Goal: Information Seeking & Learning: Learn about a topic

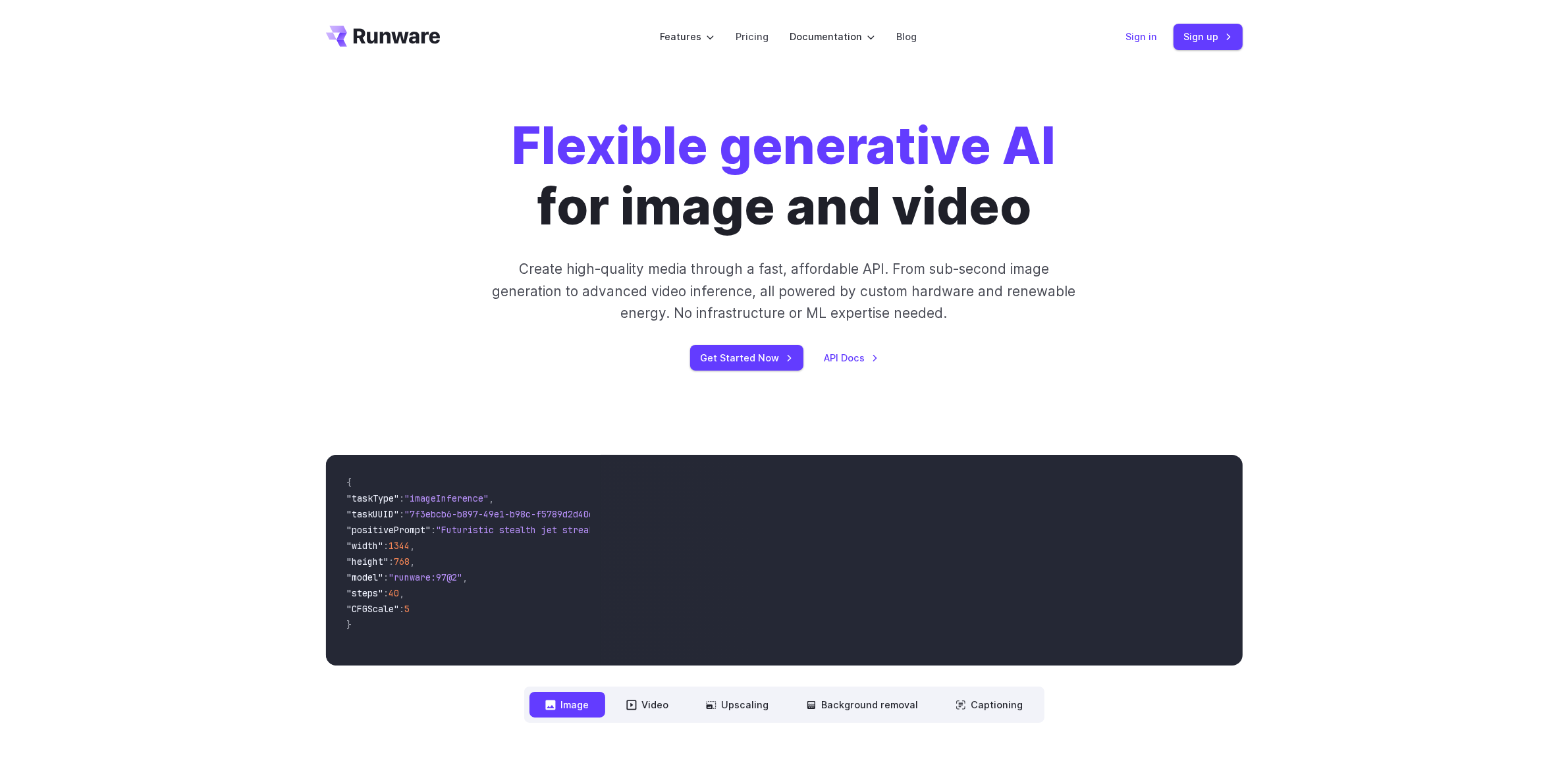
click at [1151, 33] on link "Sign in" at bounding box center [1142, 36] width 31 height 15
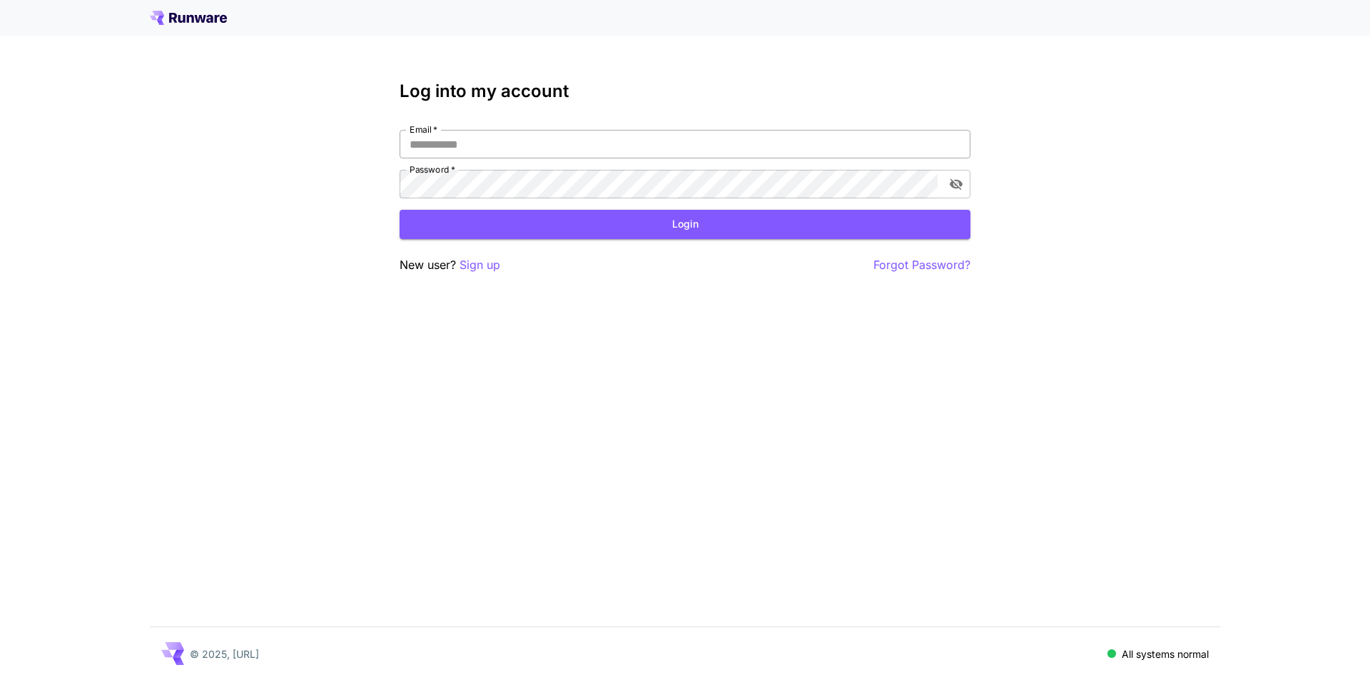
click at [486, 151] on input "Email   *" at bounding box center [685, 144] width 571 height 29
type input "**********"
click button "Login" at bounding box center [685, 224] width 571 height 29
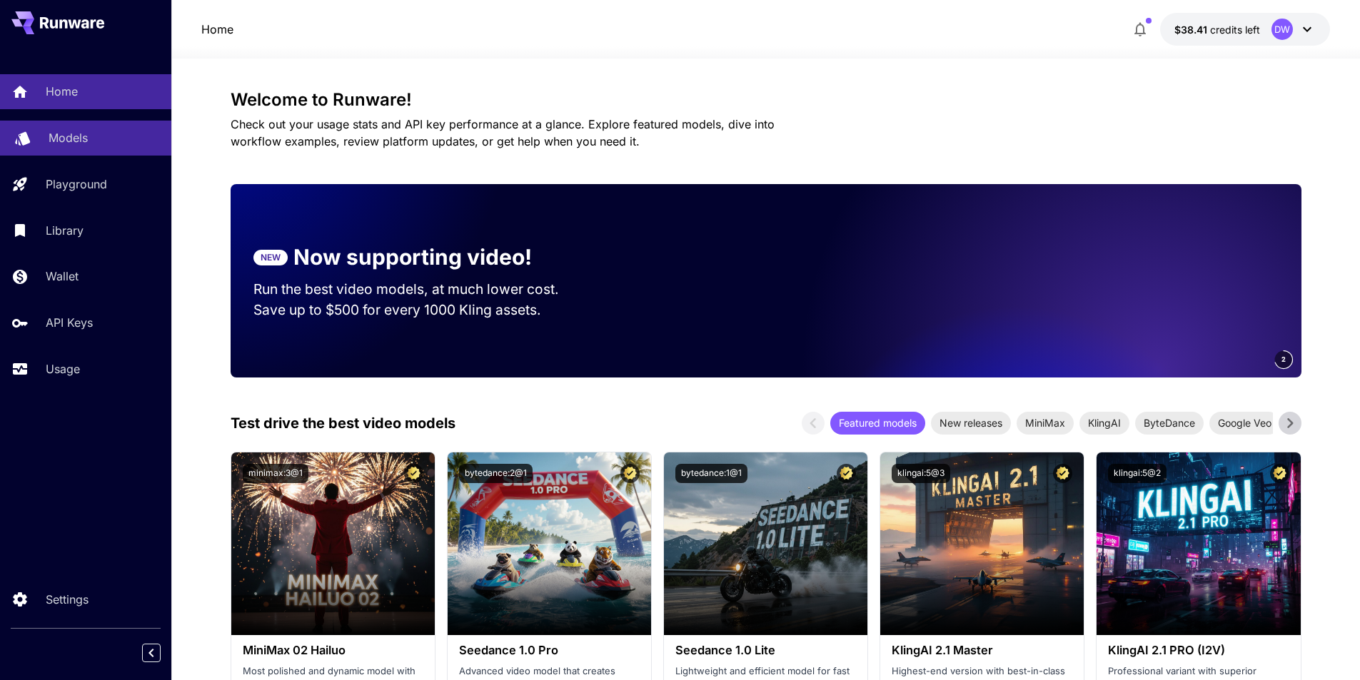
click at [98, 137] on div "Models" at bounding box center [104, 137] width 111 height 17
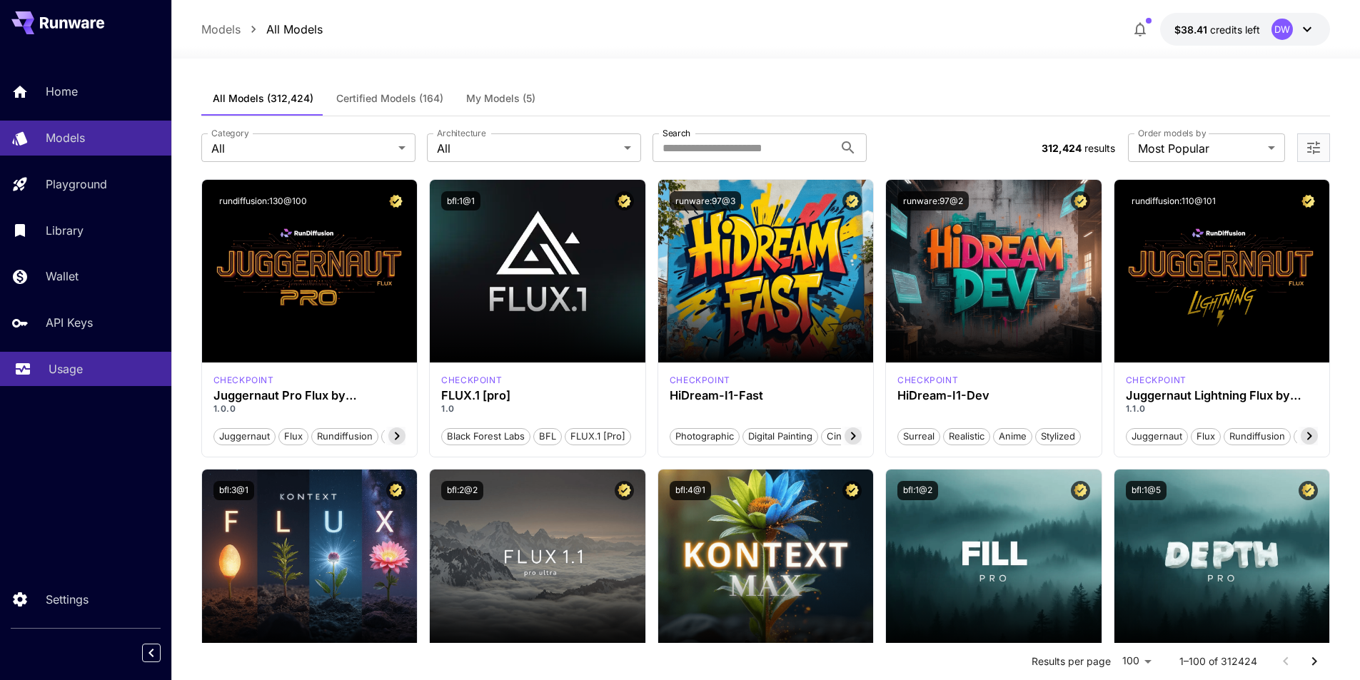
click at [81, 369] on div "Usage" at bounding box center [104, 368] width 111 height 17
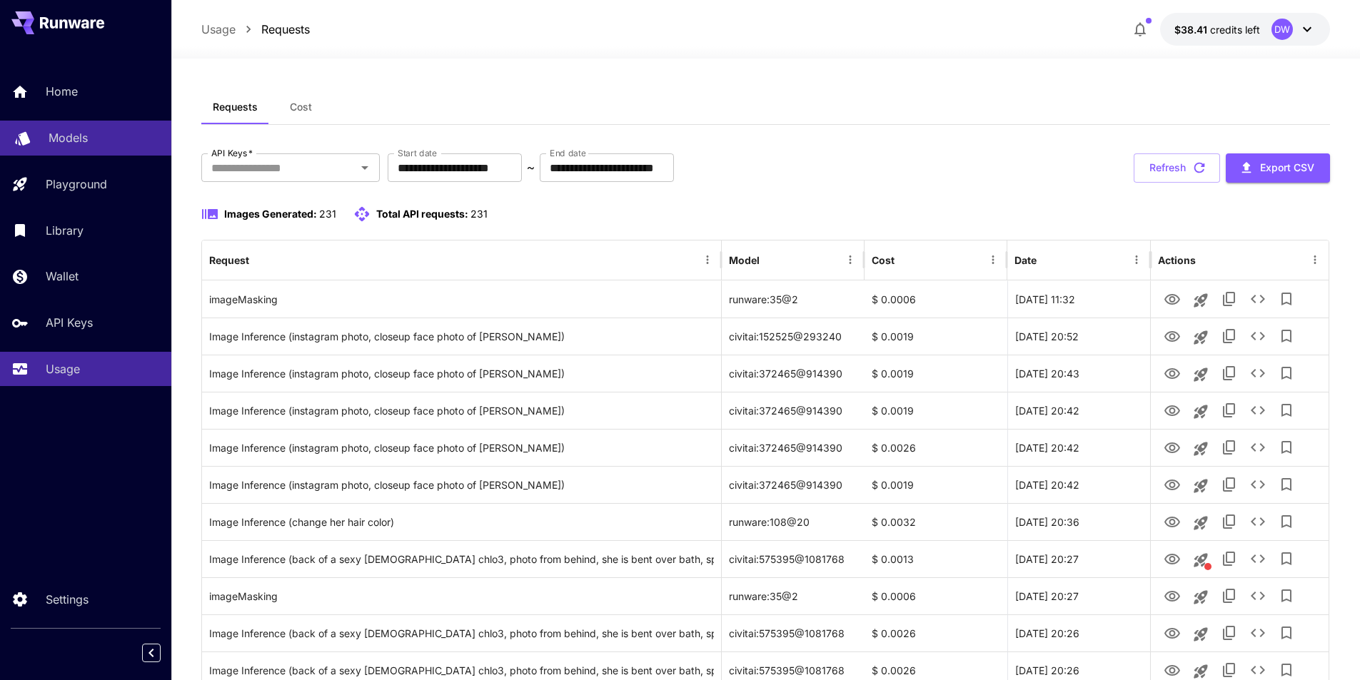
click at [76, 138] on p "Models" at bounding box center [68, 137] width 39 height 17
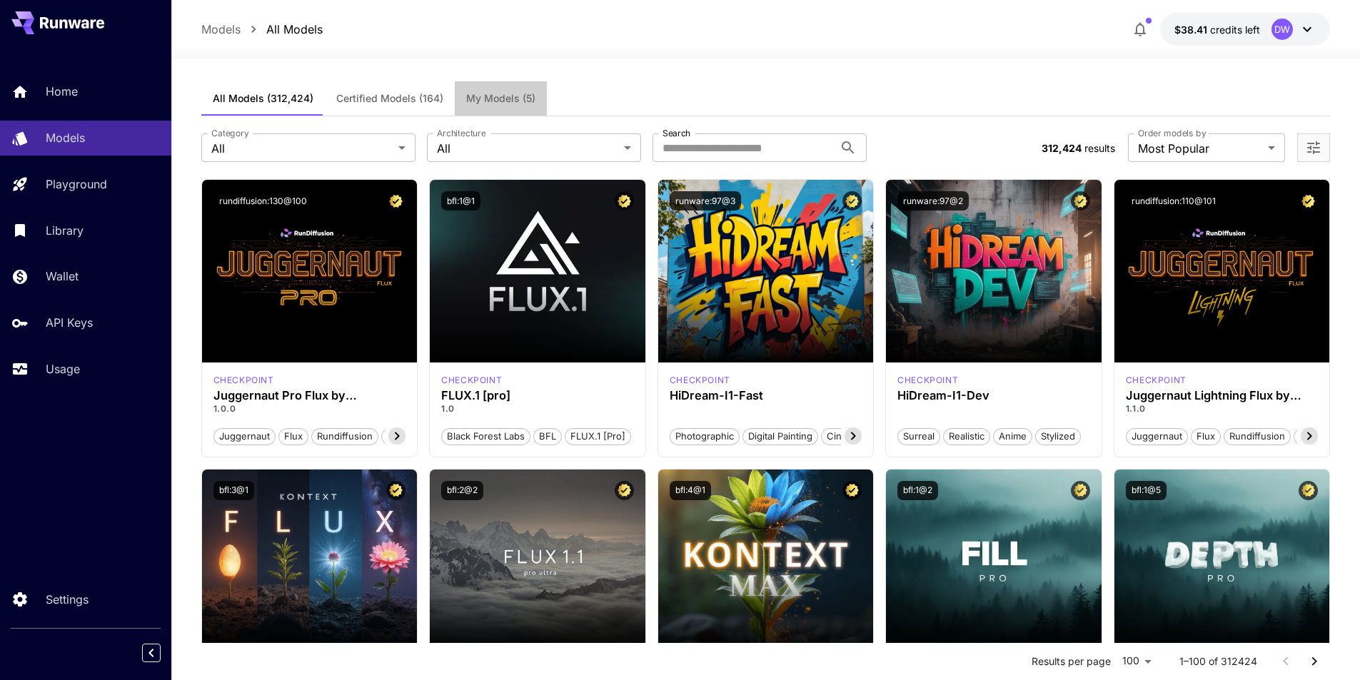
click at [516, 92] on span "My Models (5)" at bounding box center [500, 98] width 69 height 13
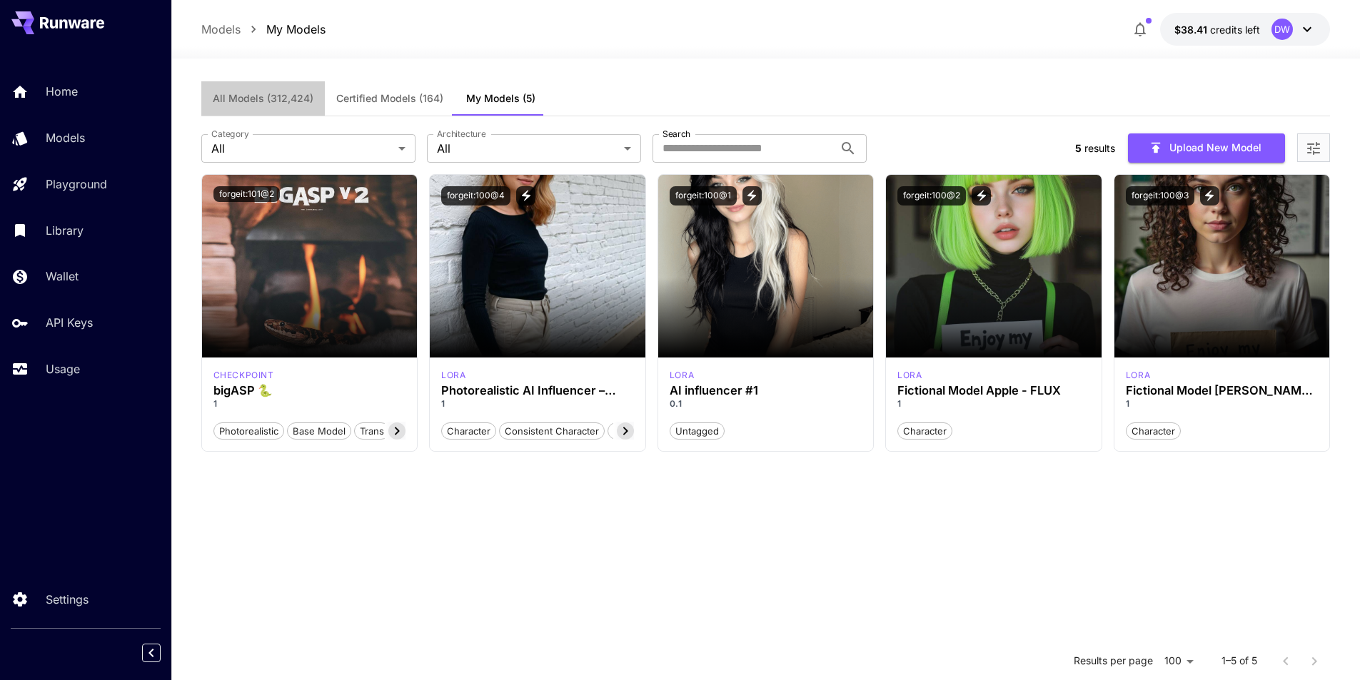
click at [273, 96] on span "All Models (312,424)" at bounding box center [263, 98] width 101 height 13
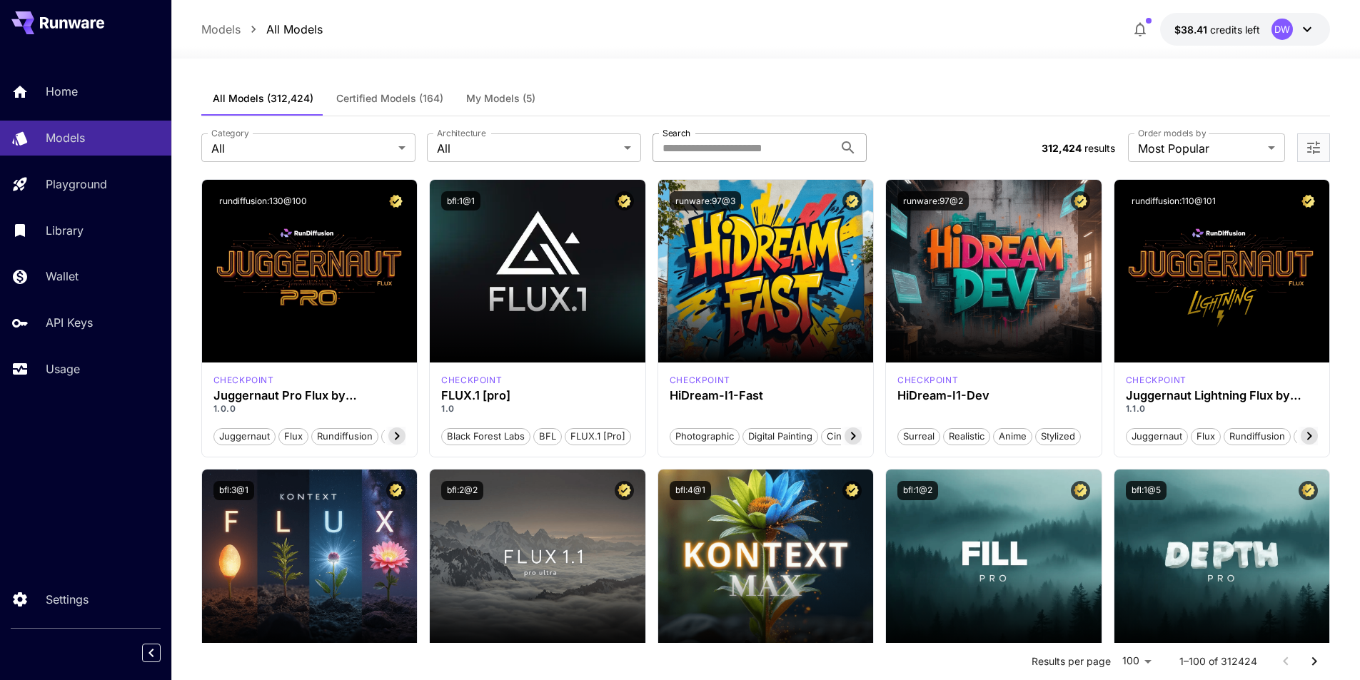
click at [744, 143] on input "Search" at bounding box center [742, 147] width 181 height 29
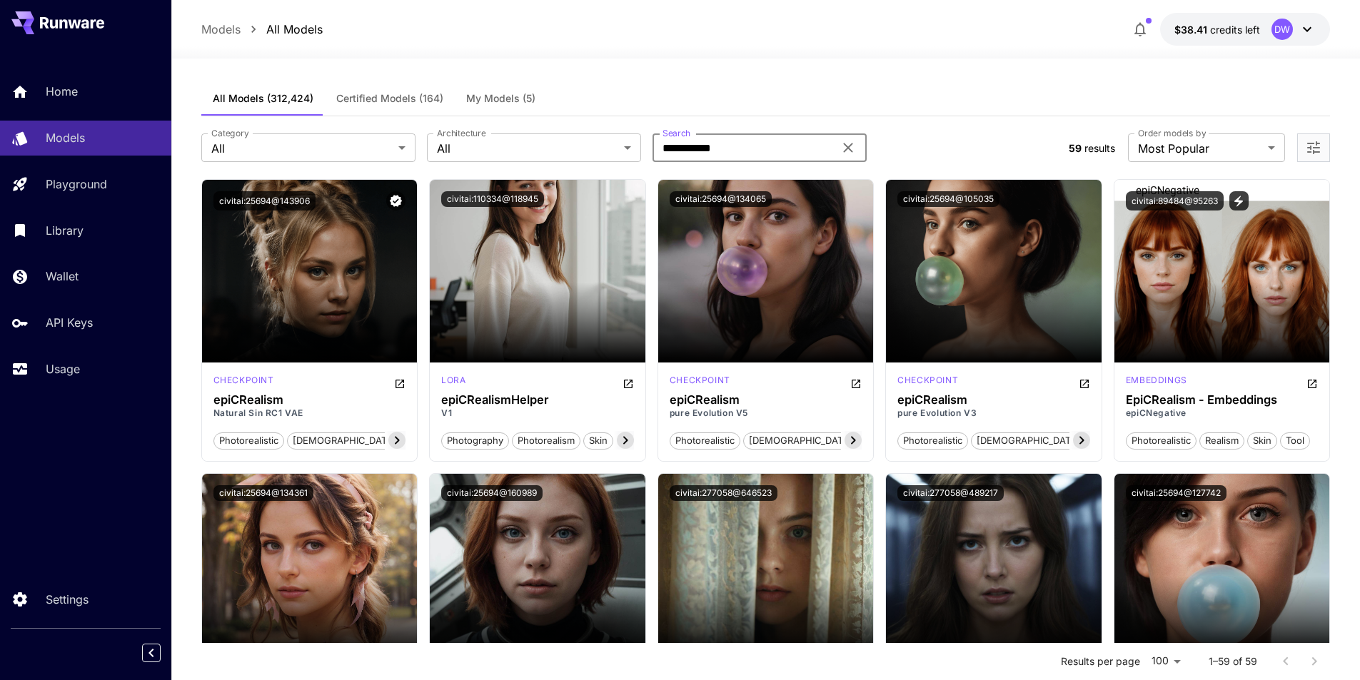
type input "**********"
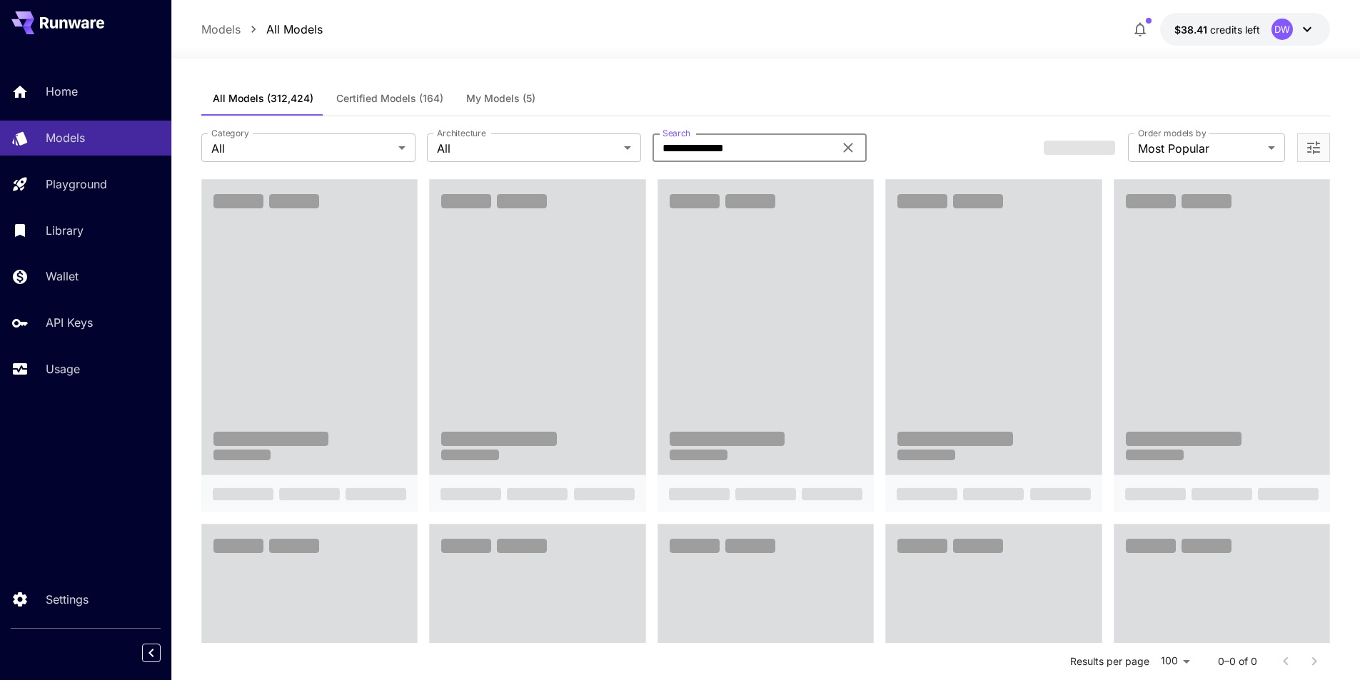
click at [766, 153] on input "**********" at bounding box center [742, 147] width 181 height 29
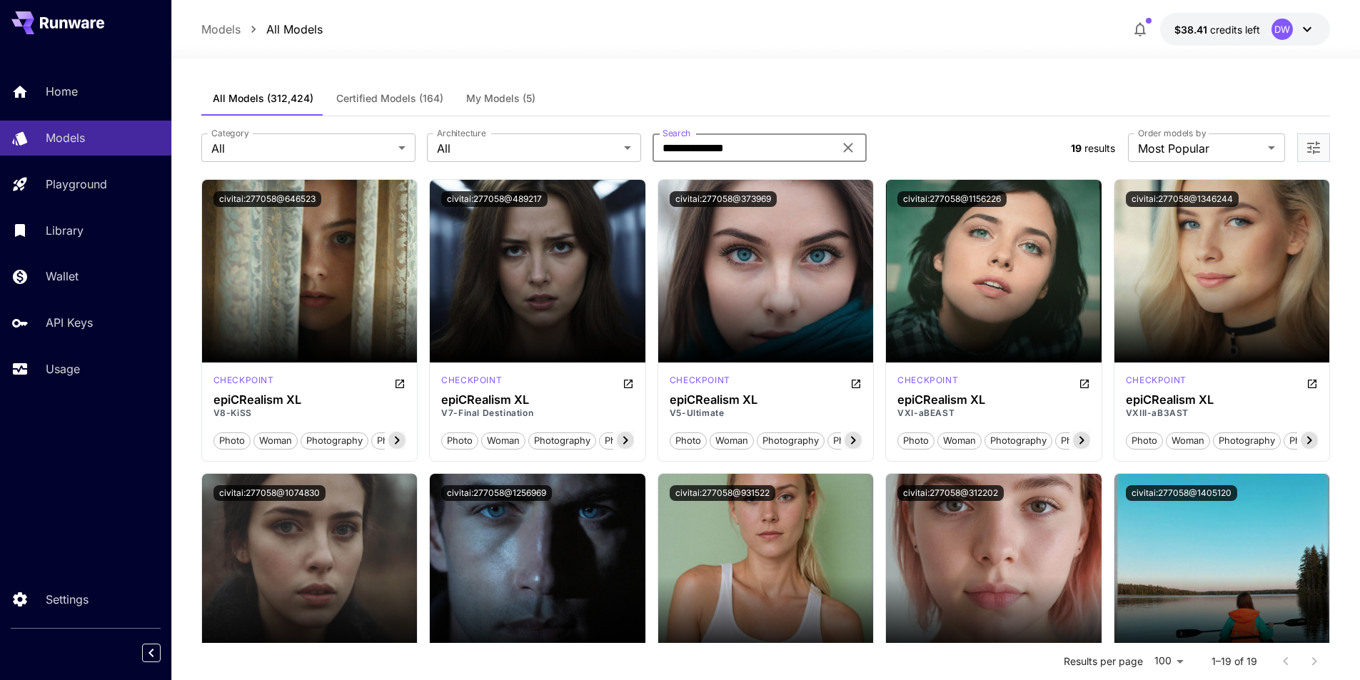
click at [734, 56] on div at bounding box center [765, 49] width 1188 height 17
click at [484, 99] on span "My Models (5)" at bounding box center [500, 98] width 69 height 13
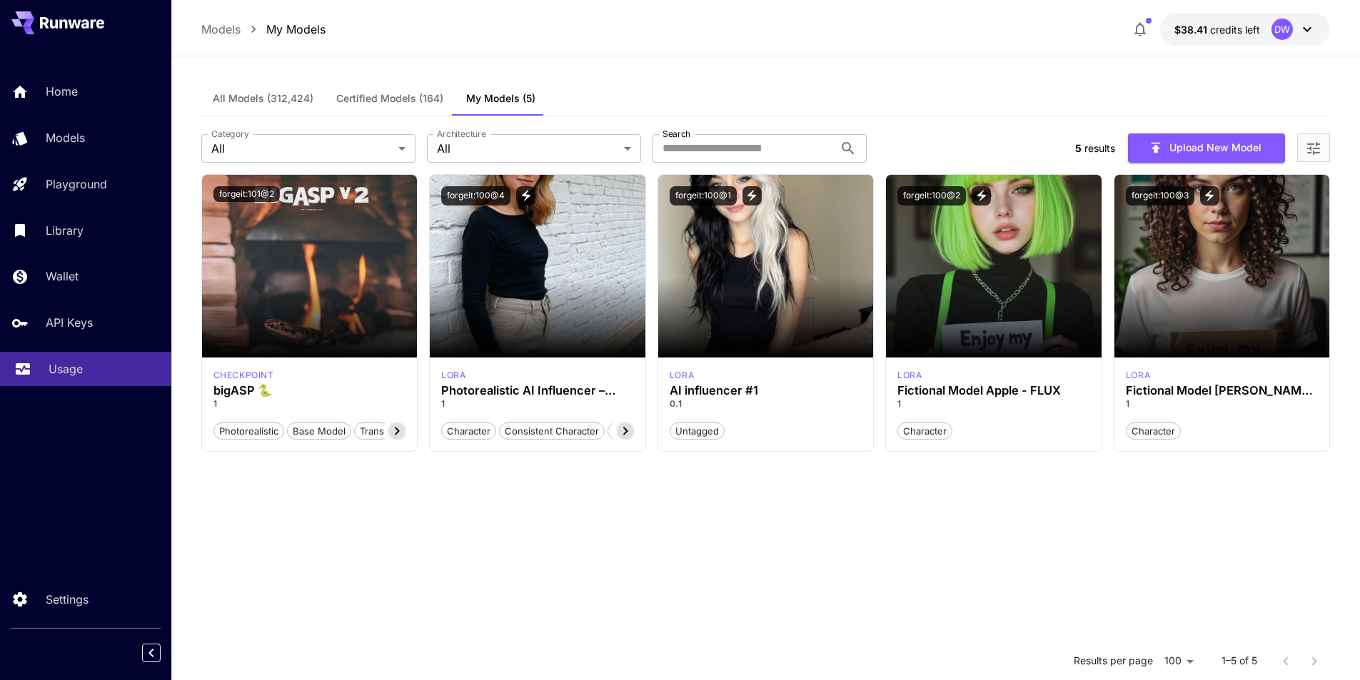
click at [82, 363] on div "Usage" at bounding box center [104, 368] width 111 height 17
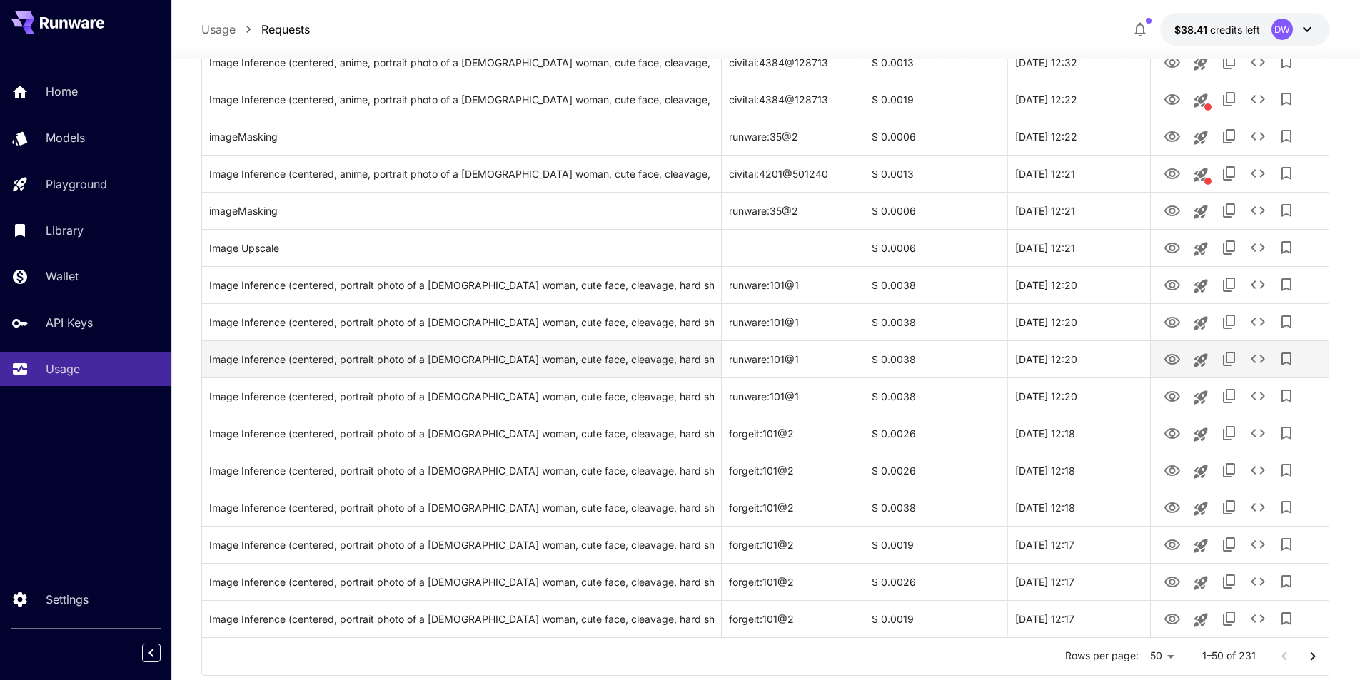
scroll to position [1537, 0]
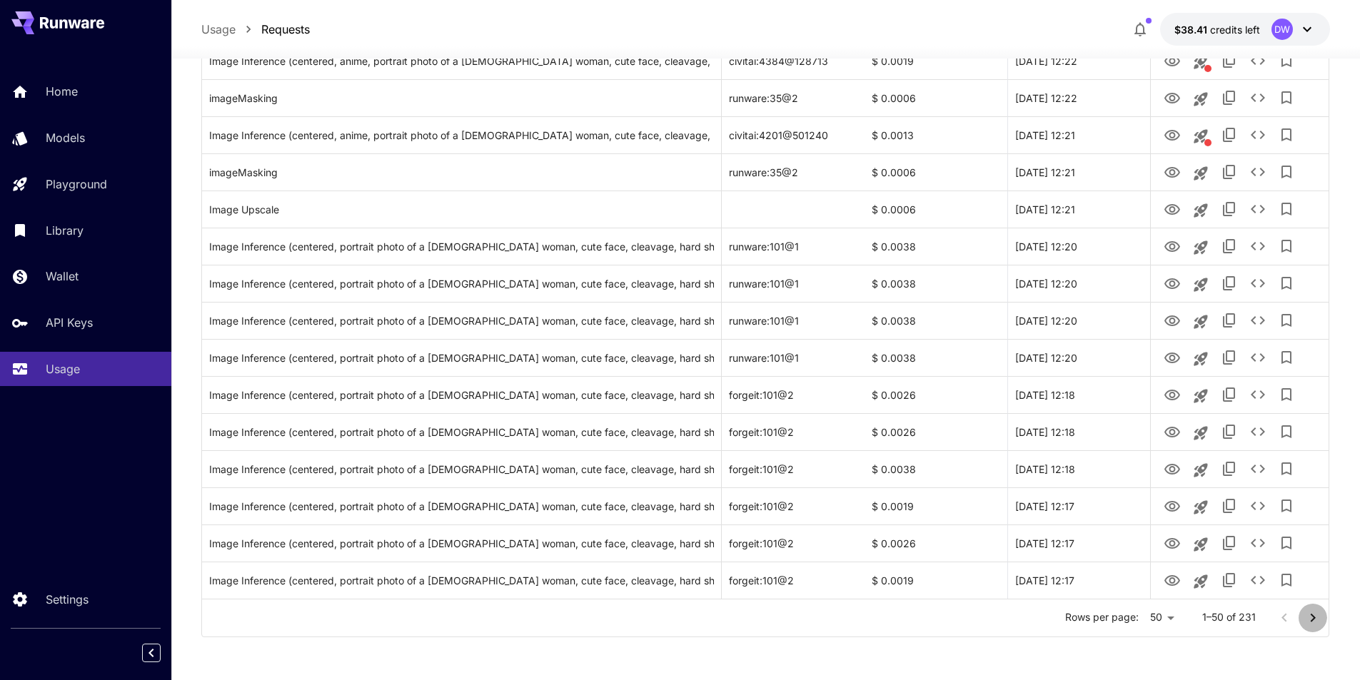
click at [1302, 617] on button "Go to next page" at bounding box center [1312, 618] width 29 height 29
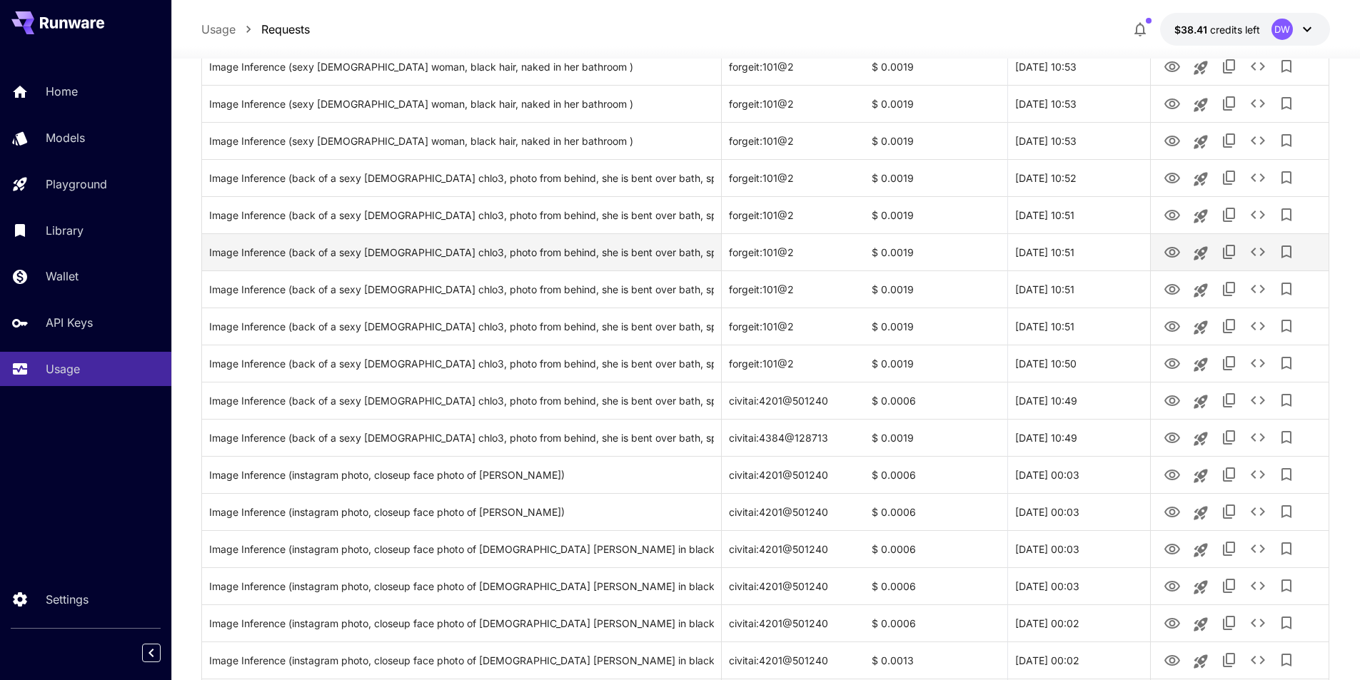
scroll to position [1394, 0]
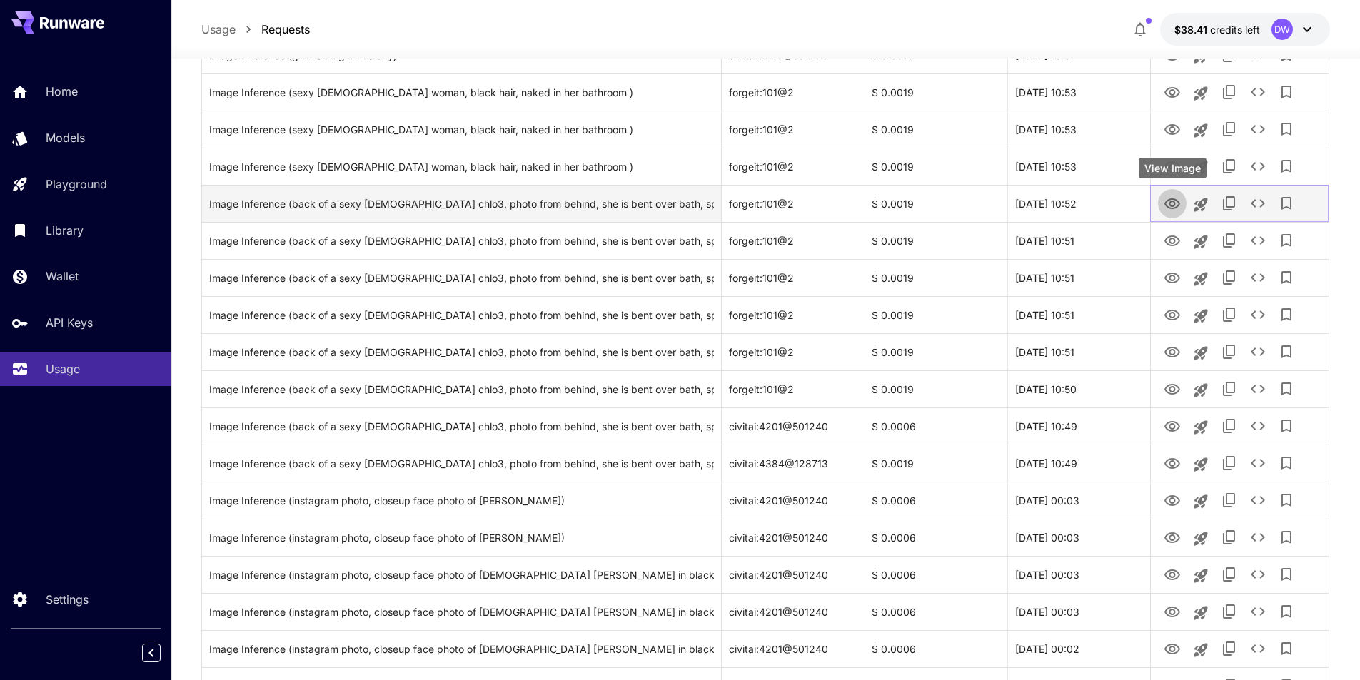
drag, startPoint x: 1175, startPoint y: 210, endPoint x: 1088, endPoint y: 186, distance: 90.9
drag, startPoint x: 801, startPoint y: 206, endPoint x: 730, endPoint y: 204, distance: 70.7
click at [730, 204] on div "forgeit:101@2" at bounding box center [792, 203] width 143 height 37
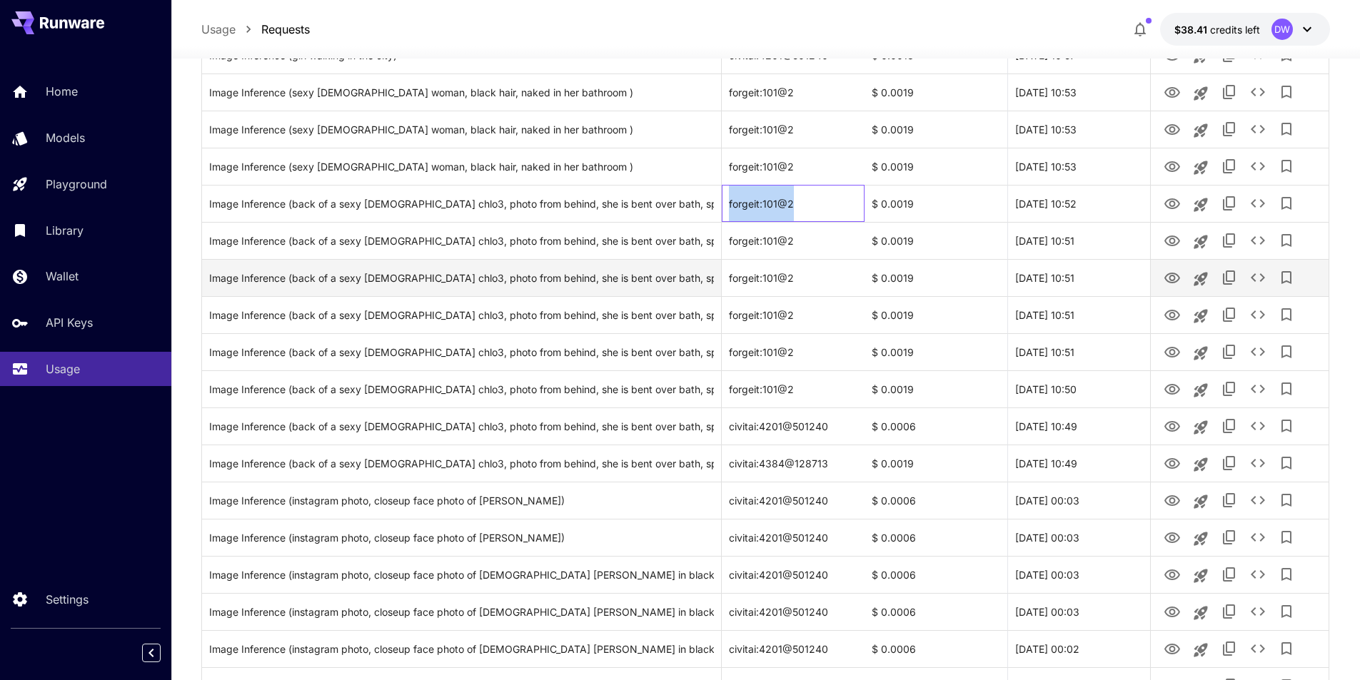
copy div "forgeit:101@2"
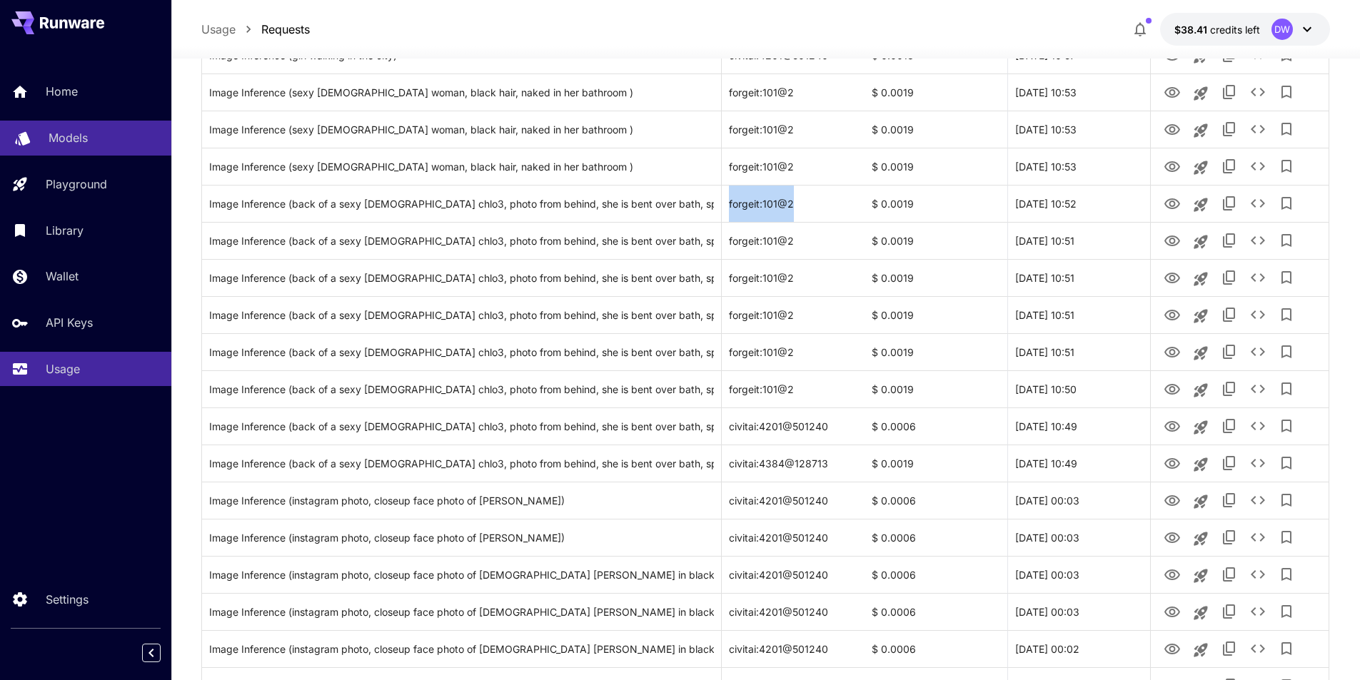
click at [70, 142] on p "Models" at bounding box center [68, 137] width 39 height 17
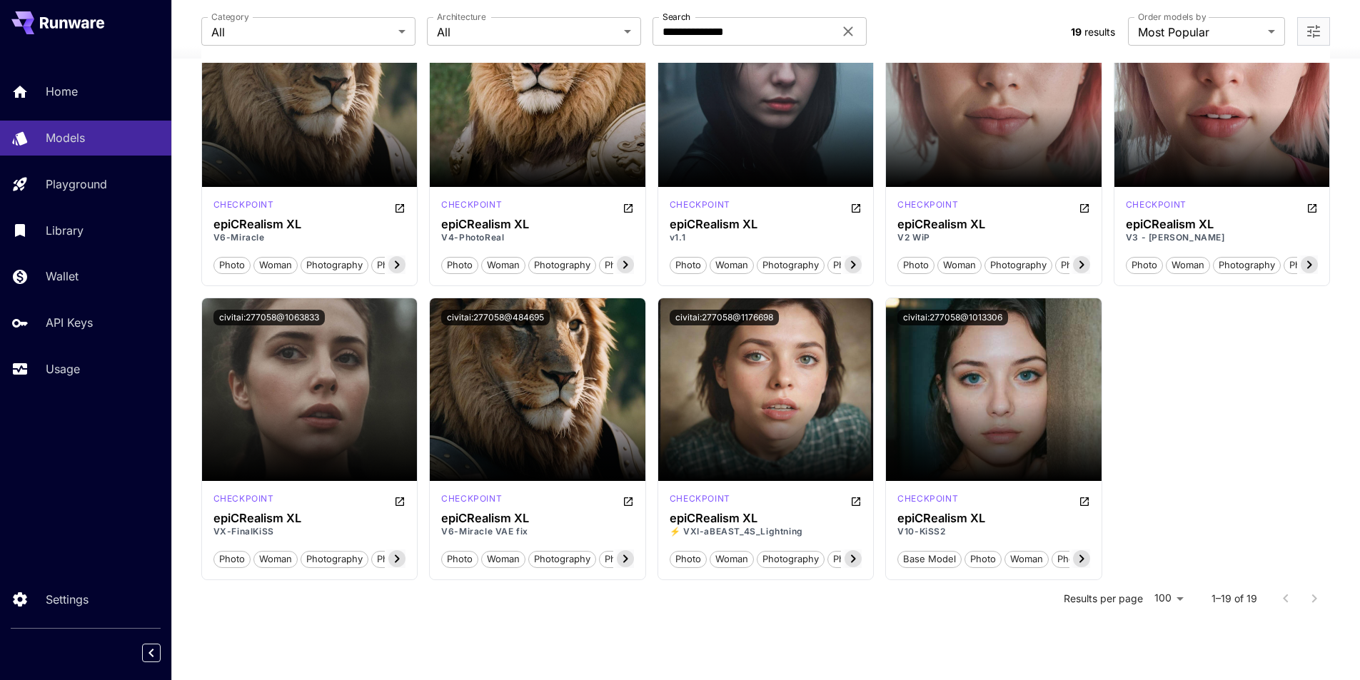
scroll to position [478, 0]
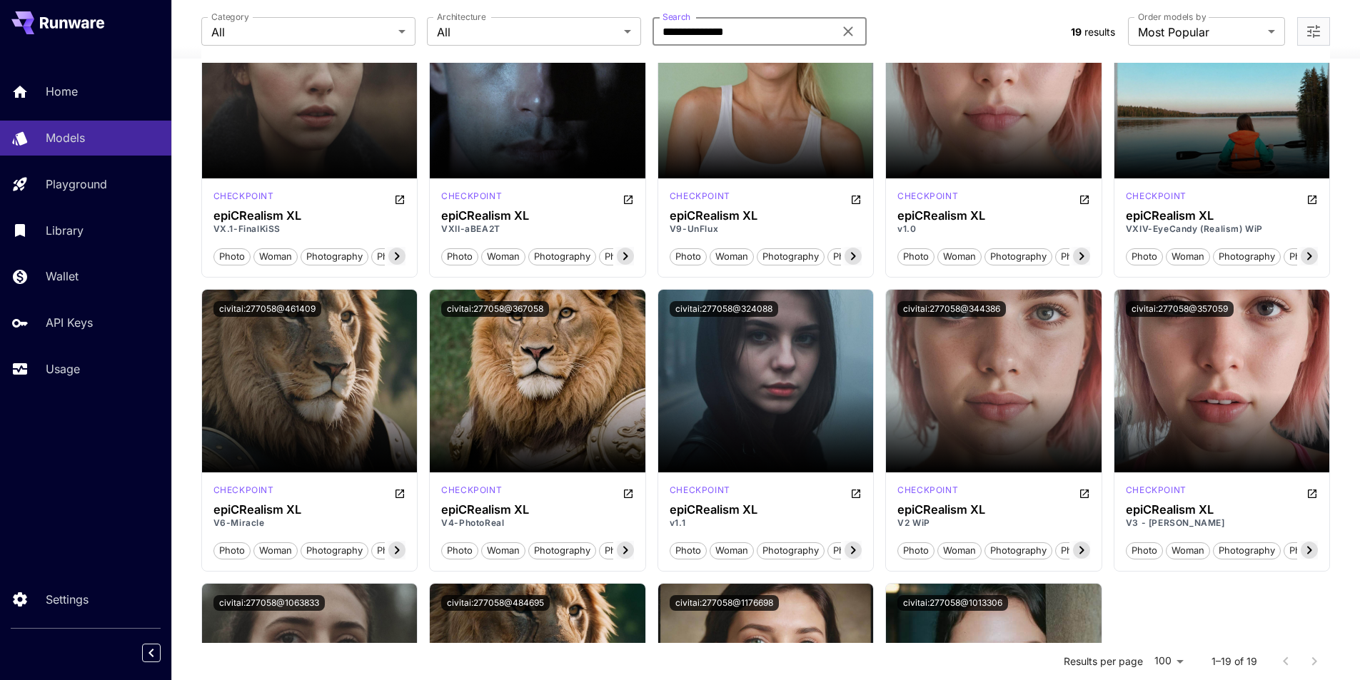
click at [771, 24] on input "**********" at bounding box center [742, 31] width 181 height 29
paste input "text"
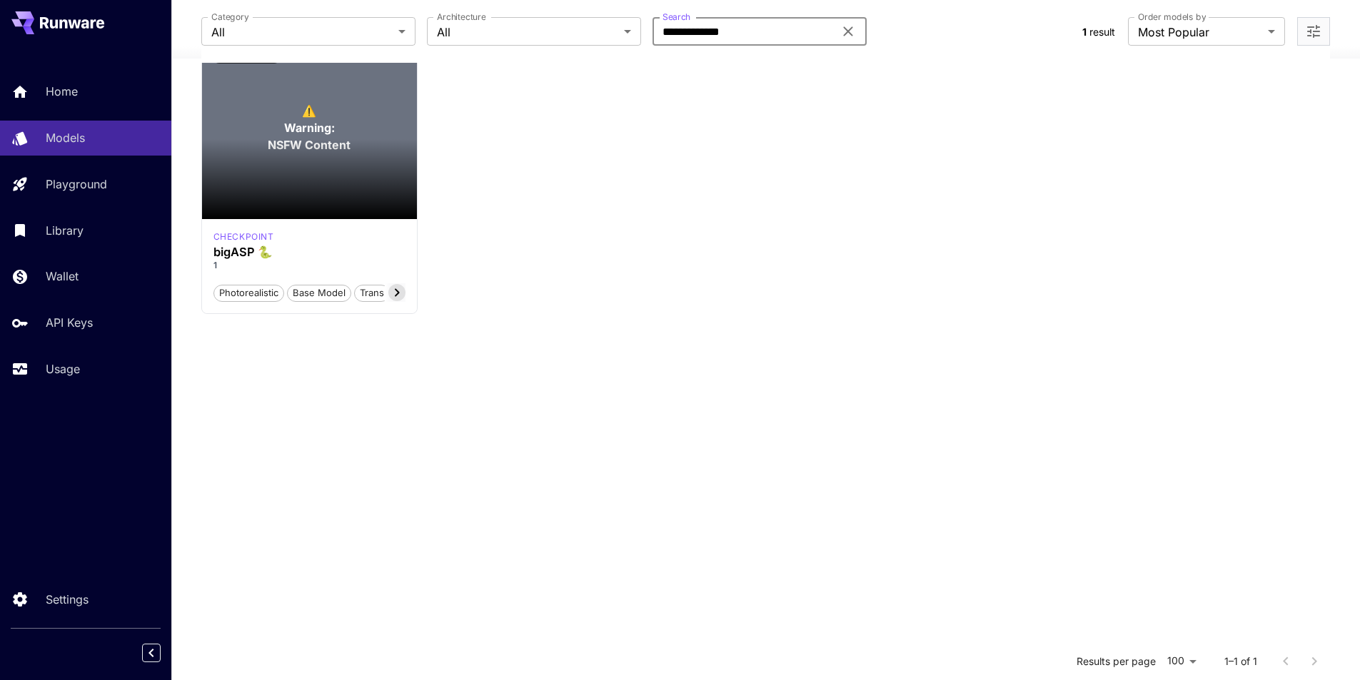
scroll to position [0, 0]
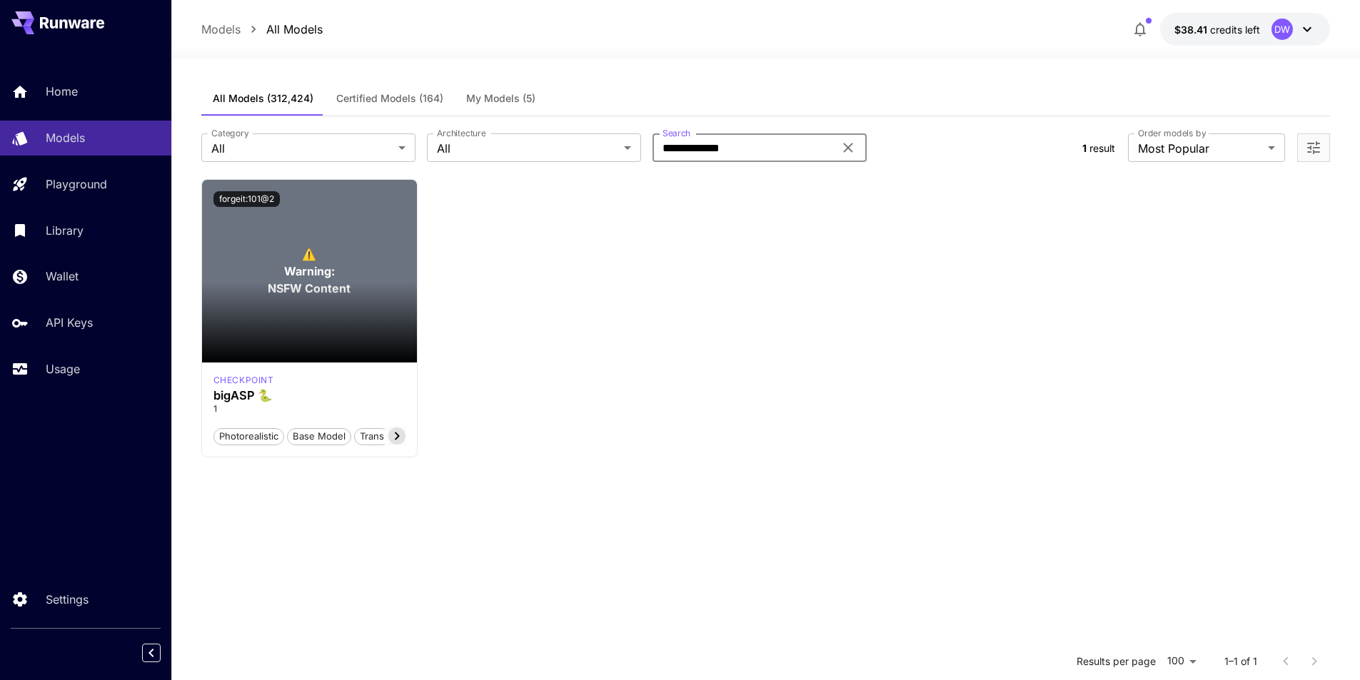
click at [735, 145] on input "**********" at bounding box center [742, 147] width 181 height 29
type input "**********"
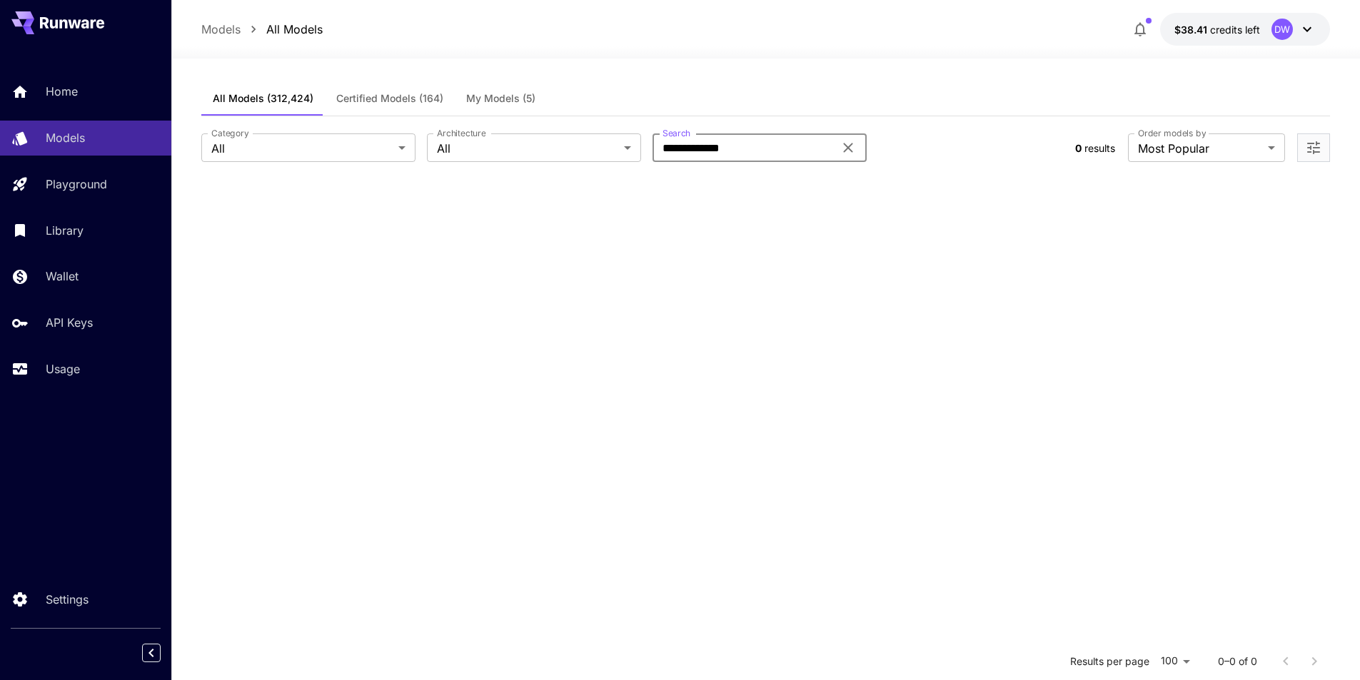
click at [714, 148] on input "**********" at bounding box center [742, 147] width 181 height 29
click at [513, 97] on span "My Models (5)" at bounding box center [500, 98] width 69 height 13
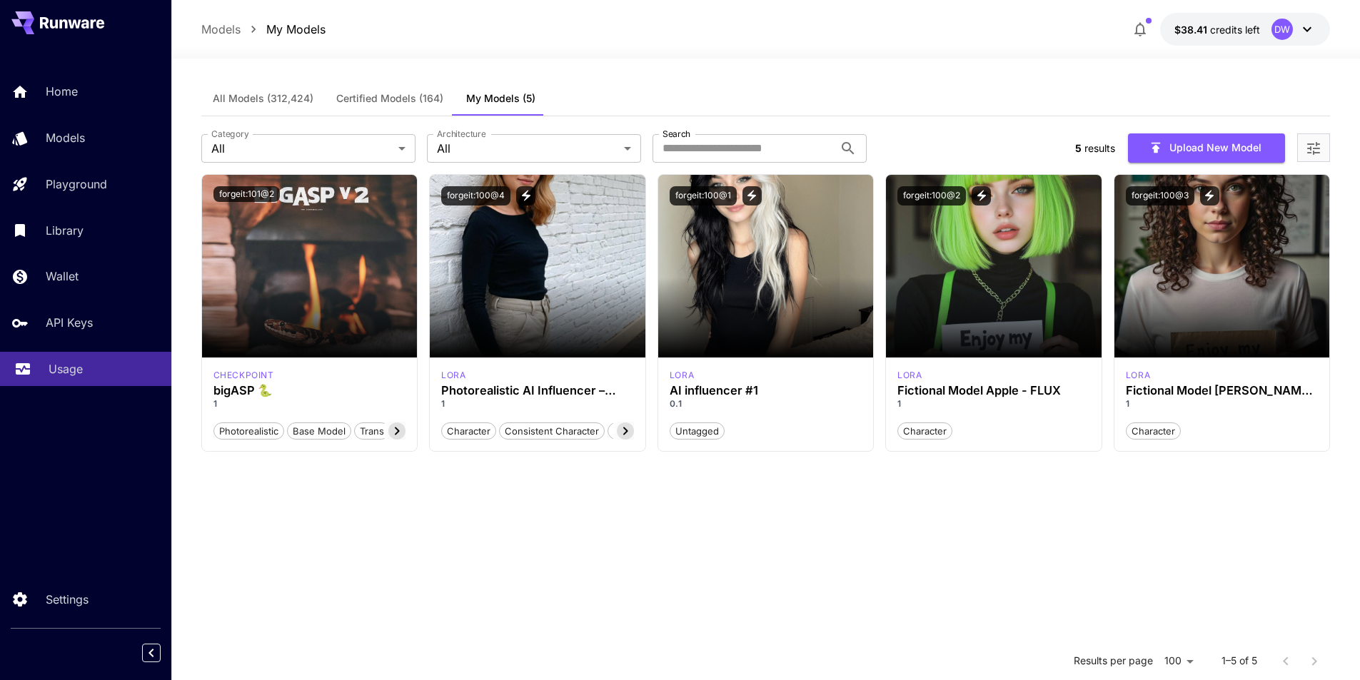
click at [82, 368] on p "Usage" at bounding box center [66, 368] width 34 height 17
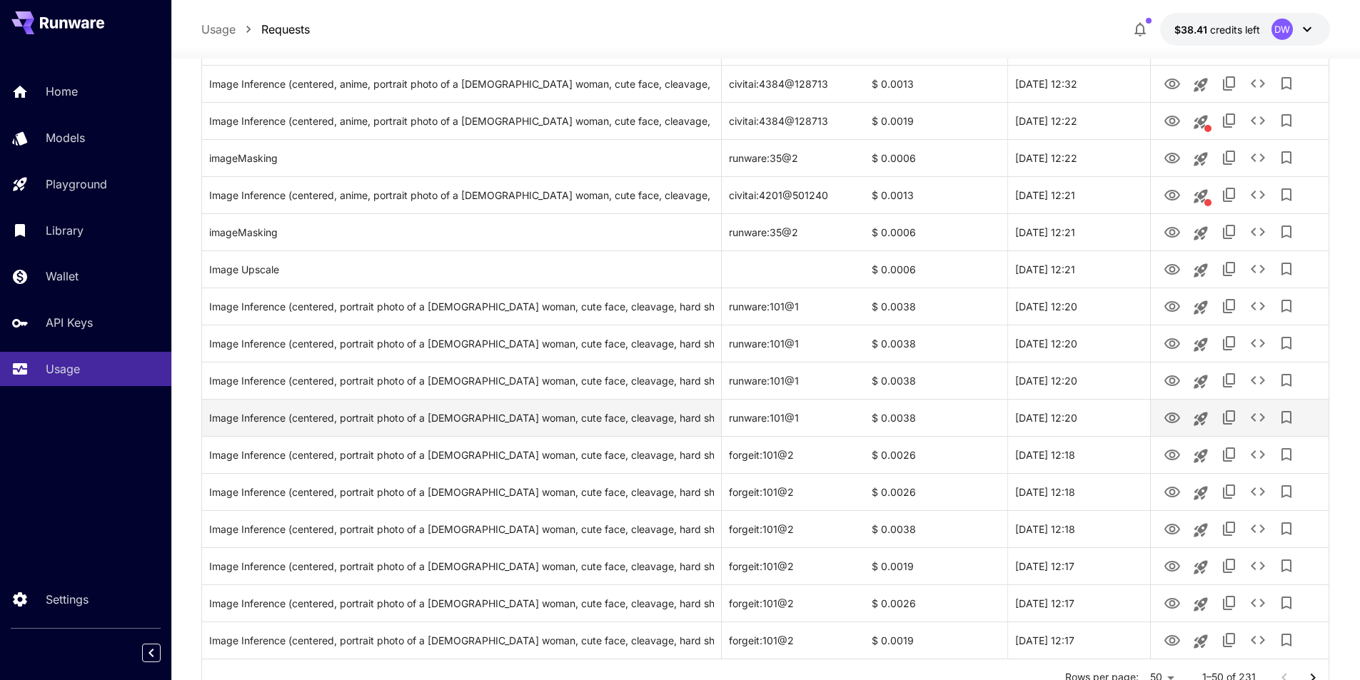
scroll to position [1537, 0]
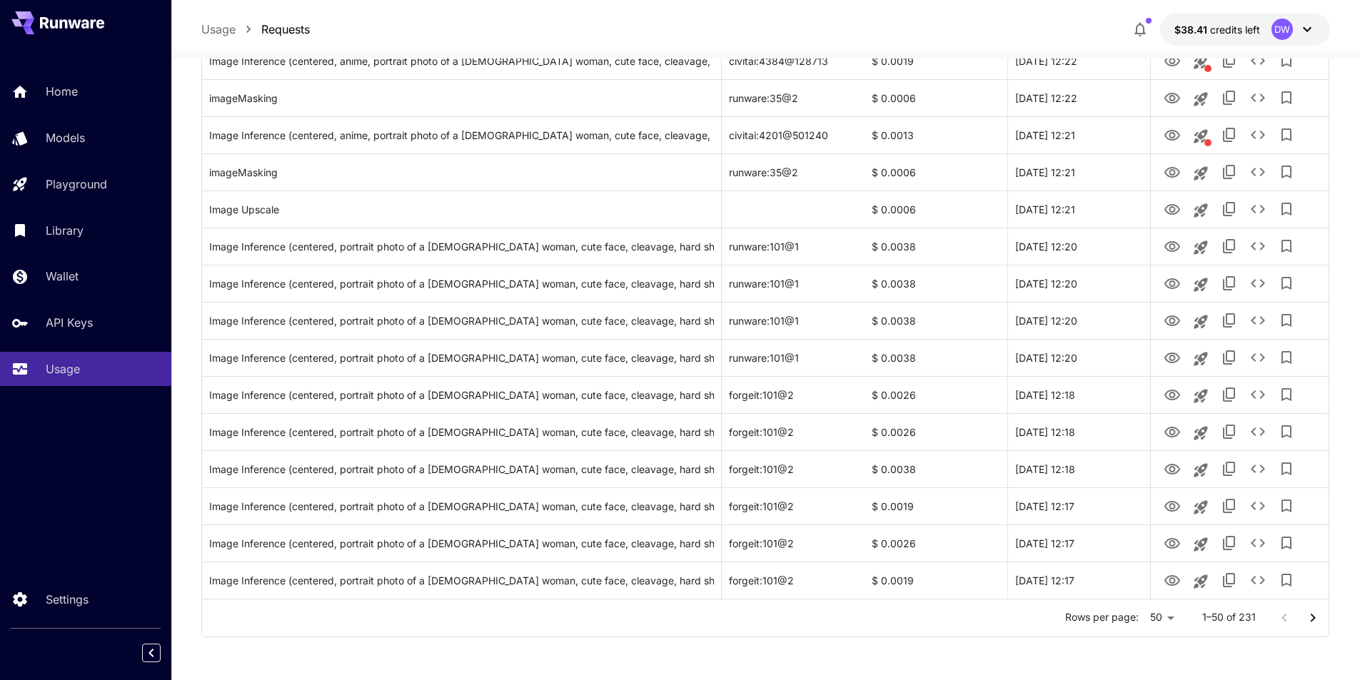
click at [1315, 616] on icon "Go to next page" at bounding box center [1312, 617] width 17 height 17
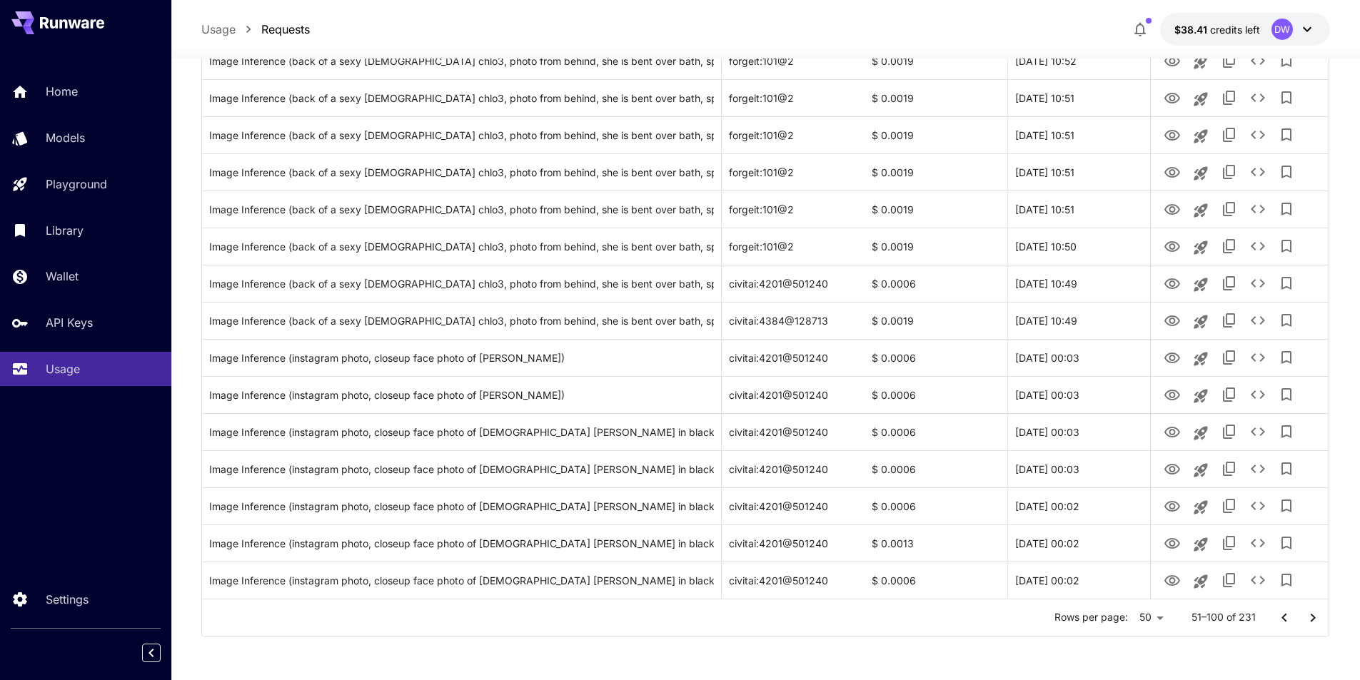
click at [1299, 620] on button "Go to next page" at bounding box center [1312, 618] width 29 height 29
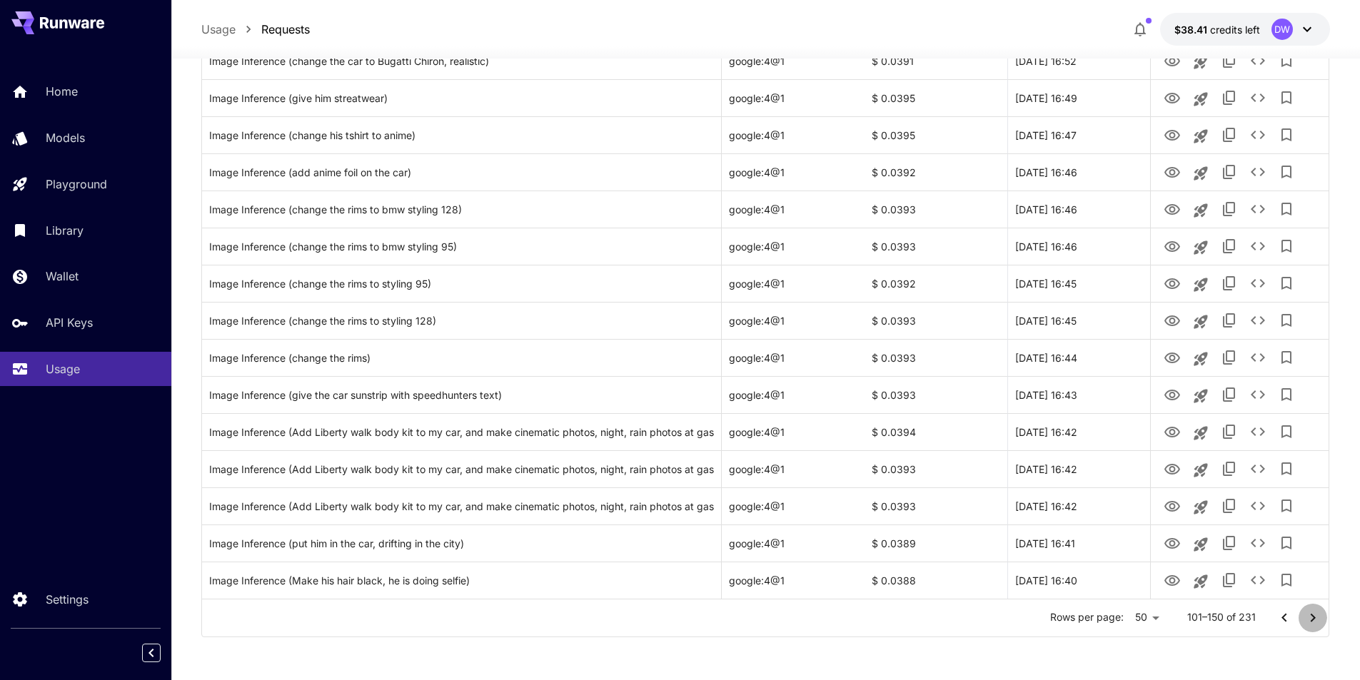
click at [1299, 620] on button "Go to next page" at bounding box center [1312, 618] width 29 height 29
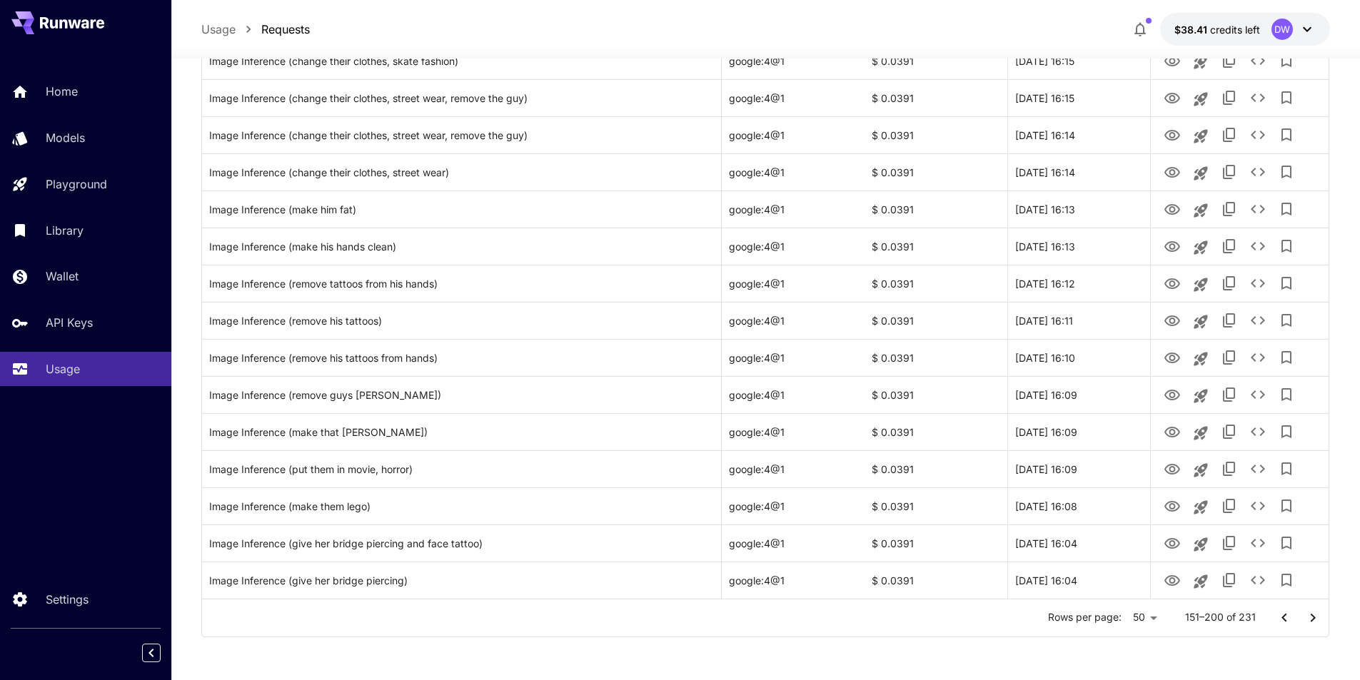
click at [1299, 620] on button "Go to next page" at bounding box center [1312, 618] width 29 height 29
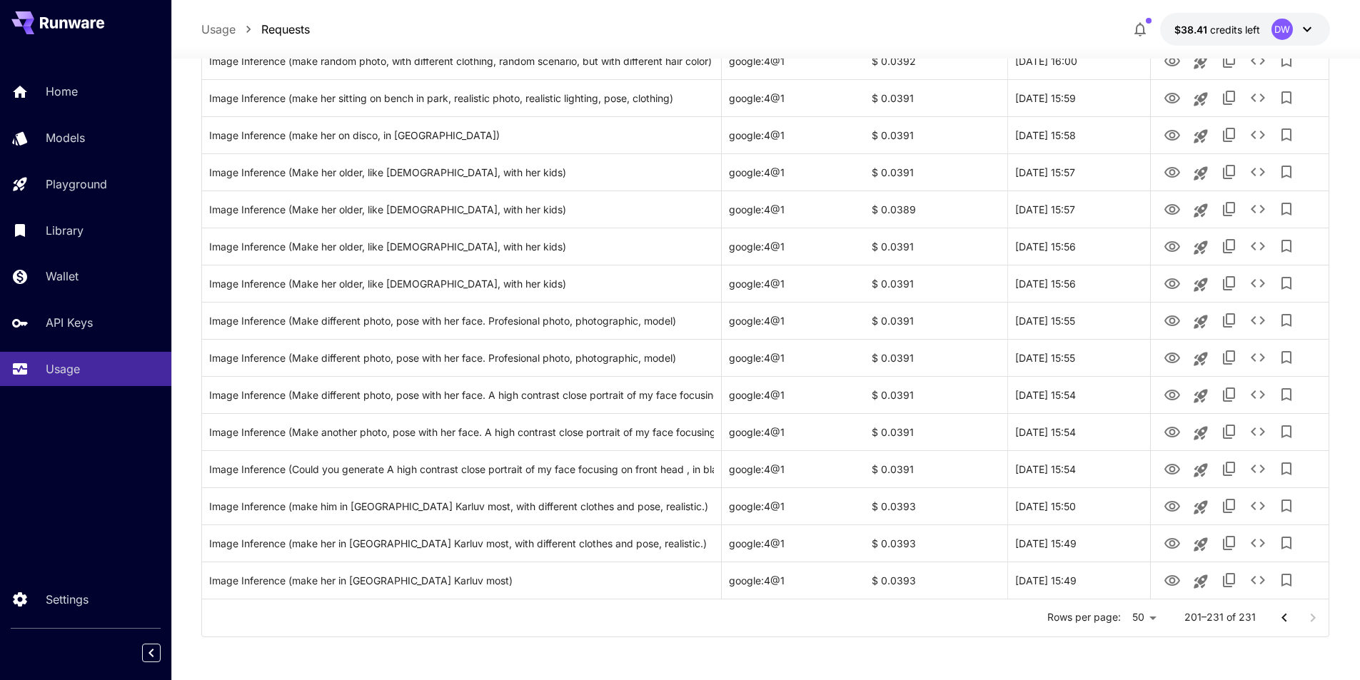
scroll to position [832, 0]
click at [1299, 620] on div at bounding box center [1298, 618] width 57 height 29
click at [1308, 614] on div at bounding box center [1298, 618] width 57 height 29
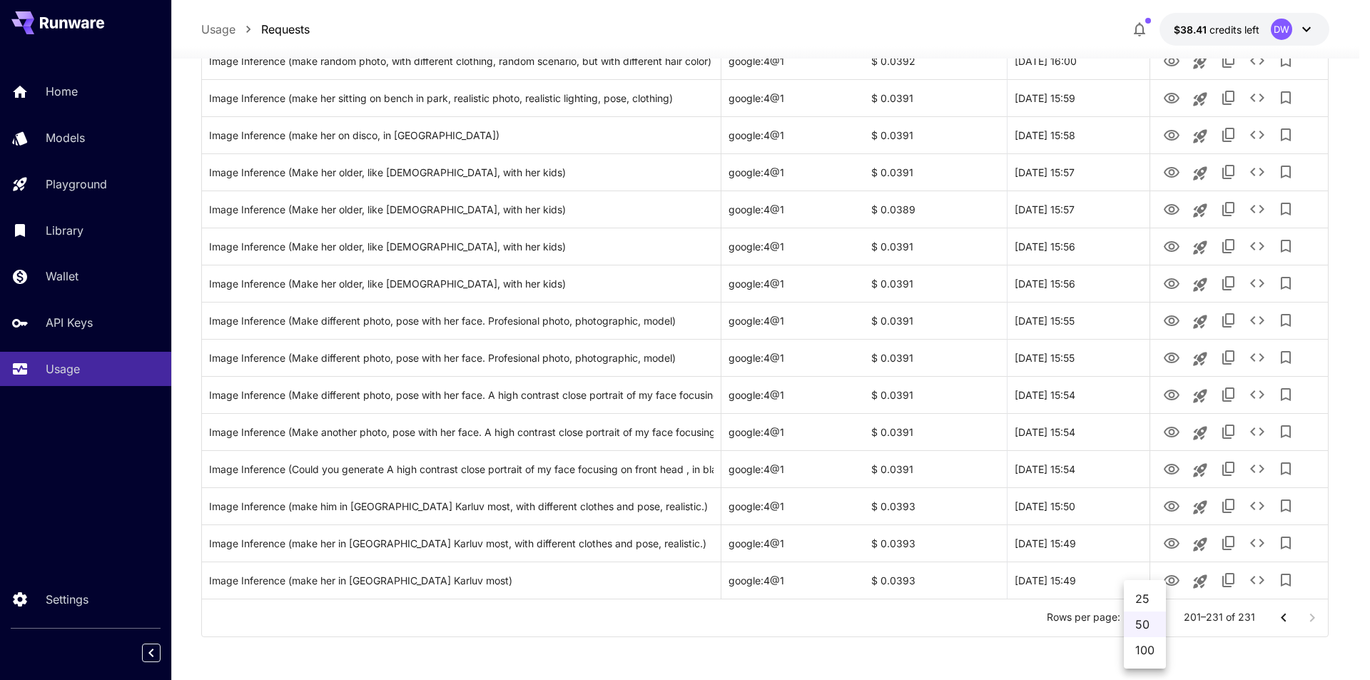
click at [1153, 651] on li "100" at bounding box center [1145, 650] width 42 height 26
type input "***"
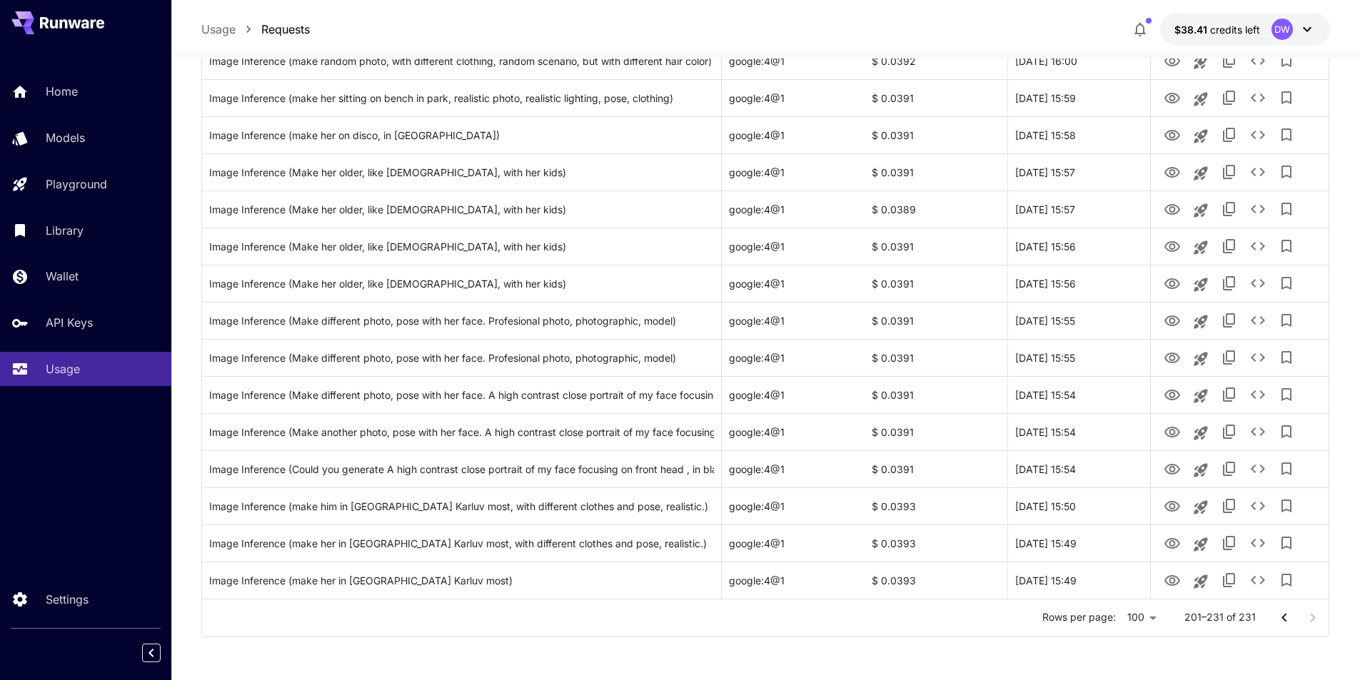
click at [1285, 617] on icon "Go to previous page" at bounding box center [1283, 617] width 17 height 17
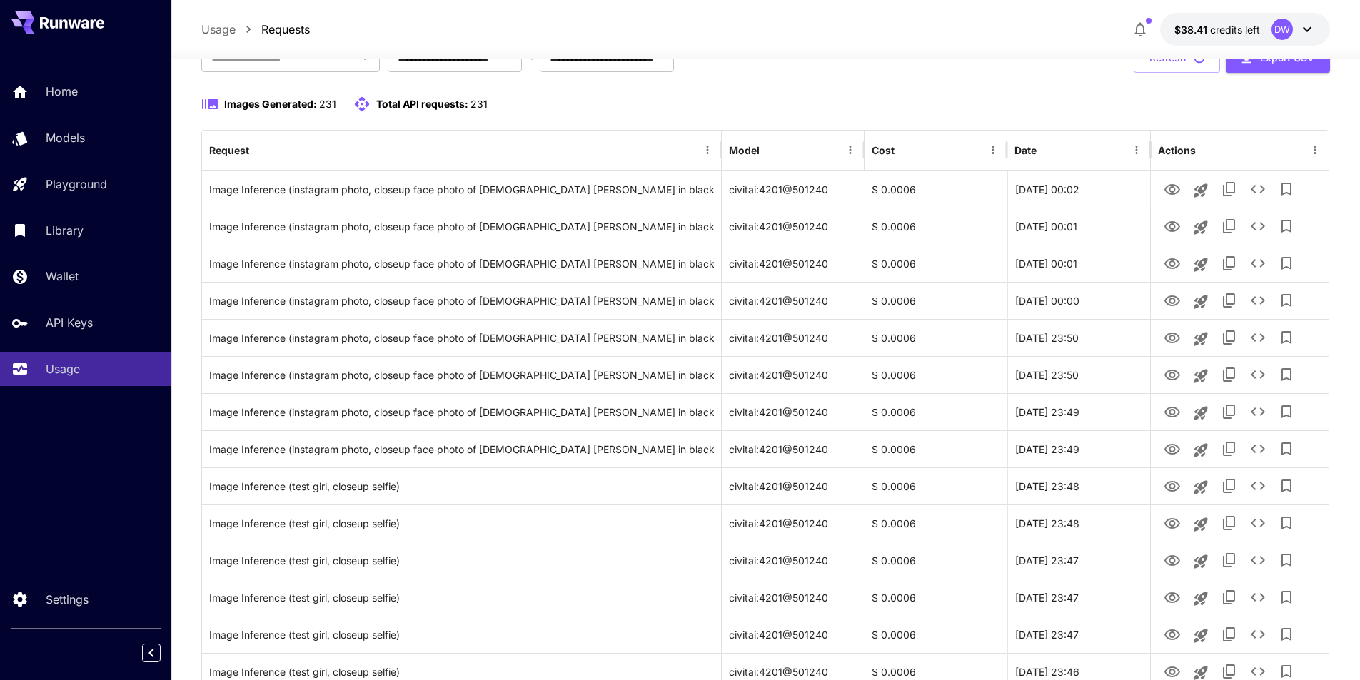
scroll to position [0, 0]
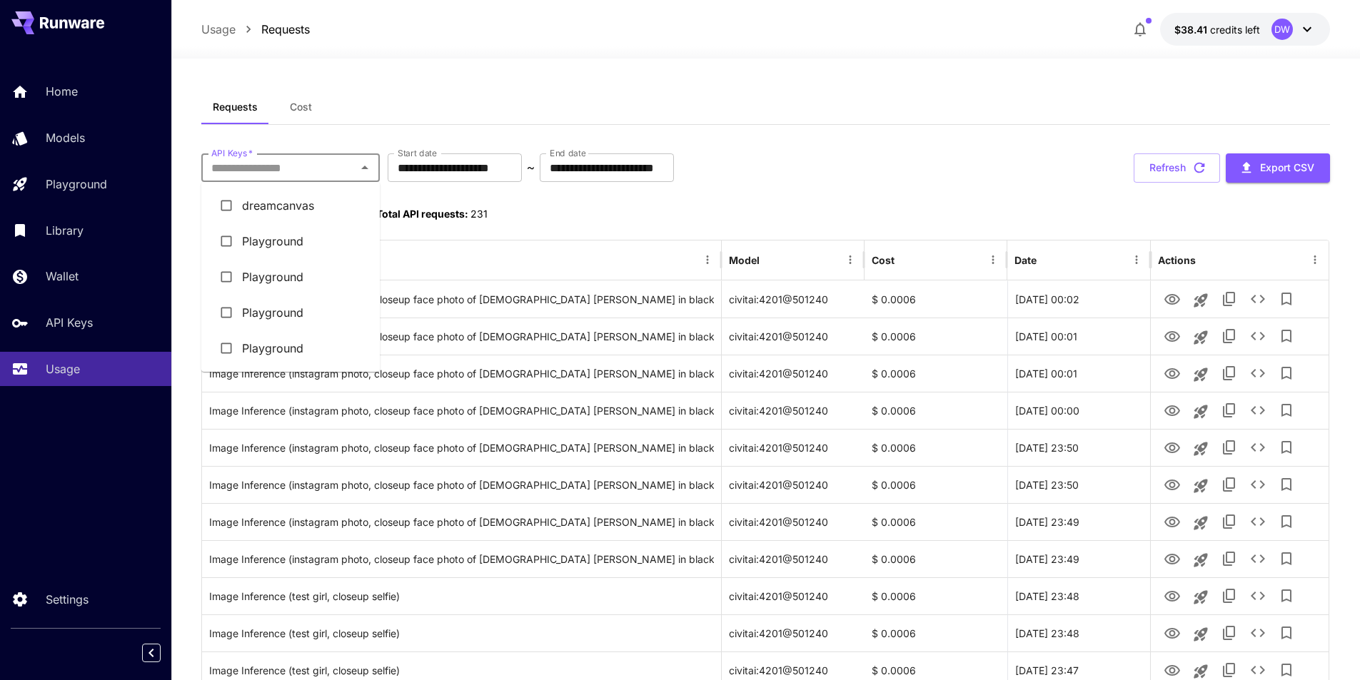
click at [349, 169] on input "API Keys   *" at bounding box center [279, 168] width 146 height 20
click at [279, 206] on li "dreamcanvas" at bounding box center [290, 206] width 178 height 36
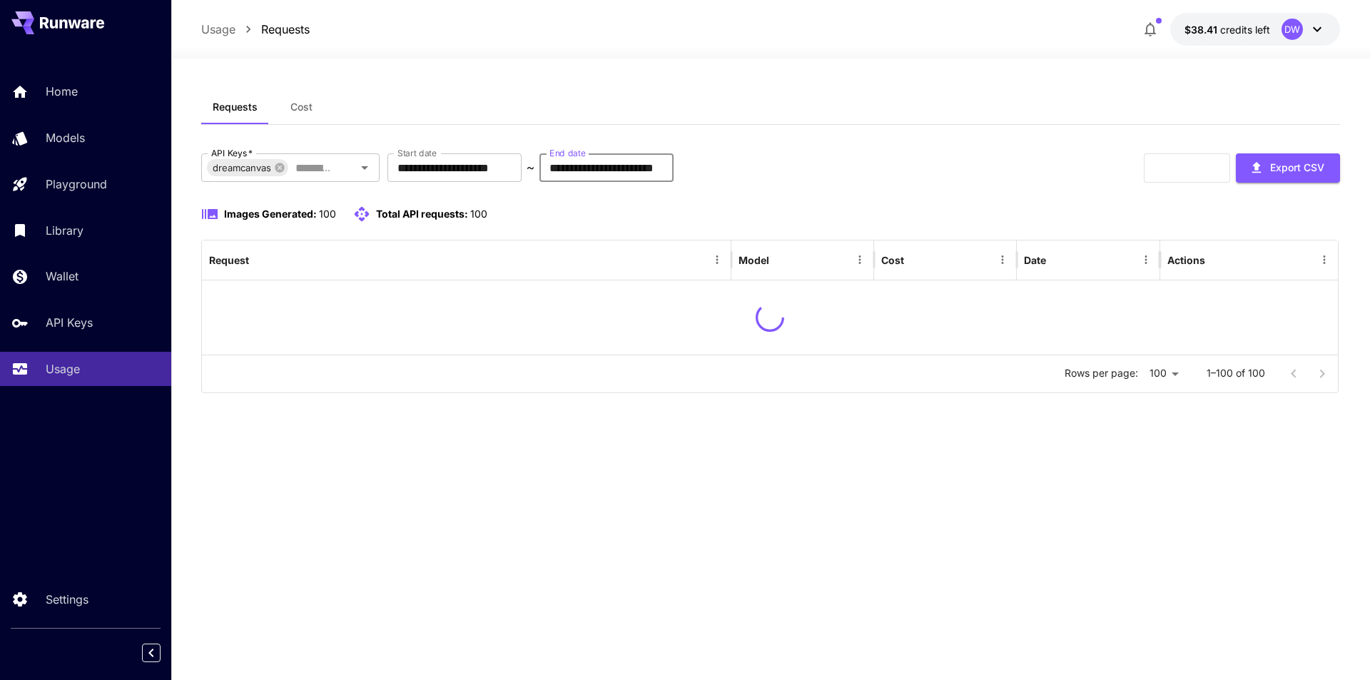
click at [654, 168] on input "**********" at bounding box center [607, 167] width 134 height 29
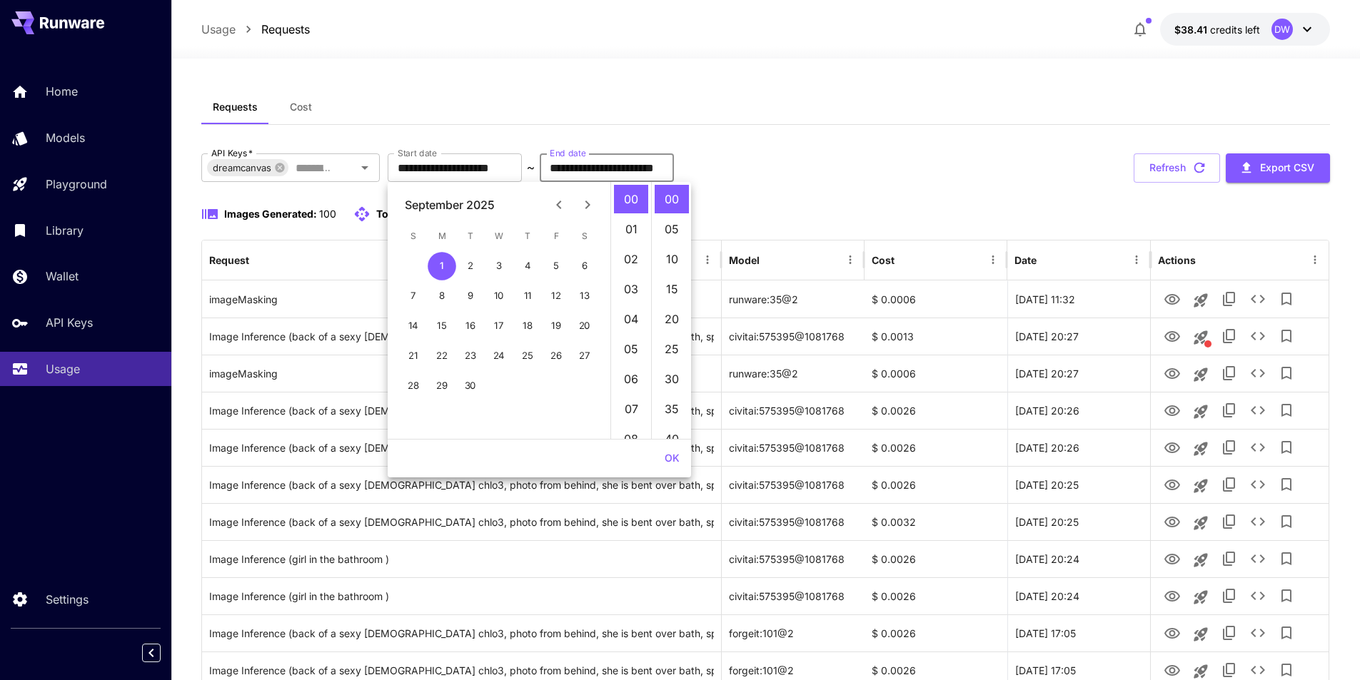
click at [580, 205] on icon "Next month" at bounding box center [587, 204] width 17 height 17
click at [554, 202] on icon "Previous month" at bounding box center [558, 204] width 17 height 17
click at [575, 205] on button "Next month" at bounding box center [587, 205] width 29 height 29
click at [579, 206] on icon "Next month" at bounding box center [587, 204] width 17 height 17
click at [582, 206] on icon "Next month" at bounding box center [587, 204] width 17 height 17
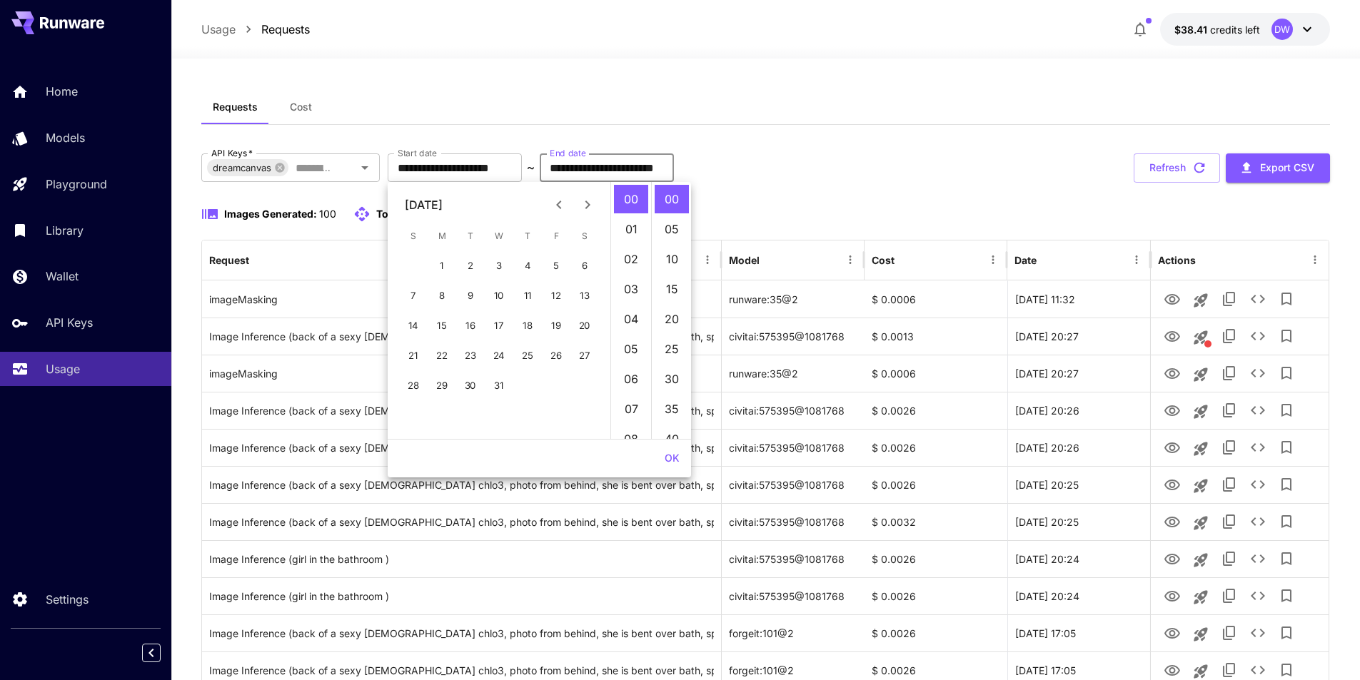
click at [582, 206] on icon "Next month" at bounding box center [587, 204] width 17 height 17
click at [552, 203] on icon "Previous month" at bounding box center [558, 204] width 17 height 17
click at [553, 203] on icon "Previous month" at bounding box center [558, 204] width 17 height 17
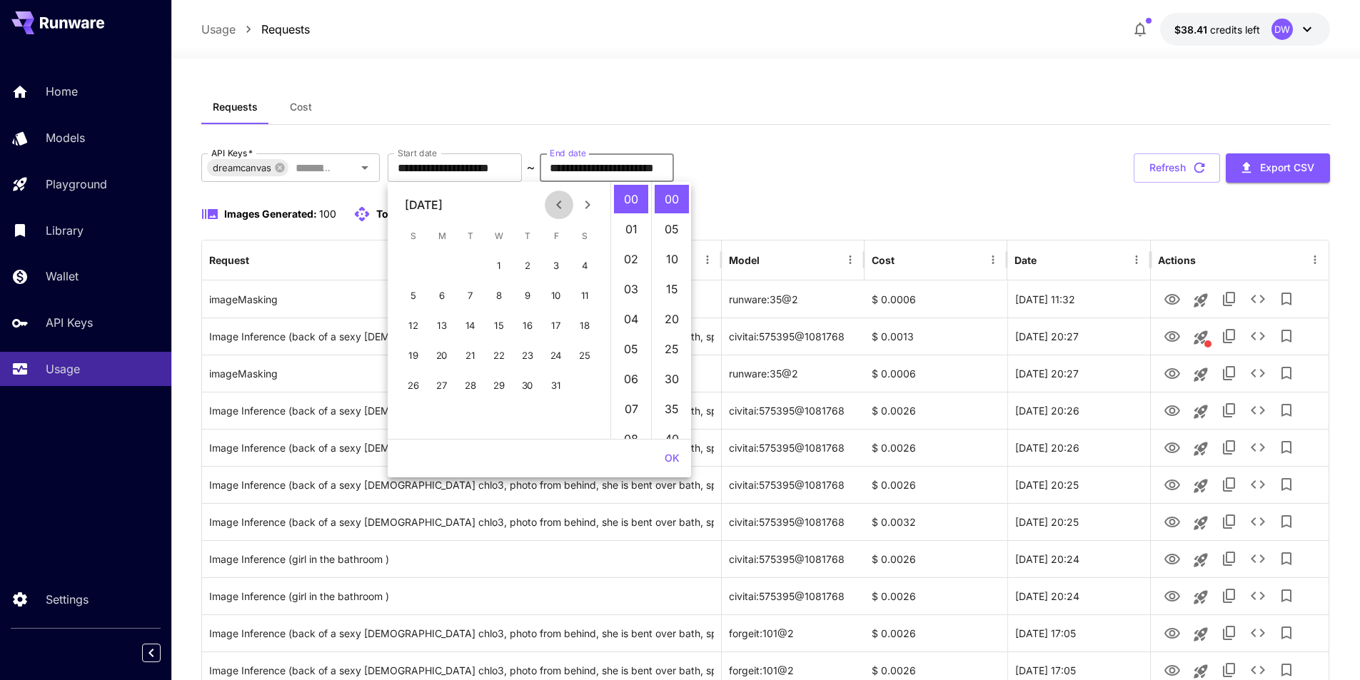
click at [553, 203] on icon "Previous month" at bounding box center [558, 204] width 17 height 17
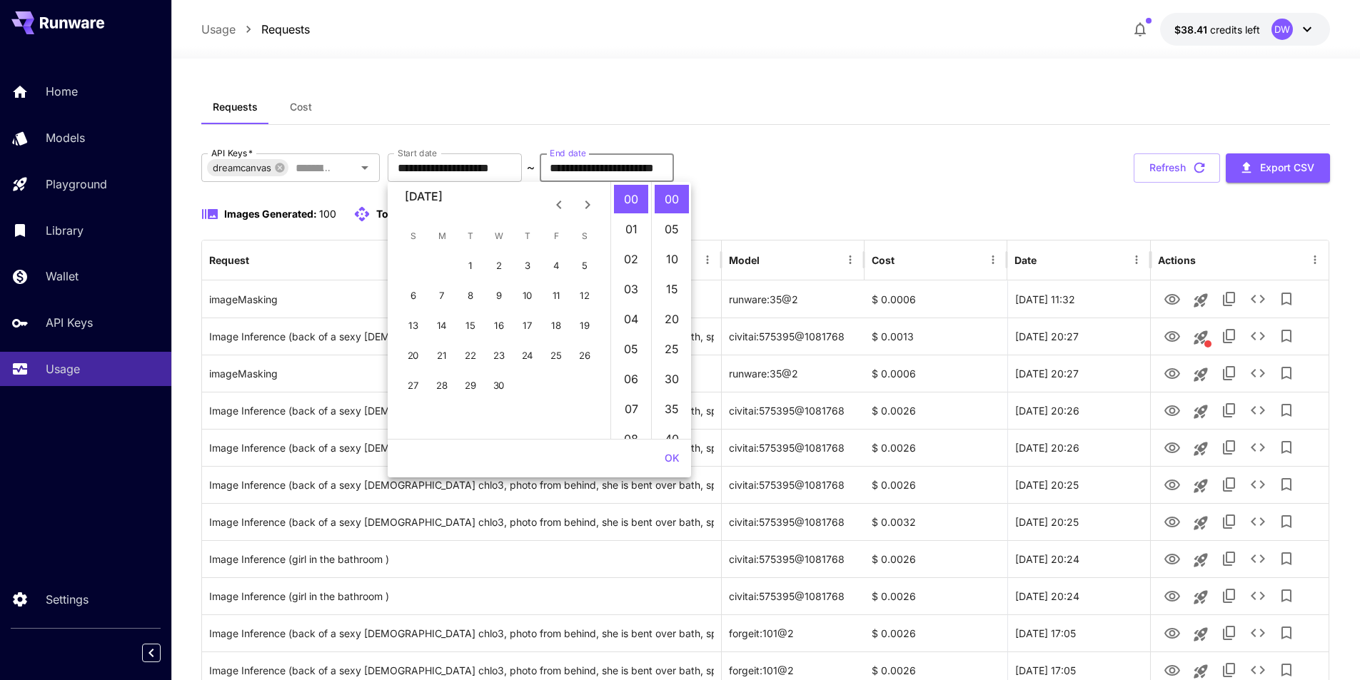
click at [554, 203] on icon "Previous month" at bounding box center [558, 204] width 17 height 17
click at [502, 288] on div "2 3 4 5 6 7 8" at bounding box center [499, 296] width 223 height 29
click at [522, 291] on button "6" at bounding box center [527, 296] width 29 height 29
type input "**********"
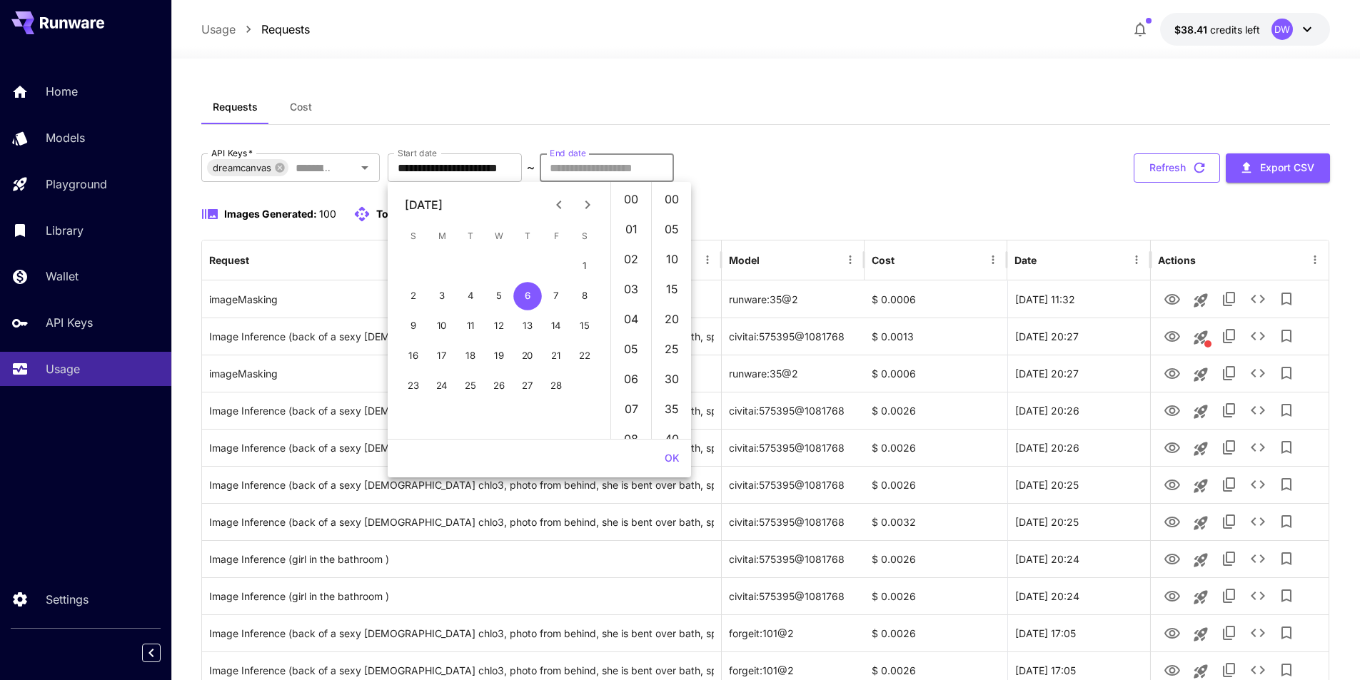
click at [1166, 169] on button "Refresh" at bounding box center [1176, 167] width 86 height 29
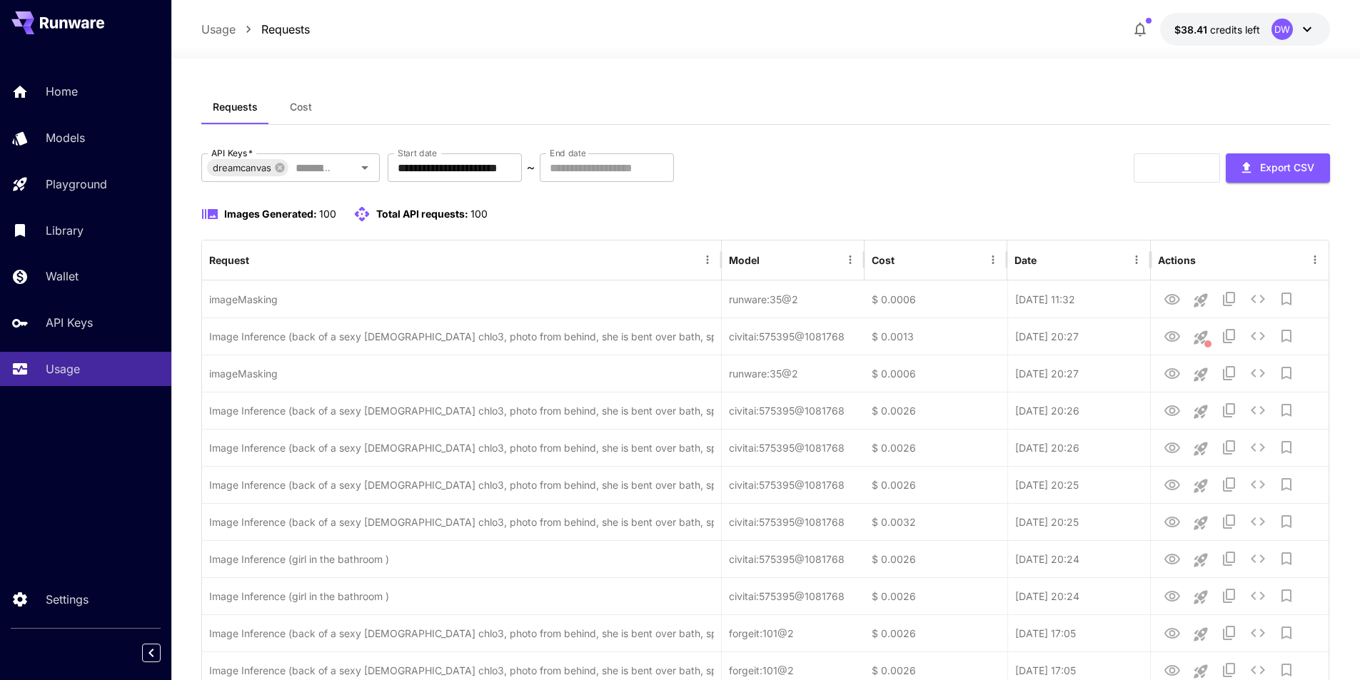
type input "**********"
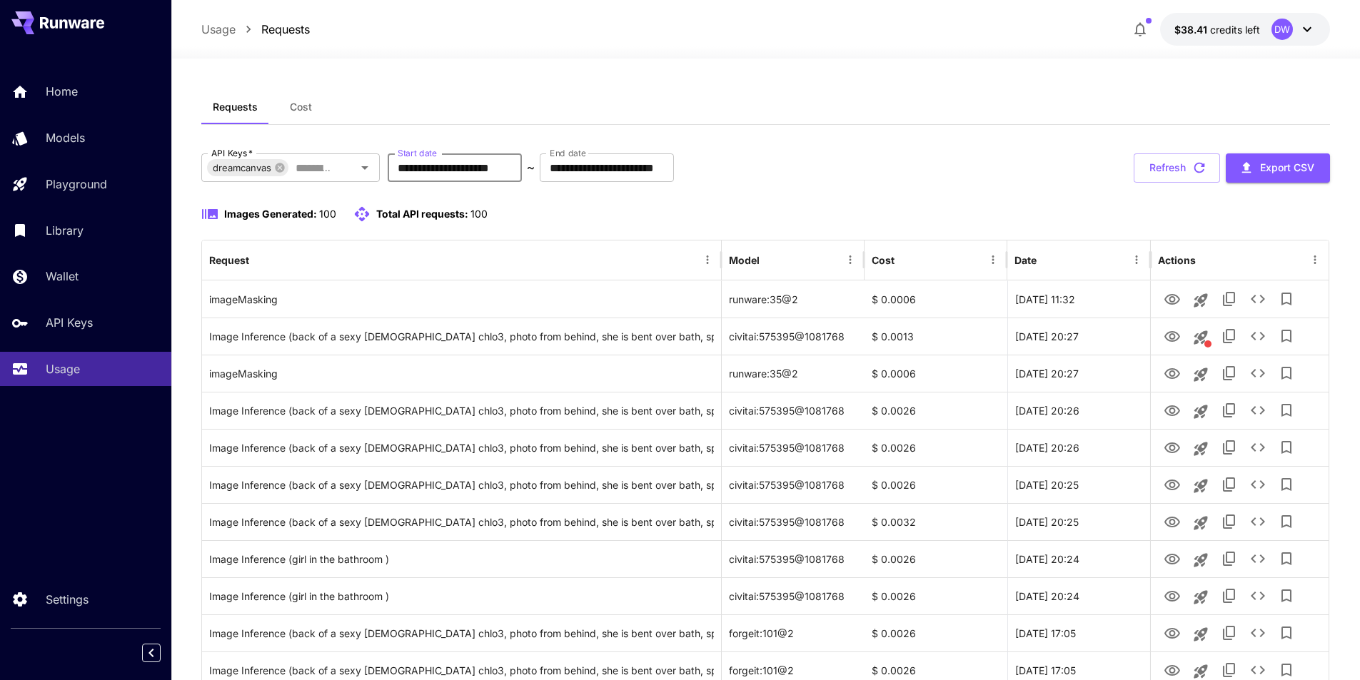
click at [435, 168] on input "**********" at bounding box center [455, 167] width 134 height 29
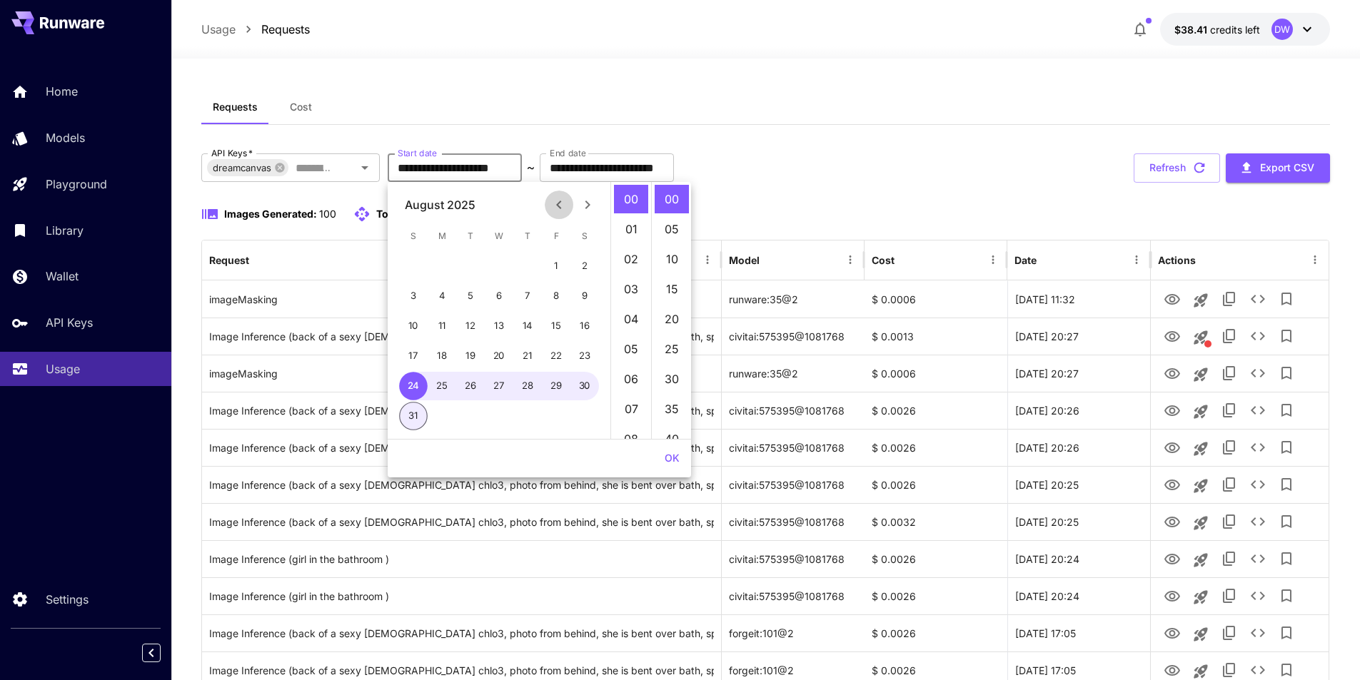
click at [564, 206] on icon "Previous month" at bounding box center [558, 204] width 17 height 17
click at [532, 268] on button "5" at bounding box center [527, 266] width 29 height 29
type input "**********"
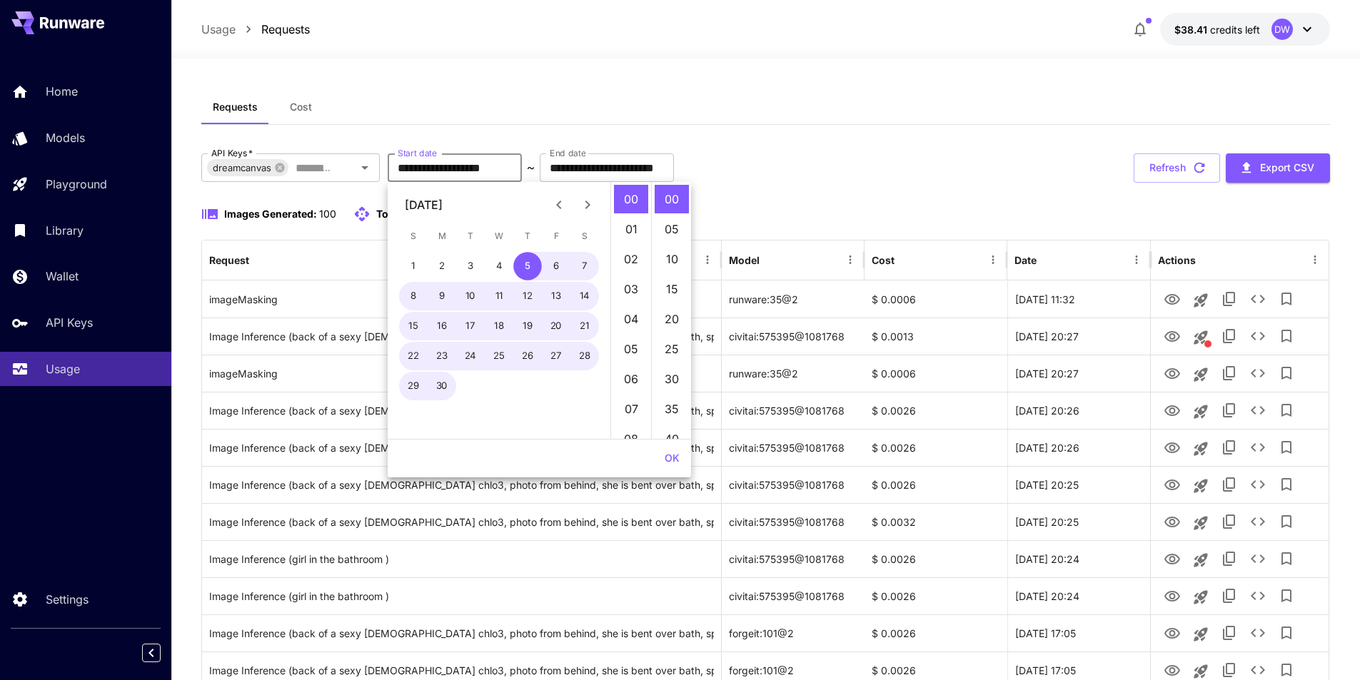
click at [888, 112] on div "Requests Cost" at bounding box center [765, 107] width 1129 height 35
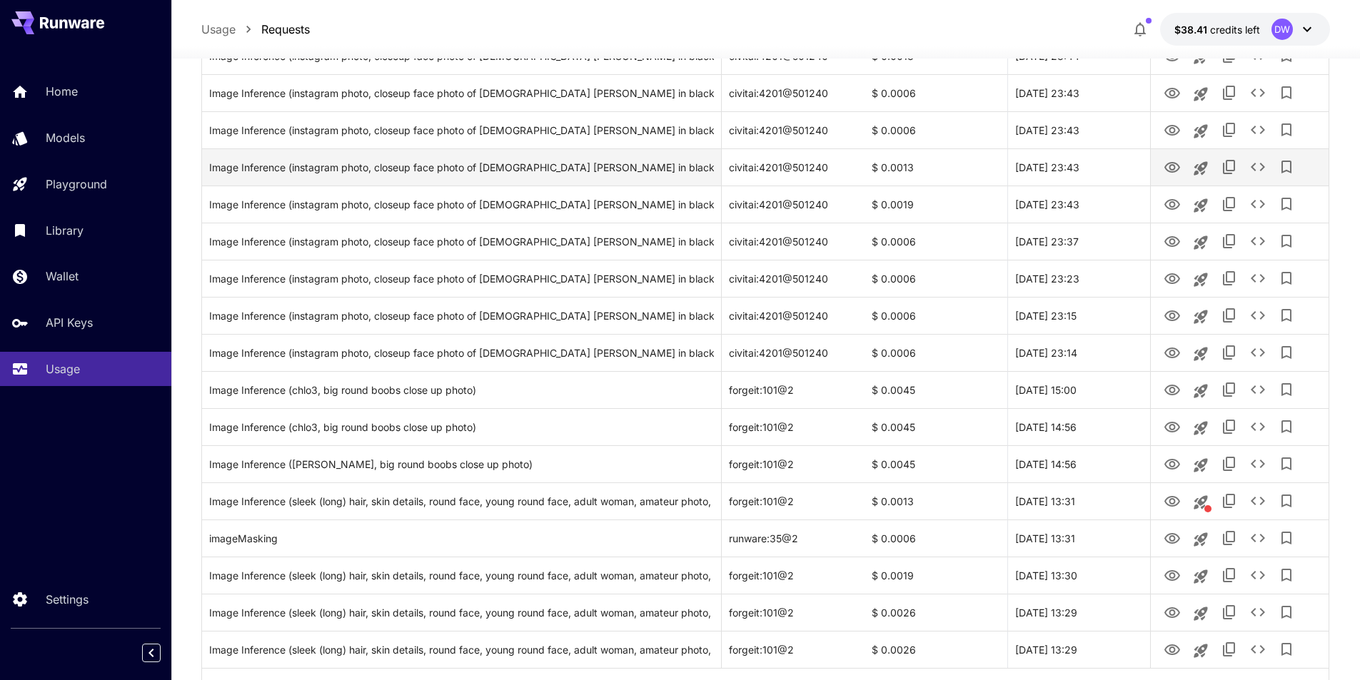
scroll to position [3393, 0]
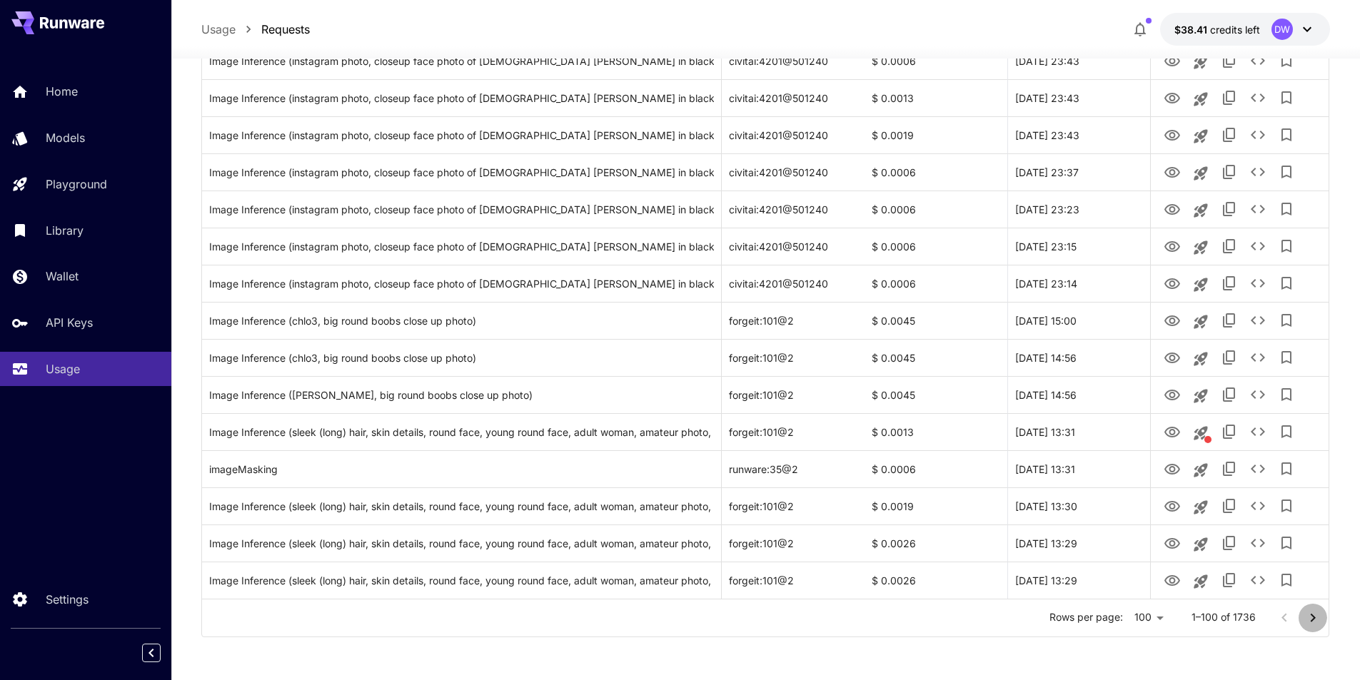
click at [1316, 619] on icon "Go to next page" at bounding box center [1312, 617] width 17 height 17
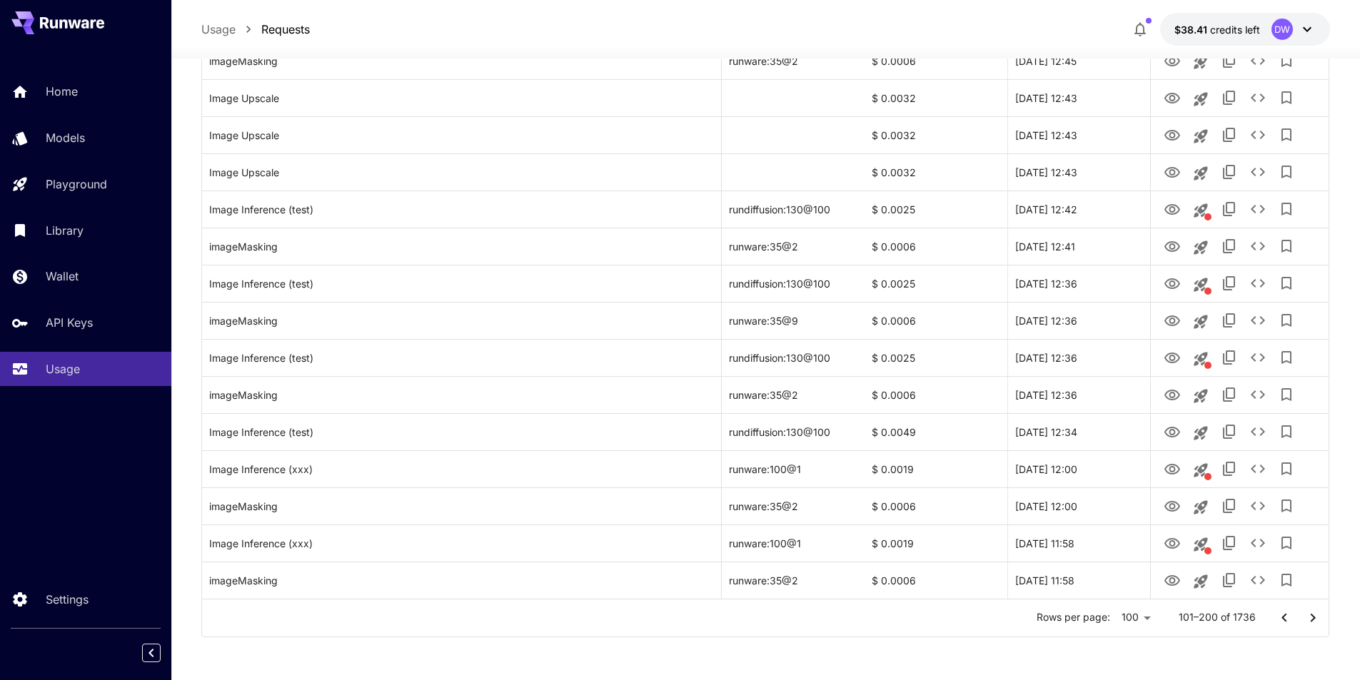
click at [1308, 617] on icon "Go to next page" at bounding box center [1312, 617] width 17 height 17
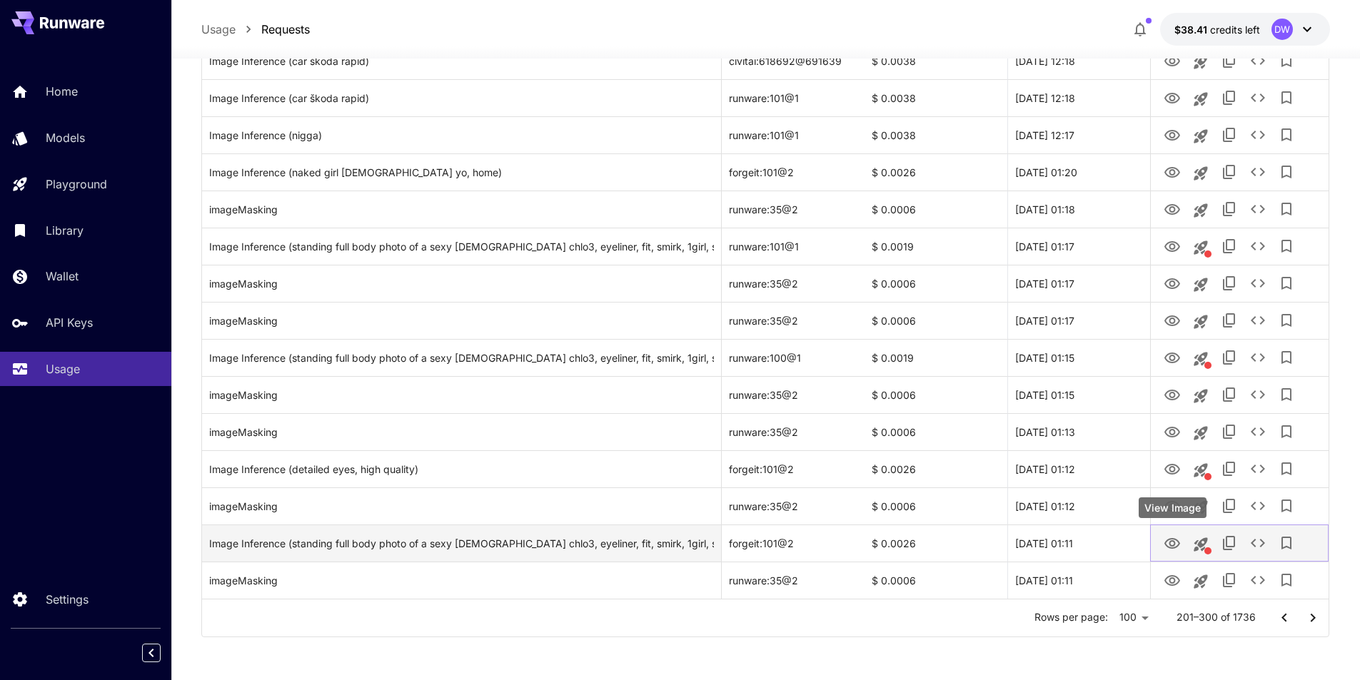
click at [1177, 546] on icon "View Image" at bounding box center [1172, 543] width 16 height 11
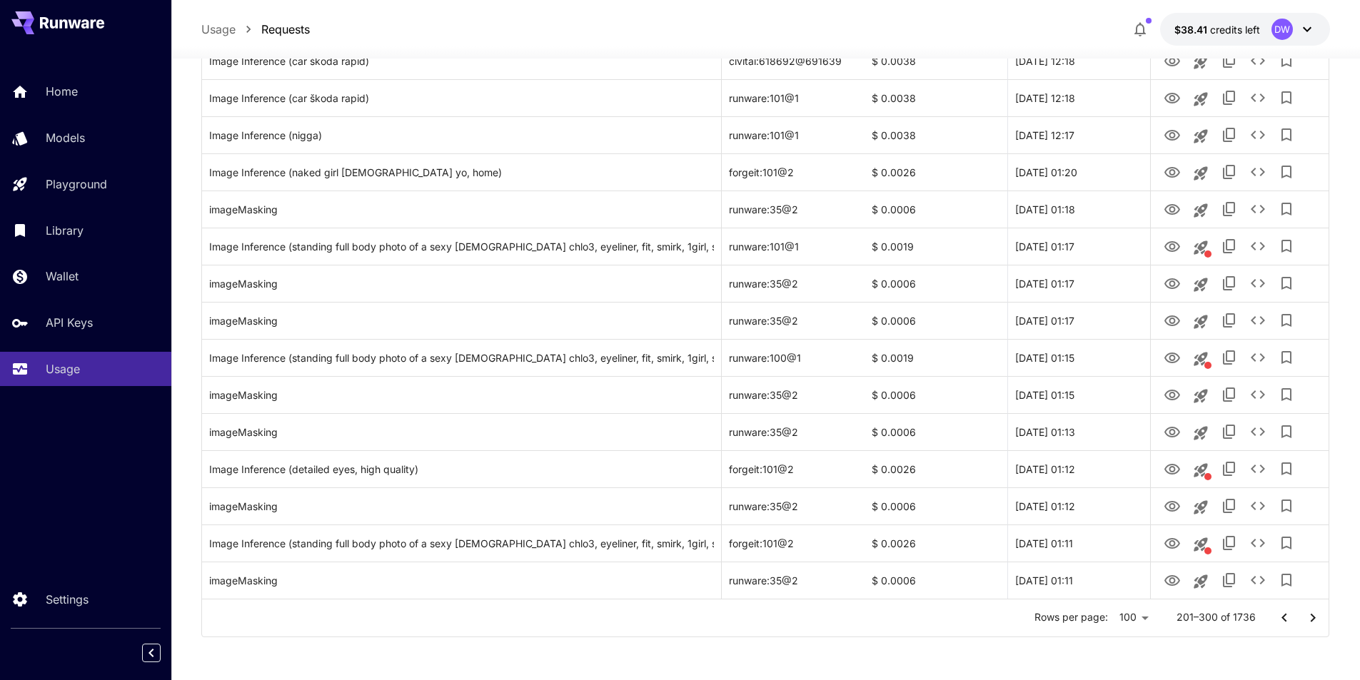
click at [1305, 621] on icon "Go to next page" at bounding box center [1312, 617] width 17 height 17
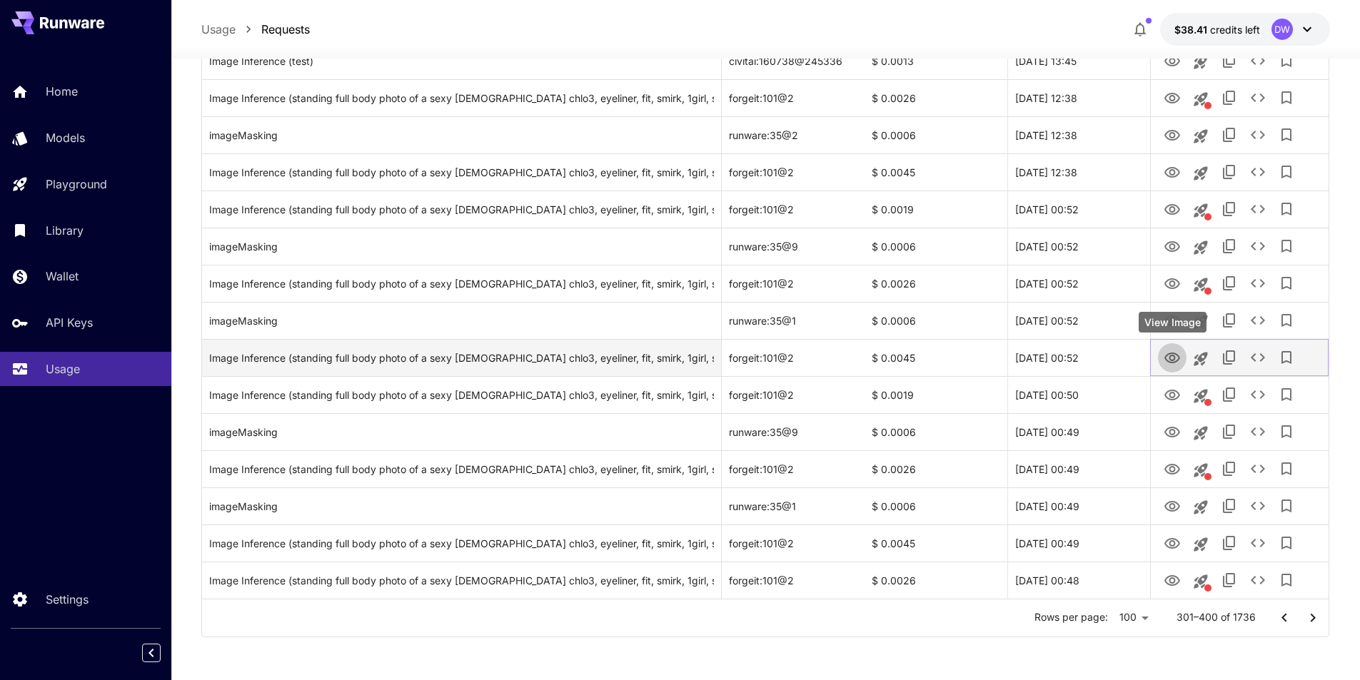
click at [1170, 358] on icon "View Image" at bounding box center [1172, 358] width 16 height 11
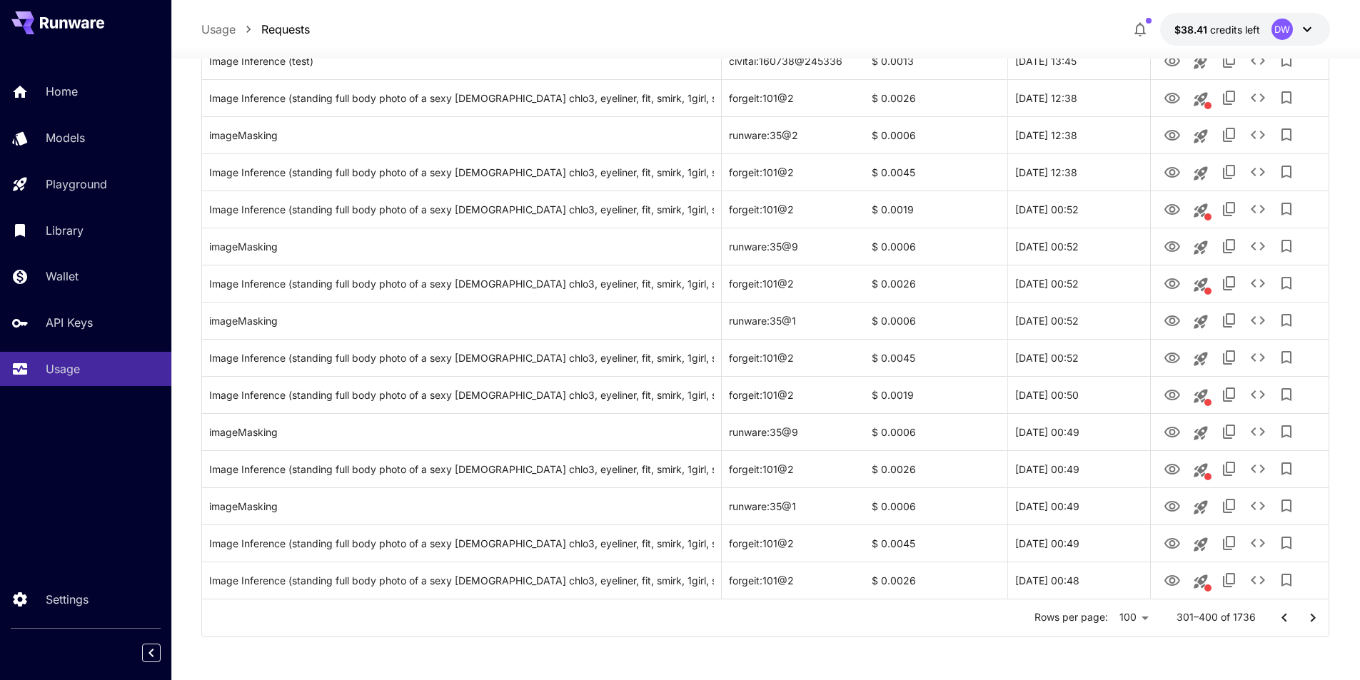
click at [1307, 616] on icon "Go to next page" at bounding box center [1312, 617] width 17 height 17
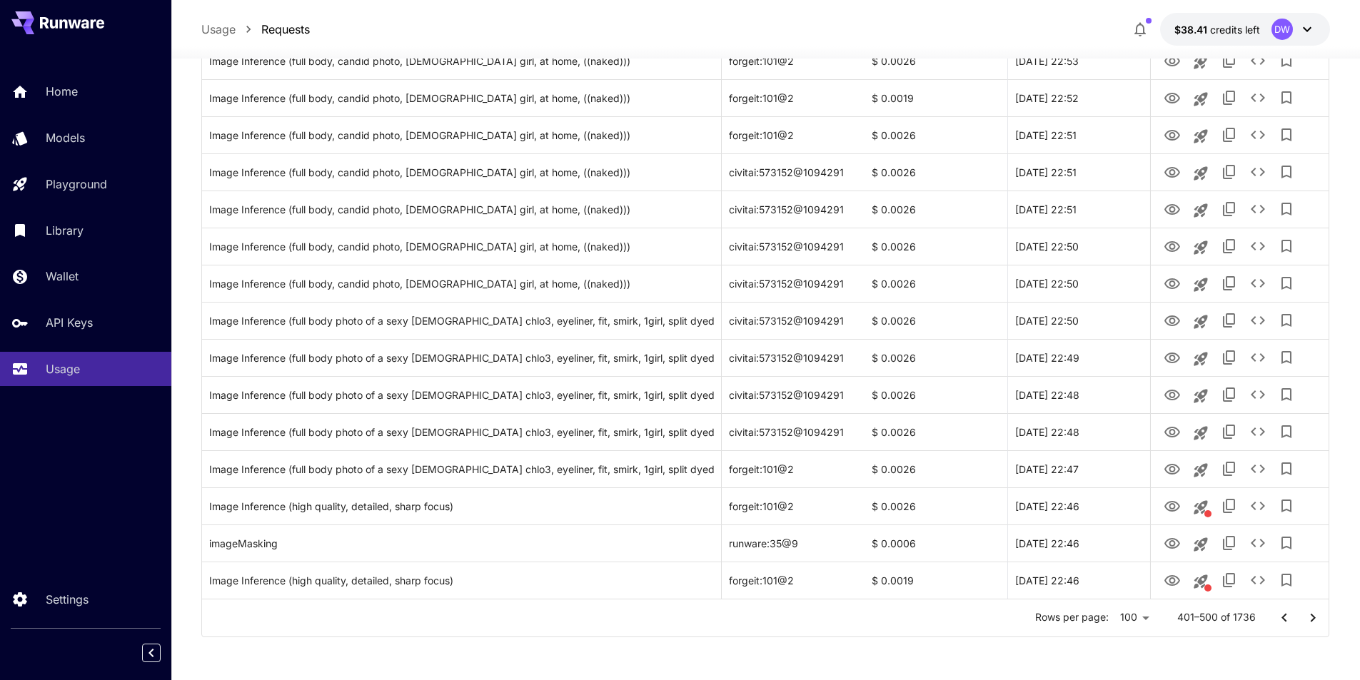
click at [1302, 615] on button "Go to next page" at bounding box center [1312, 618] width 29 height 29
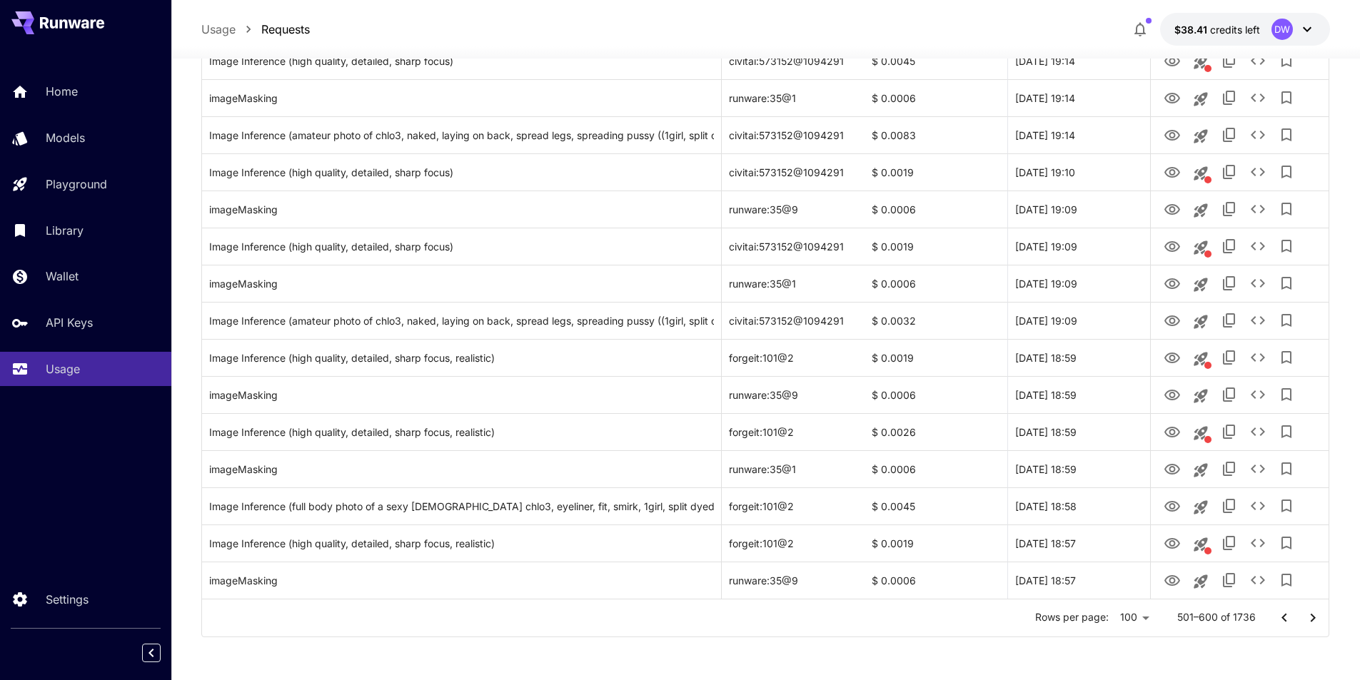
click at [1305, 619] on icon "Go to next page" at bounding box center [1312, 617] width 17 height 17
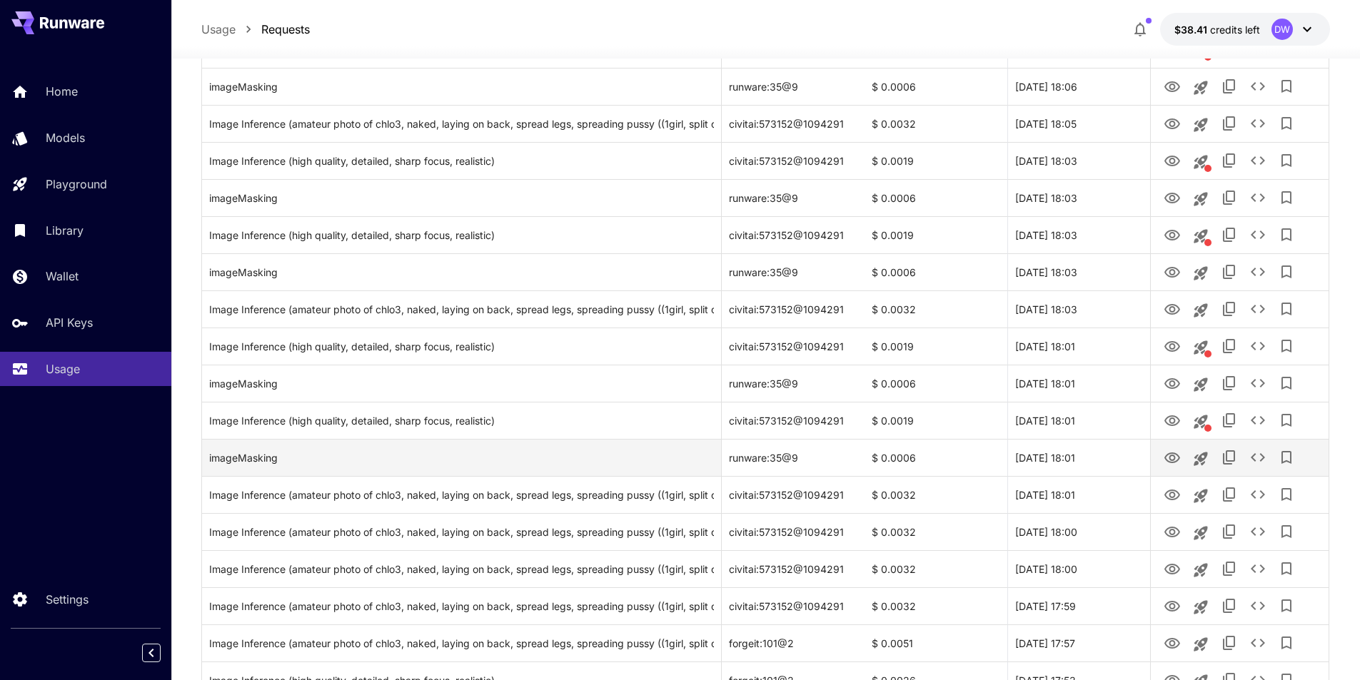
scroll to position [2465, 0]
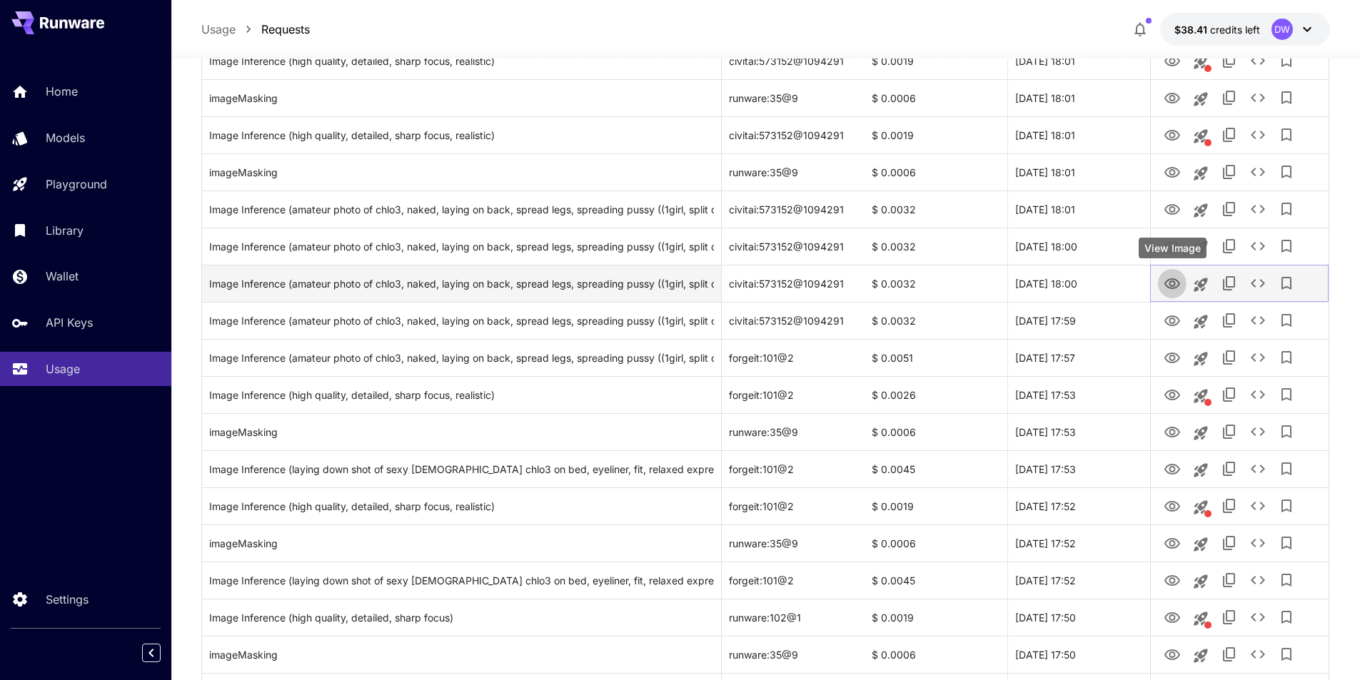
click at [1179, 288] on icon "View Image" at bounding box center [1171, 283] width 17 height 17
drag, startPoint x: 854, startPoint y: 282, endPoint x: 729, endPoint y: 283, distance: 124.2
click at [729, 283] on div "civitai:573152@1094291" at bounding box center [792, 283] width 143 height 37
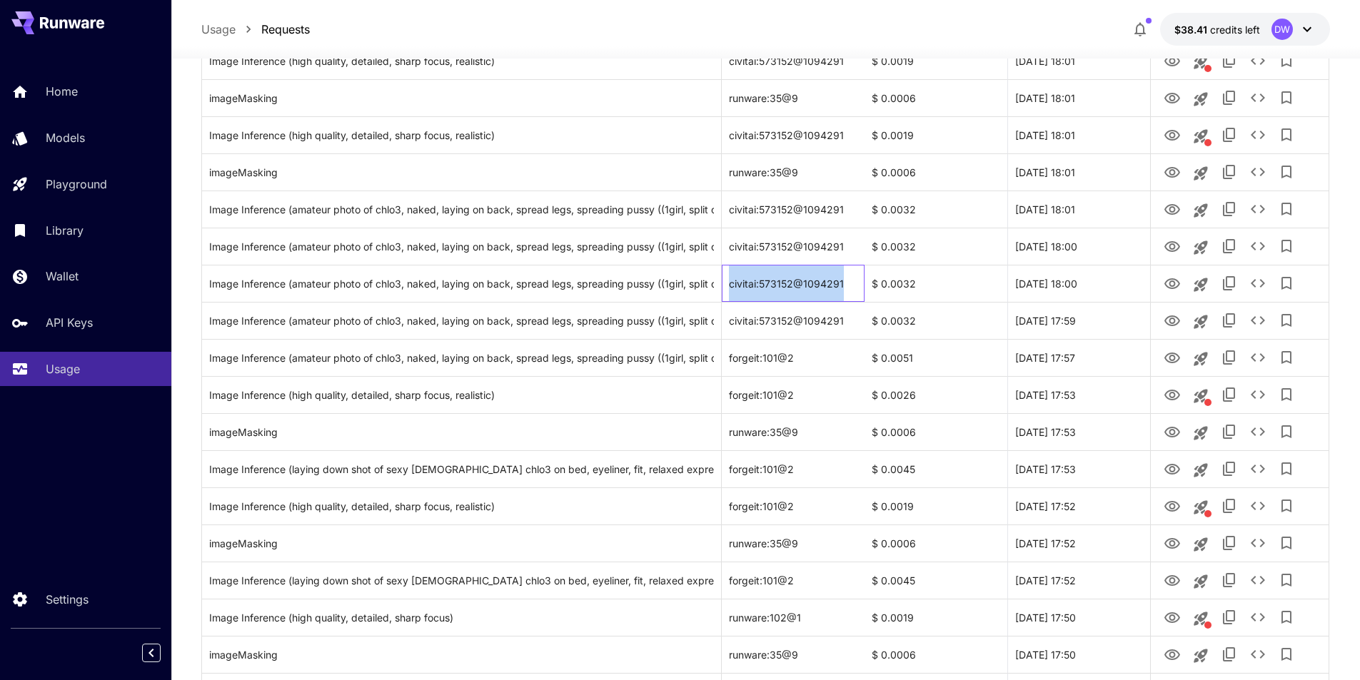
copy div "civitai:573152@1094291"
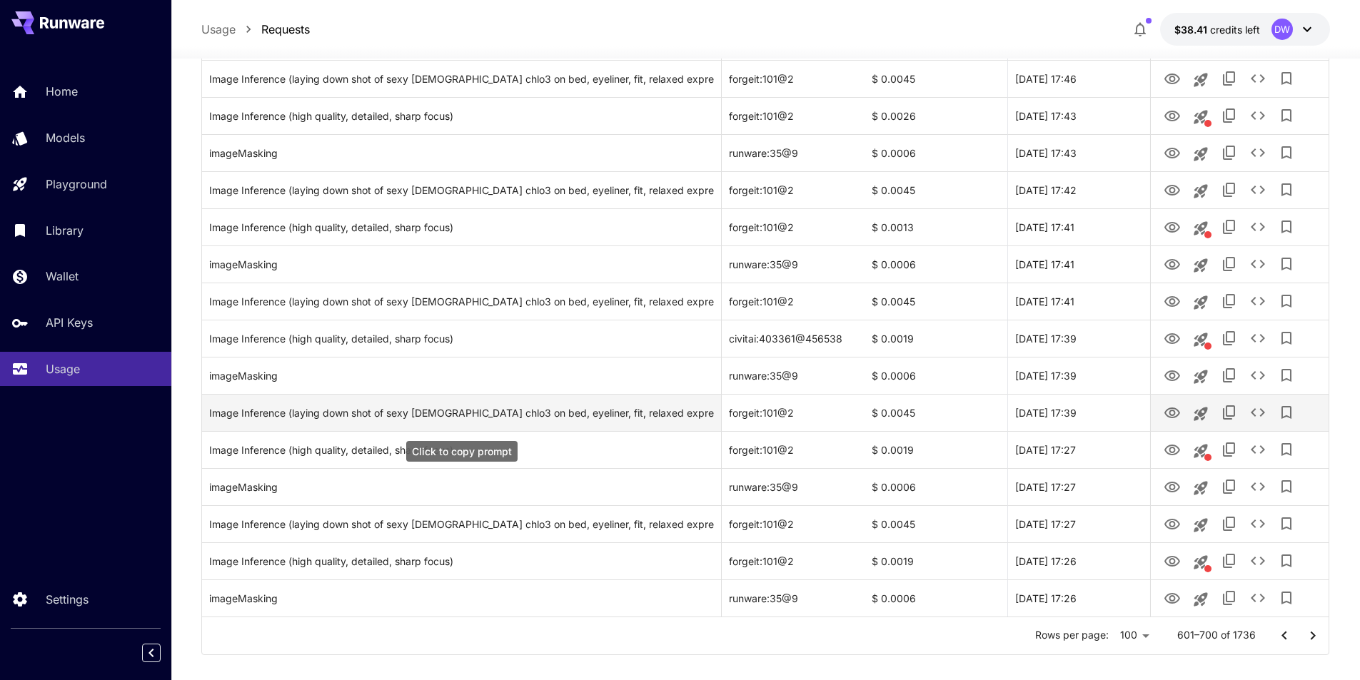
scroll to position [3393, 0]
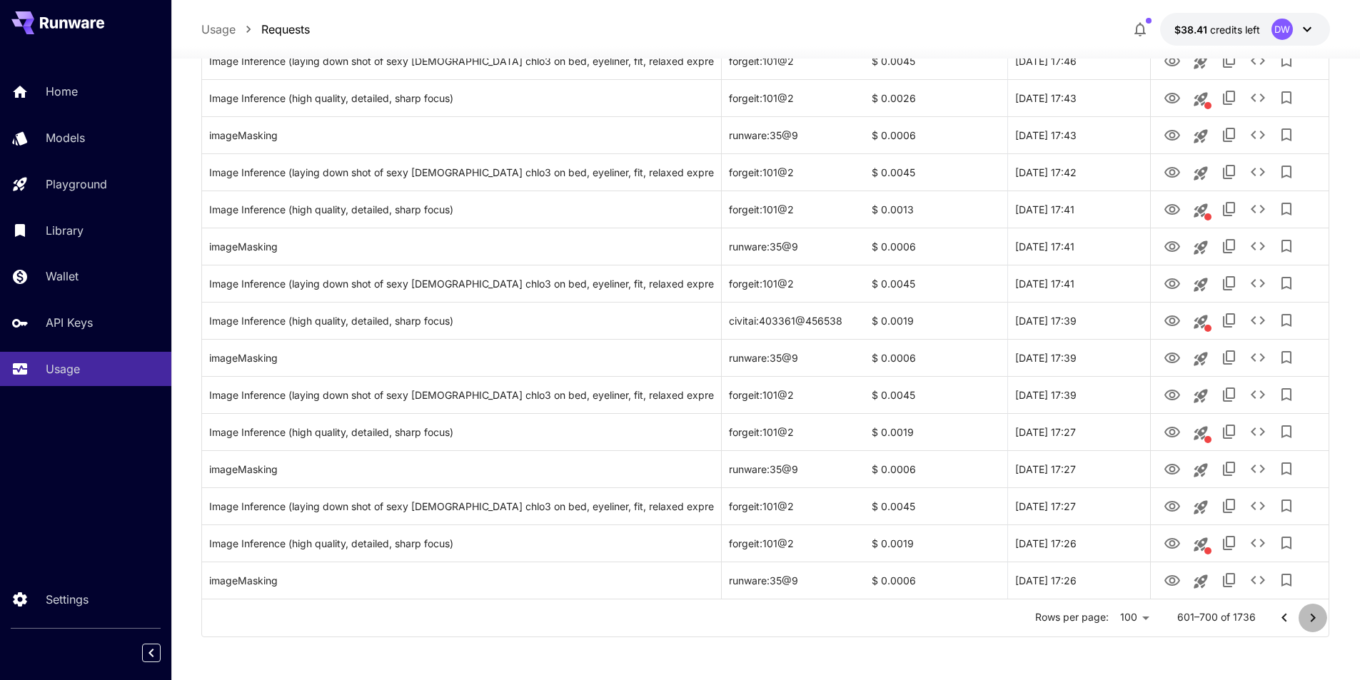
click at [1310, 617] on icon "Go to next page" at bounding box center [1312, 617] width 17 height 17
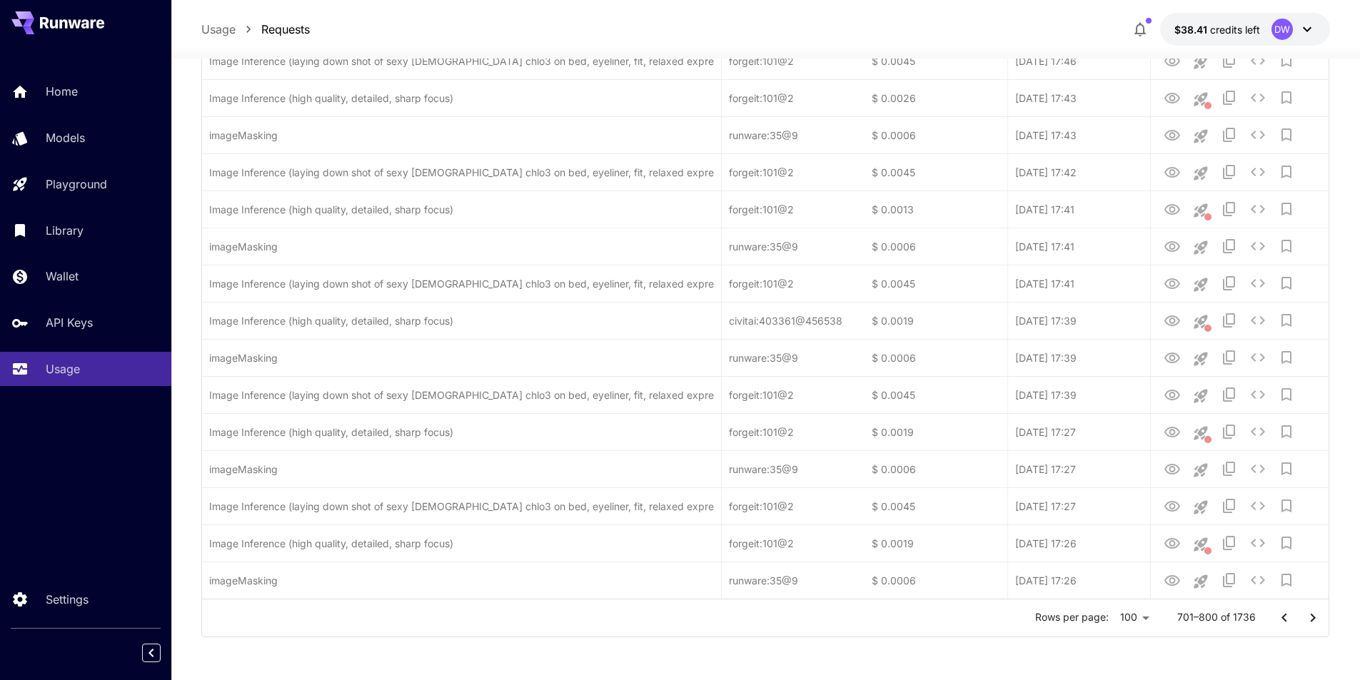
click at [1311, 617] on icon "Go to next page" at bounding box center [1312, 617] width 17 height 17
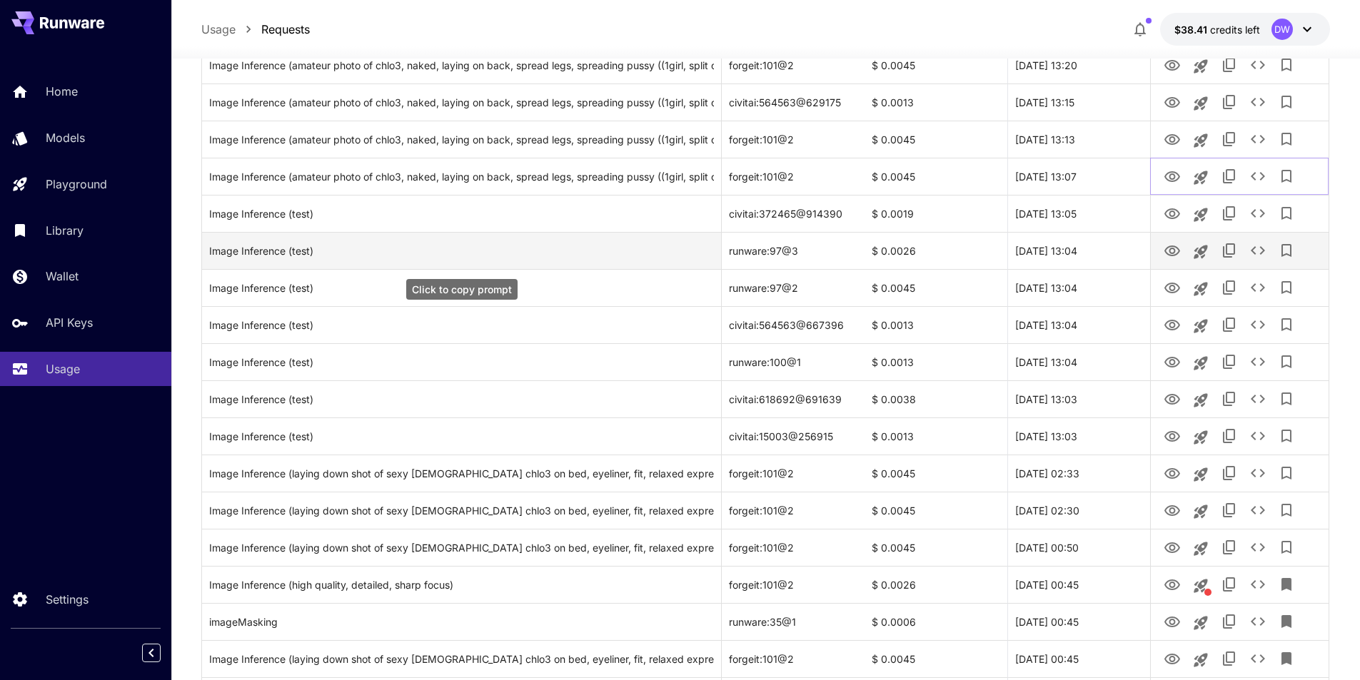
scroll to position [2179, 0]
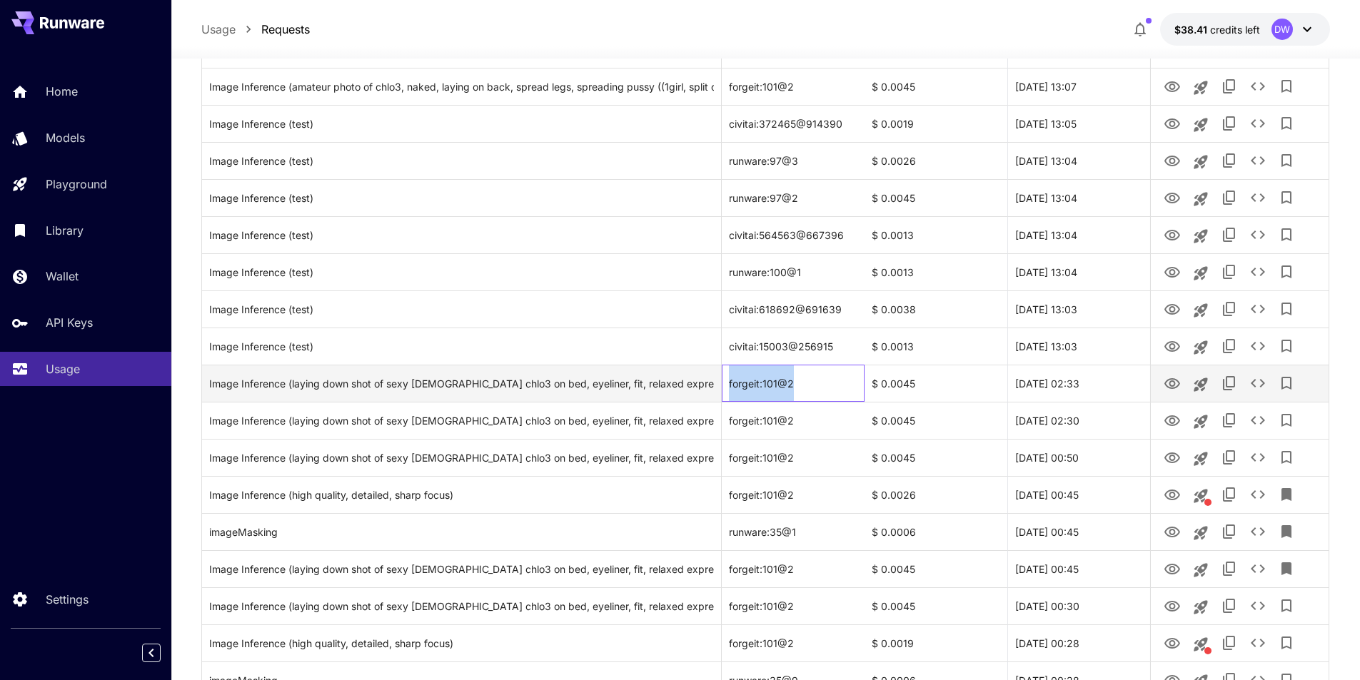
drag, startPoint x: 784, startPoint y: 382, endPoint x: 728, endPoint y: 383, distance: 55.7
click at [728, 383] on div "forgeit:101@2" at bounding box center [792, 383] width 143 height 37
copy div "forgeit:101@2"
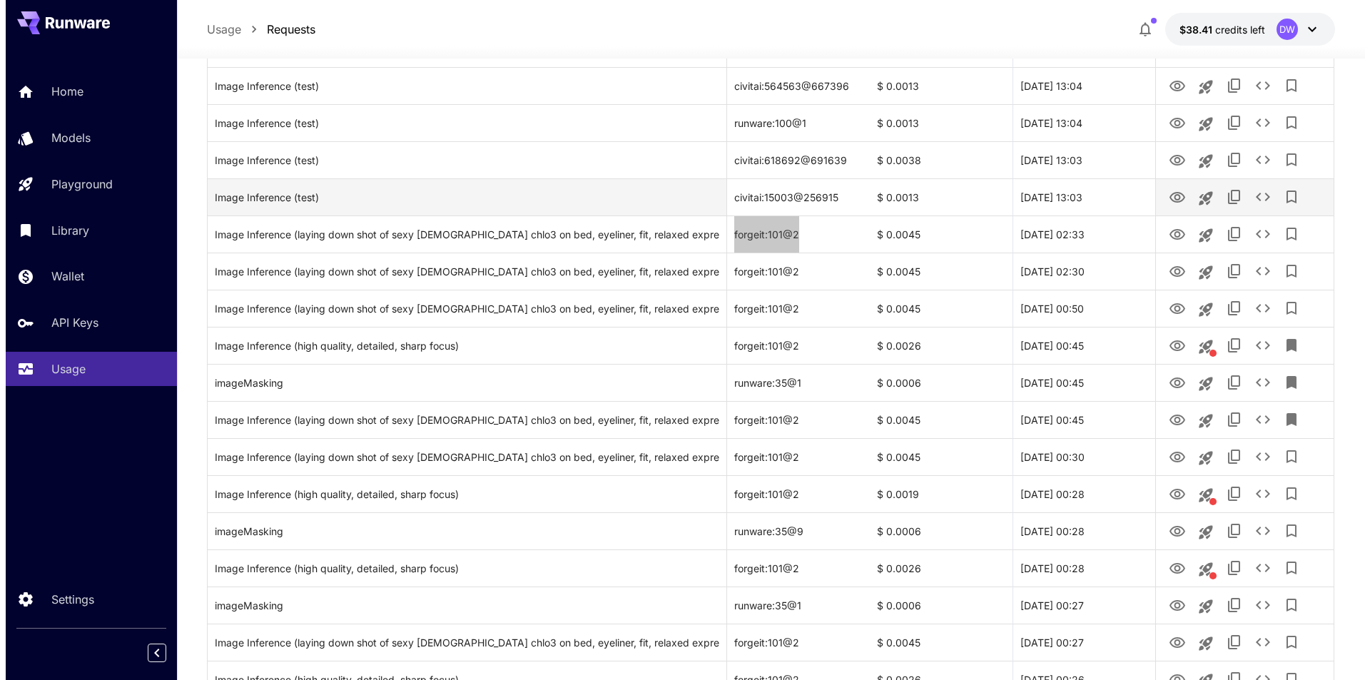
scroll to position [2322, 0]
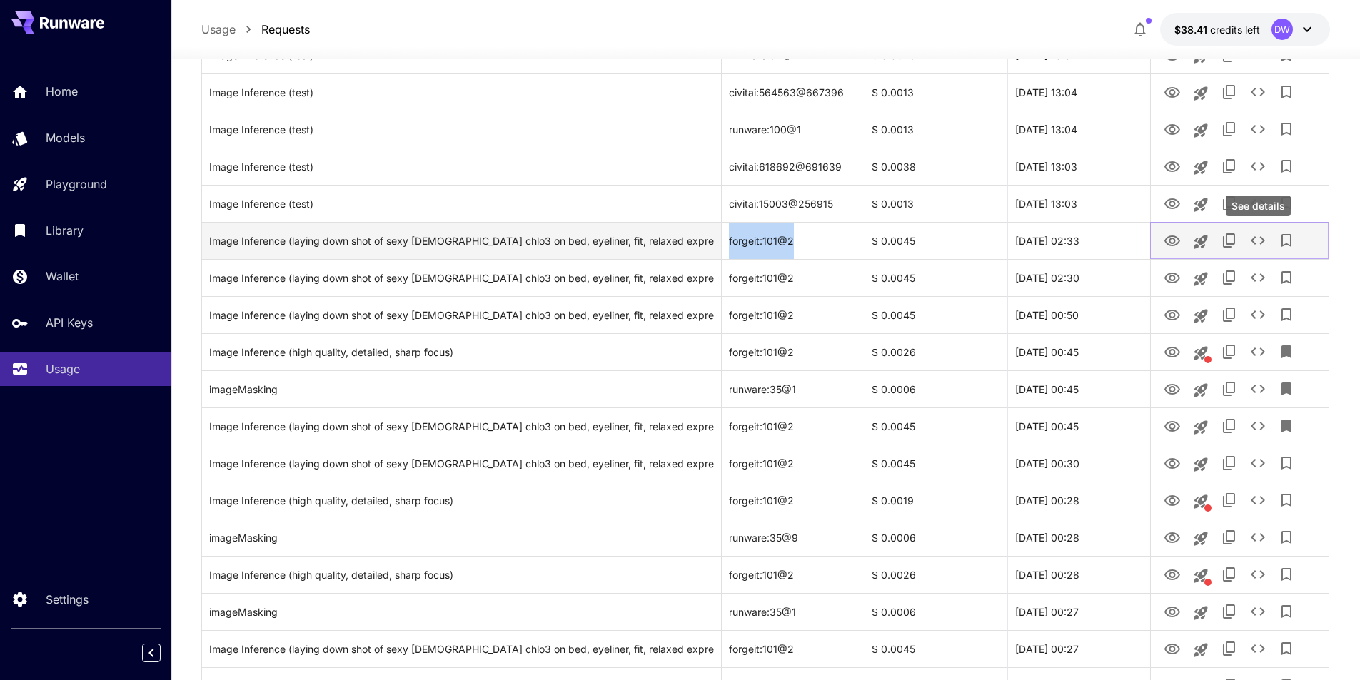
click at [1255, 238] on icon "See details" at bounding box center [1257, 240] width 17 height 17
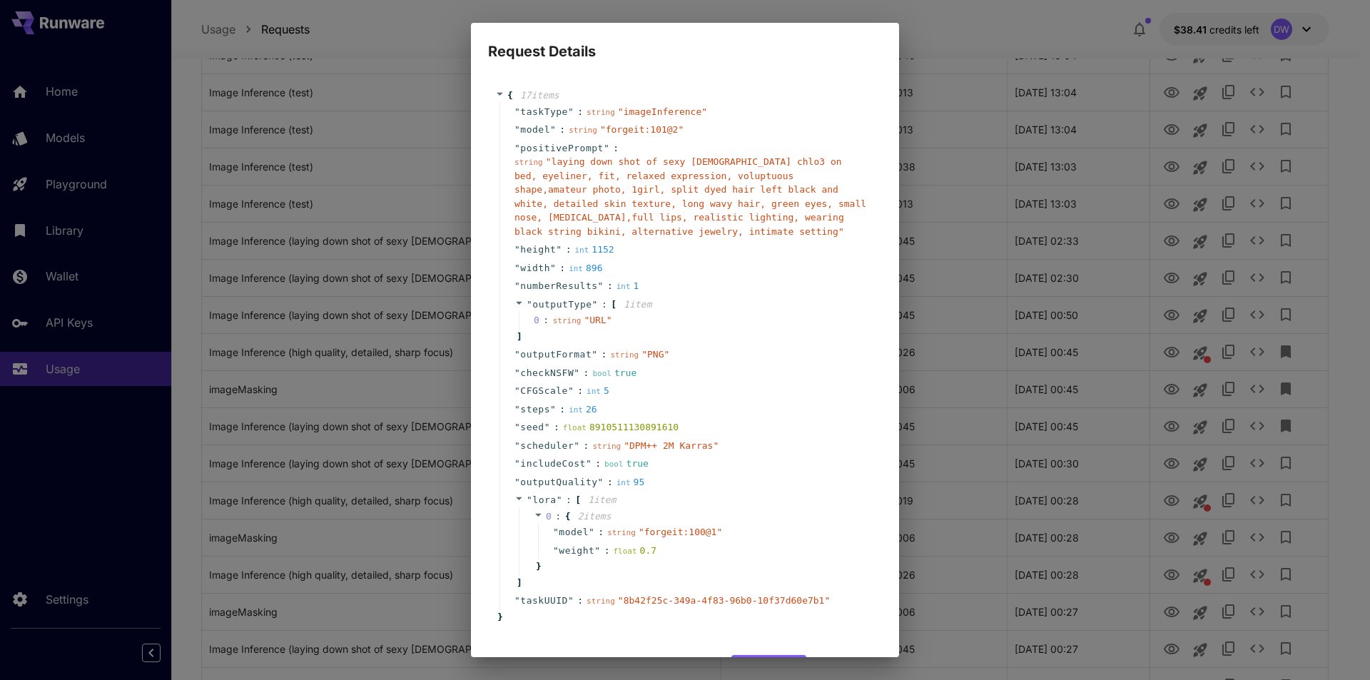
click at [663, 253] on div "" height " : int 1152" at bounding box center [687, 249] width 375 height 19
click at [704, 532] on span "" forgeit:100@1 "" at bounding box center [680, 532] width 83 height 11
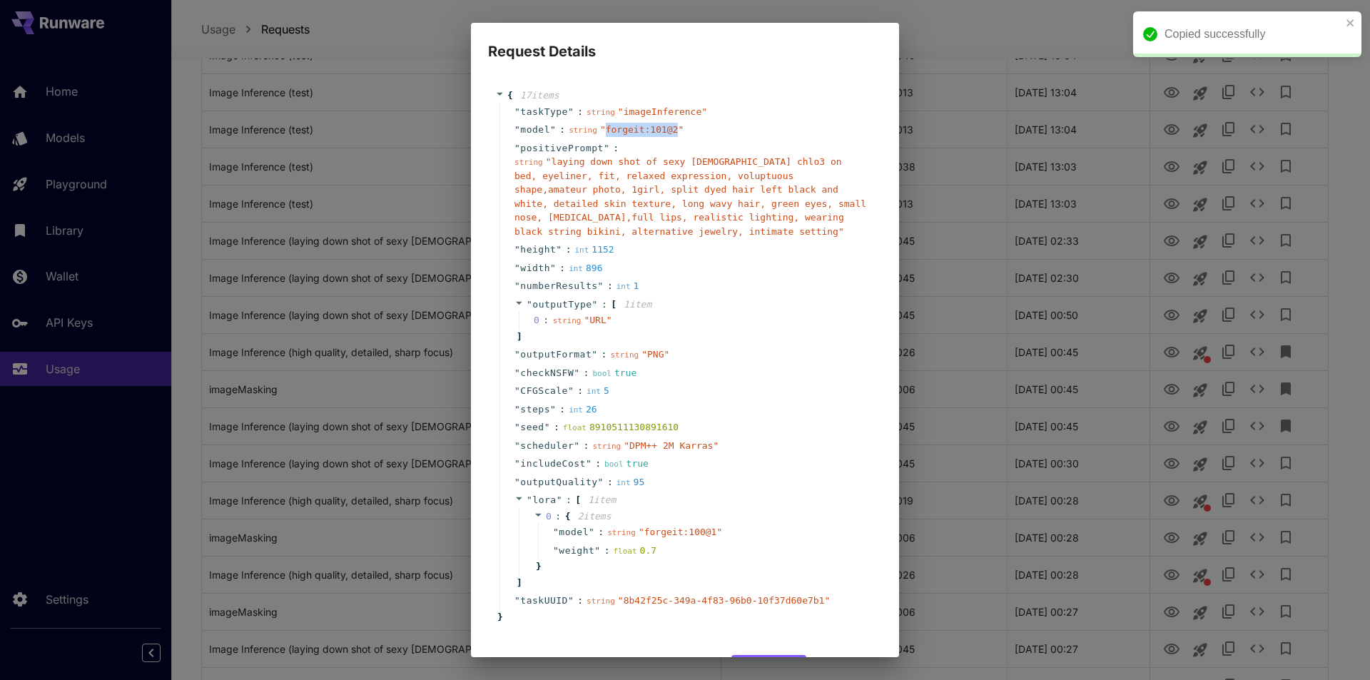
drag, startPoint x: 663, startPoint y: 131, endPoint x: 599, endPoint y: 128, distance: 63.6
click at [600, 128] on span "" forgeit:101@2 "" at bounding box center [641, 129] width 83 height 11
copy span "forgeit:101@2"
click at [370, 227] on div "Request Details { 17 item s " taskType " : string " imageInference " " model " …" at bounding box center [685, 340] width 1370 height 680
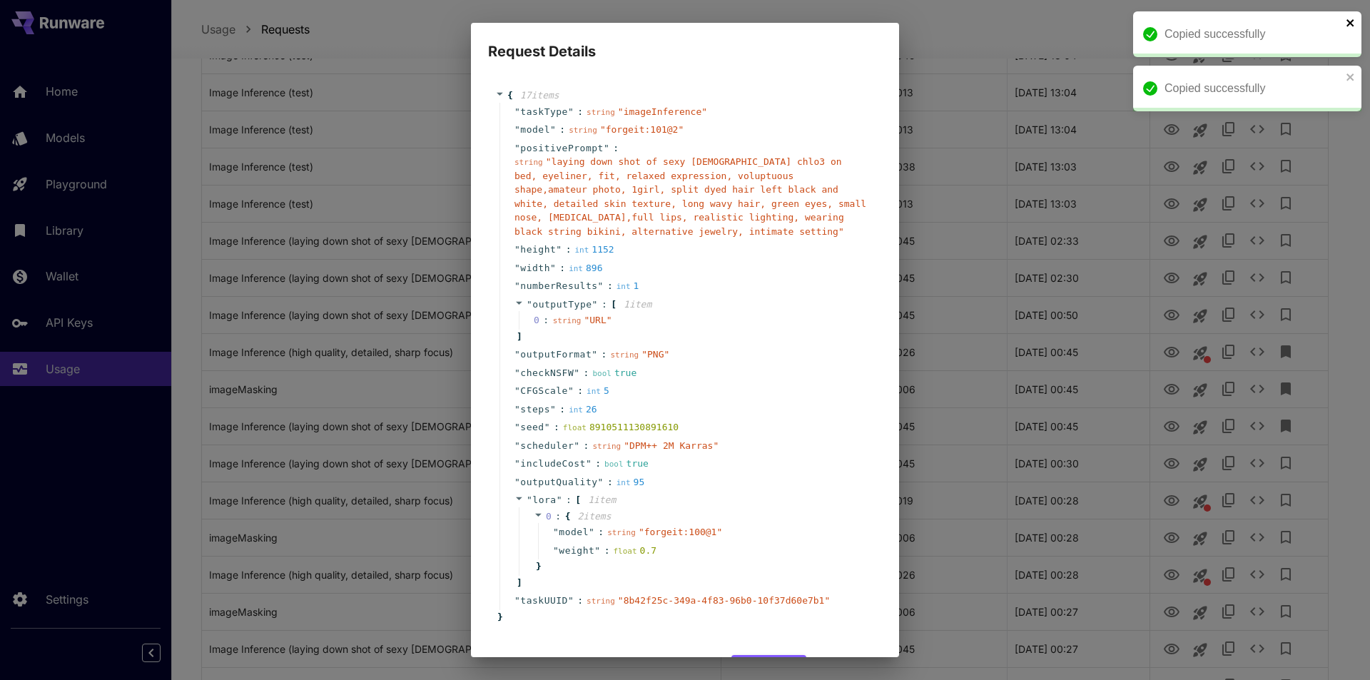
click at [1349, 25] on icon "close" at bounding box center [1350, 22] width 7 height 7
click at [243, 173] on div "Request Details { 17 item s " taskType " : string " imageInference " " model " …" at bounding box center [685, 340] width 1370 height 680
click at [131, 169] on div "Request Details { 17 item s " taskType " : string " imageInference " " model " …" at bounding box center [685, 340] width 1370 height 680
click at [1028, 150] on div "Request Details { 17 item s " taskType " : string " imageInference " " model " …" at bounding box center [685, 340] width 1370 height 680
click at [1347, 24] on icon "close" at bounding box center [1351, 22] width 10 height 11
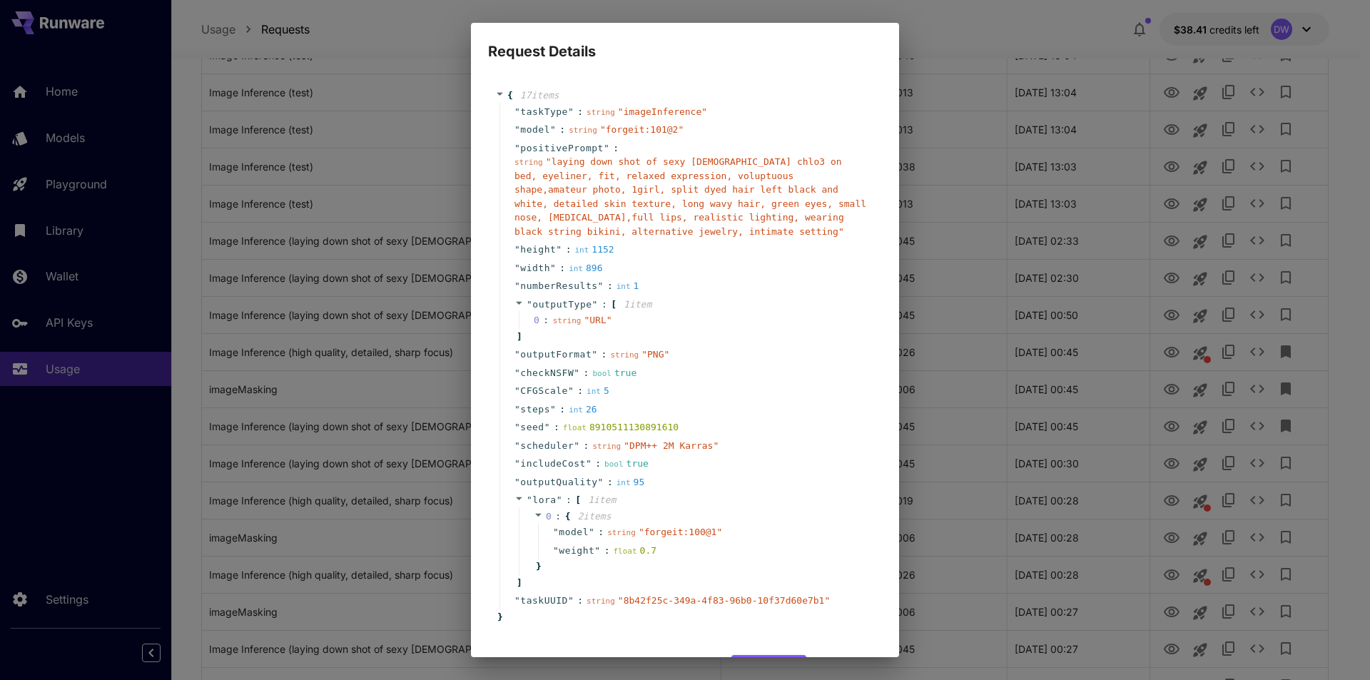
click at [1062, 237] on div "Request Details { 17 item s " taskType " : string " imageInference " " model " …" at bounding box center [685, 340] width 1370 height 680
click at [1205, 31] on div "Request Details { 17 item s " taskType " : string " imageInference " " model " …" at bounding box center [685, 340] width 1370 height 680
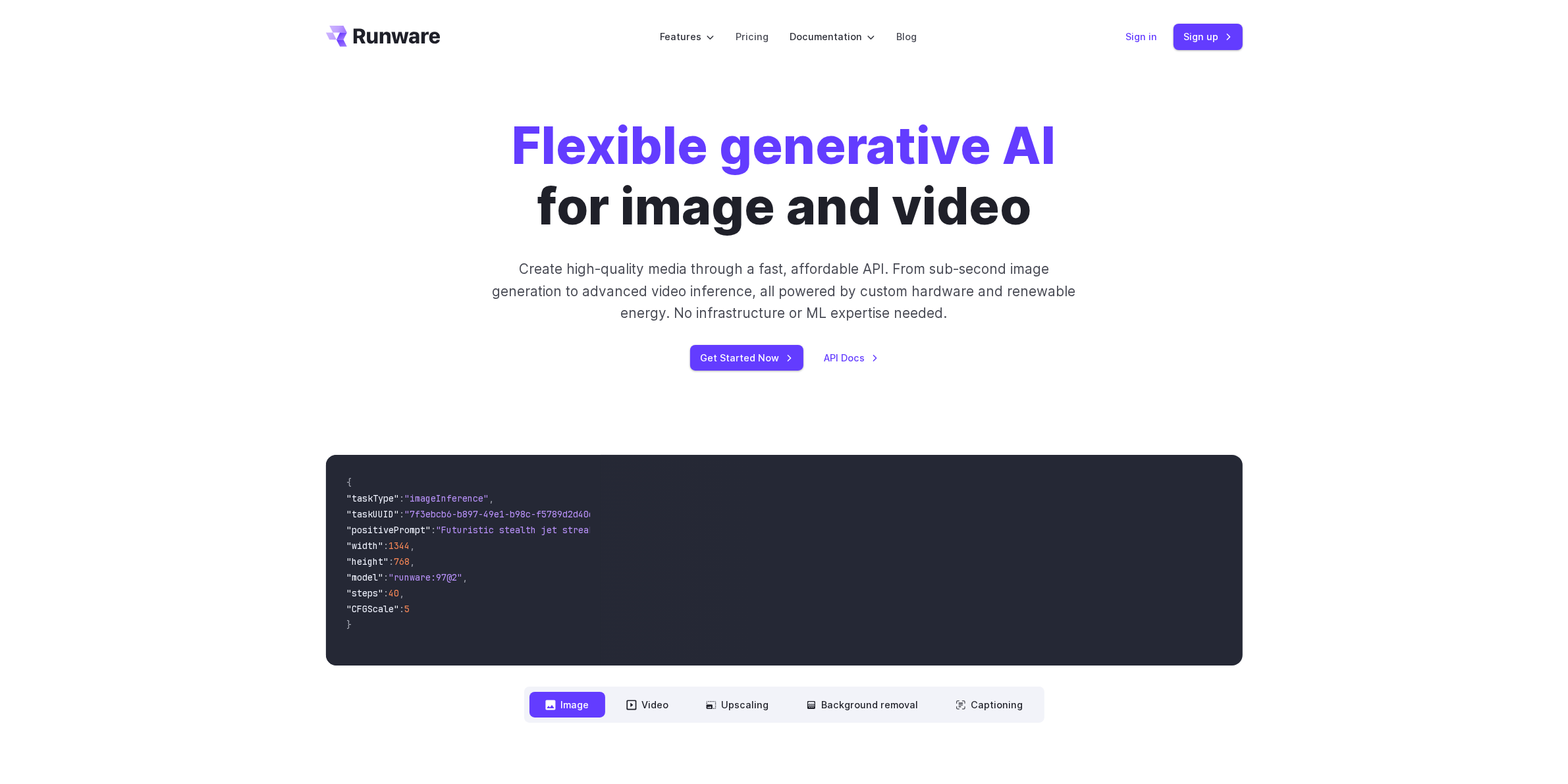
click at [1144, 38] on link "Sign in" at bounding box center [1142, 36] width 31 height 15
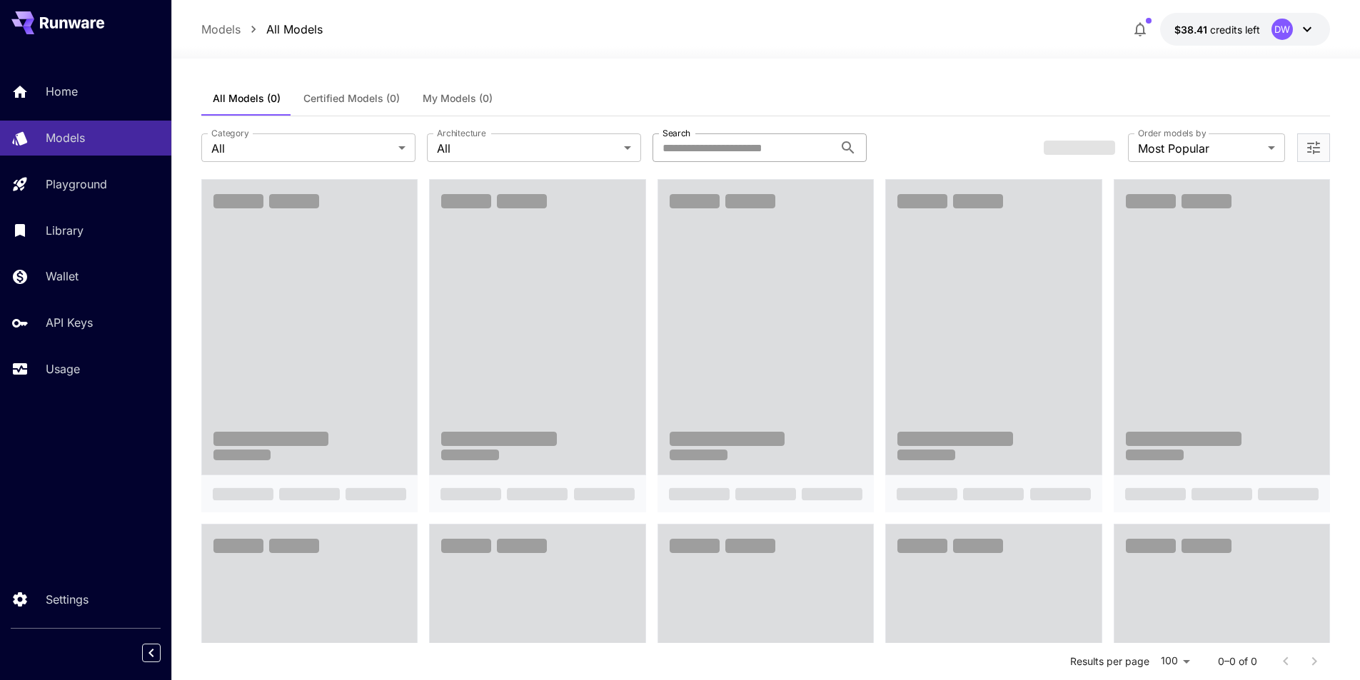
click at [775, 153] on input "Search" at bounding box center [742, 147] width 181 height 29
paste input "**********"
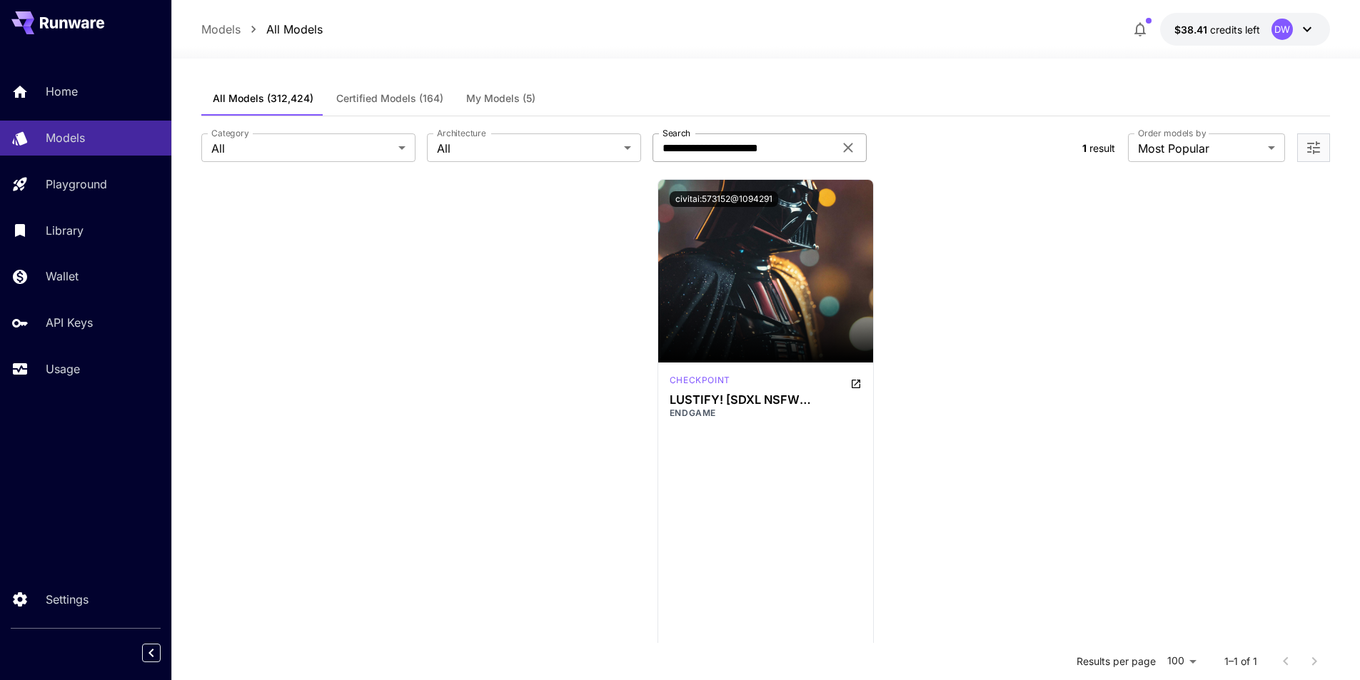
click at [763, 138] on input "**********" at bounding box center [742, 147] width 181 height 29
paste input "text"
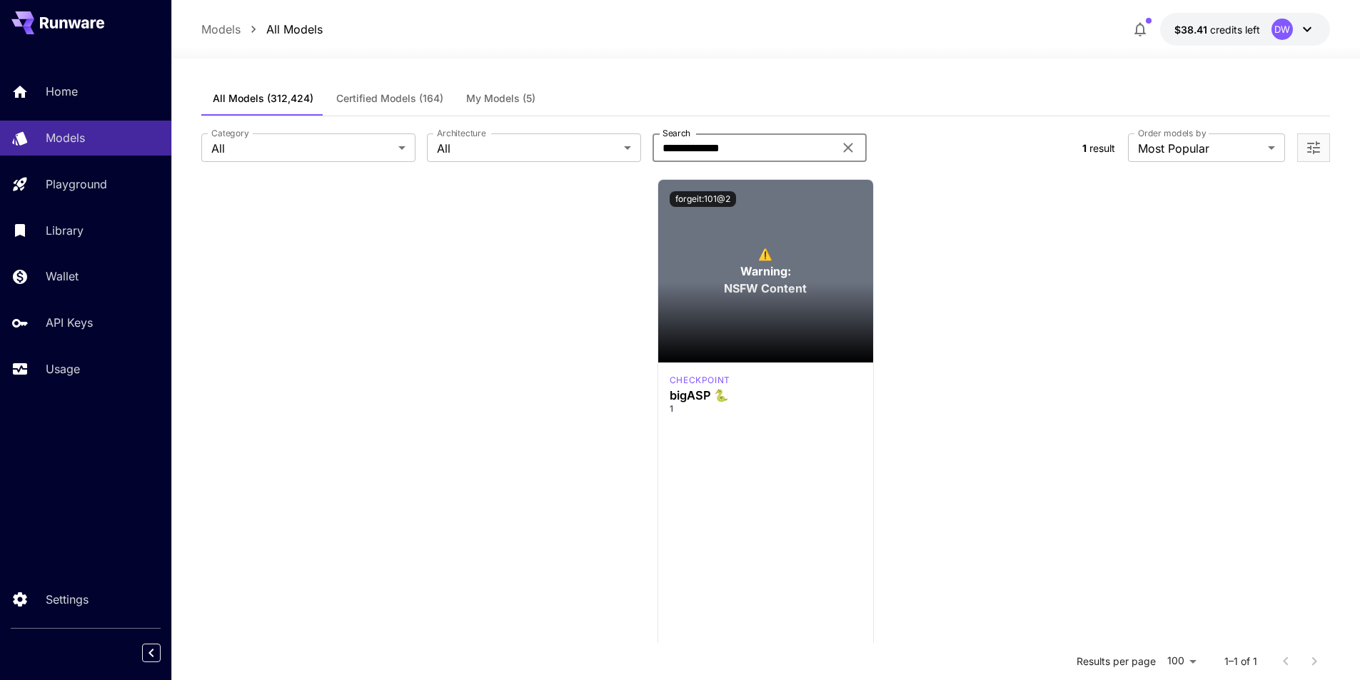
drag, startPoint x: 751, startPoint y: 150, endPoint x: 730, endPoint y: 150, distance: 21.4
click at [730, 150] on input "**********" at bounding box center [742, 147] width 181 height 29
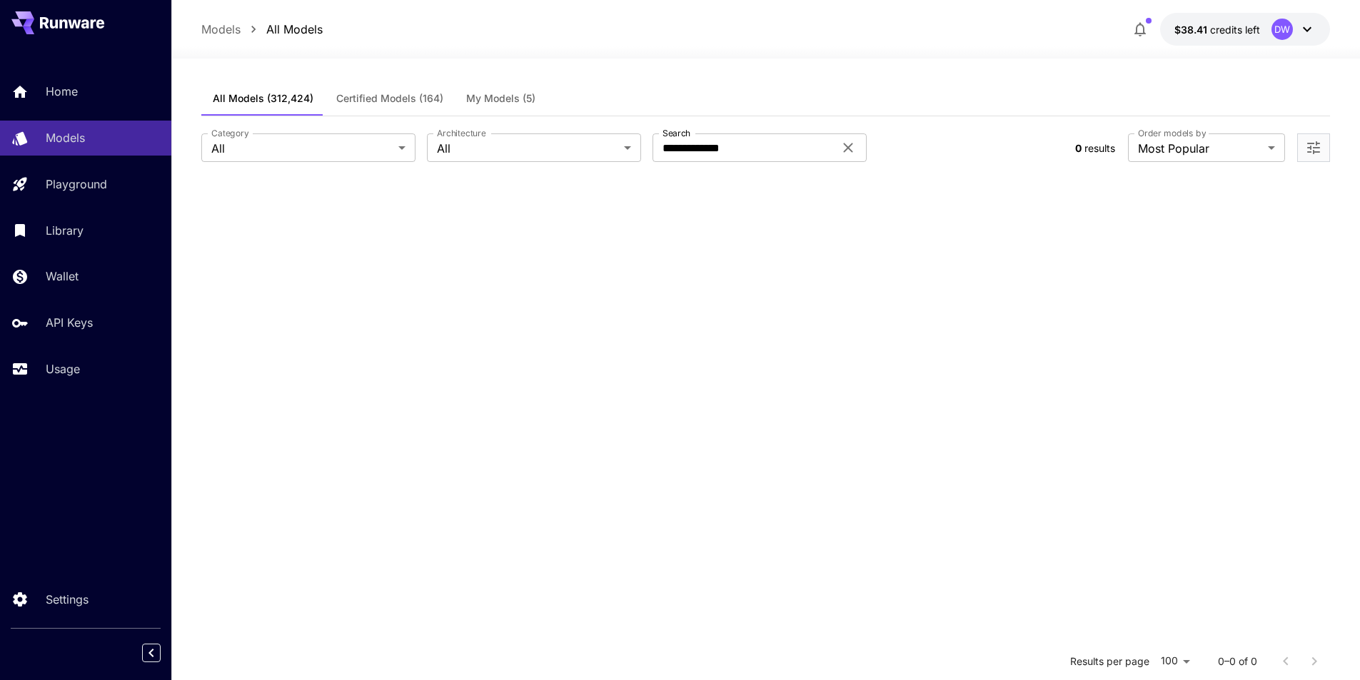
click at [836, 237] on div at bounding box center [765, 464] width 1129 height 571
click at [754, 142] on input "**********" at bounding box center [742, 147] width 181 height 29
paste input "text"
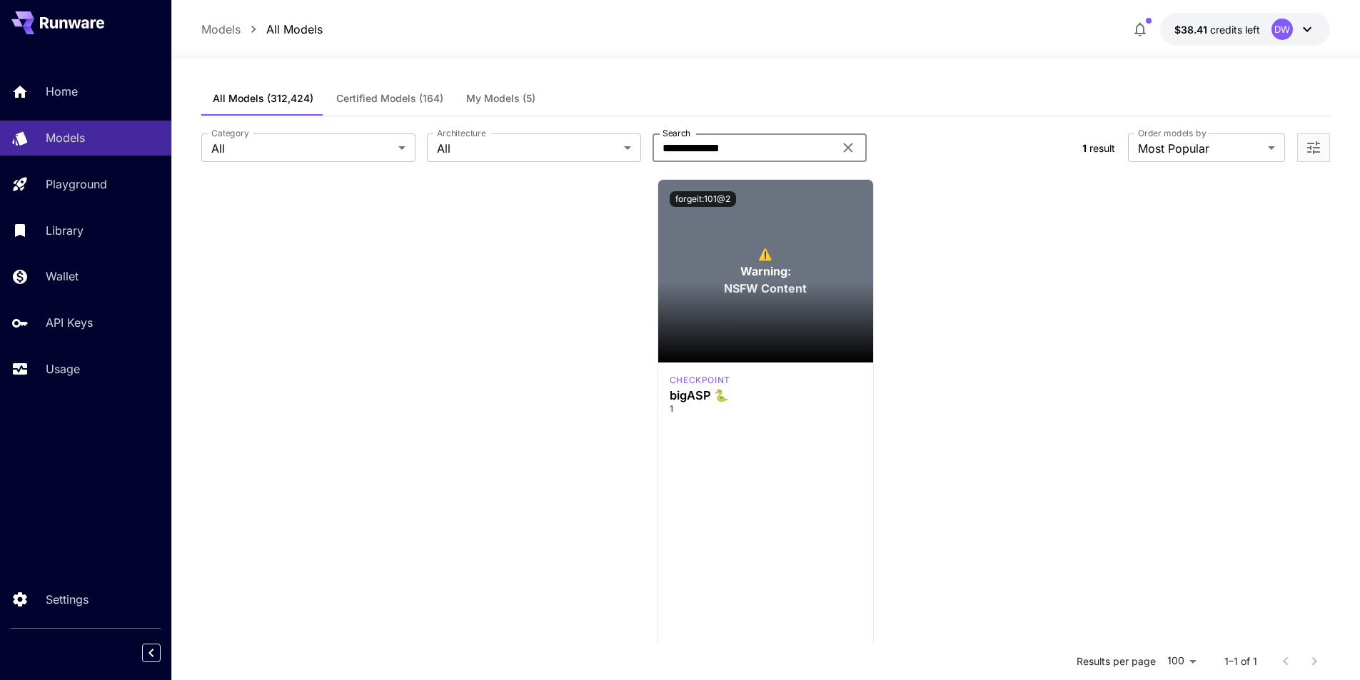
drag, startPoint x: 757, startPoint y: 148, endPoint x: 730, endPoint y: 146, distance: 27.3
click at [730, 146] on input "**********" at bounding box center [742, 147] width 181 height 29
type input "**********"
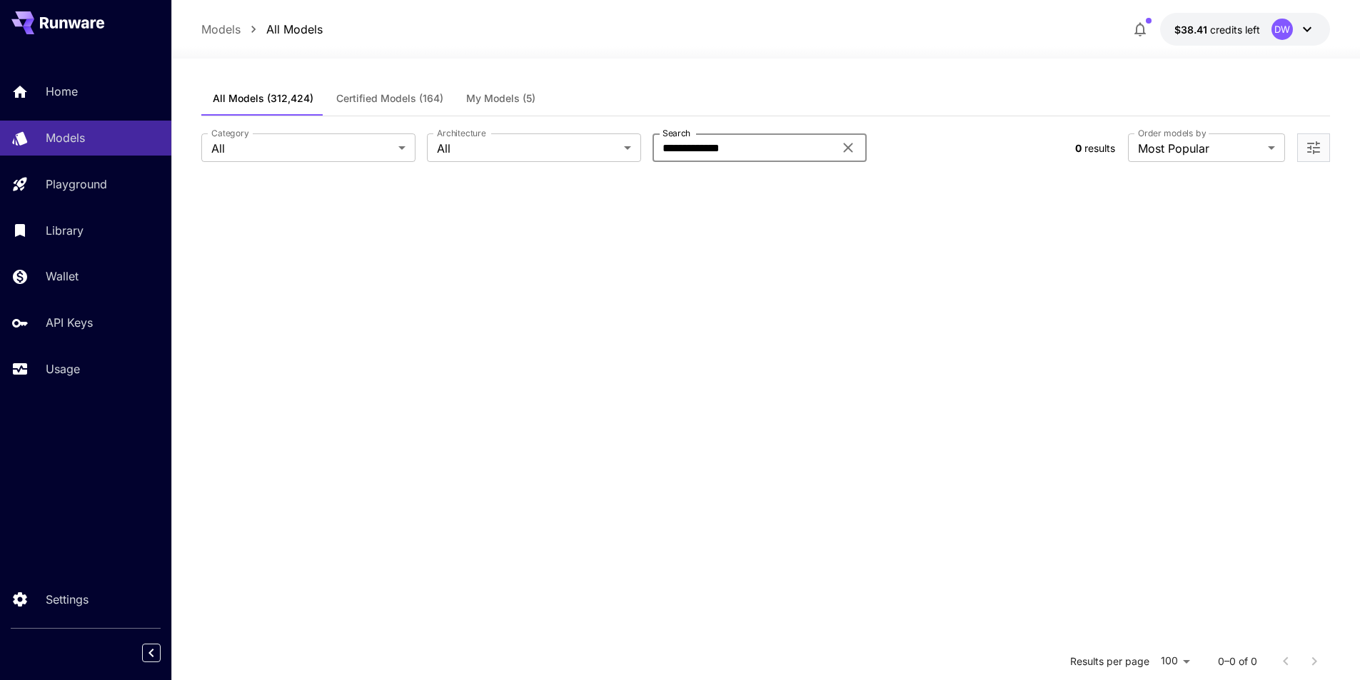
click at [764, 150] on input "**********" at bounding box center [742, 147] width 181 height 29
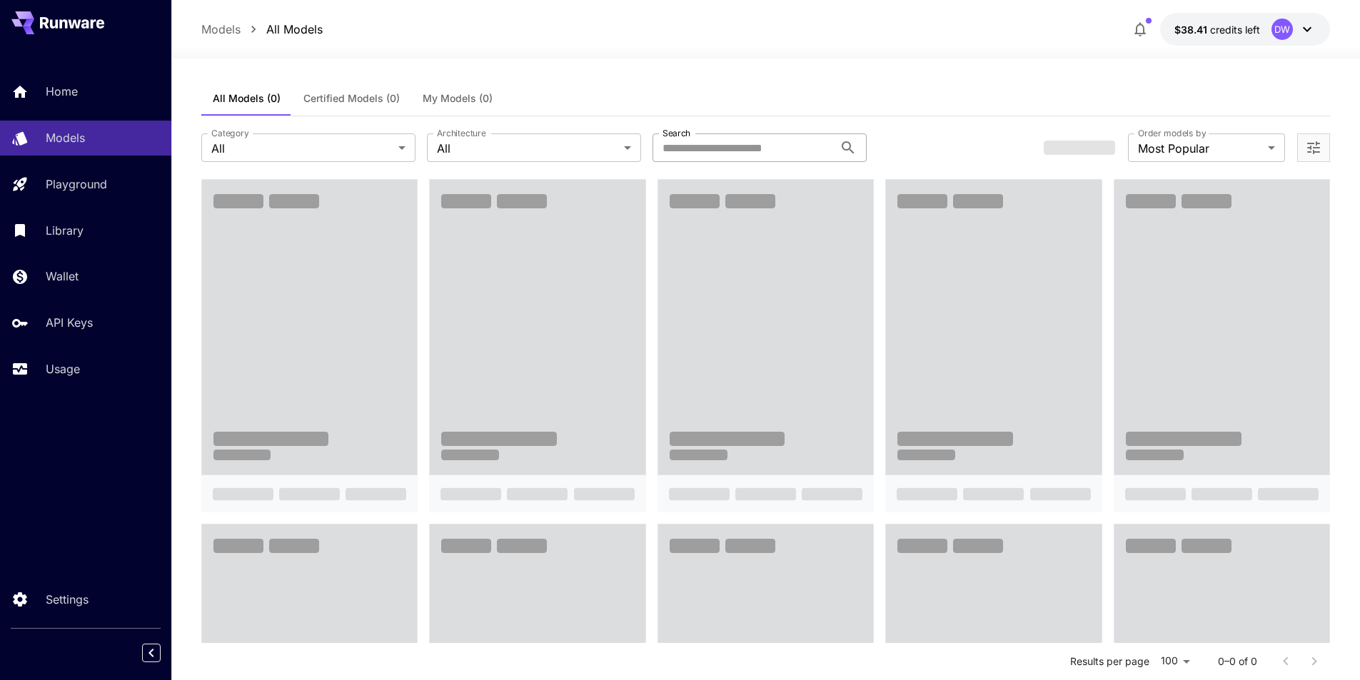
click at [712, 153] on input "Search" at bounding box center [742, 147] width 181 height 29
paste input "**********"
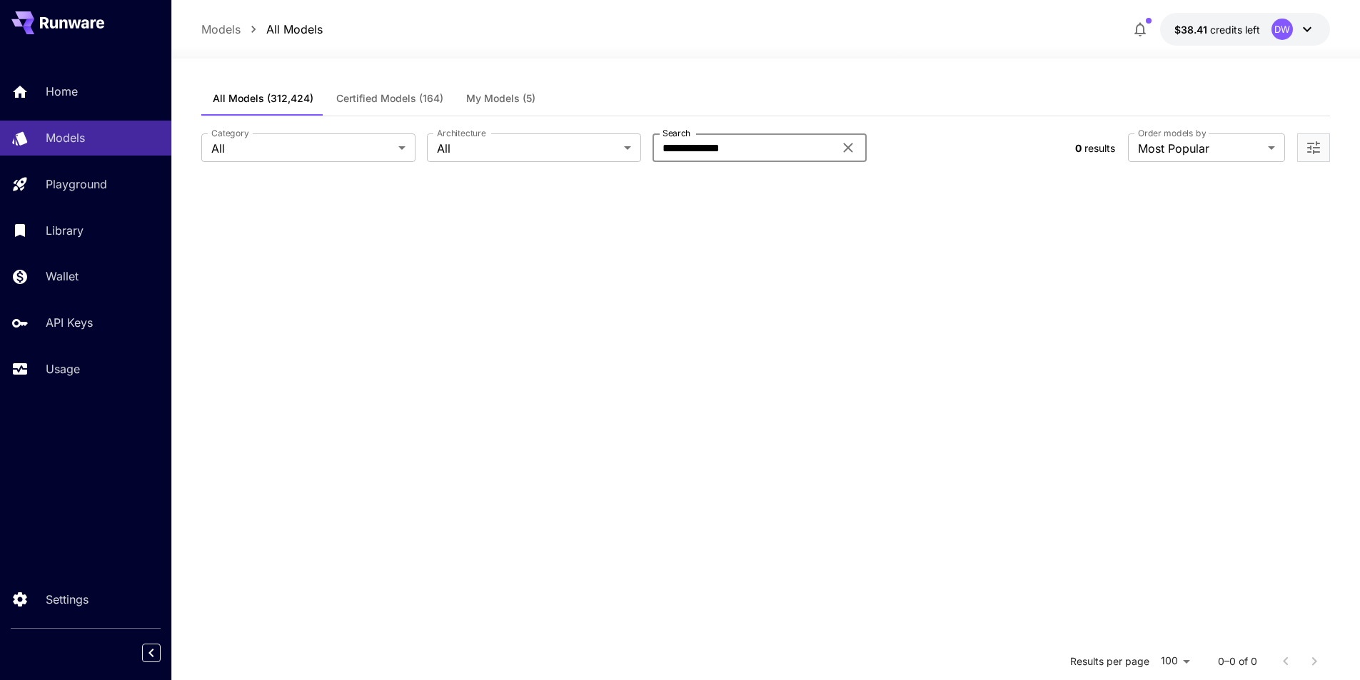
click at [789, 151] on input "**********" at bounding box center [742, 147] width 181 height 29
type input "**********"
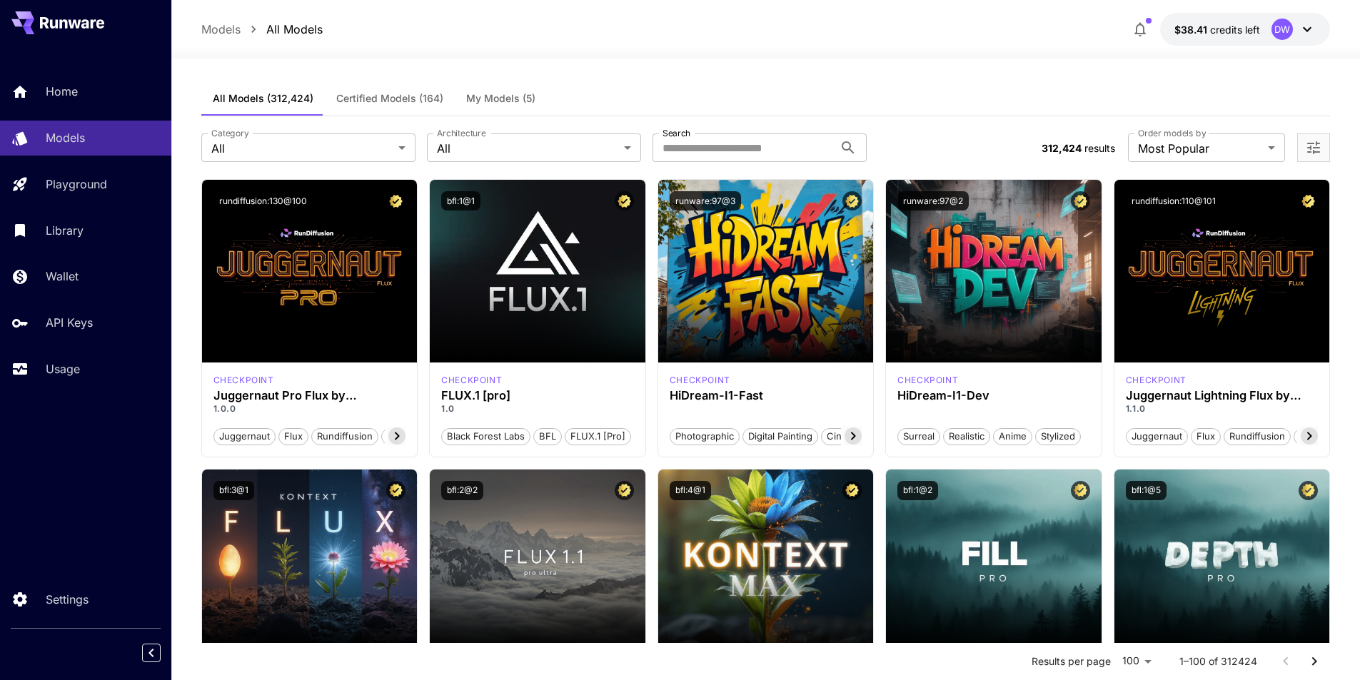
click at [494, 88] on button "My Models (5)" at bounding box center [501, 98] width 92 height 34
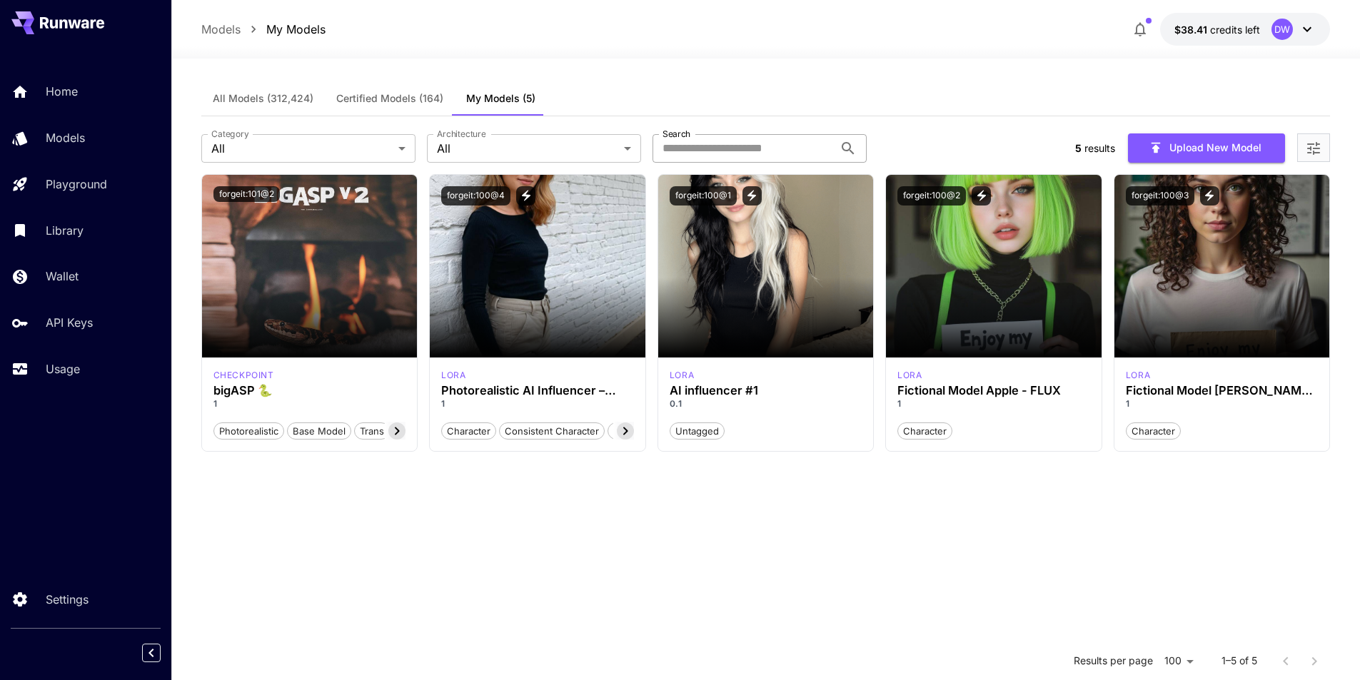
click at [753, 146] on input "Search" at bounding box center [742, 148] width 181 height 29
paste input "**********"
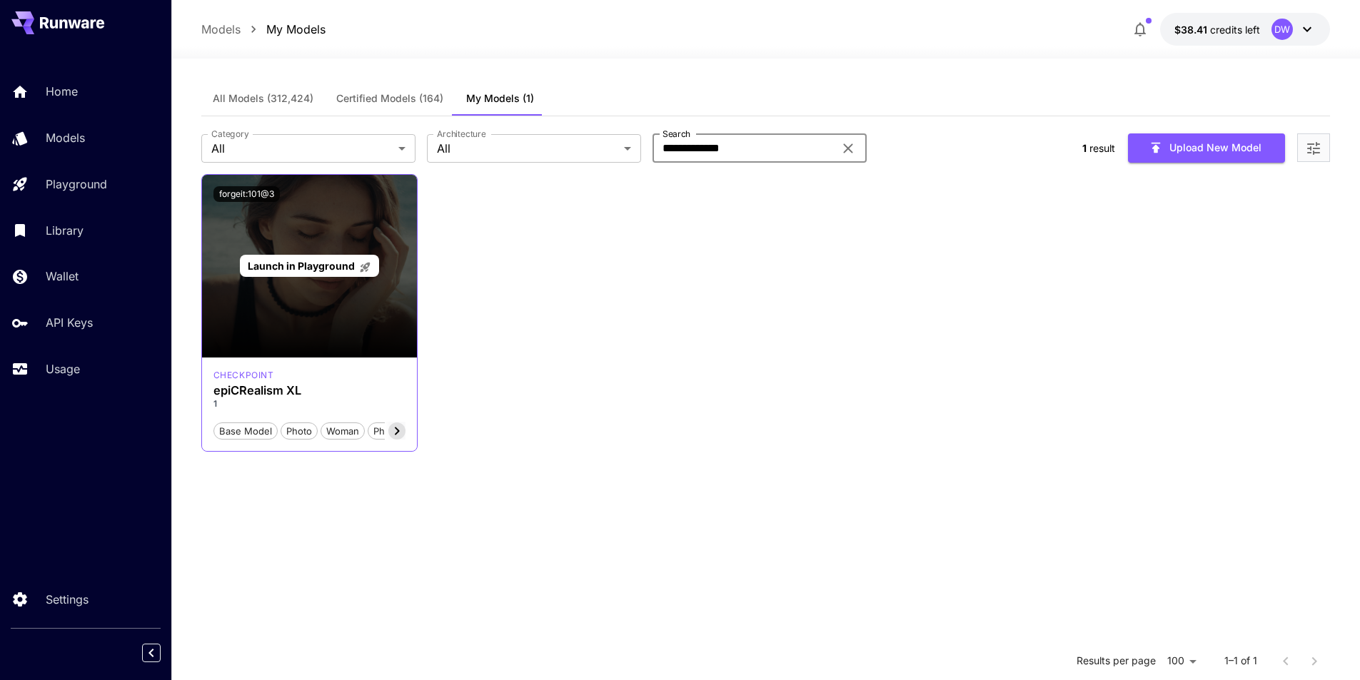
type input "**********"
click at [313, 271] on span "Launch in Playground" at bounding box center [301, 266] width 107 height 12
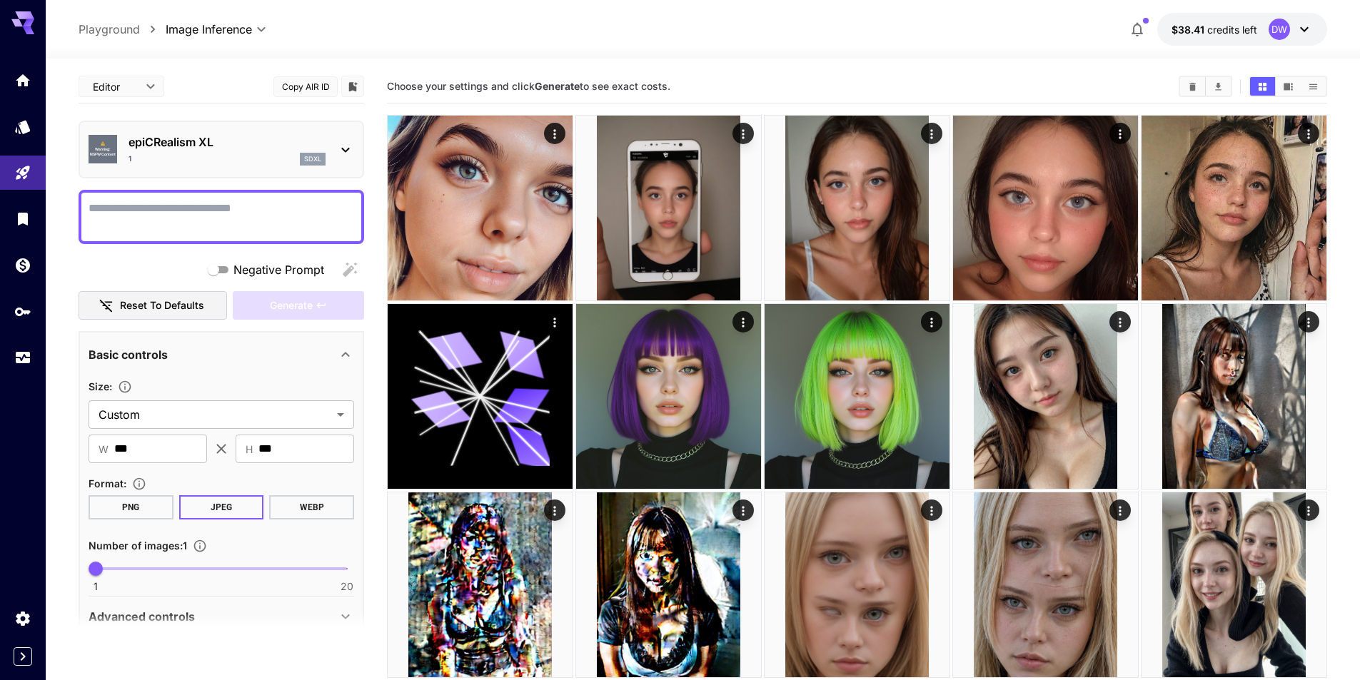
click at [1286, 29] on div "DW" at bounding box center [1278, 29] width 21 height 21
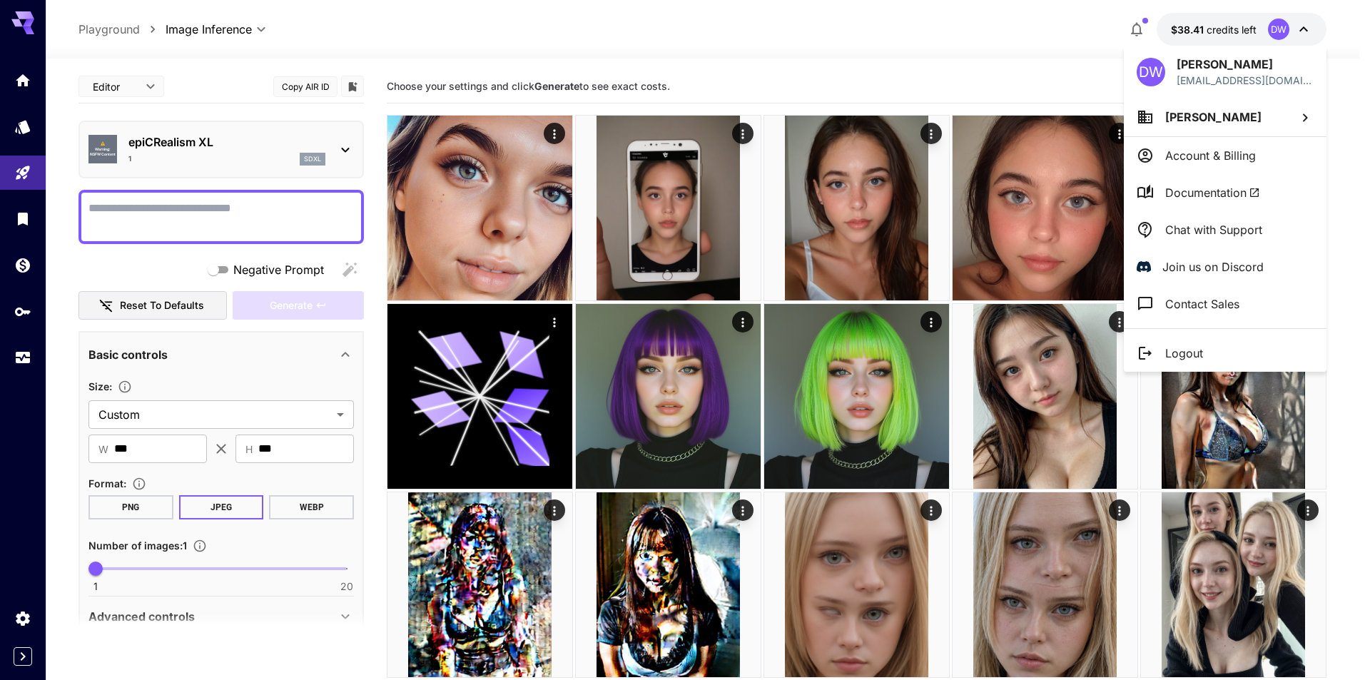
click at [1193, 231] on p "Chat with Support" at bounding box center [1213, 229] width 97 height 17
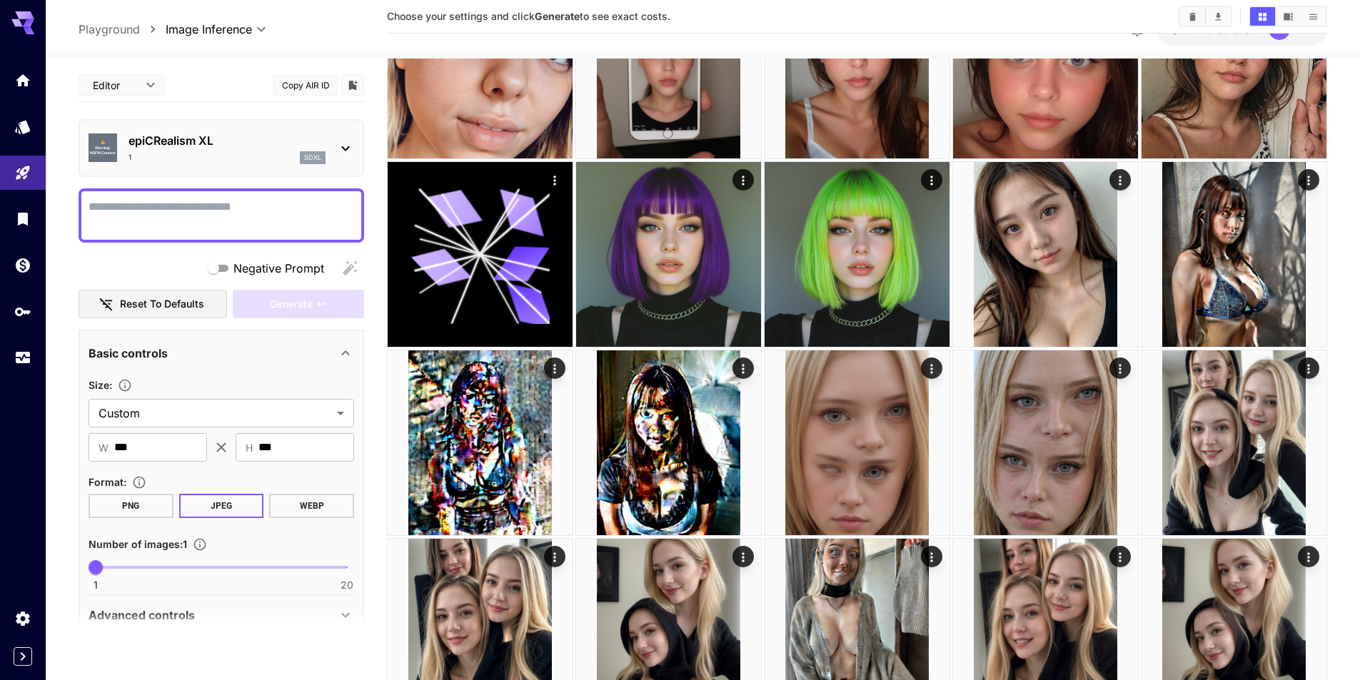
scroll to position [143, 0]
click at [874, 16] on section "Choose your settings and click Generate to see exact costs." at bounding box center [777, 17] width 780 height 14
click at [26, 129] on icon "Models" at bounding box center [24, 122] width 17 height 17
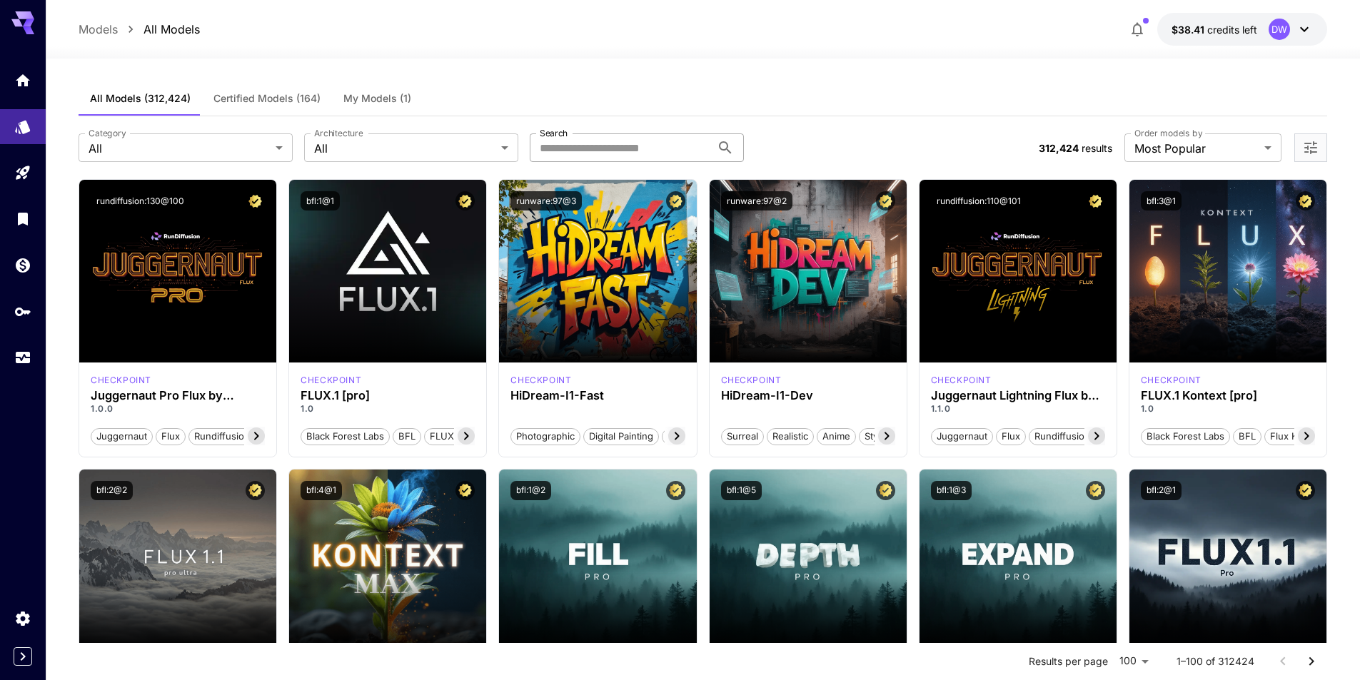
click at [604, 142] on input "Search" at bounding box center [620, 147] width 181 height 29
click at [369, 86] on button "My Models (1)" at bounding box center [377, 98] width 91 height 34
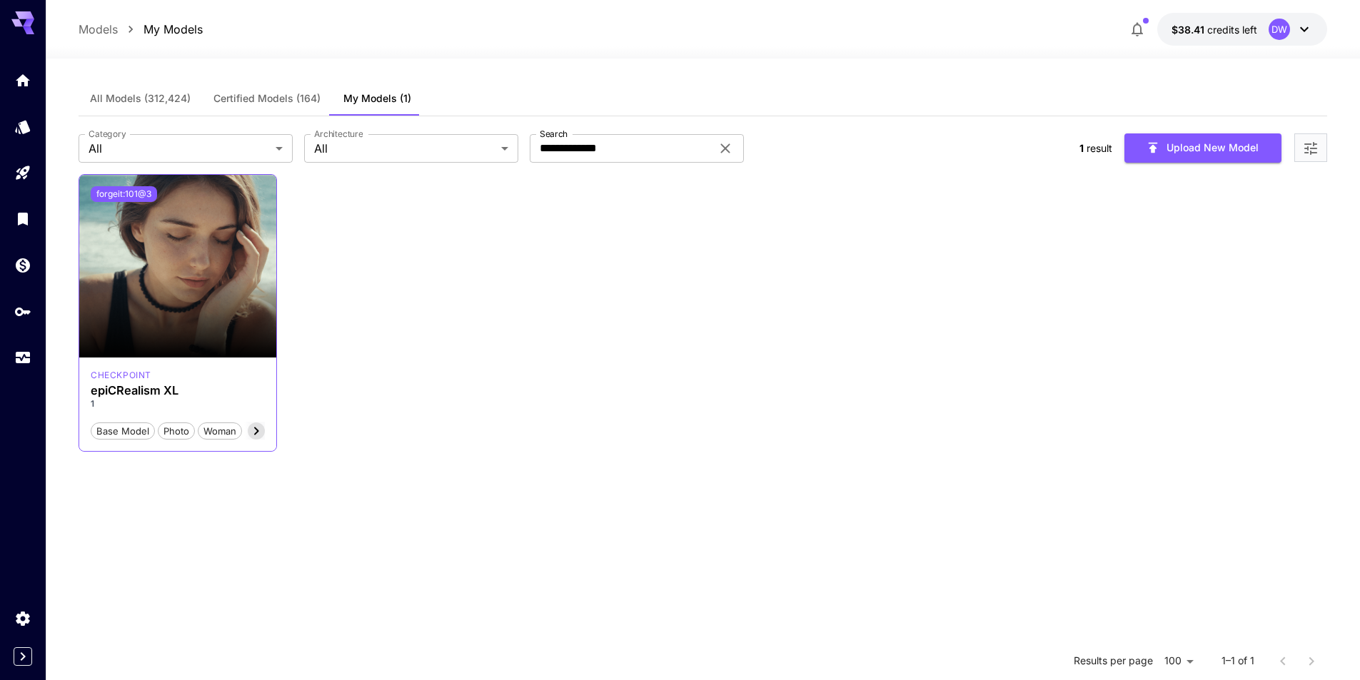
click at [143, 194] on button "forgeit:101@3" at bounding box center [124, 194] width 66 height 16
click at [1250, 28] on span "credits left" at bounding box center [1232, 30] width 50 height 12
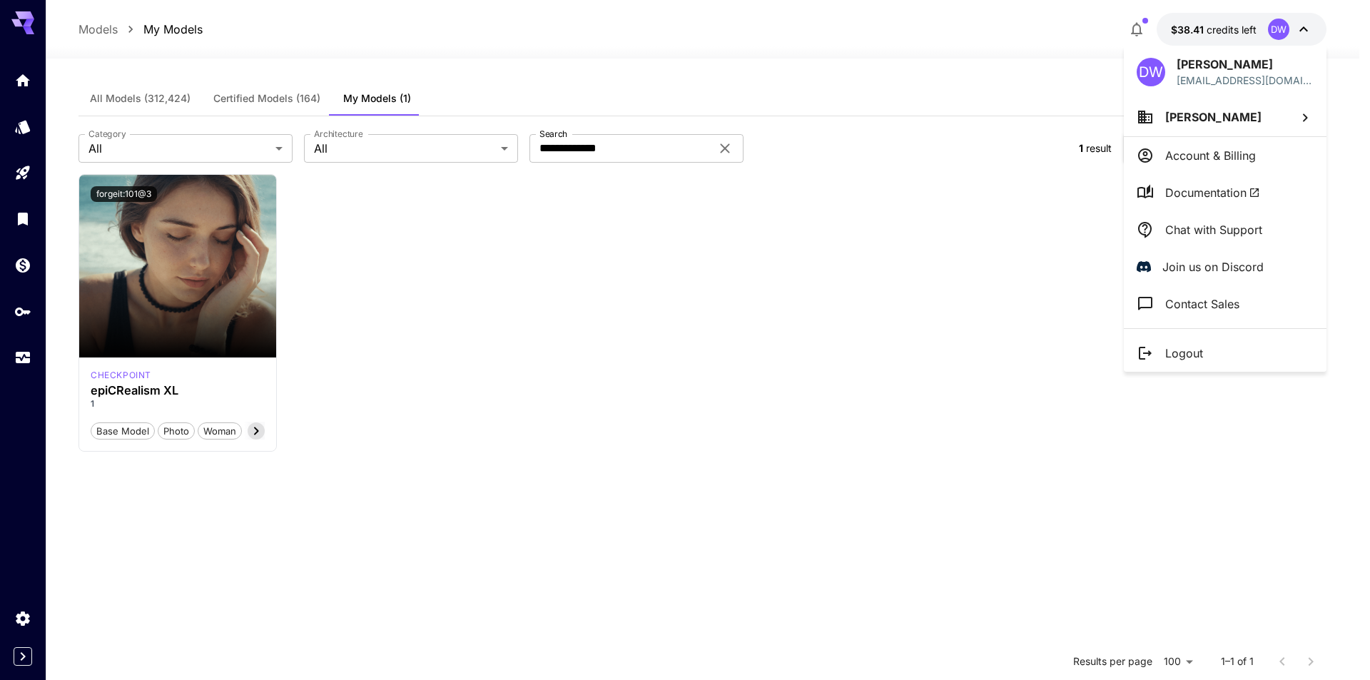
click at [1231, 154] on p "Account & Billing" at bounding box center [1210, 155] width 91 height 17
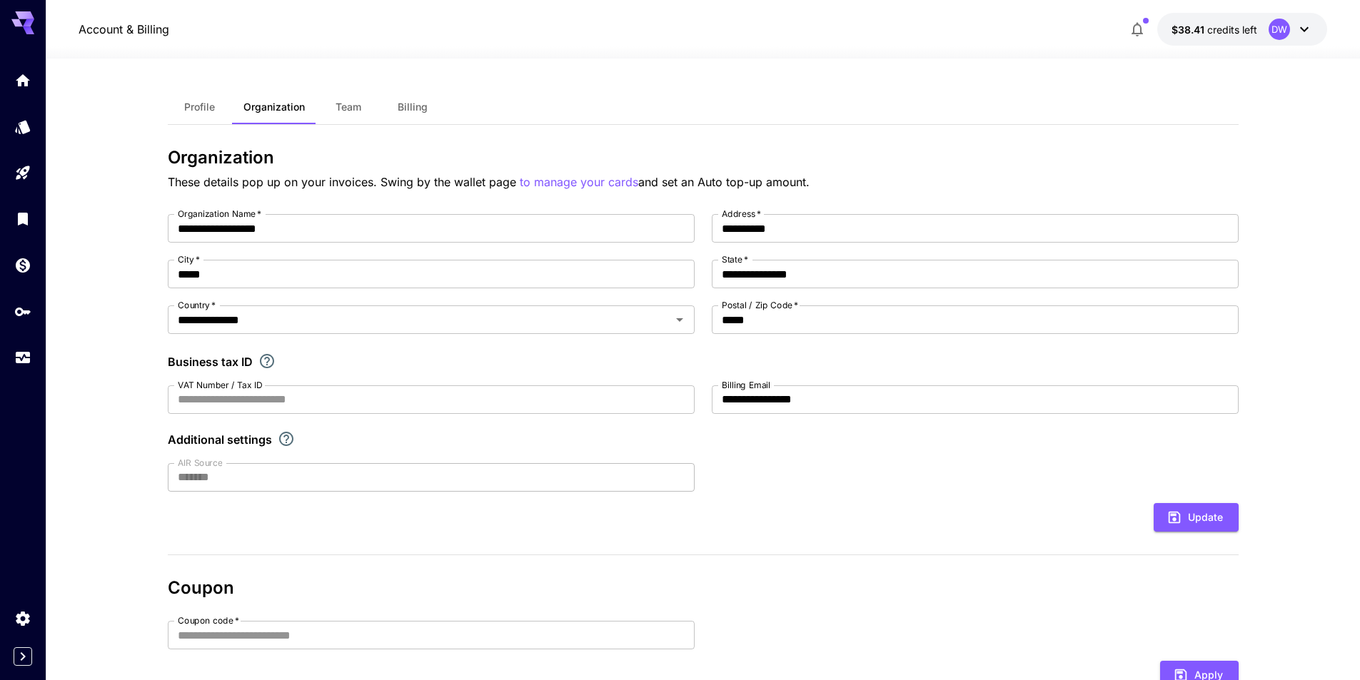
click at [1242, 27] on span "credits left" at bounding box center [1232, 30] width 50 height 12
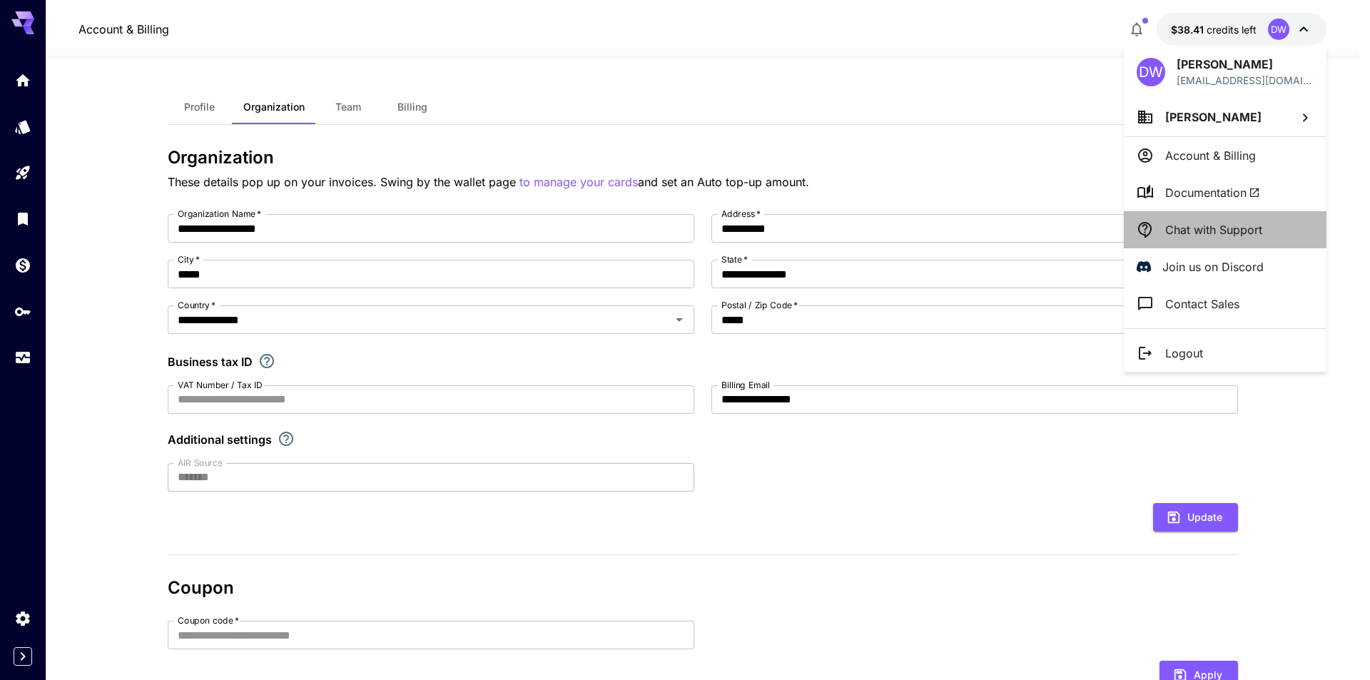
click at [1207, 226] on p "Chat with Support" at bounding box center [1213, 229] width 97 height 17
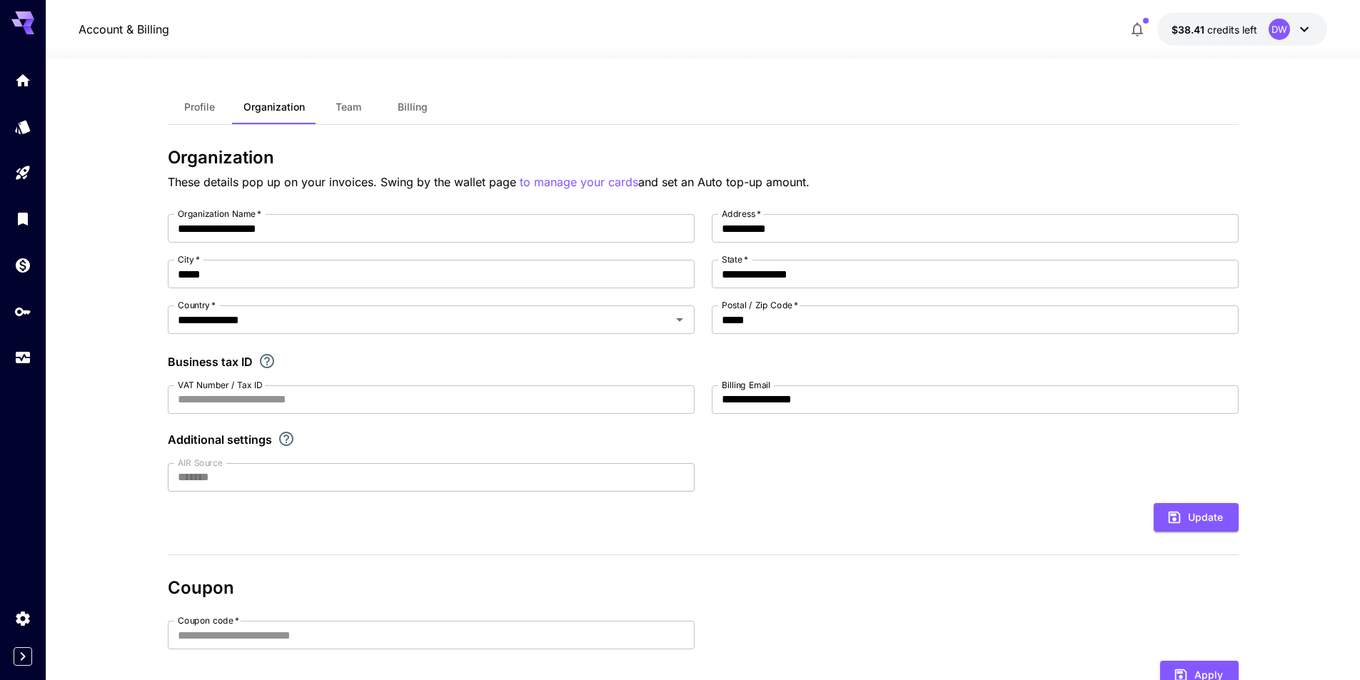
click at [1123, 88] on div "**********" at bounding box center [703, 466] width 1070 height 814
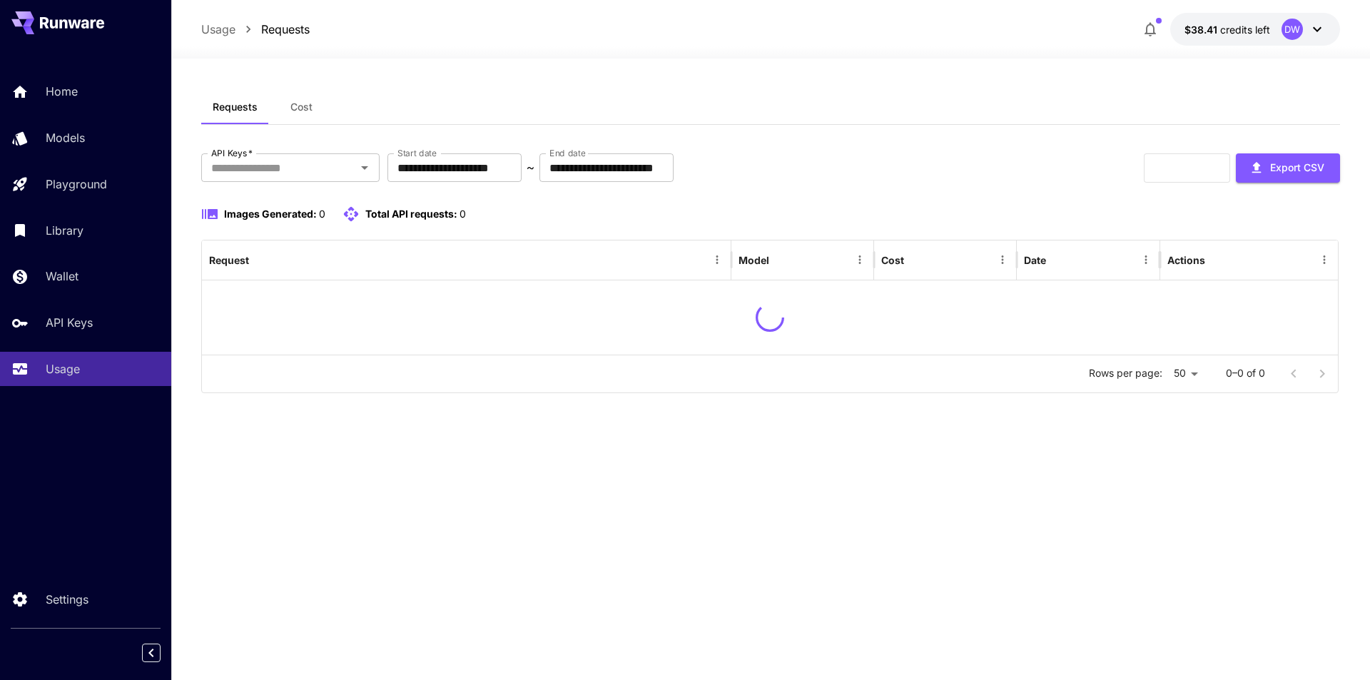
click at [1288, 28] on div "DW" at bounding box center [1292, 29] width 21 height 21
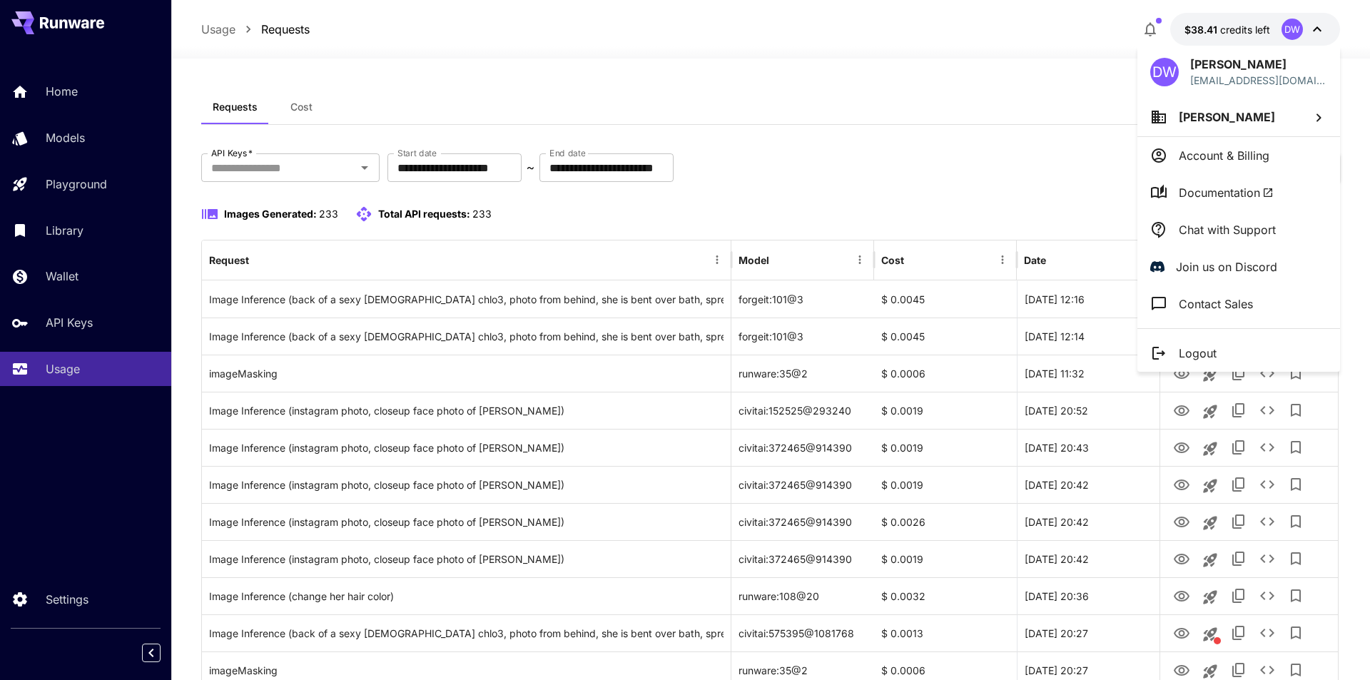
scroll to position [1537, 0]
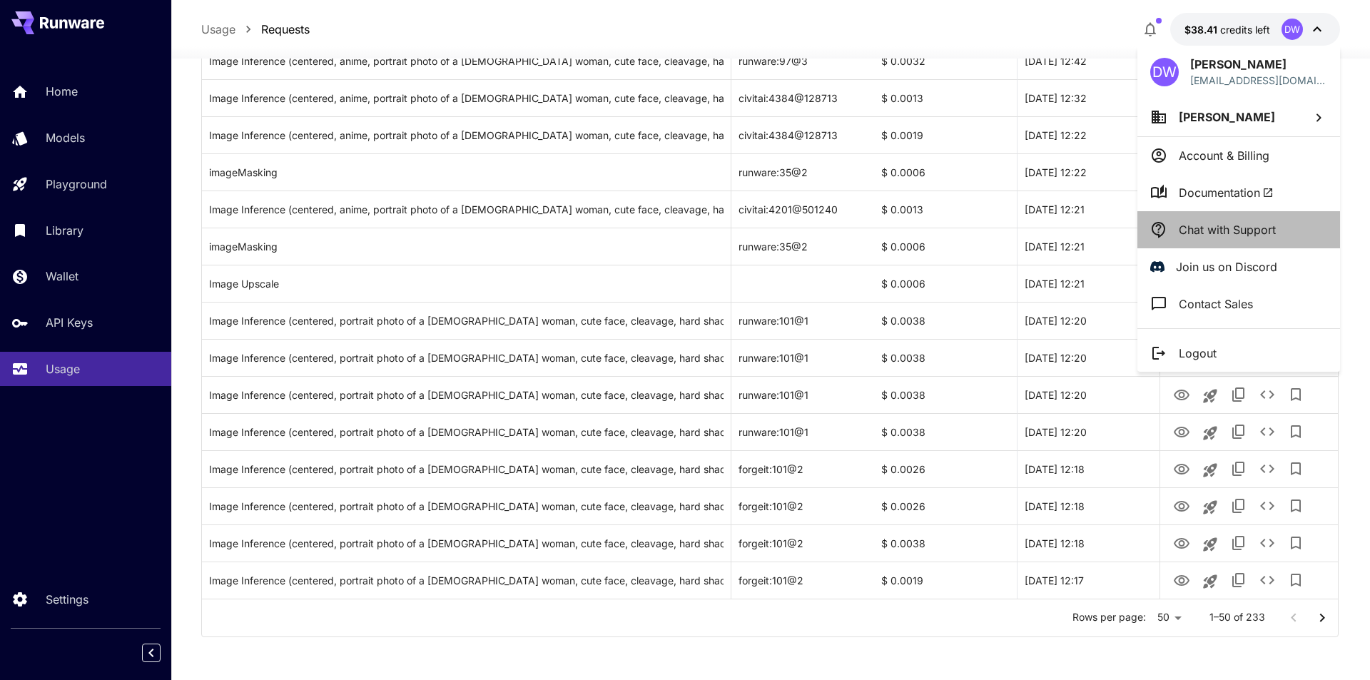
click at [1214, 228] on p "Chat with Support" at bounding box center [1227, 229] width 97 height 17
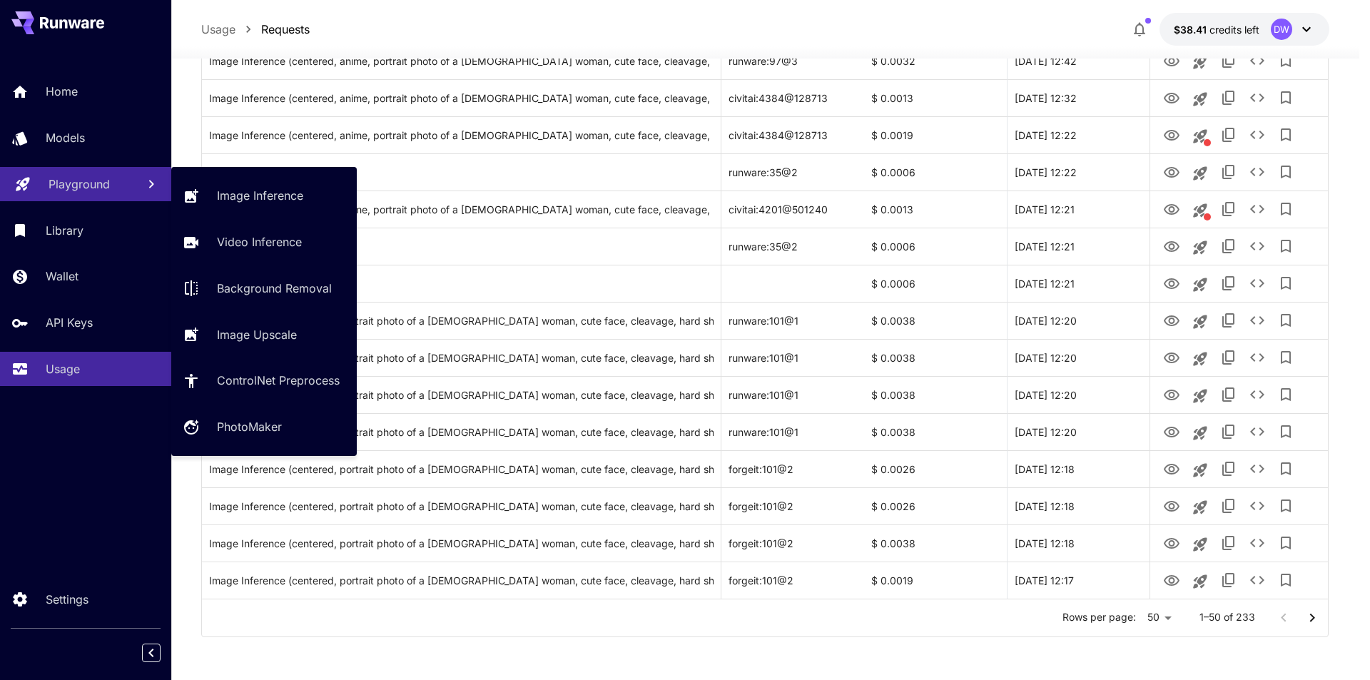
click at [79, 183] on p "Playground" at bounding box center [79, 184] width 61 height 17
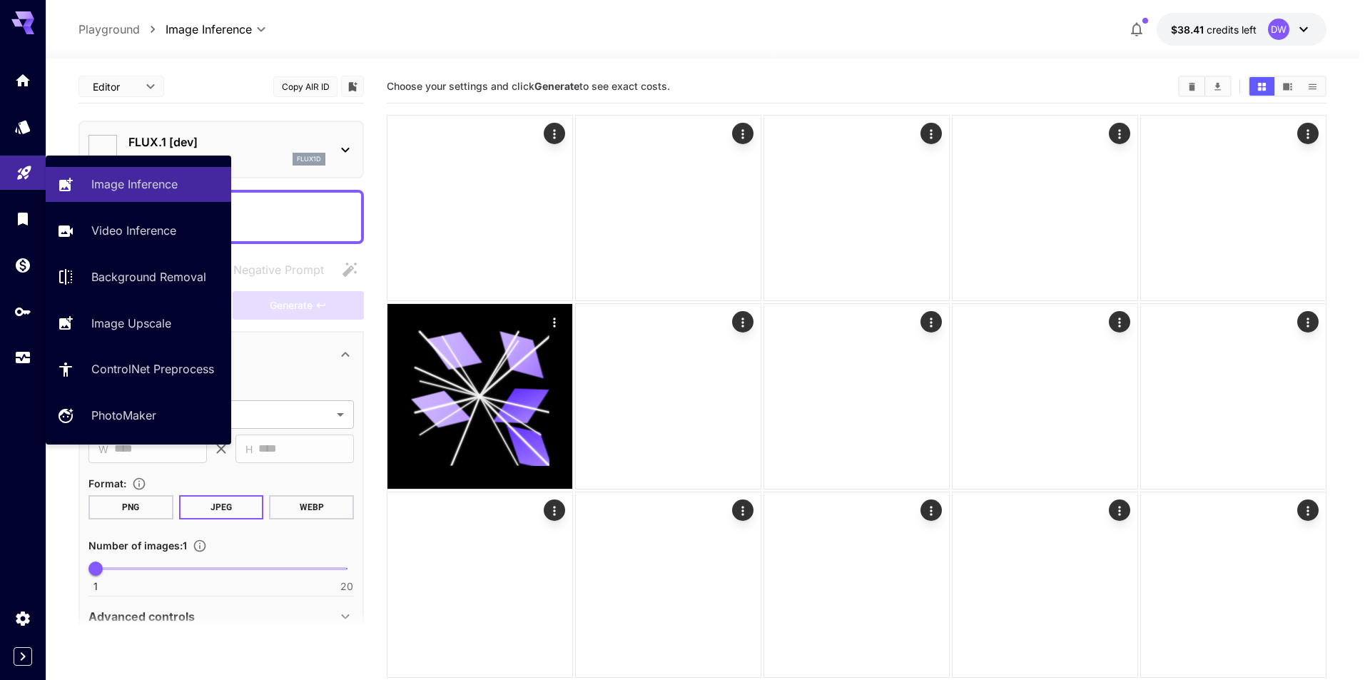
type input "**********"
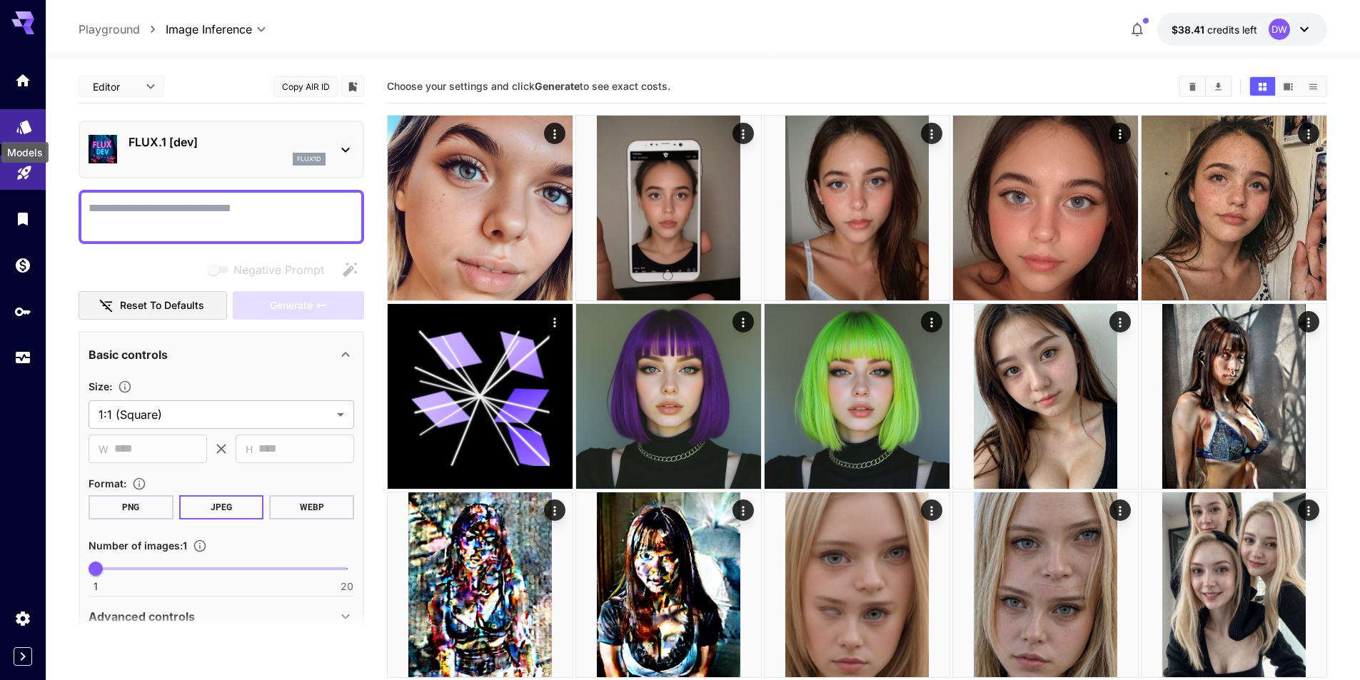
click at [29, 131] on link at bounding box center [23, 126] width 46 height 35
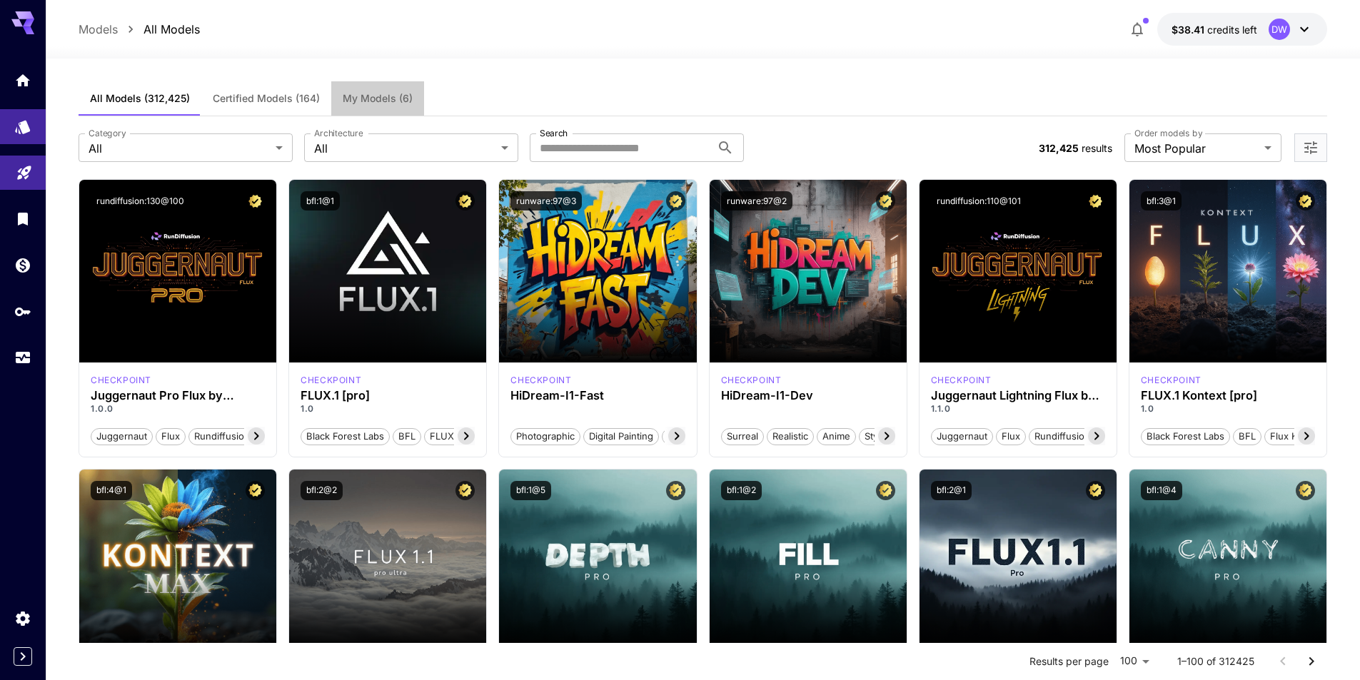
click at [390, 99] on span "My Models (6)" at bounding box center [378, 98] width 70 height 13
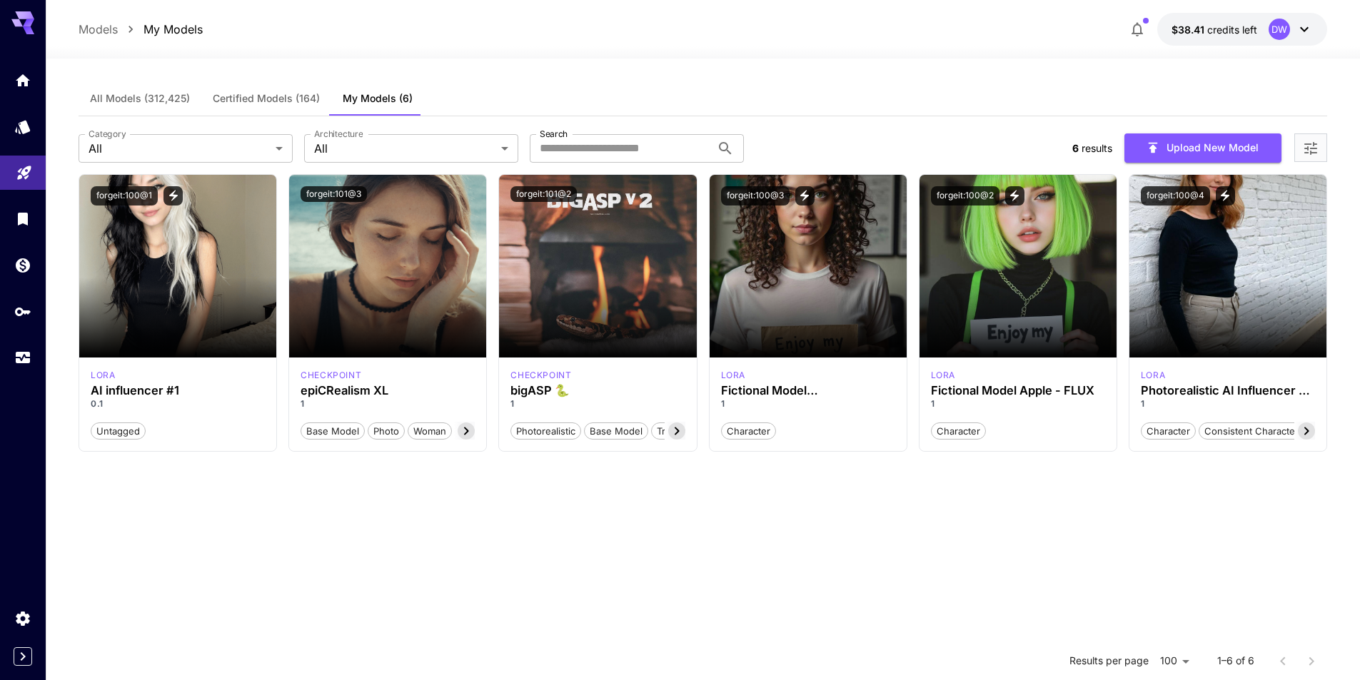
click at [717, 577] on section "Launch in Playground forgeit:100@1 lora AI influencer #1 0.1 Untagged Launch in…" at bounding box center [703, 514] width 1248 height 680
click at [1219, 144] on button "Upload New Model" at bounding box center [1202, 147] width 157 height 29
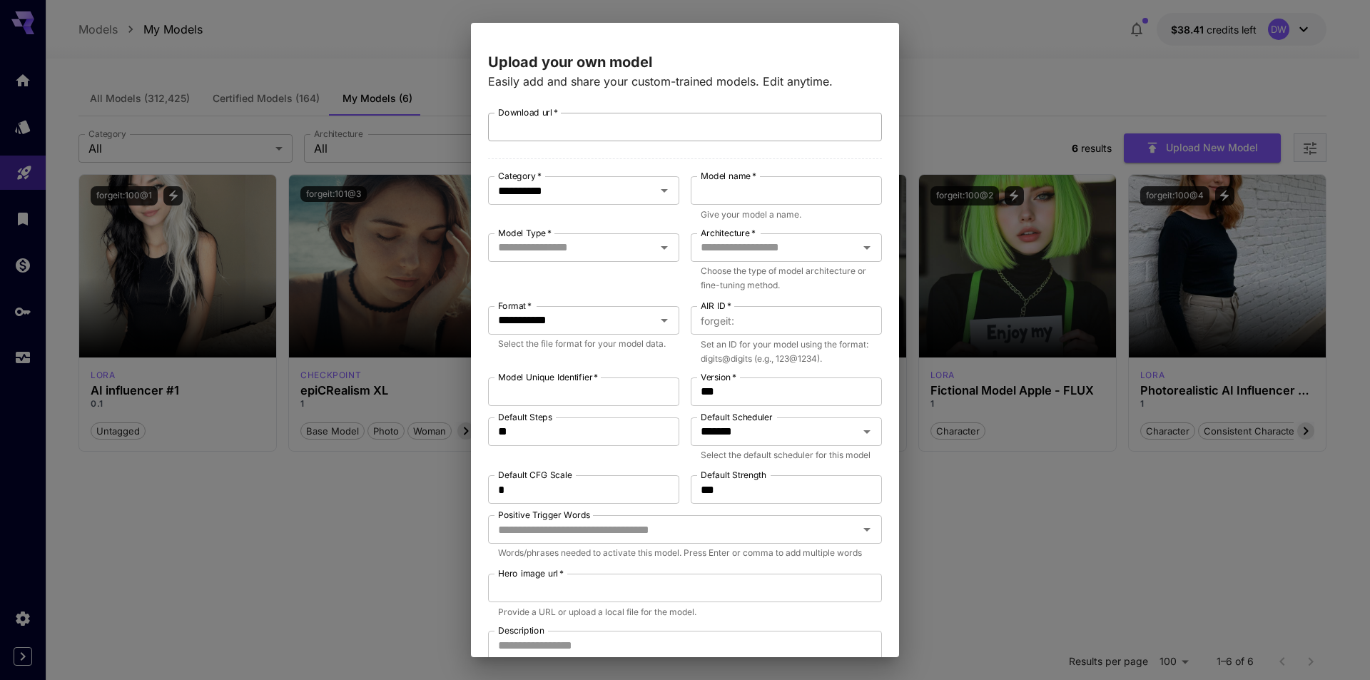
click at [577, 126] on input "Download url   *" at bounding box center [685, 127] width 394 height 29
paste input "**********"
type input "**********"
click at [733, 192] on input "Model name   *" at bounding box center [786, 190] width 191 height 29
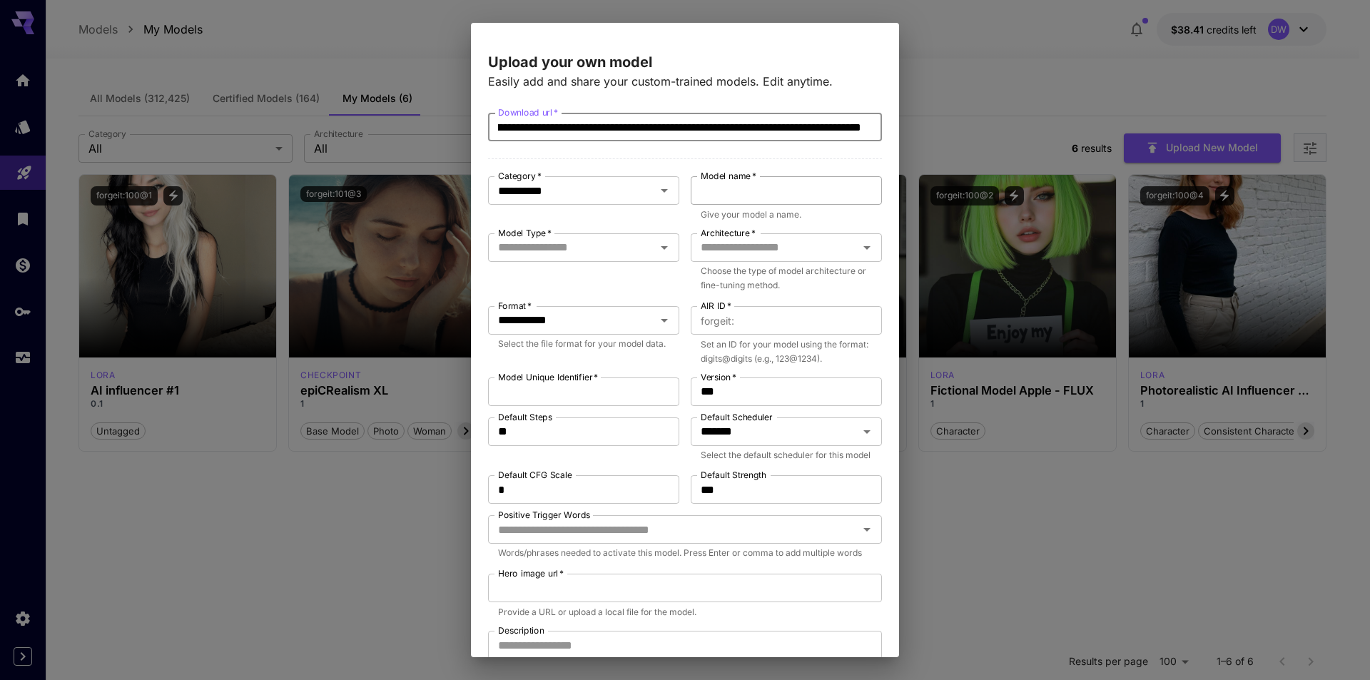
scroll to position [0, 0]
click at [596, 259] on div "Model Type   *" at bounding box center [583, 247] width 191 height 29
type input "**********"
click at [542, 282] on li "Base" at bounding box center [581, 281] width 186 height 26
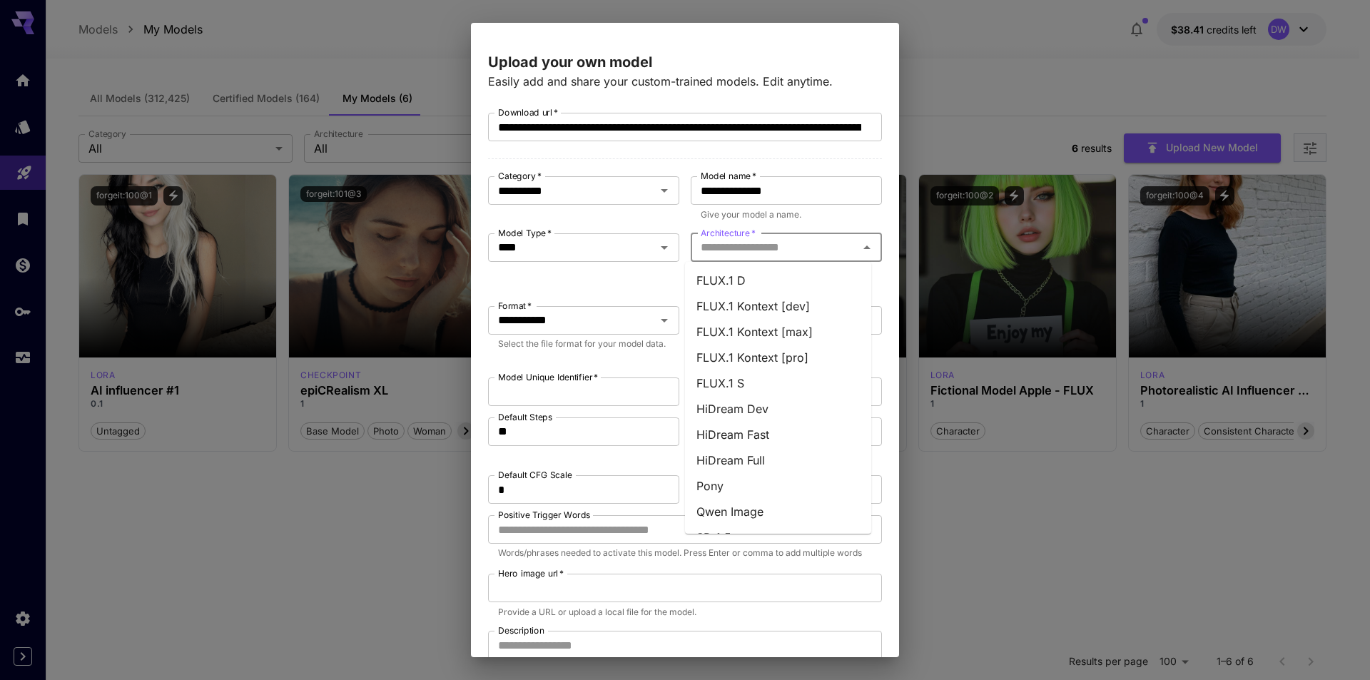
click at [719, 250] on input "Architecture   *" at bounding box center [774, 248] width 159 height 20
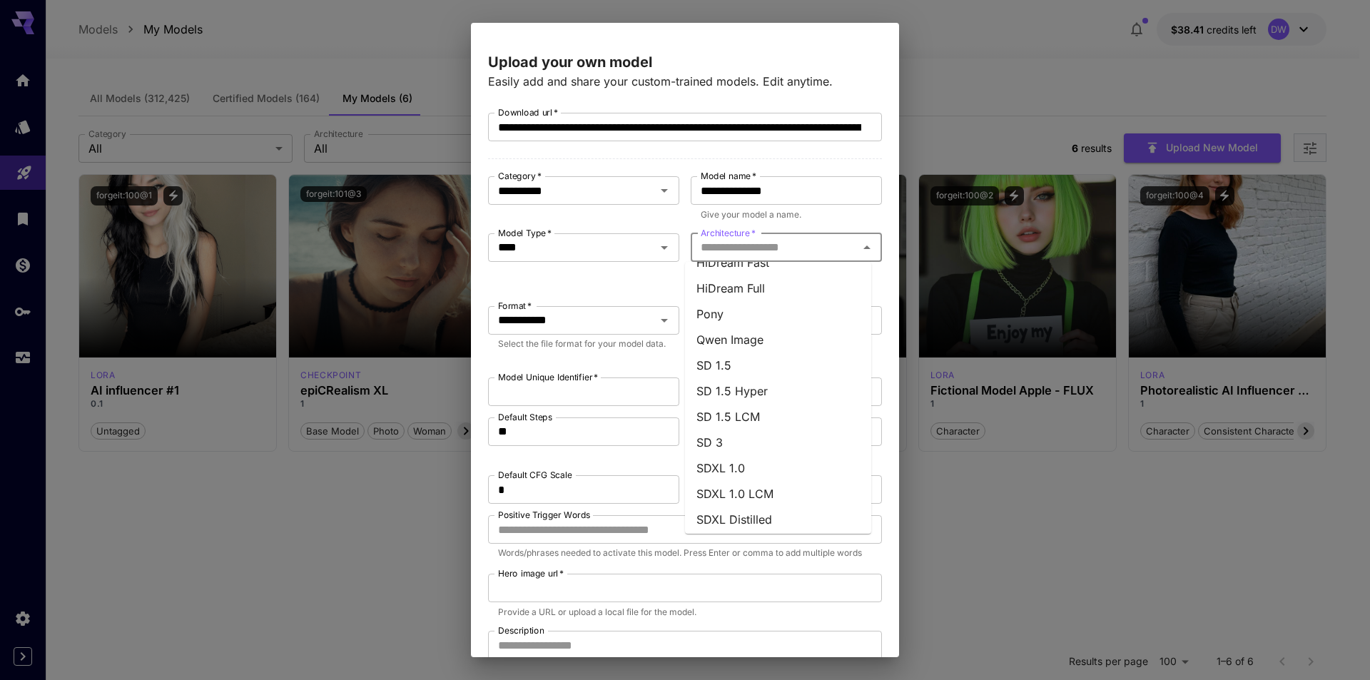
scroll to position [214, 0]
click at [757, 425] on li "SDXL 1.0" at bounding box center [778, 426] width 186 height 26
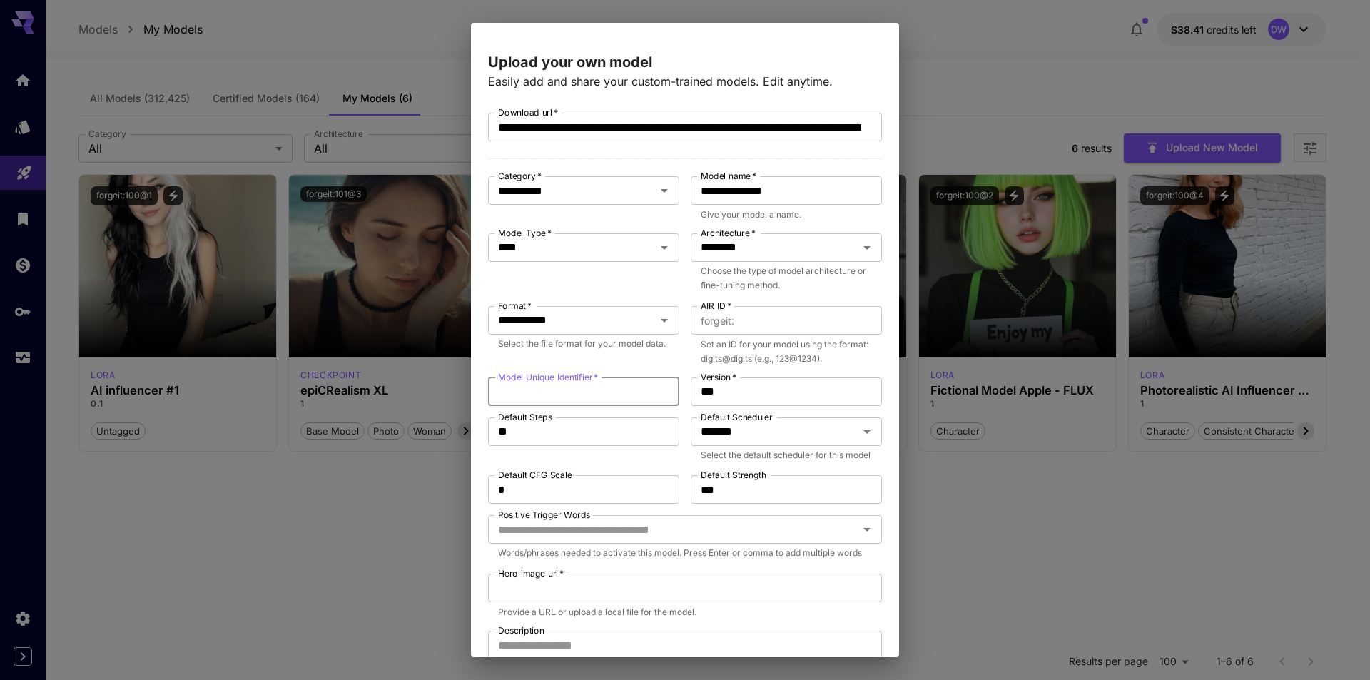
click at [579, 395] on input "Model Unique Identifier   *" at bounding box center [583, 392] width 191 height 29
click at [604, 353] on div "**********" at bounding box center [583, 329] width 191 height 47
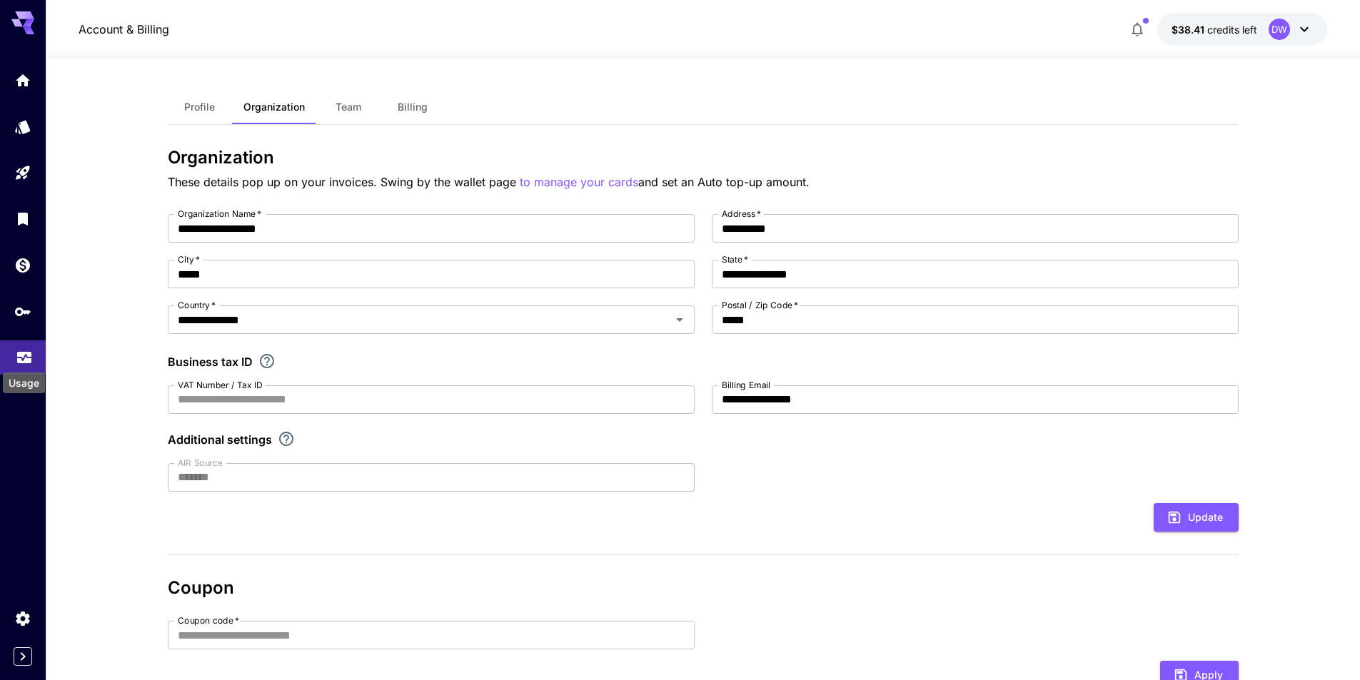
click at [31, 359] on icon "Usage" at bounding box center [24, 355] width 14 height 7
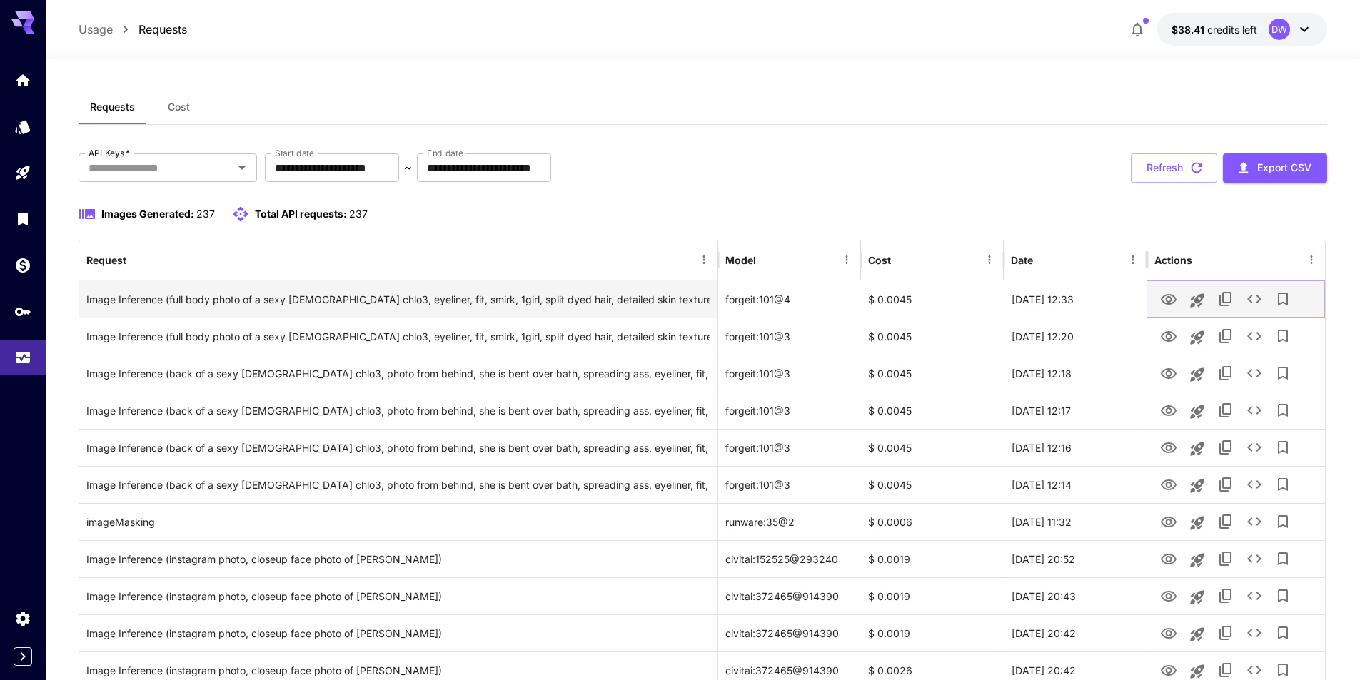
click at [1170, 304] on icon "View Image" at bounding box center [1168, 299] width 16 height 11
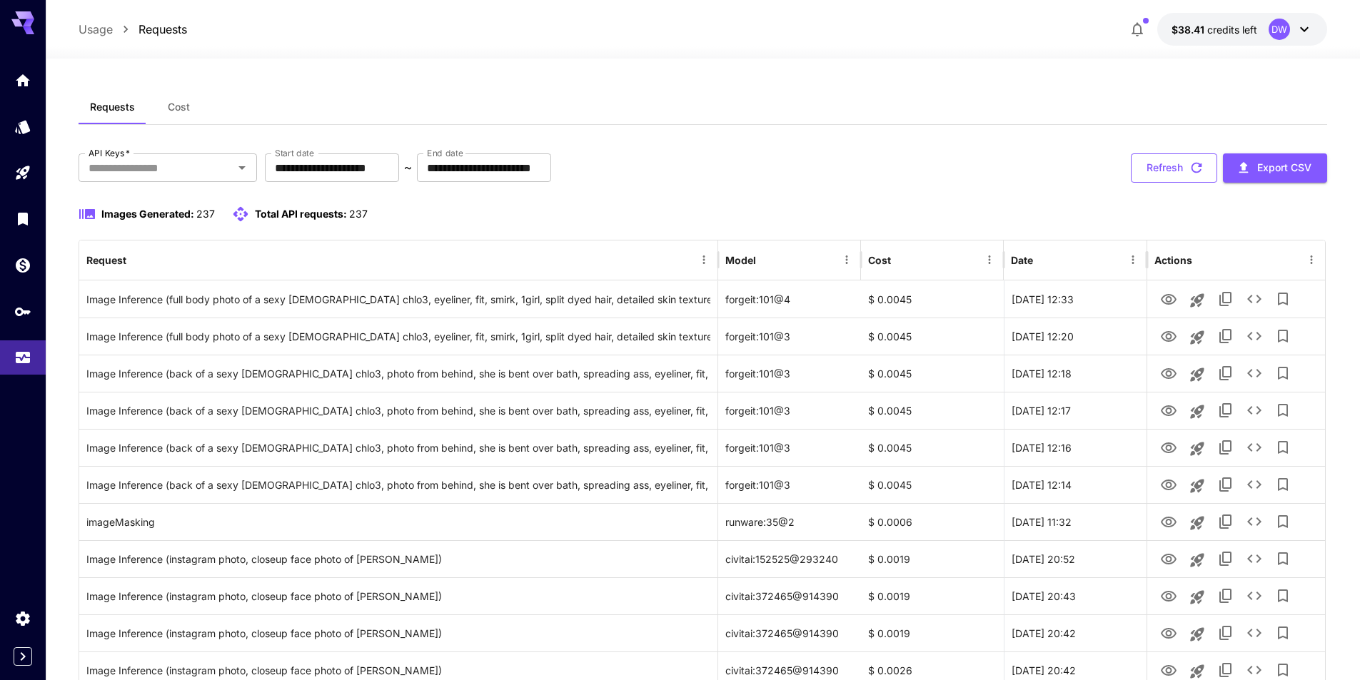
click at [1178, 168] on button "Refresh" at bounding box center [1173, 167] width 86 height 29
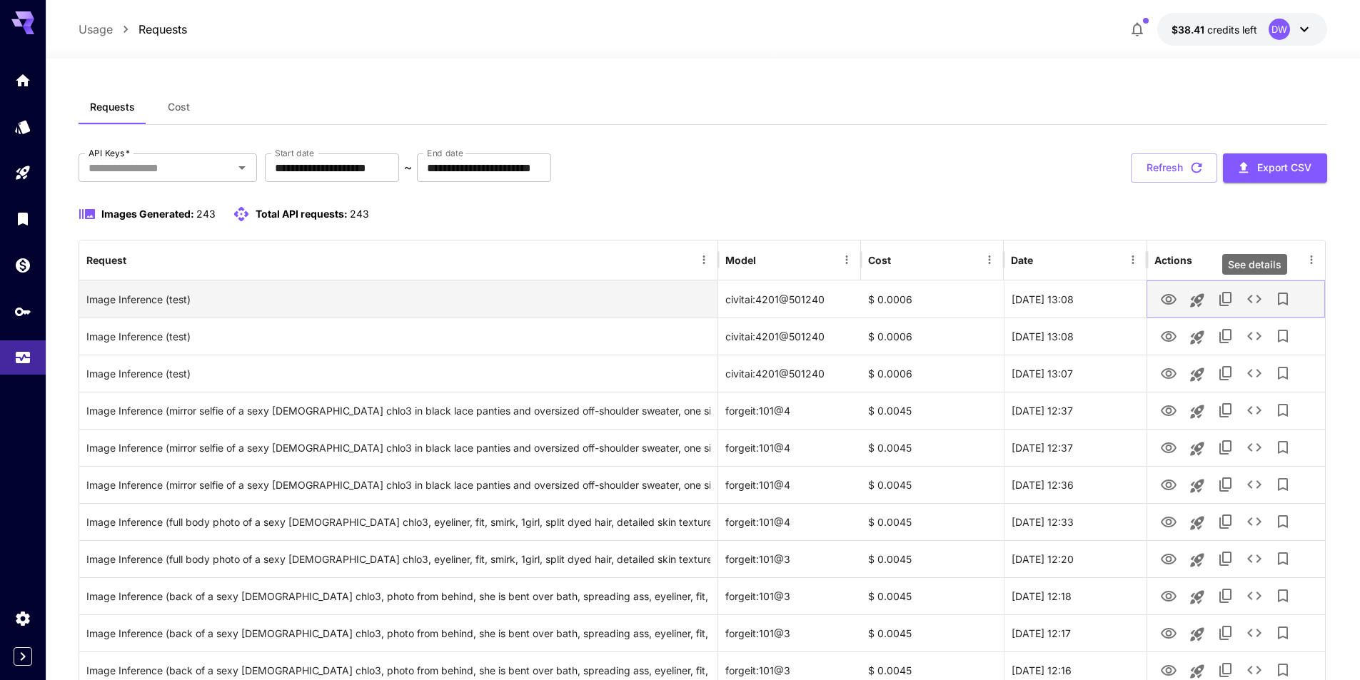
click at [1254, 302] on icon "See details" at bounding box center [1253, 298] width 17 height 17
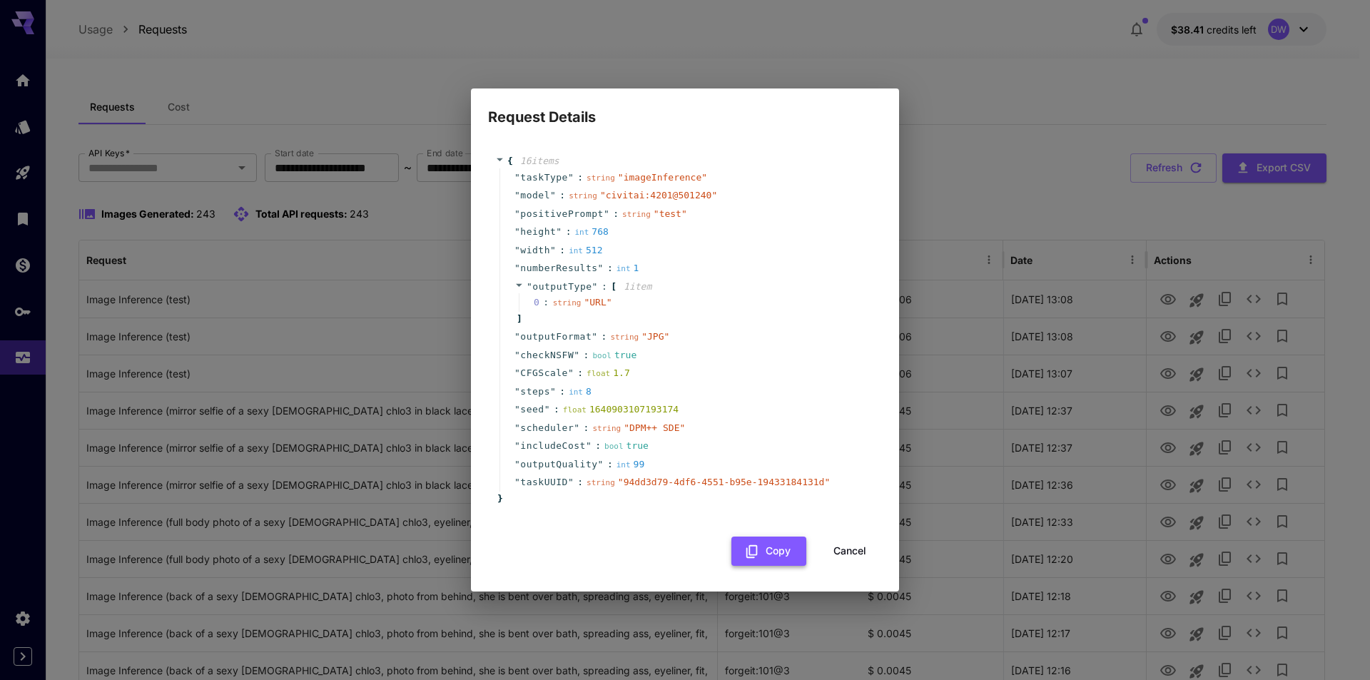
click at [776, 555] on button "Copy" at bounding box center [768, 551] width 75 height 29
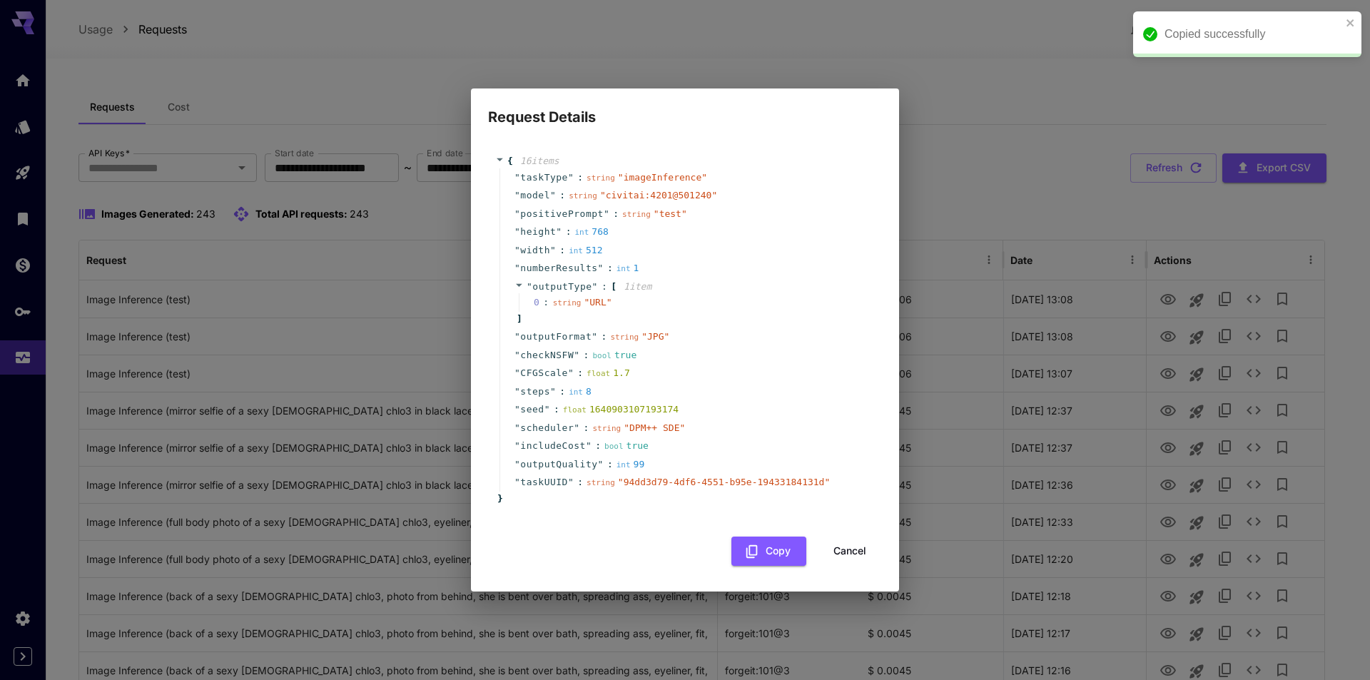
click at [992, 130] on div "Request Details { 16 item s " taskType " : string " imageInference " " model " …" at bounding box center [685, 340] width 1370 height 680
click at [860, 552] on button "Cancel" at bounding box center [850, 551] width 64 height 29
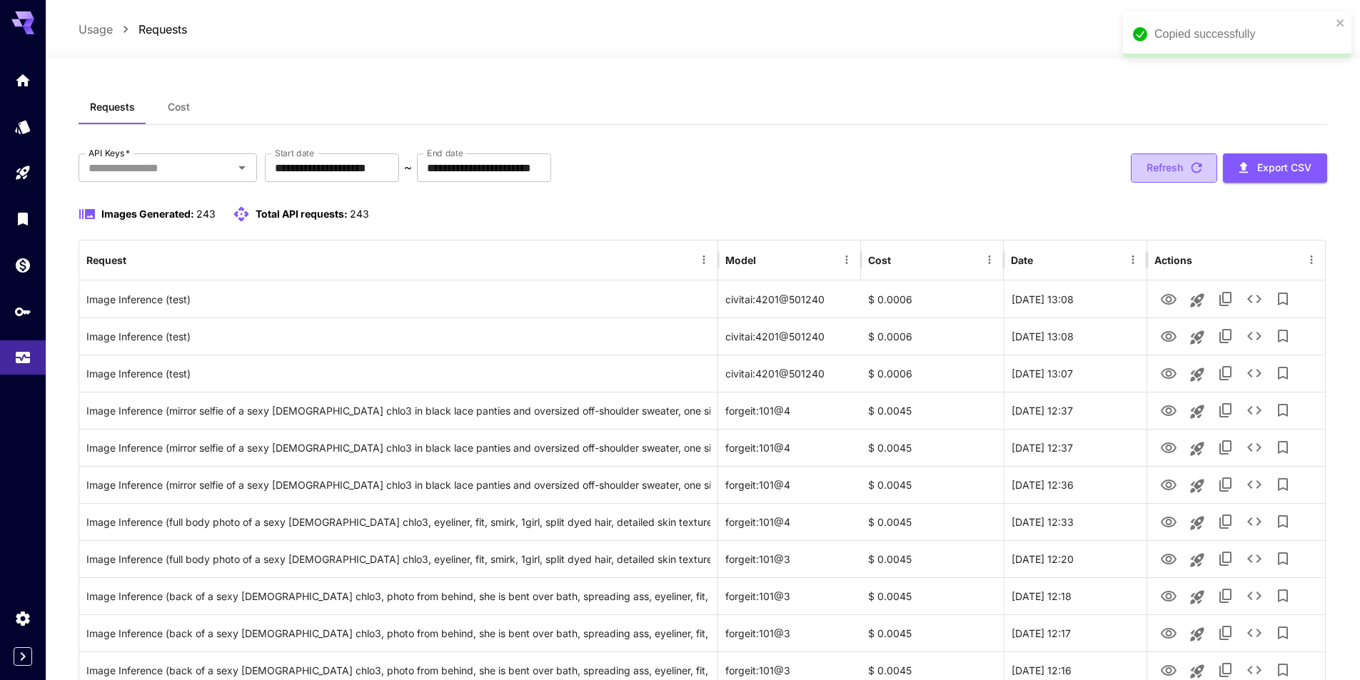
click at [1182, 170] on button "Refresh" at bounding box center [1173, 167] width 86 height 29
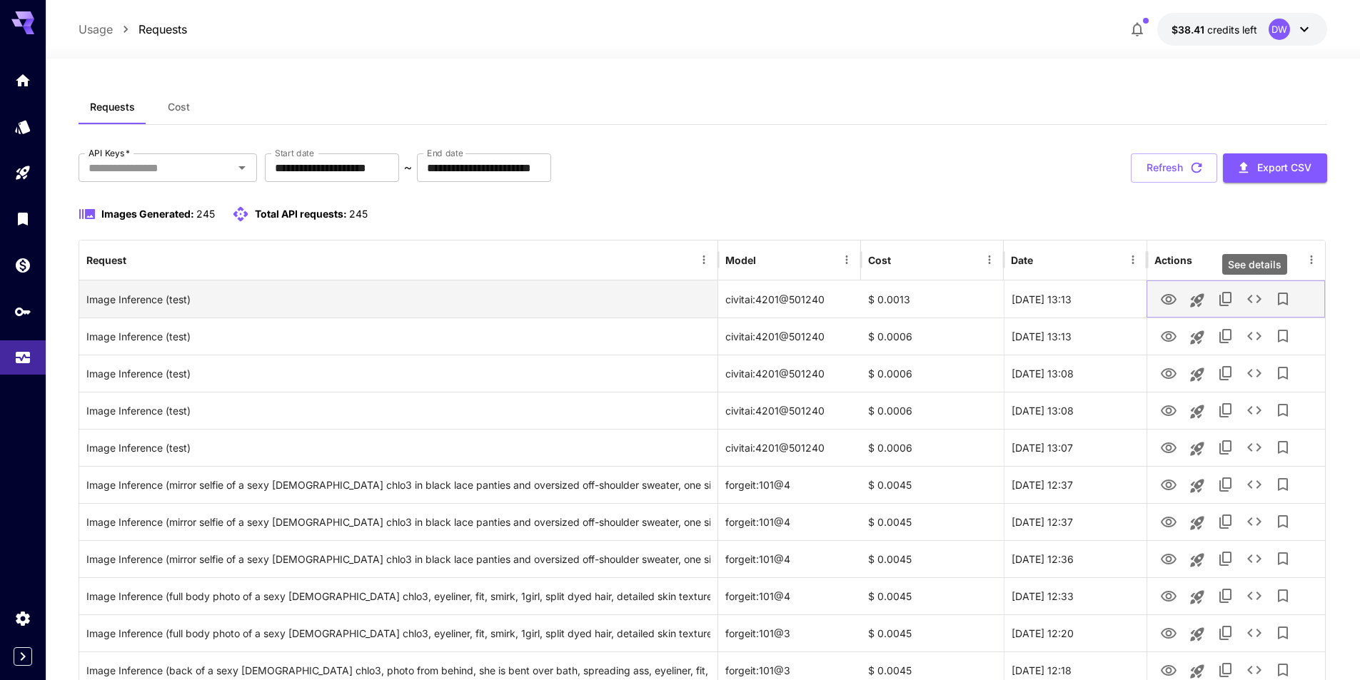
click at [1246, 299] on icon "See details" at bounding box center [1253, 298] width 17 height 17
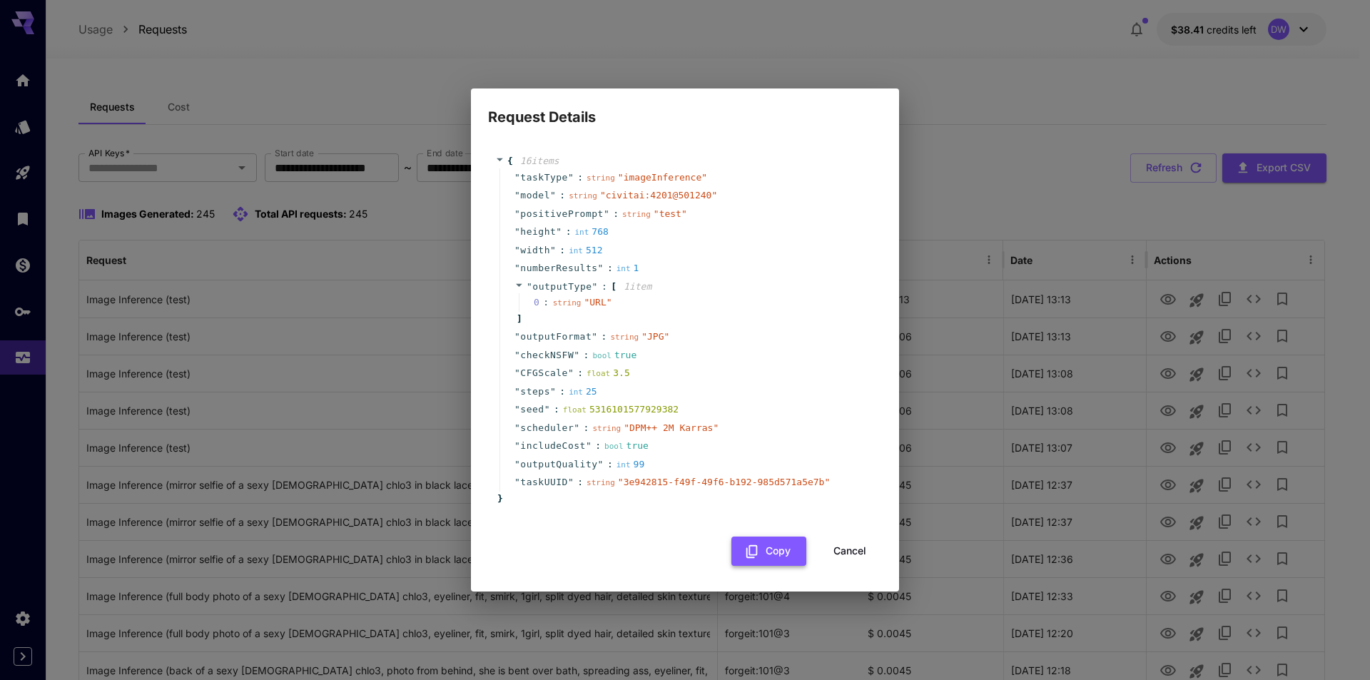
click at [766, 548] on button "Copy" at bounding box center [768, 551] width 75 height 29
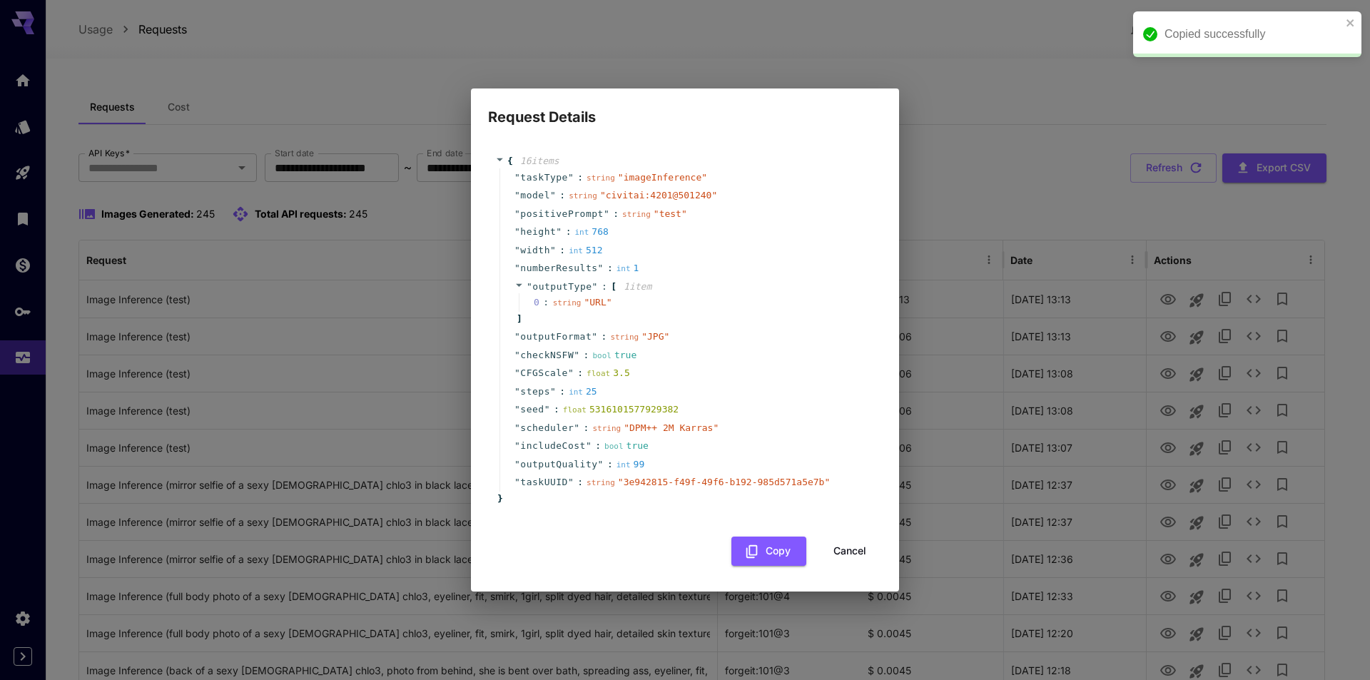
click at [1063, 93] on div "Request Details { 16 item s " taskType " : string " imageInference " " model " …" at bounding box center [685, 340] width 1370 height 680
click at [854, 548] on button "Cancel" at bounding box center [850, 551] width 64 height 29
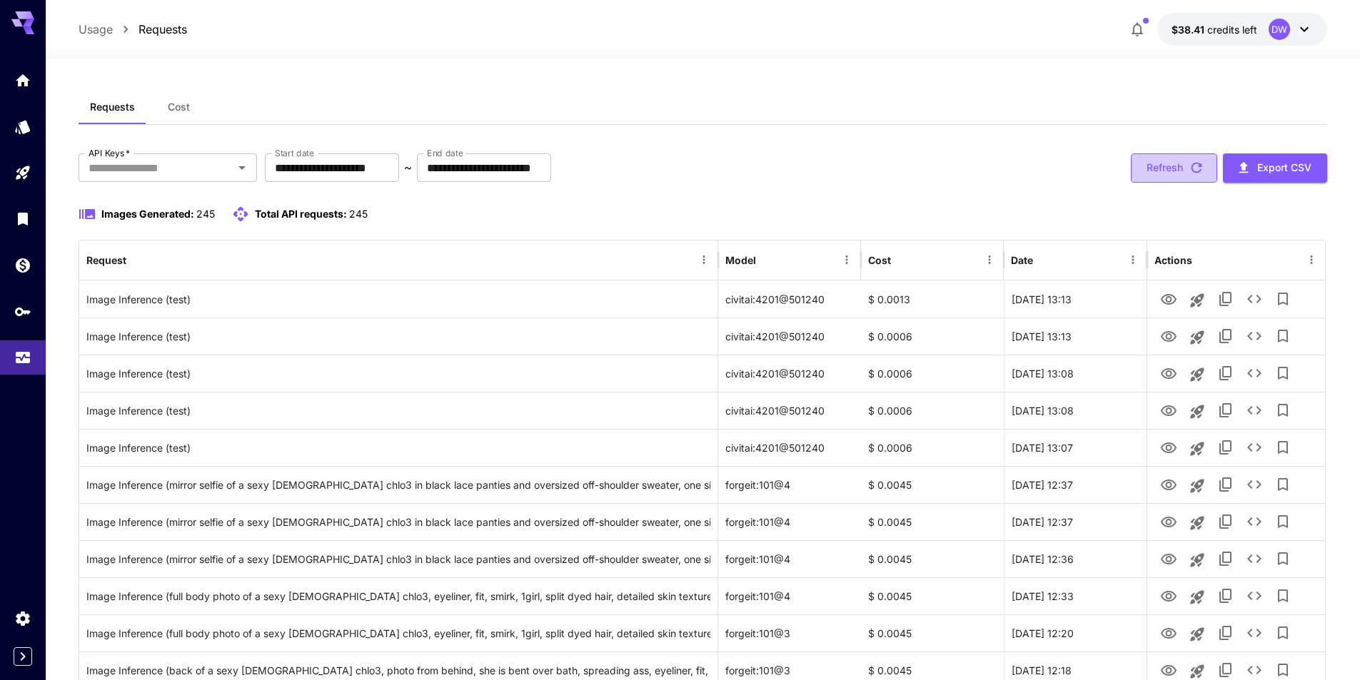
click at [1169, 164] on button "Refresh" at bounding box center [1173, 167] width 86 height 29
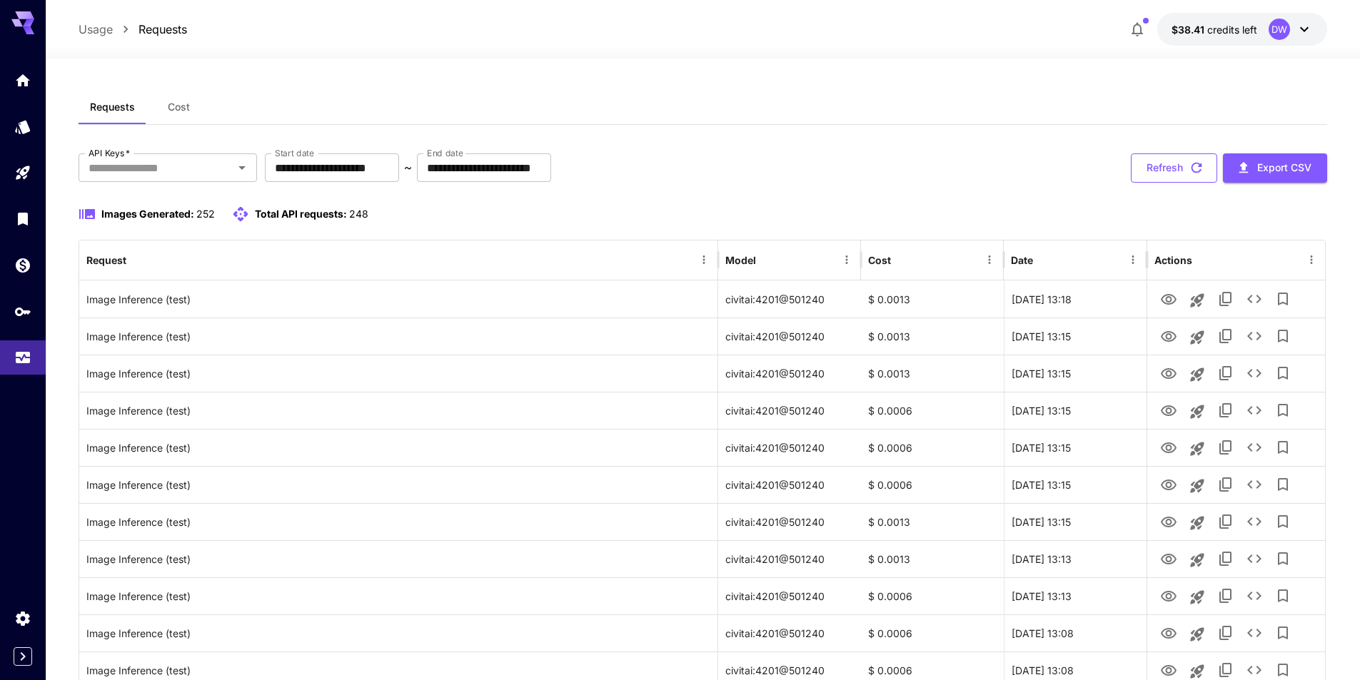
click at [1202, 166] on icon "button" at bounding box center [1196, 168] width 16 height 16
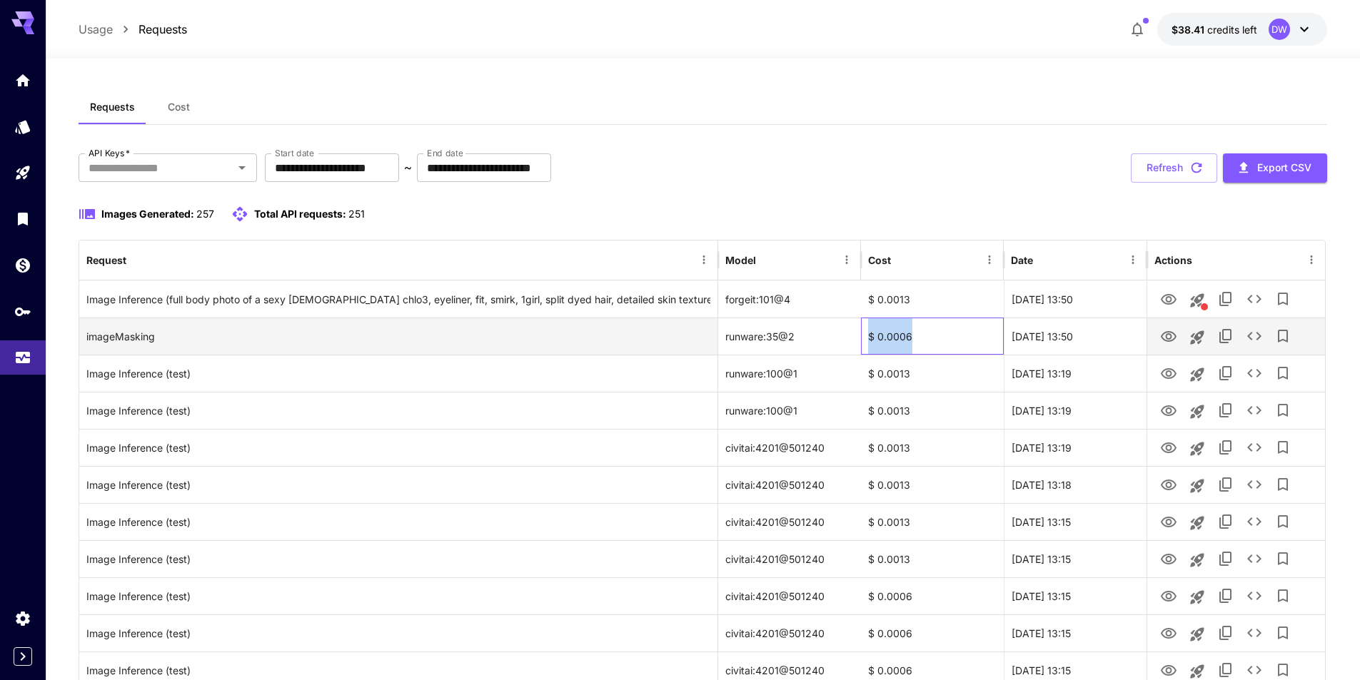
drag, startPoint x: 924, startPoint y: 339, endPoint x: 870, endPoint y: 338, distance: 54.2
click at [870, 338] on div "$ 0.0006" at bounding box center [932, 336] width 143 height 37
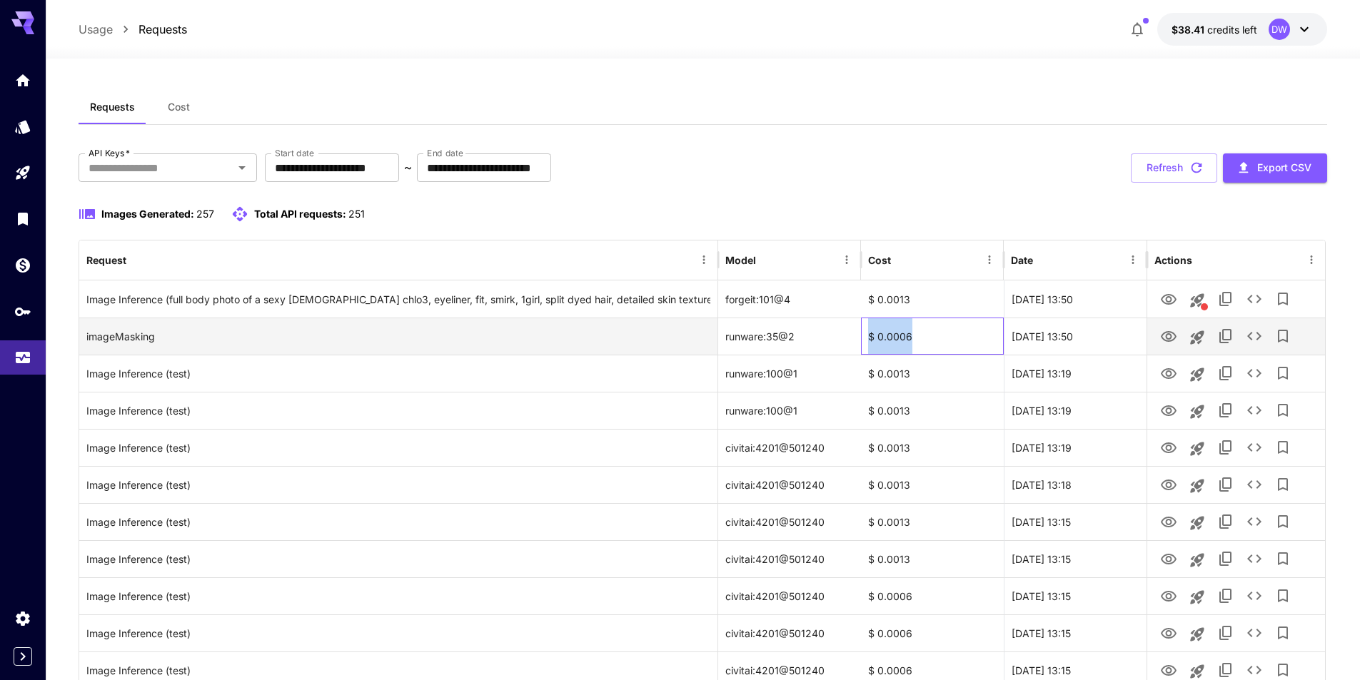
drag, startPoint x: 932, startPoint y: 341, endPoint x: 869, endPoint y: 340, distance: 63.5
click at [869, 340] on div "$ 0.0006" at bounding box center [932, 336] width 143 height 37
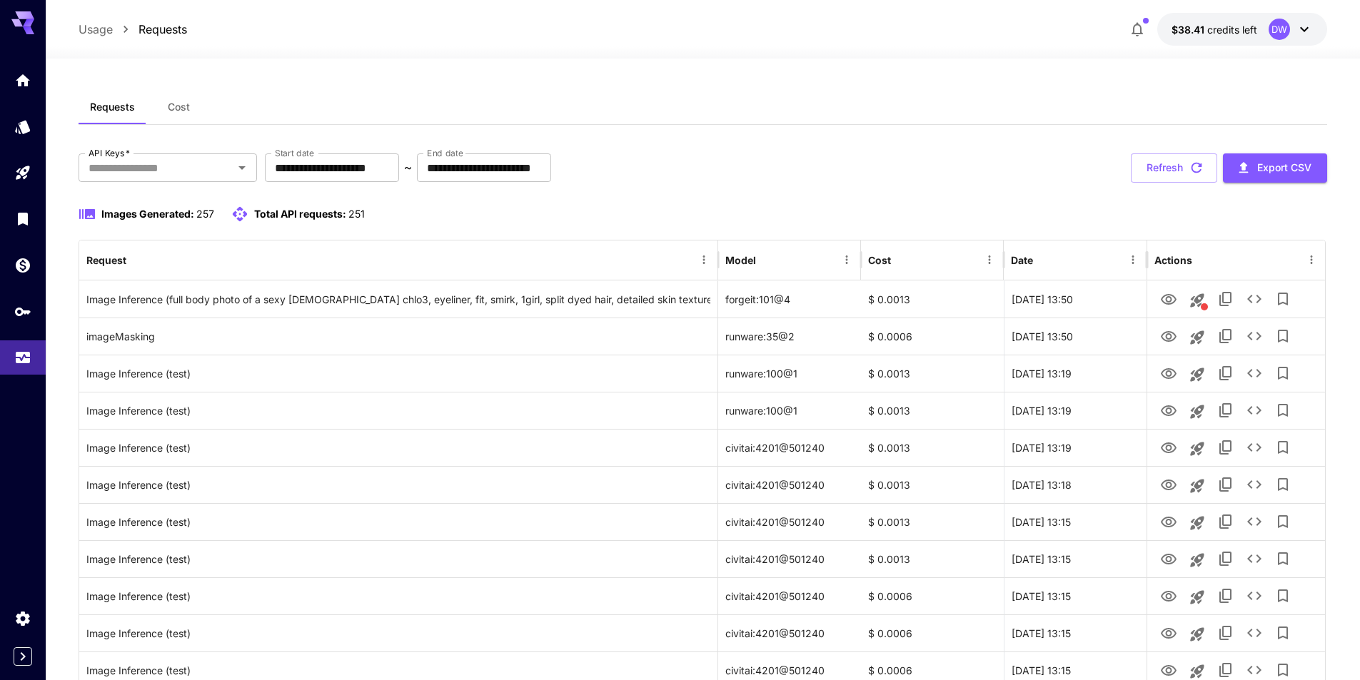
click at [887, 163] on div "**********" at bounding box center [703, 167] width 1248 height 29
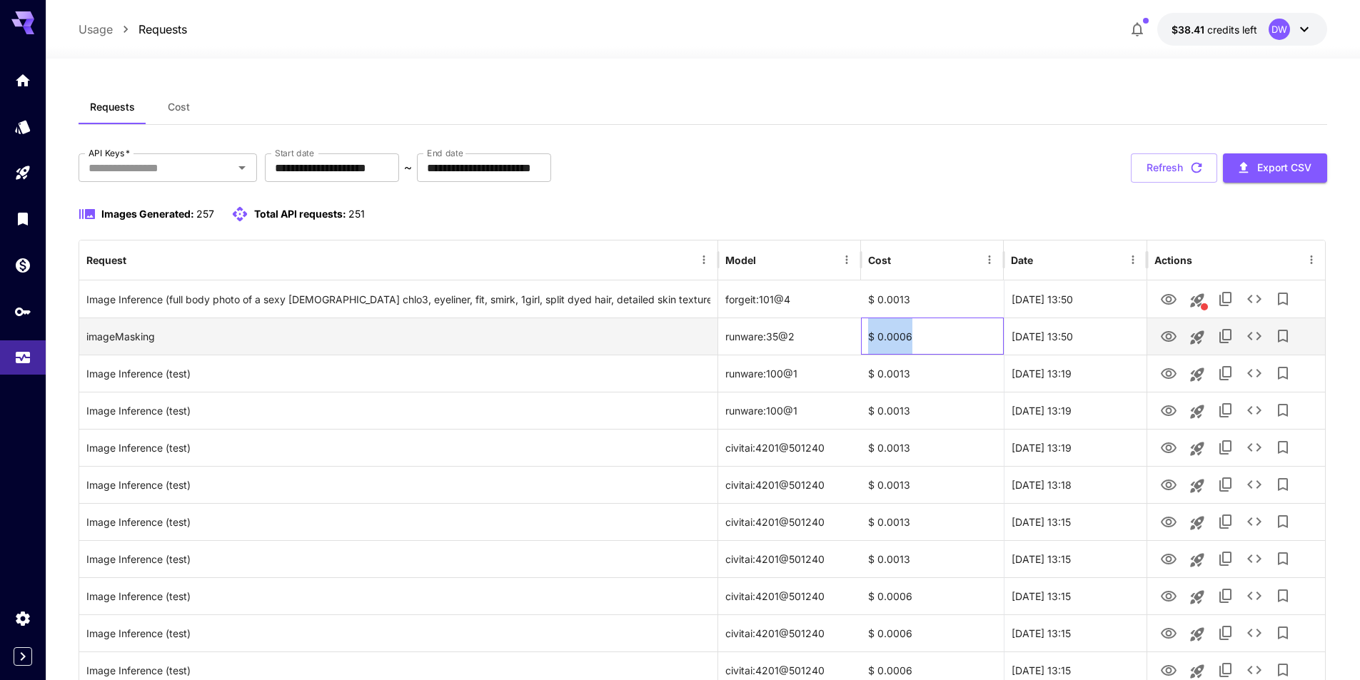
drag, startPoint x: 918, startPoint y: 338, endPoint x: 869, endPoint y: 338, distance: 49.2
click at [869, 338] on div "$ 0.0006" at bounding box center [932, 336] width 143 height 37
click at [937, 326] on div "$ 0.0006" at bounding box center [932, 336] width 143 height 37
drag, startPoint x: 923, startPoint y: 336, endPoint x: 877, endPoint y: 341, distance: 45.9
click at [877, 341] on div "$ 0.0006" at bounding box center [932, 336] width 143 height 37
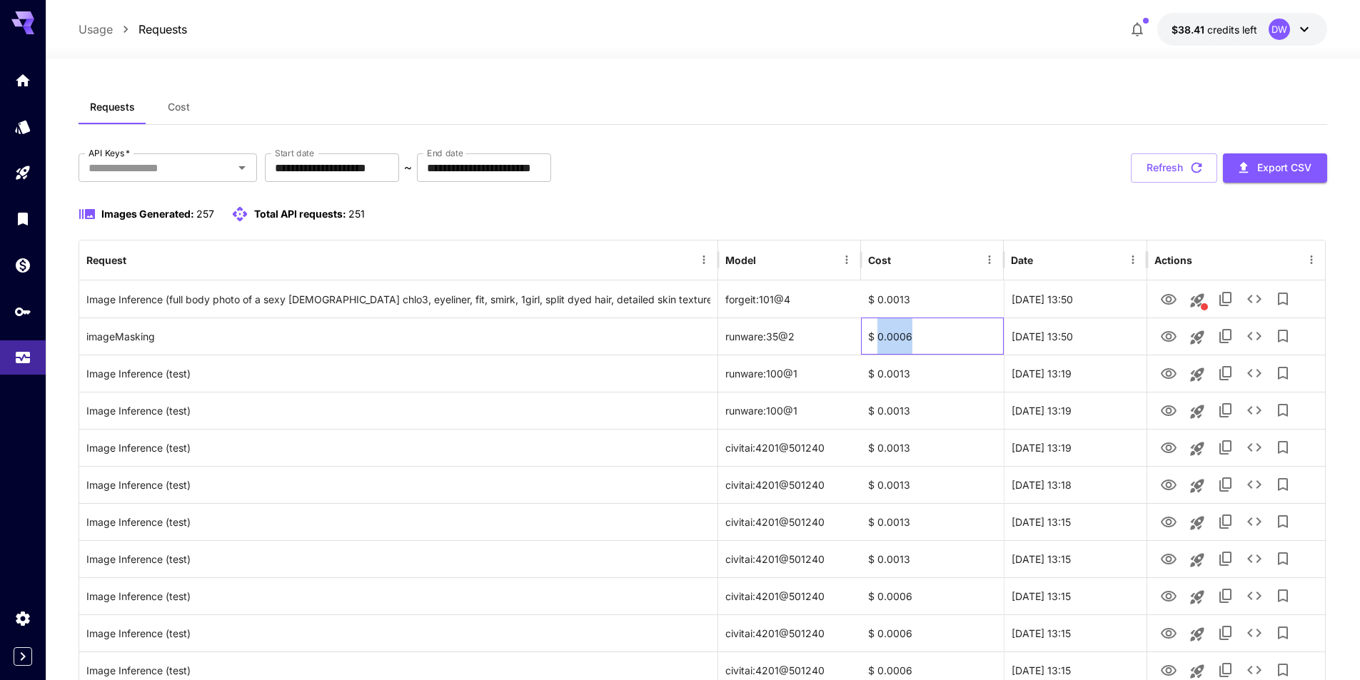
copy div "0.0006"
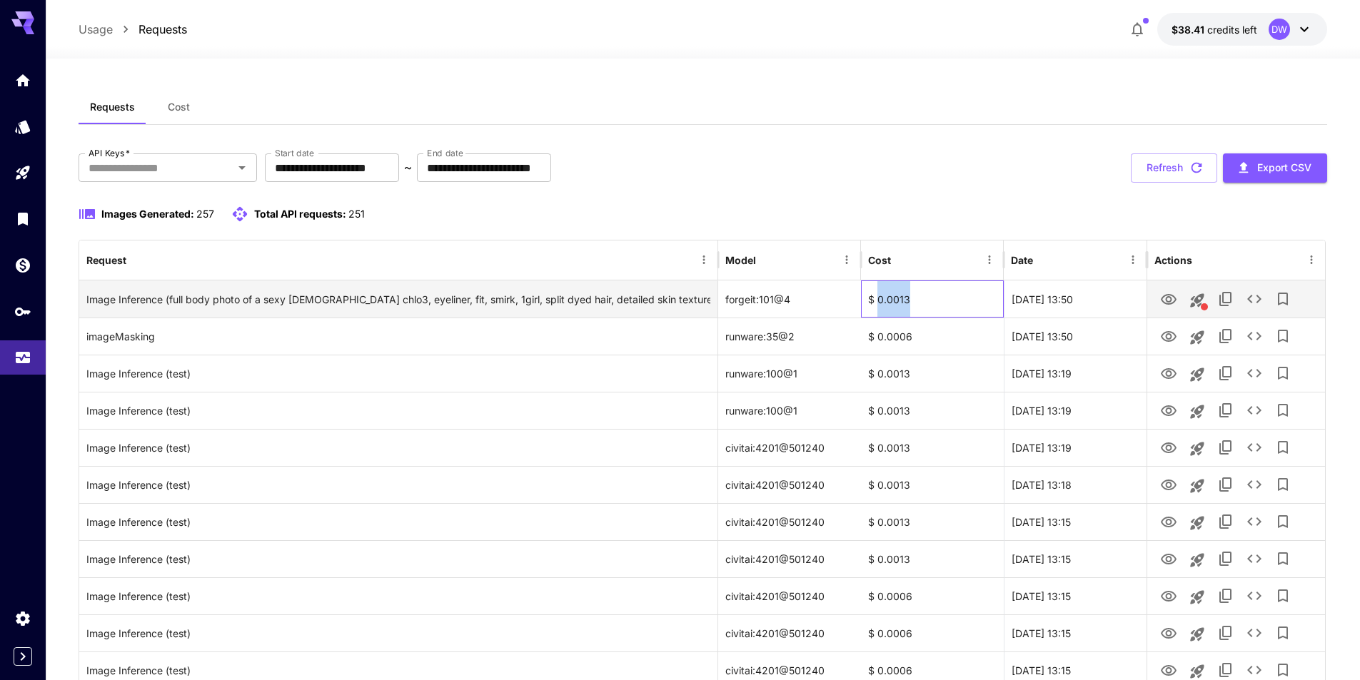
drag, startPoint x: 920, startPoint y: 303, endPoint x: 878, endPoint y: 300, distance: 42.3
click at [878, 300] on div "$ 0.0013" at bounding box center [932, 298] width 143 height 37
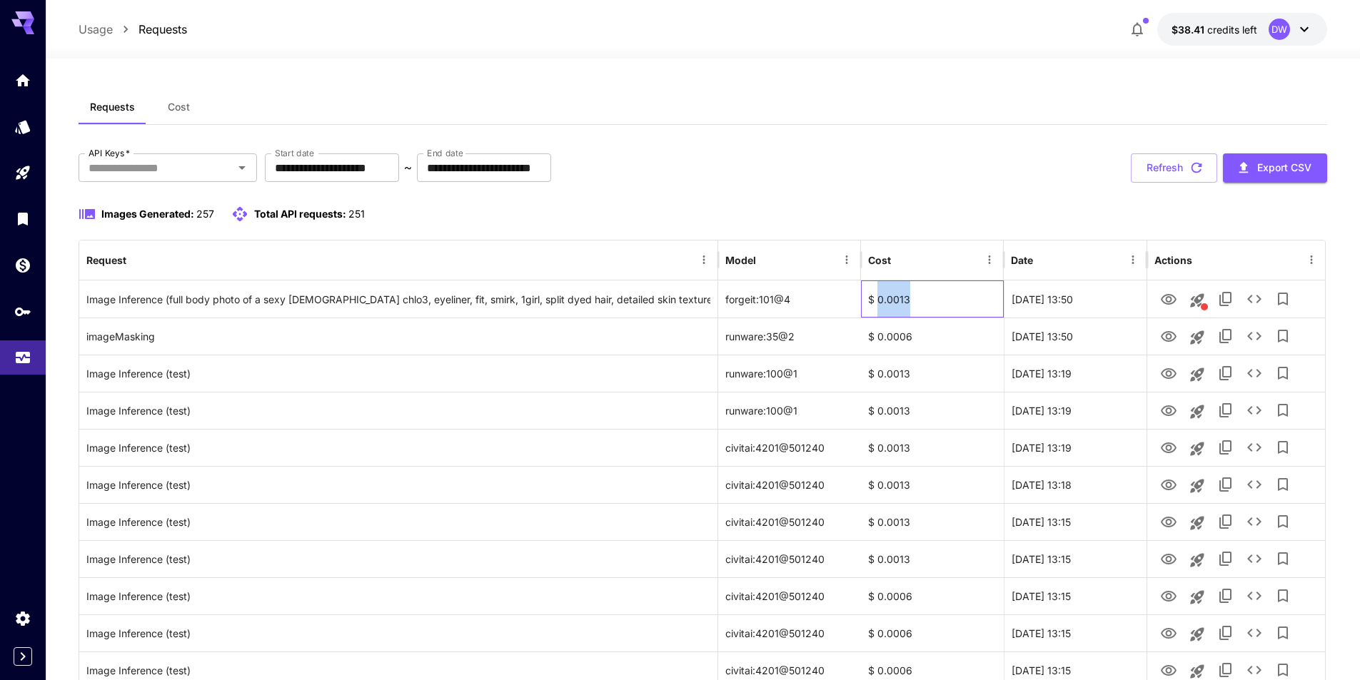
copy div "0.0013"
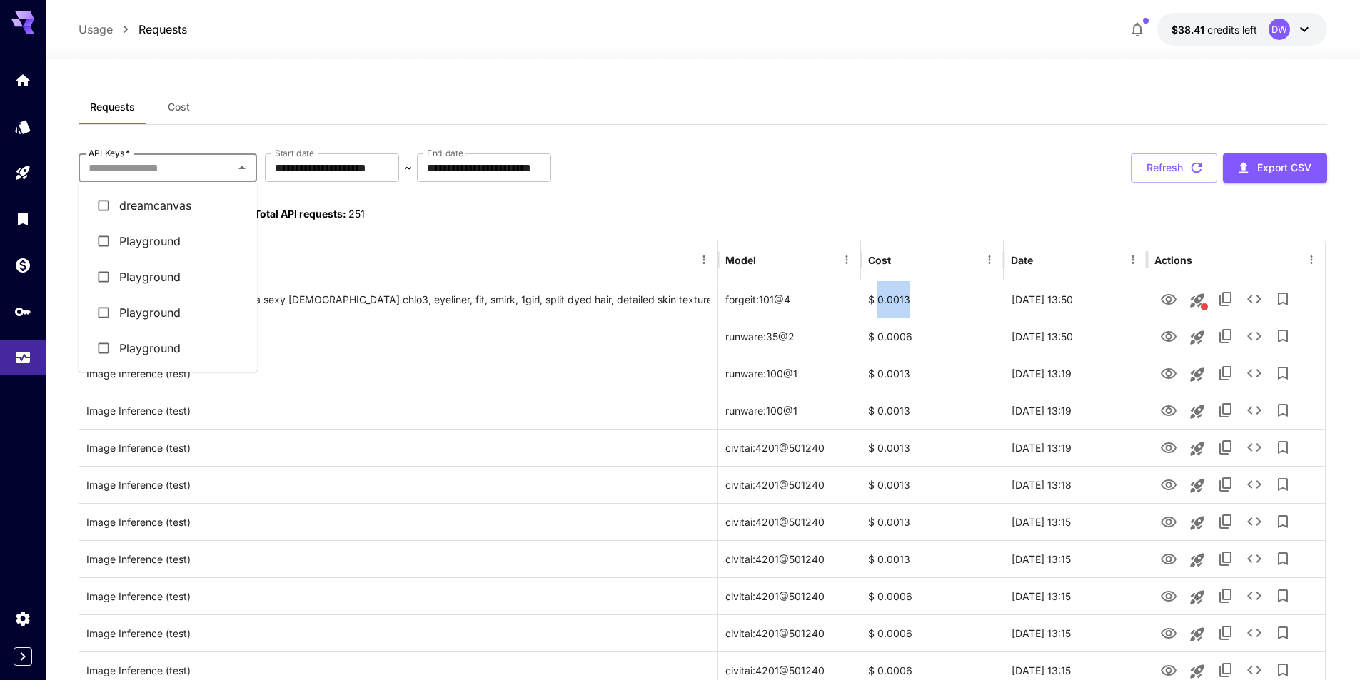
click at [159, 173] on input "API Keys   *" at bounding box center [156, 168] width 146 height 20
click at [167, 203] on li "dreamcanvas" at bounding box center [168, 206] width 178 height 36
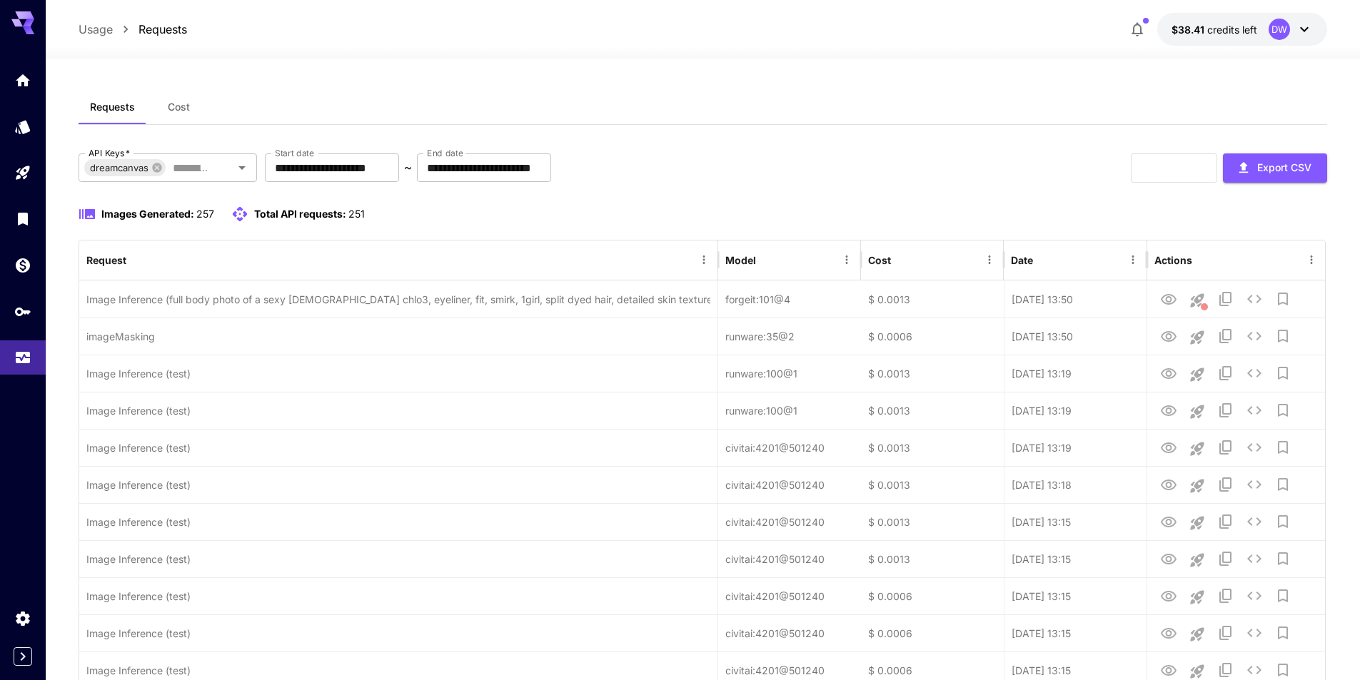
click at [176, 108] on span "Cost" at bounding box center [179, 107] width 22 height 13
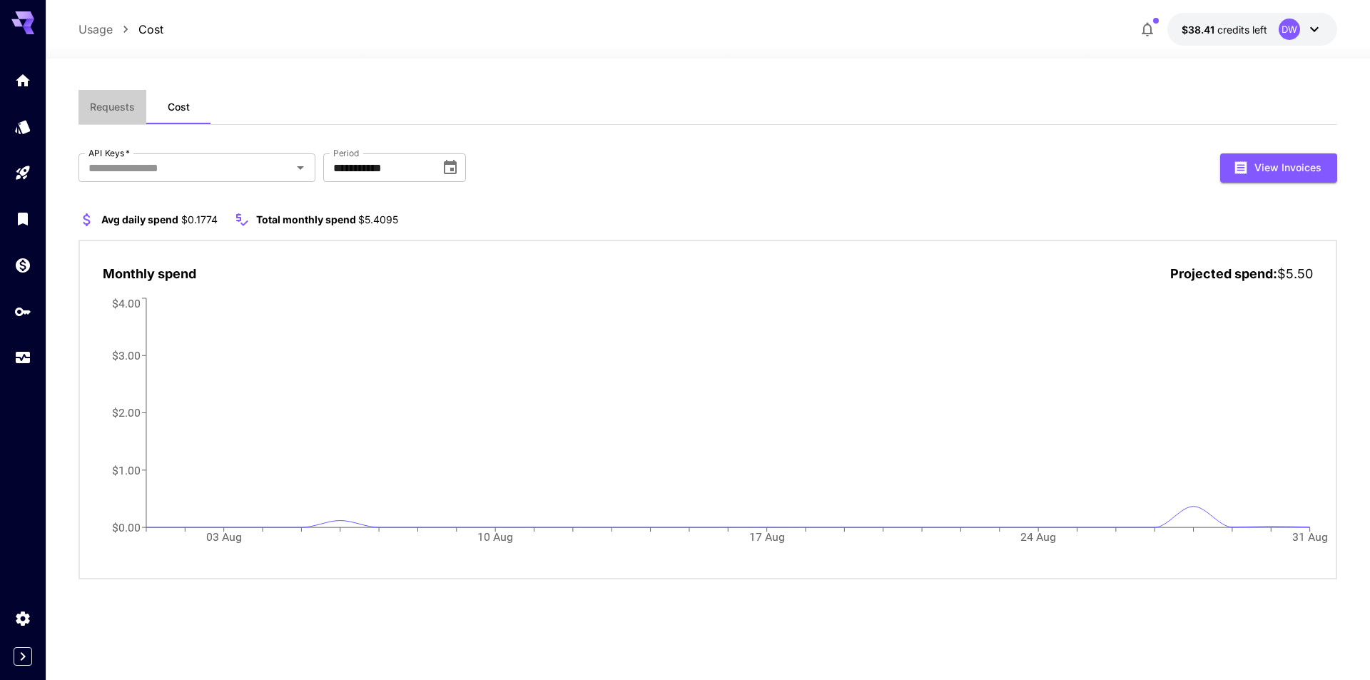
click at [128, 105] on span "Requests" at bounding box center [112, 107] width 45 height 13
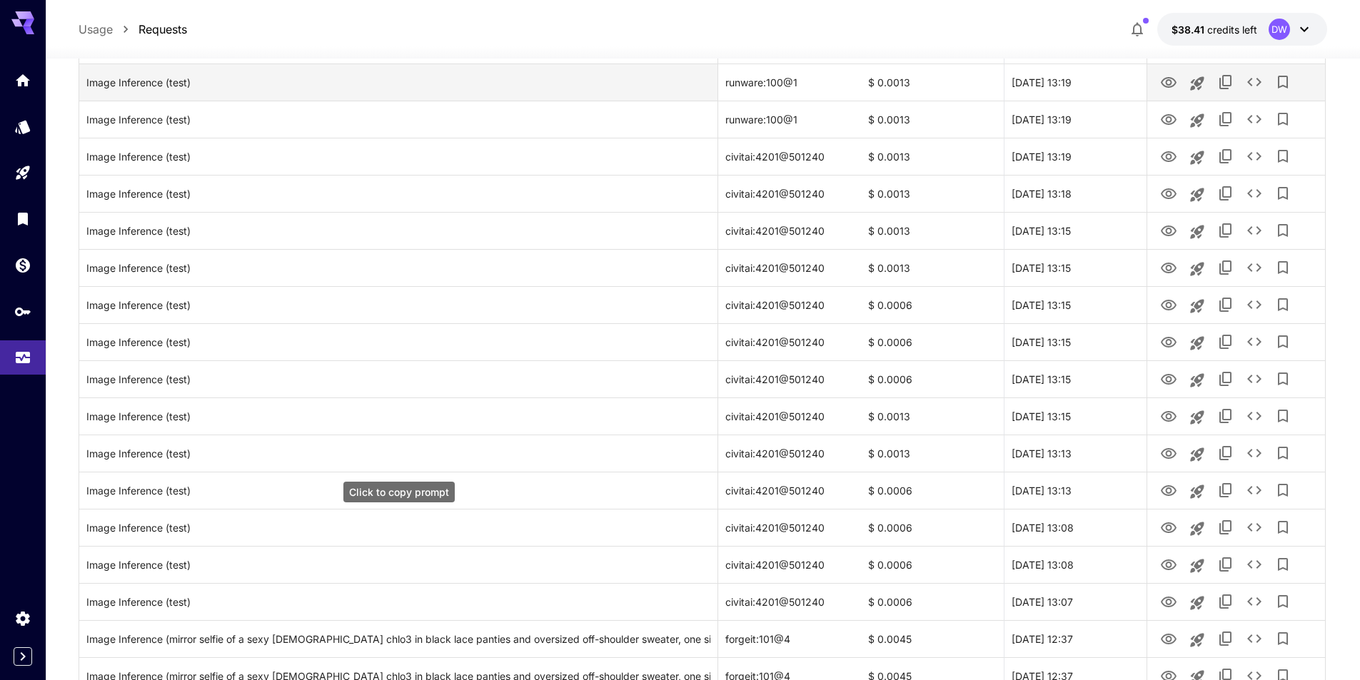
scroll to position [143, 0]
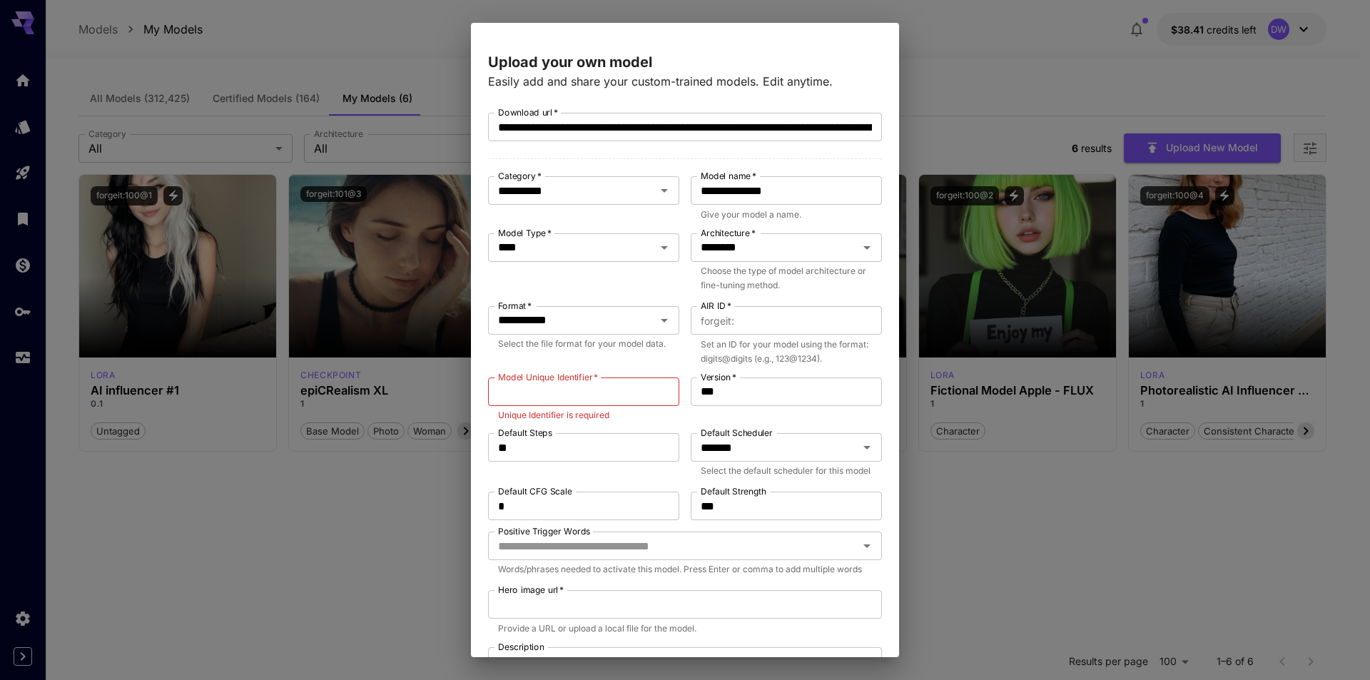
click at [614, 351] on p "Select the file format for your model data." at bounding box center [583, 344] width 171 height 14
click at [594, 389] on input "Model Unique Identifier   *" at bounding box center [583, 392] width 191 height 29
paste input "**********"
click at [618, 393] on input "**********" at bounding box center [581, 392] width 186 height 29
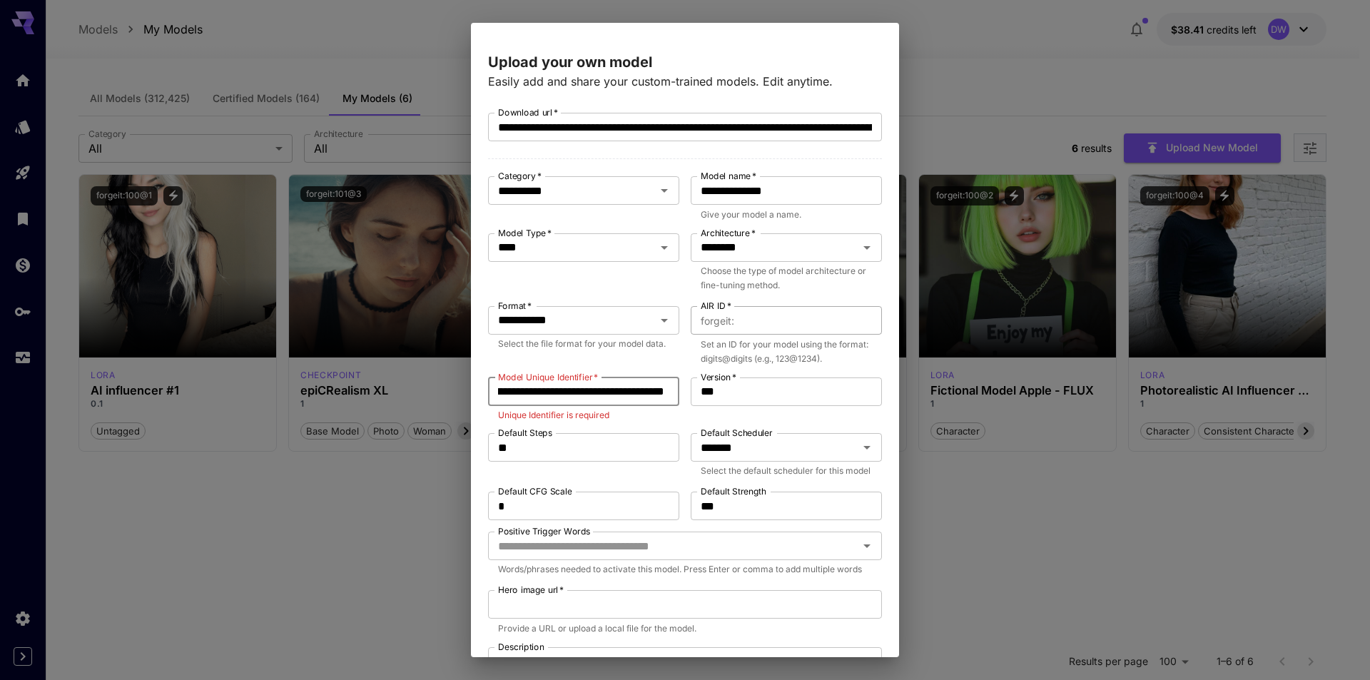
type input "**********"
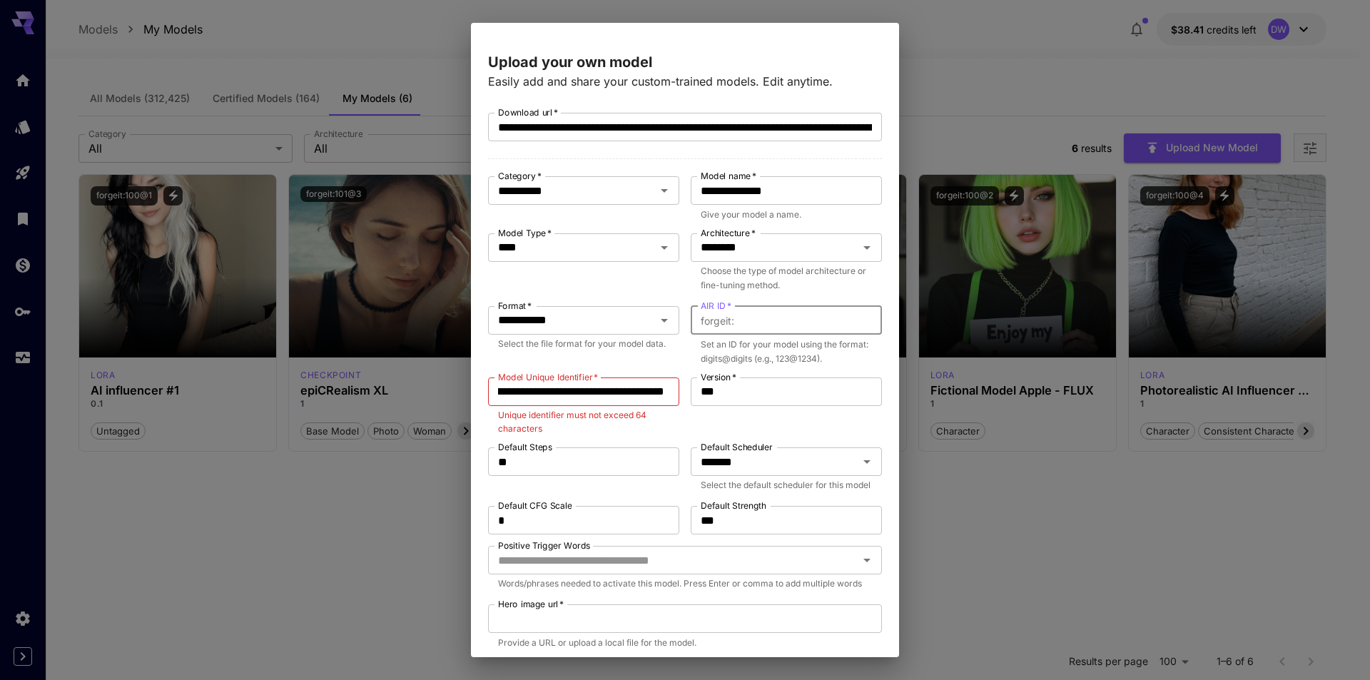
click at [746, 320] on input "AIR ID   *" at bounding box center [811, 320] width 142 height 29
type input "*"
type input "*****"
drag, startPoint x: 535, startPoint y: 461, endPoint x: 459, endPoint y: 457, distance: 75.8
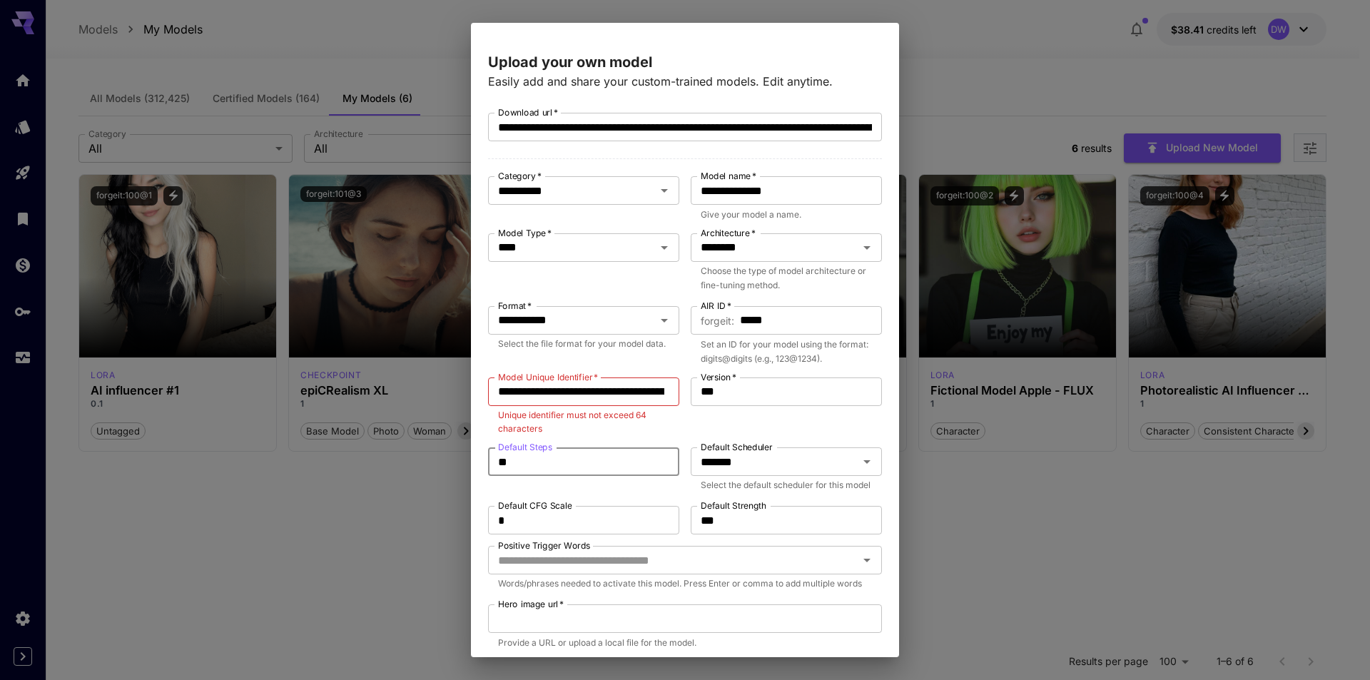
click at [459, 457] on div "**********" at bounding box center [685, 340] width 1370 height 680
type input "**"
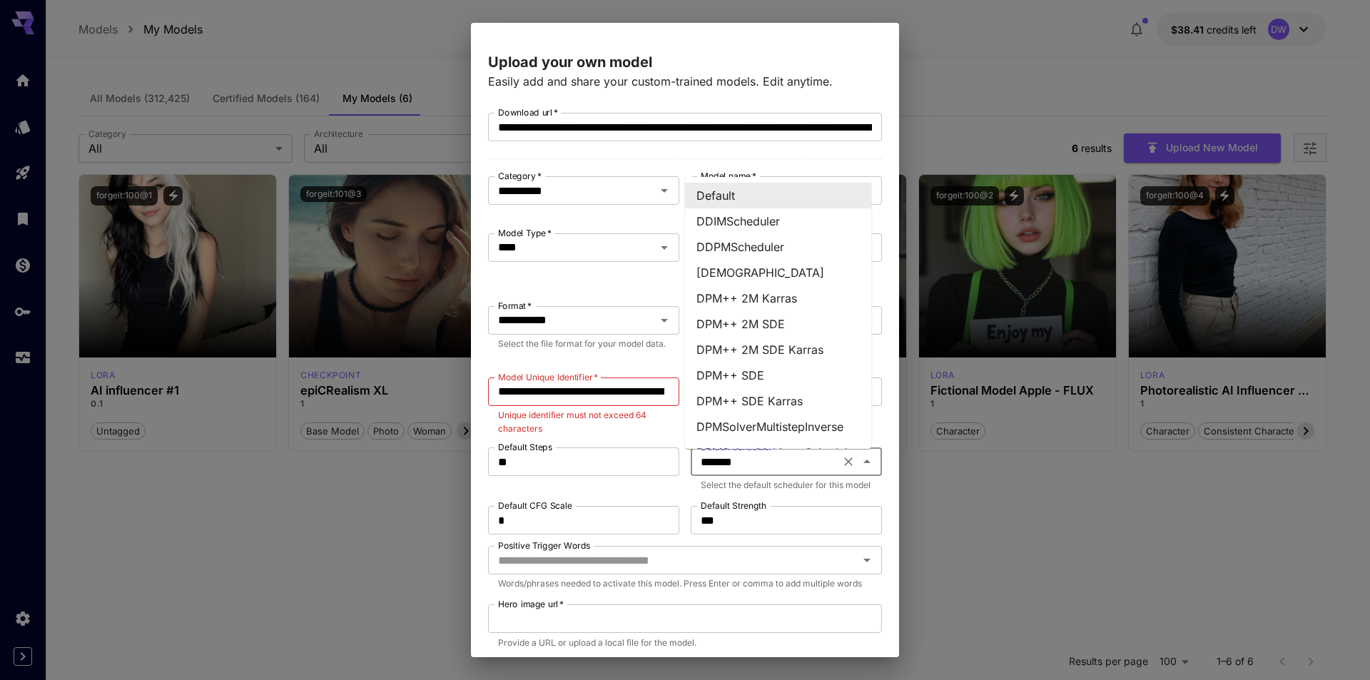
click at [759, 464] on input "*******" at bounding box center [765, 462] width 141 height 20
click at [774, 353] on li "DPM++ 2M SDE Karras" at bounding box center [778, 350] width 186 height 26
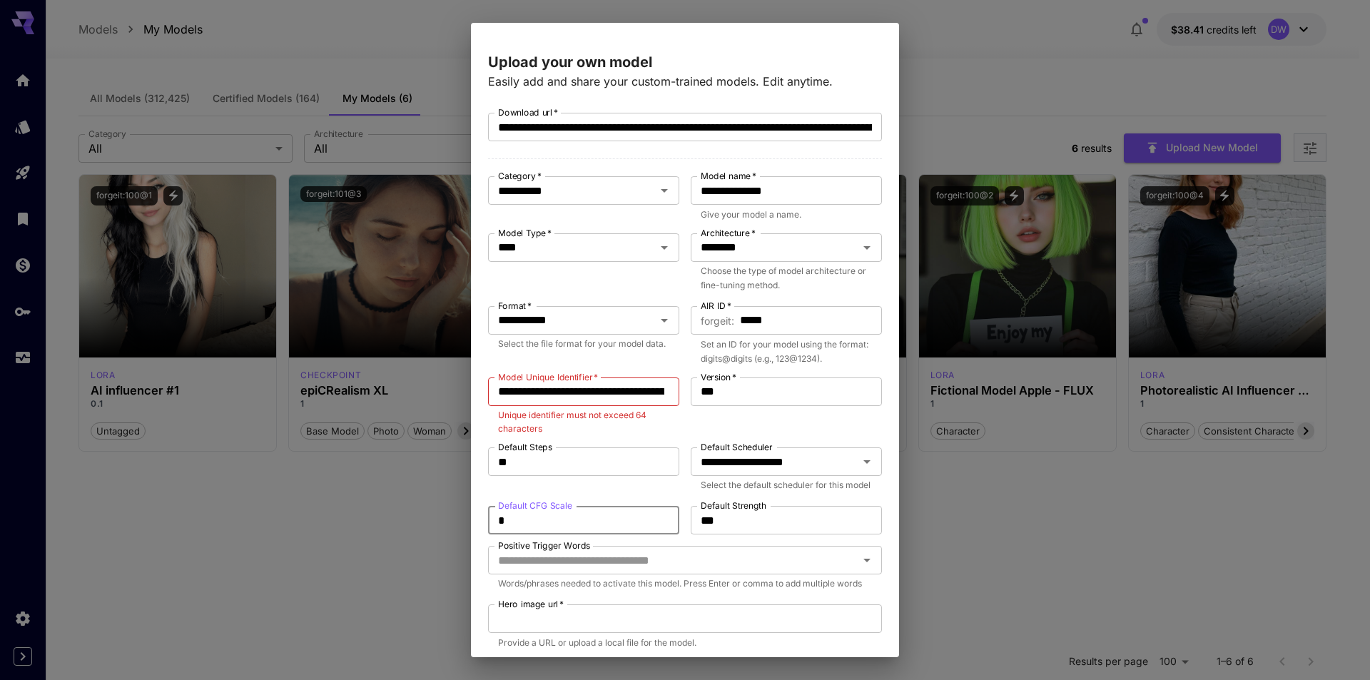
drag, startPoint x: 522, startPoint y: 539, endPoint x: 479, endPoint y: 535, distance: 43.7
click at [479, 535] on div "**********" at bounding box center [685, 348] width 428 height 617
type input "*"
click at [605, 495] on div "Default Steps ** Default Steps" at bounding box center [583, 470] width 191 height 47
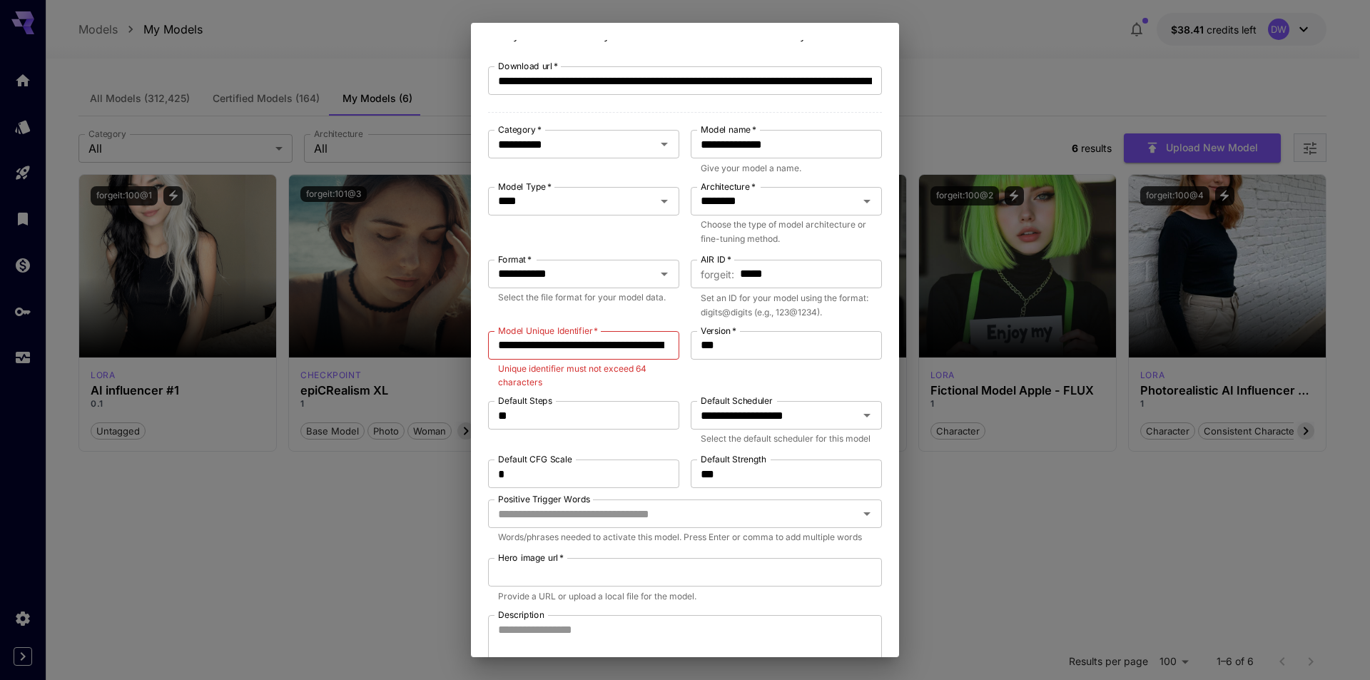
scroll to position [71, 0]
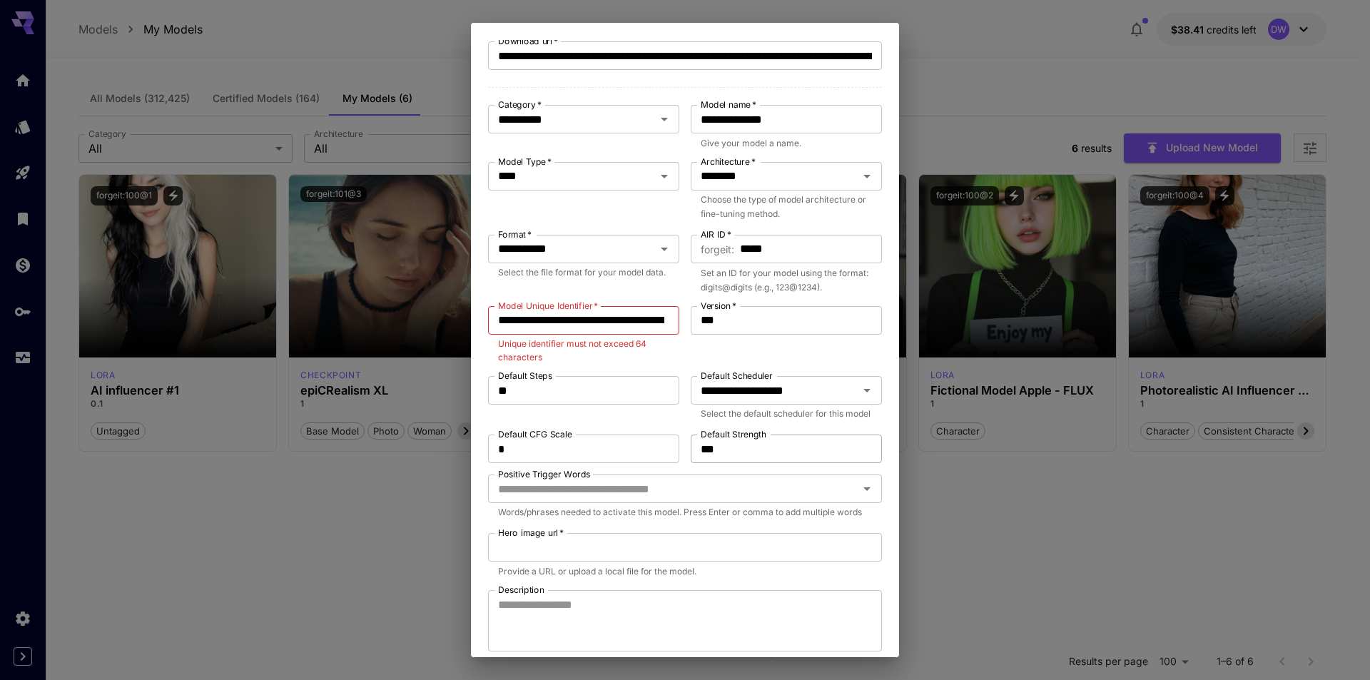
click at [745, 463] on input "***" at bounding box center [786, 449] width 191 height 29
click at [606, 423] on div "Default Steps ** Default Steps" at bounding box center [583, 399] width 191 height 47
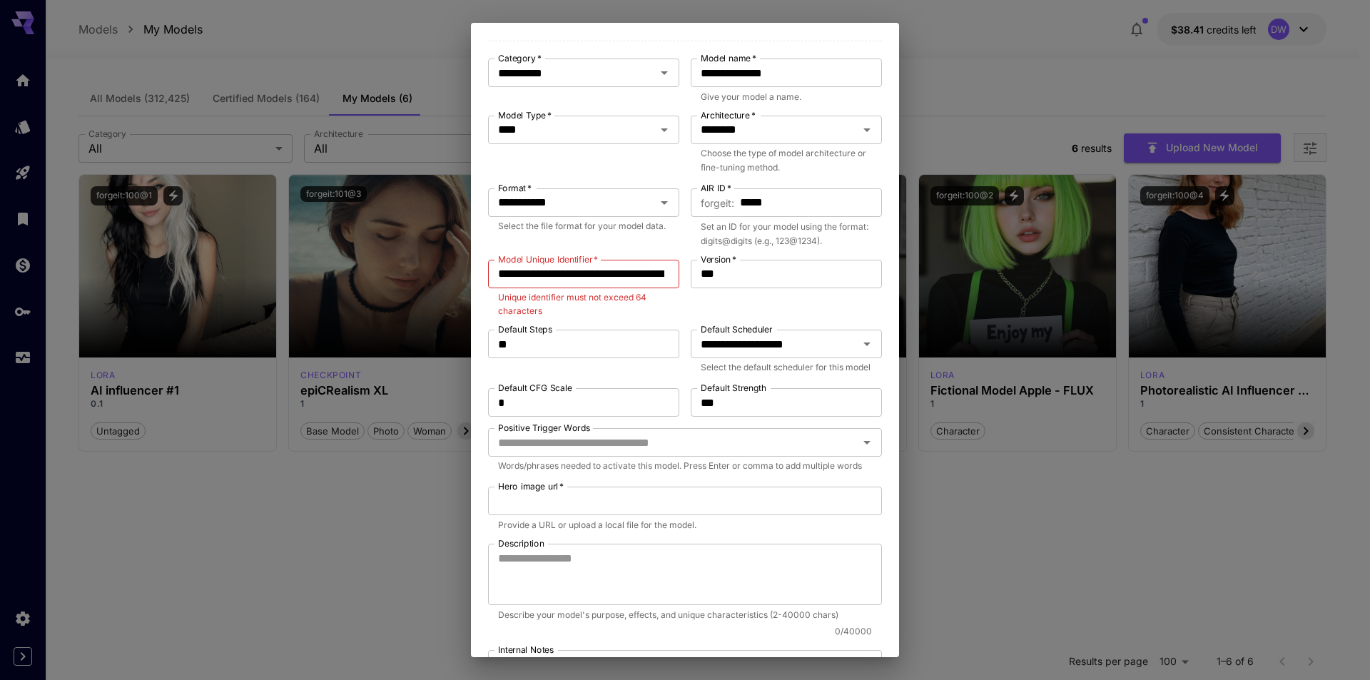
scroll to position [143, 0]
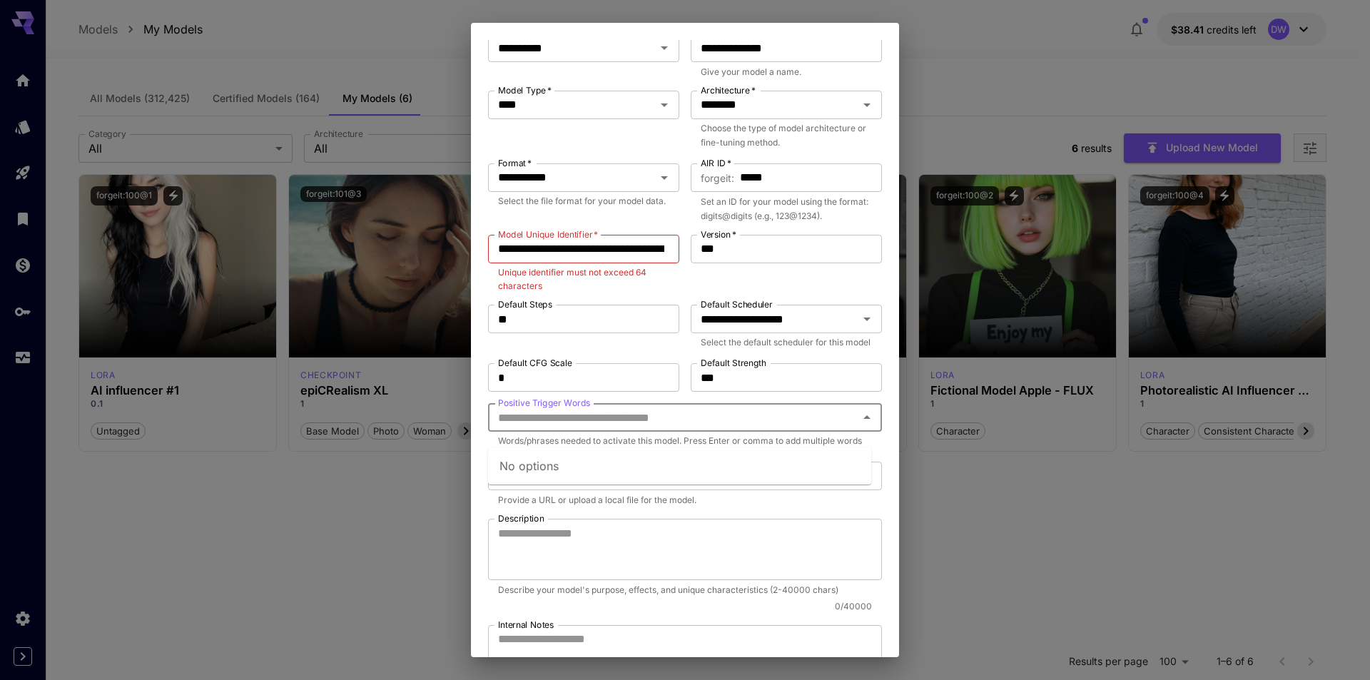
click at [592, 427] on input "Positive Trigger Words" at bounding box center [673, 417] width 362 height 20
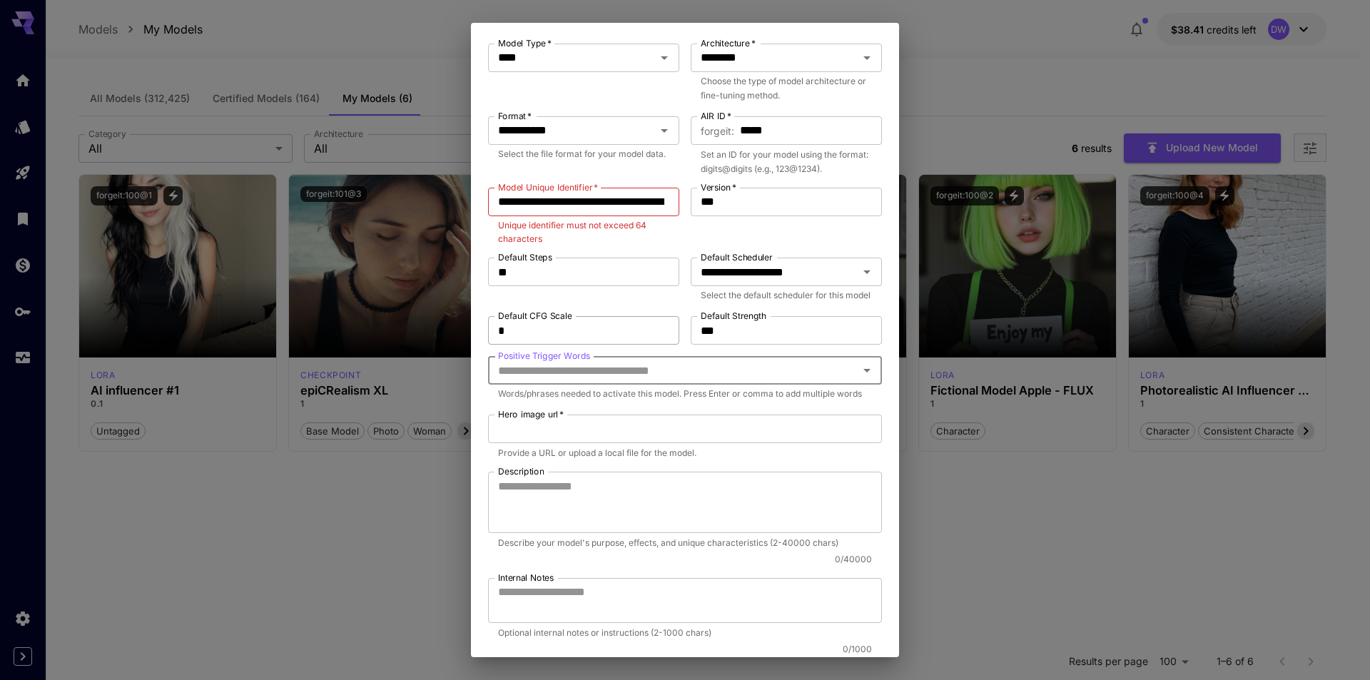
scroll to position [214, 0]
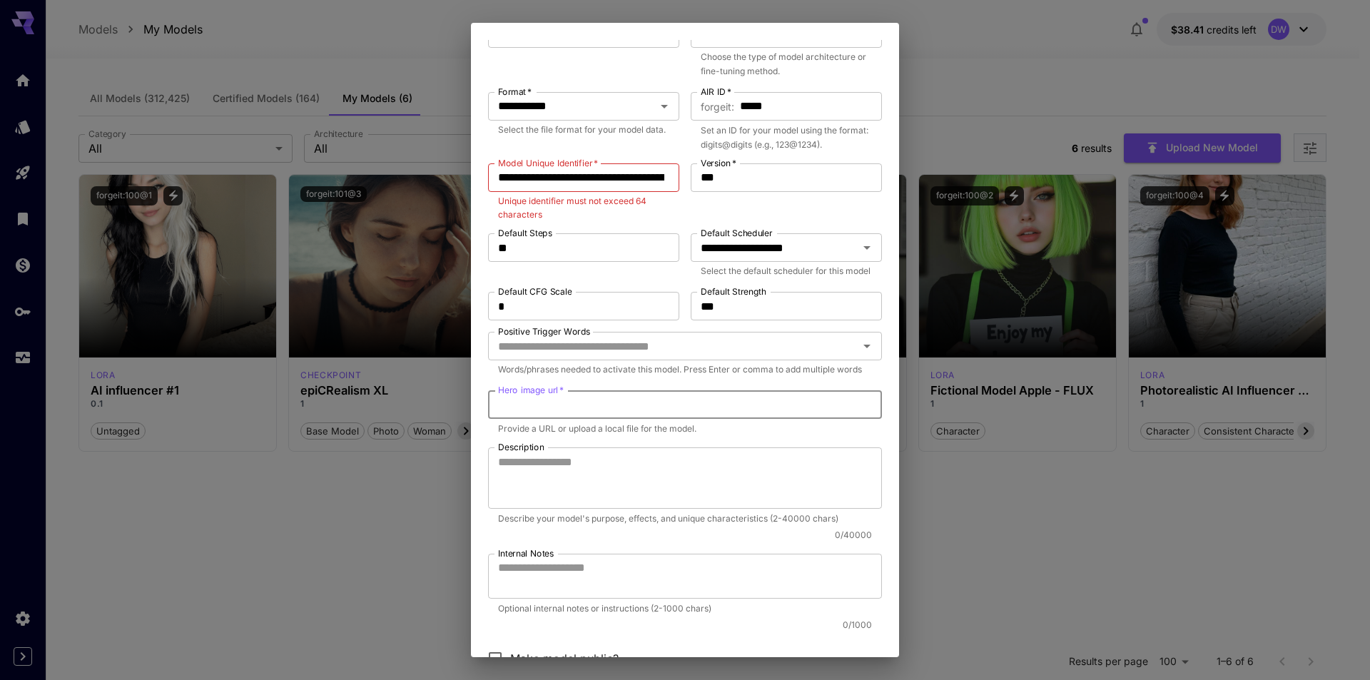
click input "Hero image url   *"
paste input "**********"
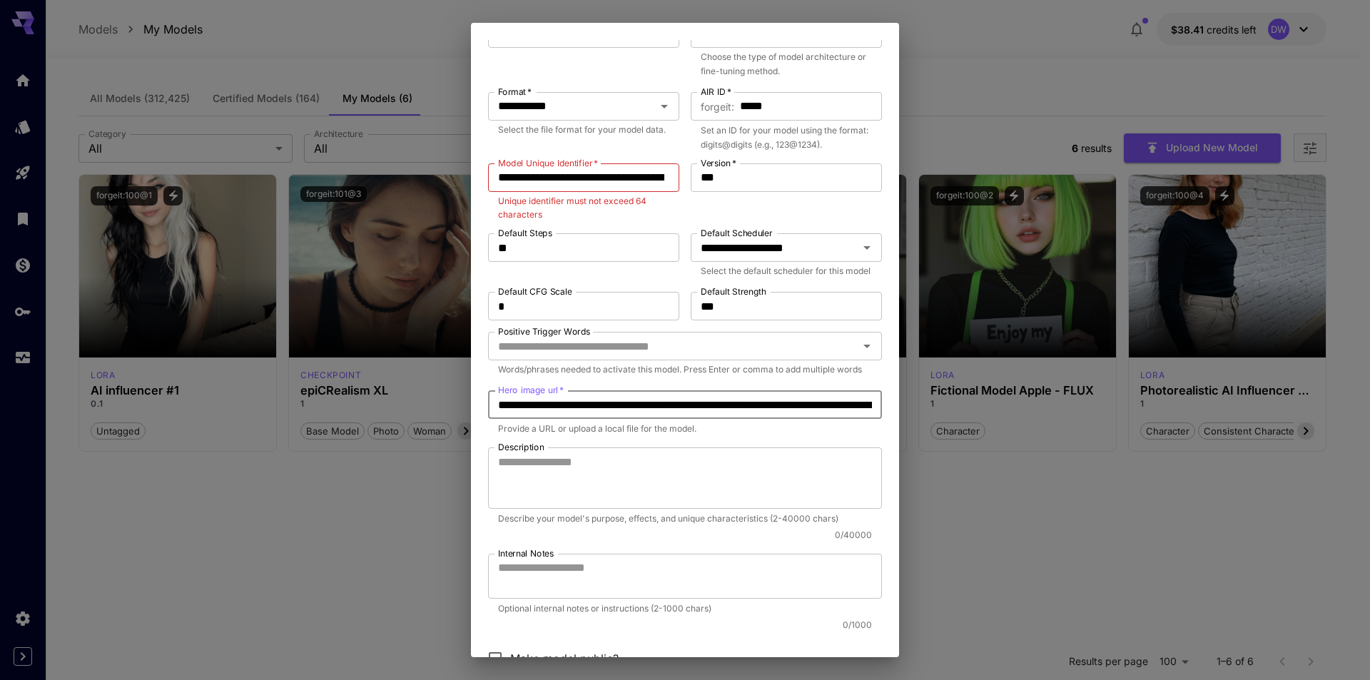
scroll to position [0, 442]
type input "**********"
click p "Words/phrases needed to activate this model. Press Enter or comma to add multip…"
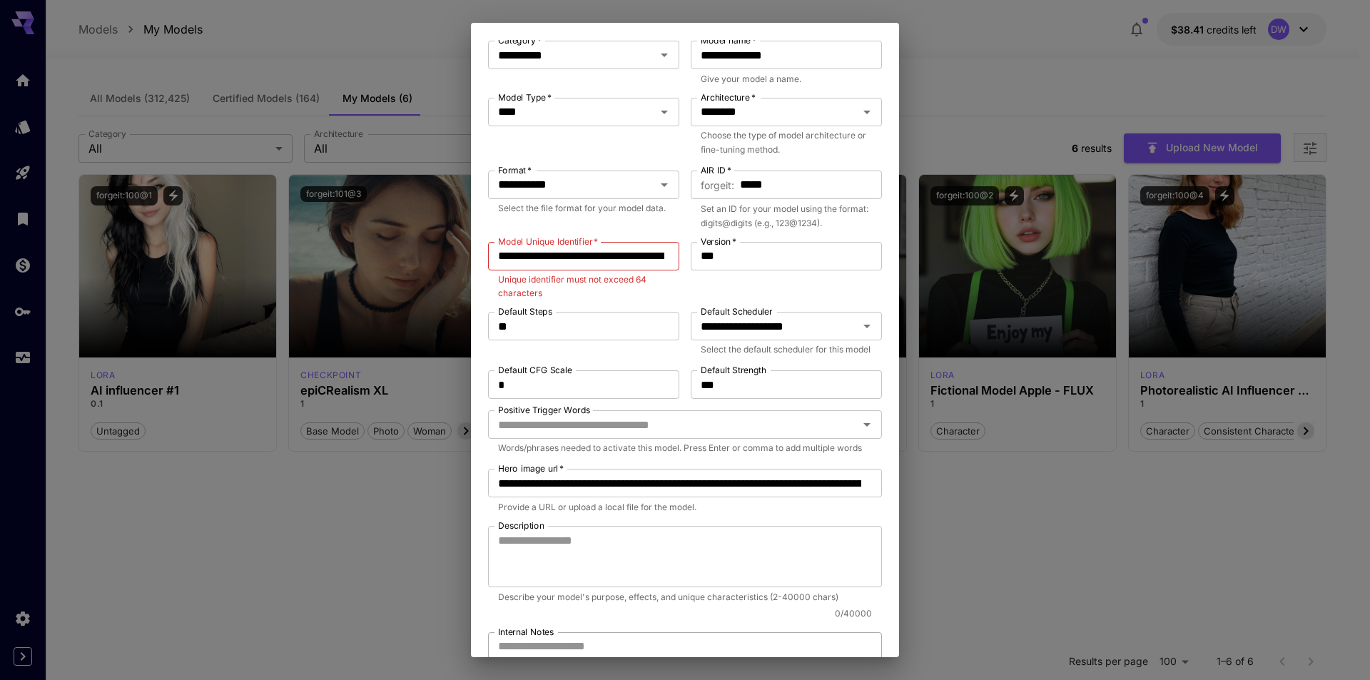
scroll to position [124, 0]
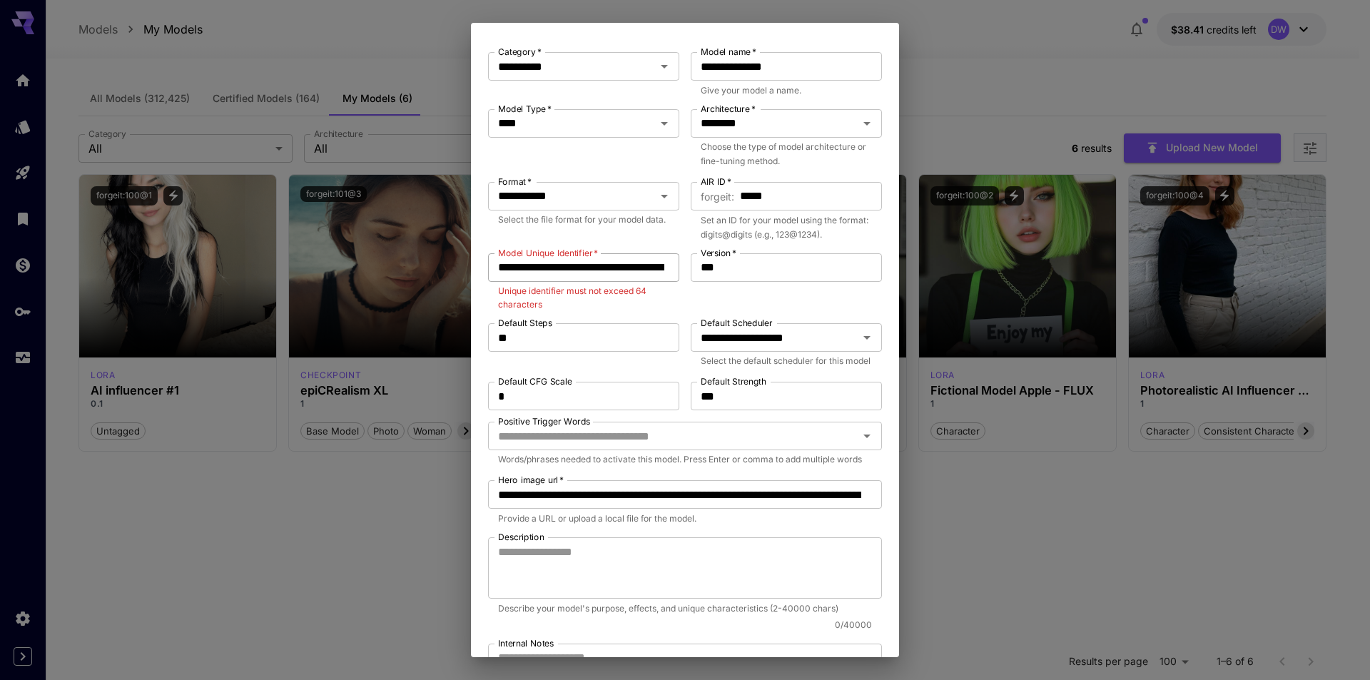
click input "**********"
type input "**********"
click div "**********"
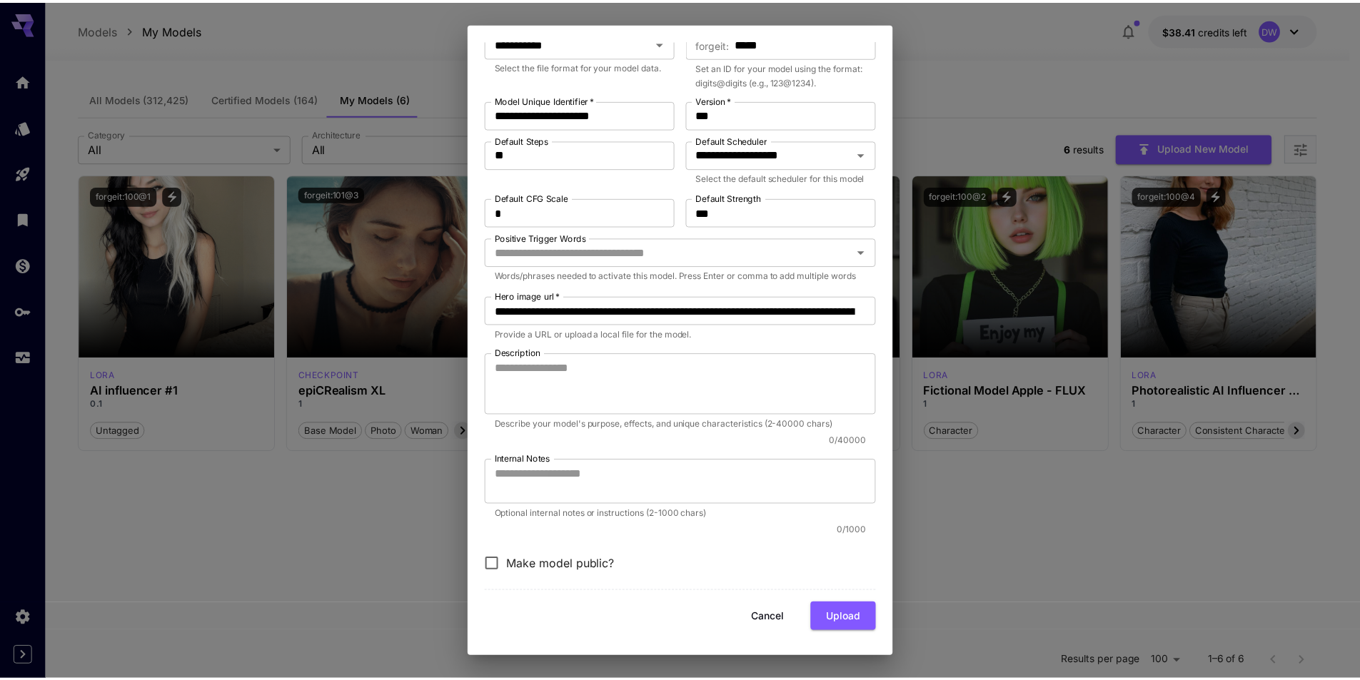
scroll to position [308, 0]
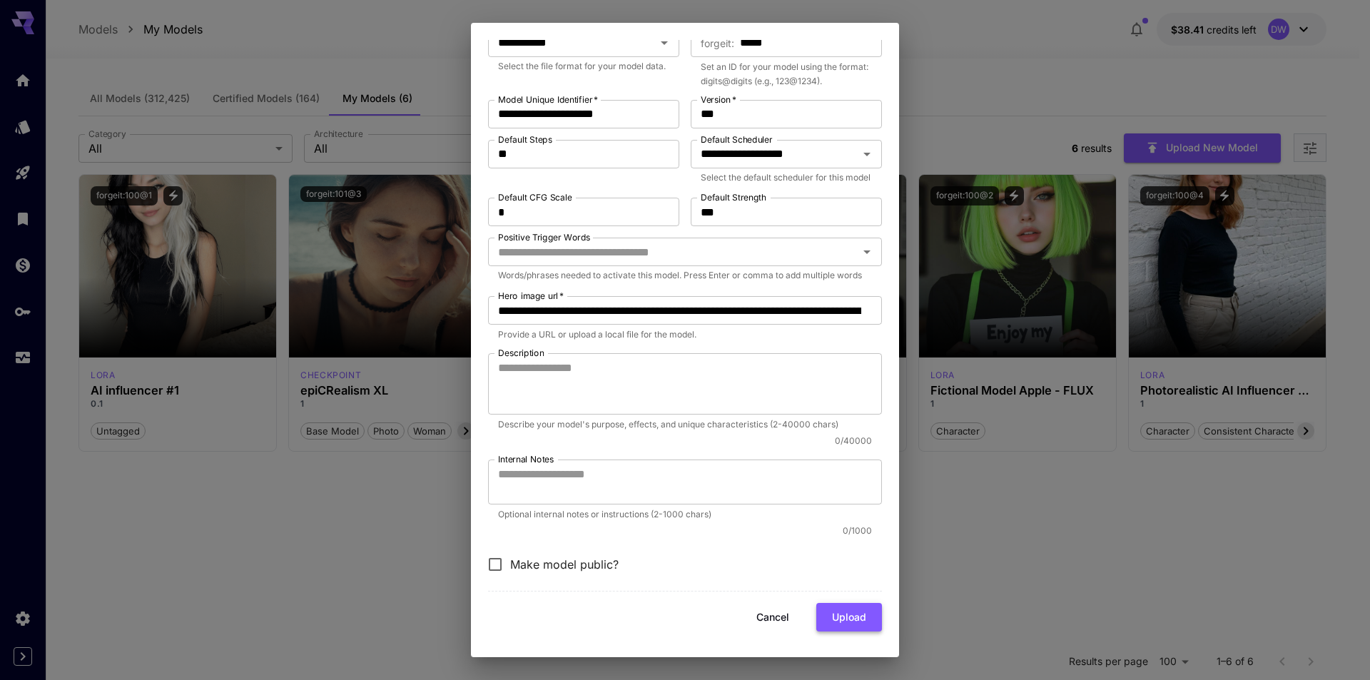
click button "Upload"
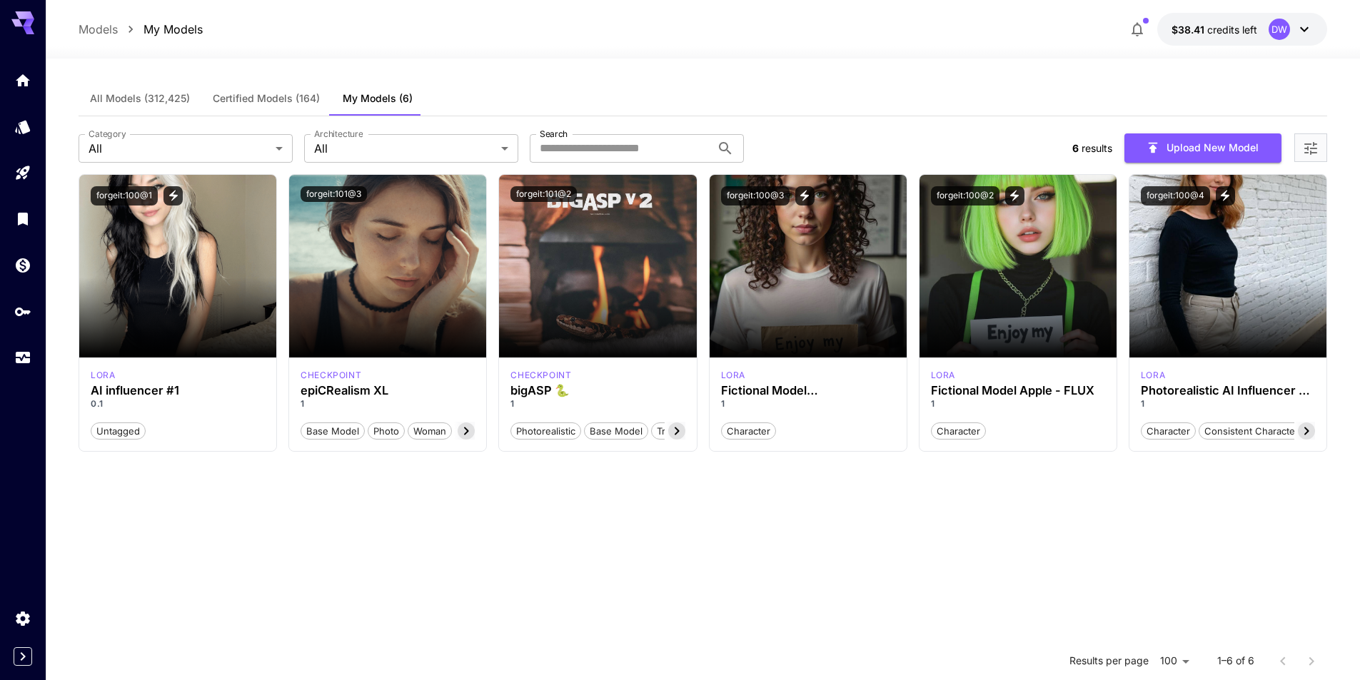
click section "Launch in Playground forgeit:100@1 lora AI influencer #1 0.1 Untagged Launch in…"
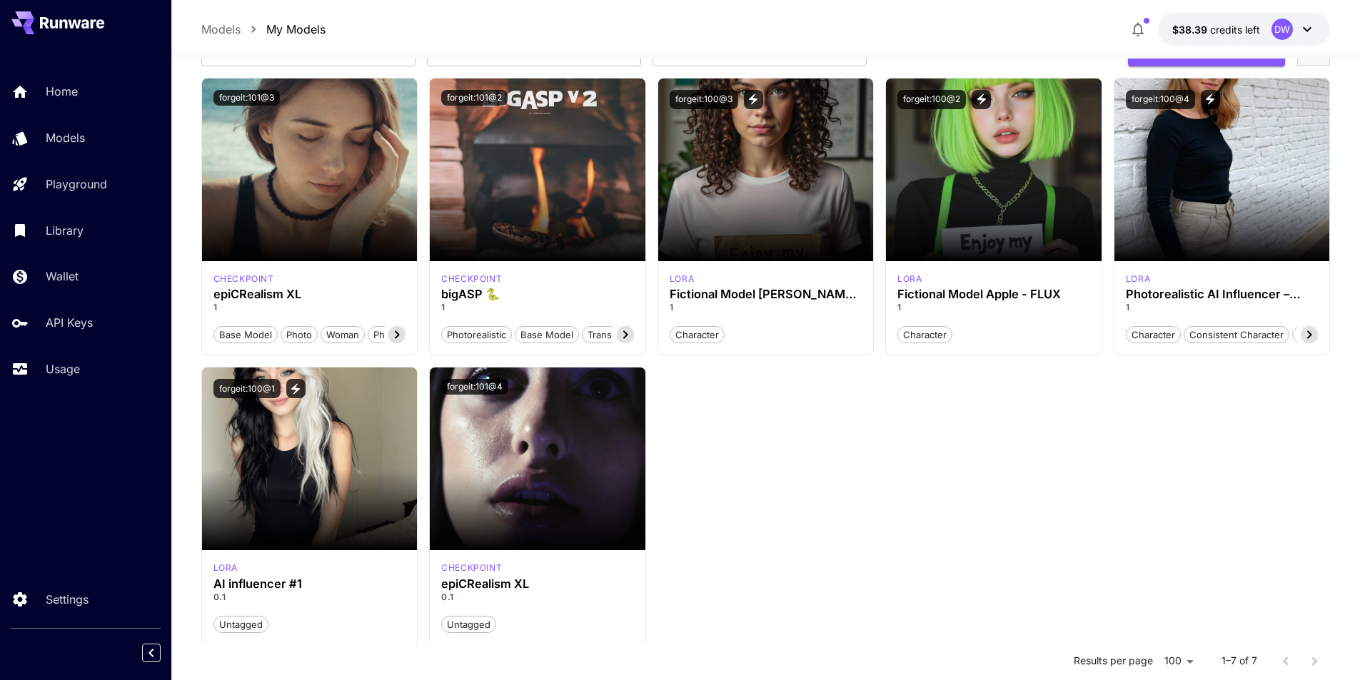
scroll to position [214, 0]
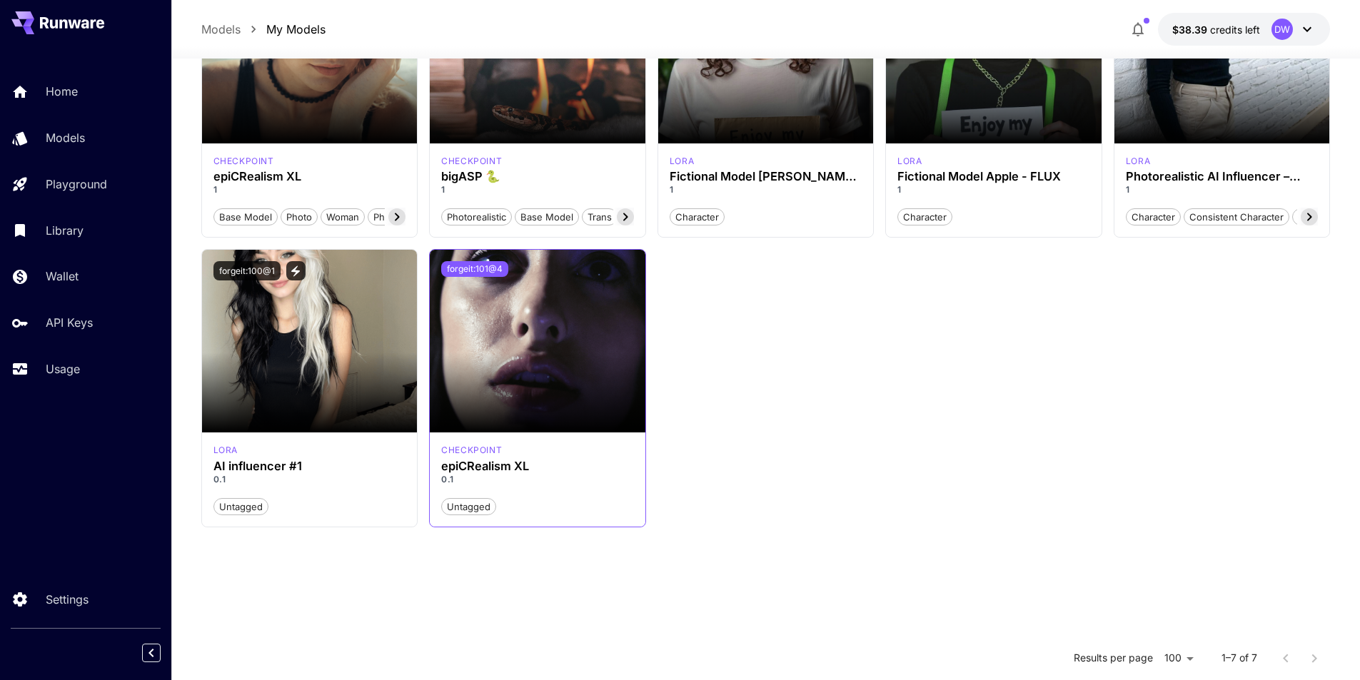
click at [492, 270] on button "forgeit:101@4" at bounding box center [474, 269] width 67 height 16
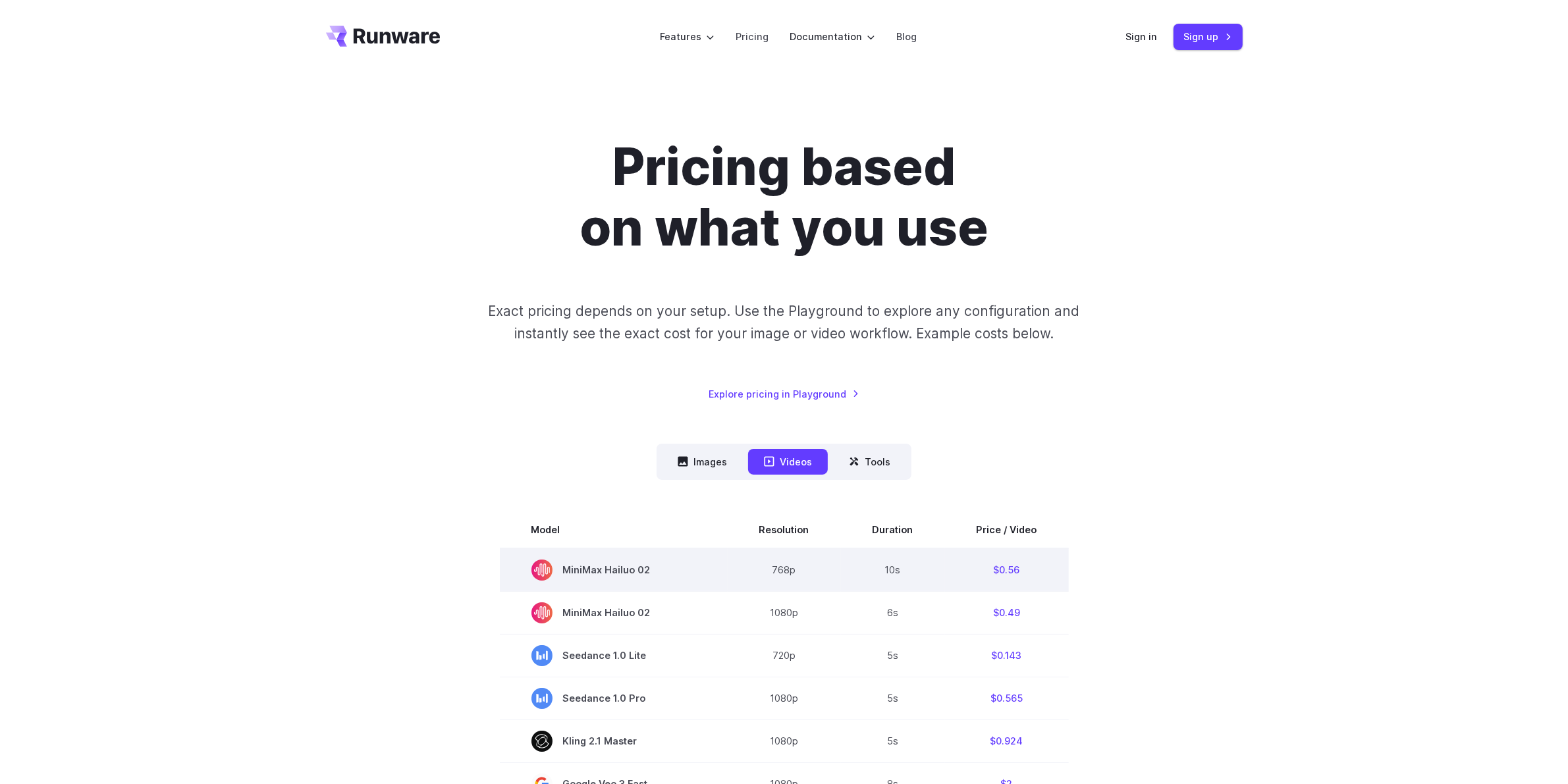
scroll to position [247, 0]
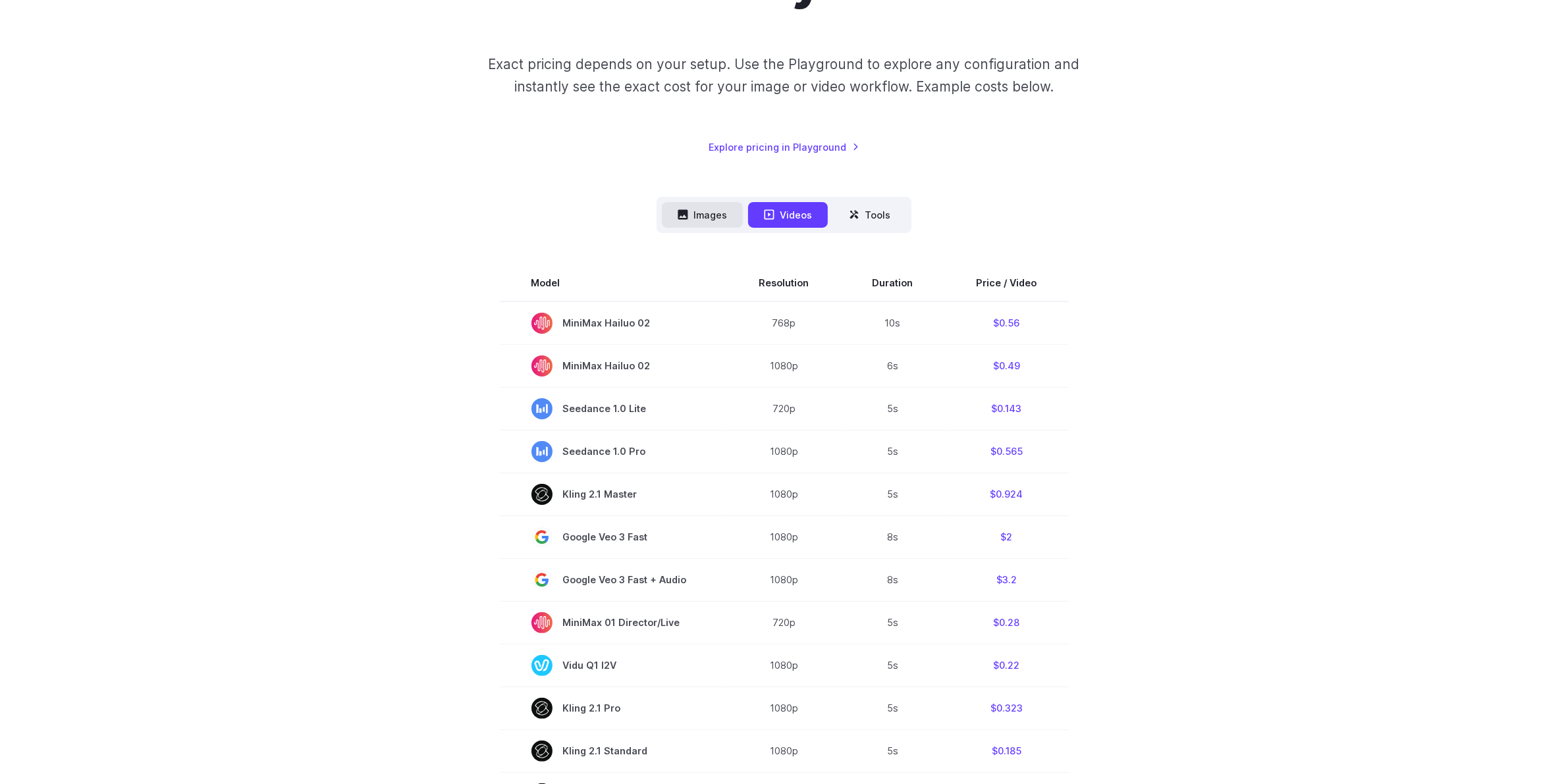
click at [712, 209] on button "Images" at bounding box center [702, 215] width 81 height 26
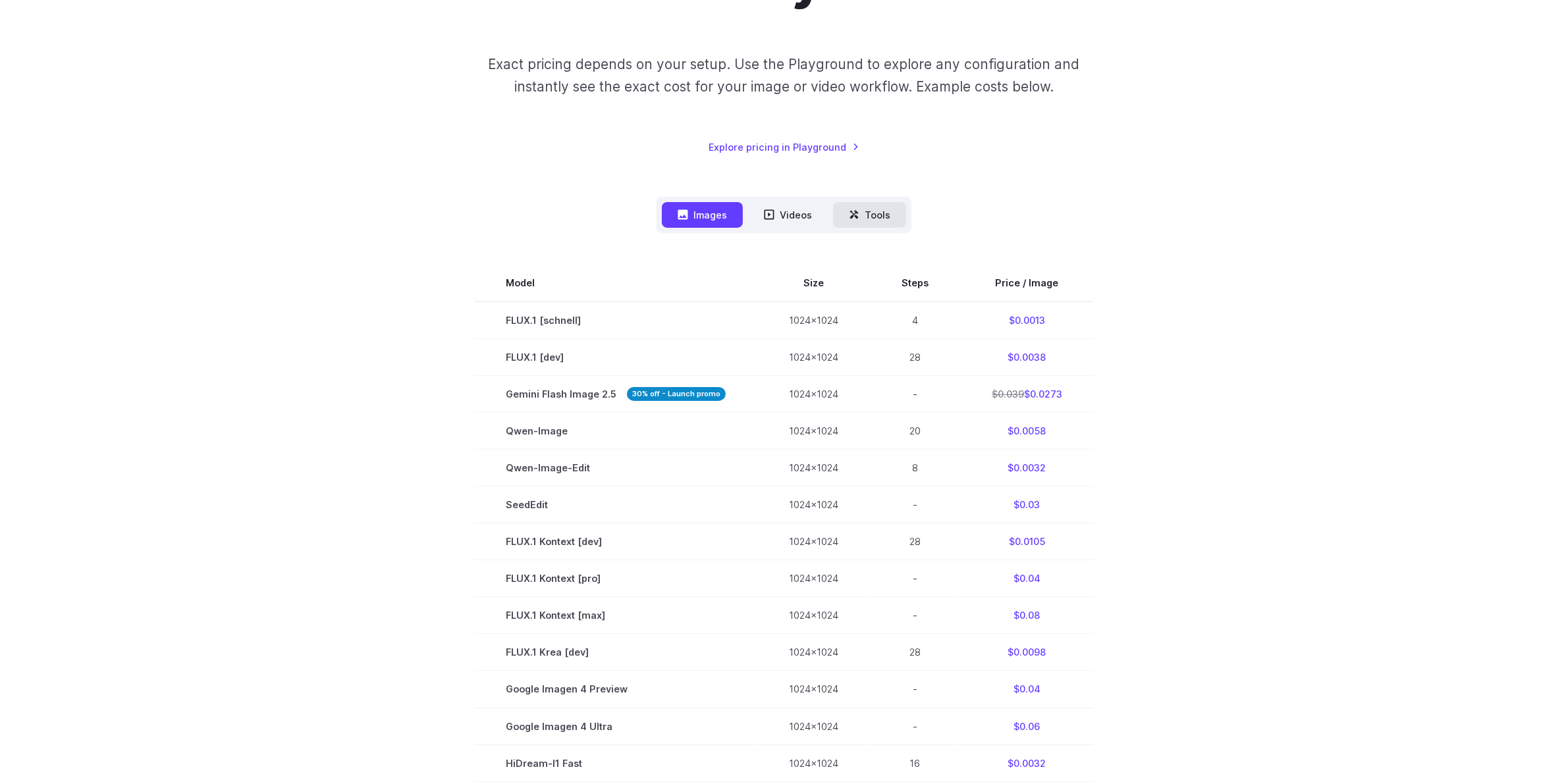
click at [873, 219] on button "Tools" at bounding box center [869, 215] width 73 height 26
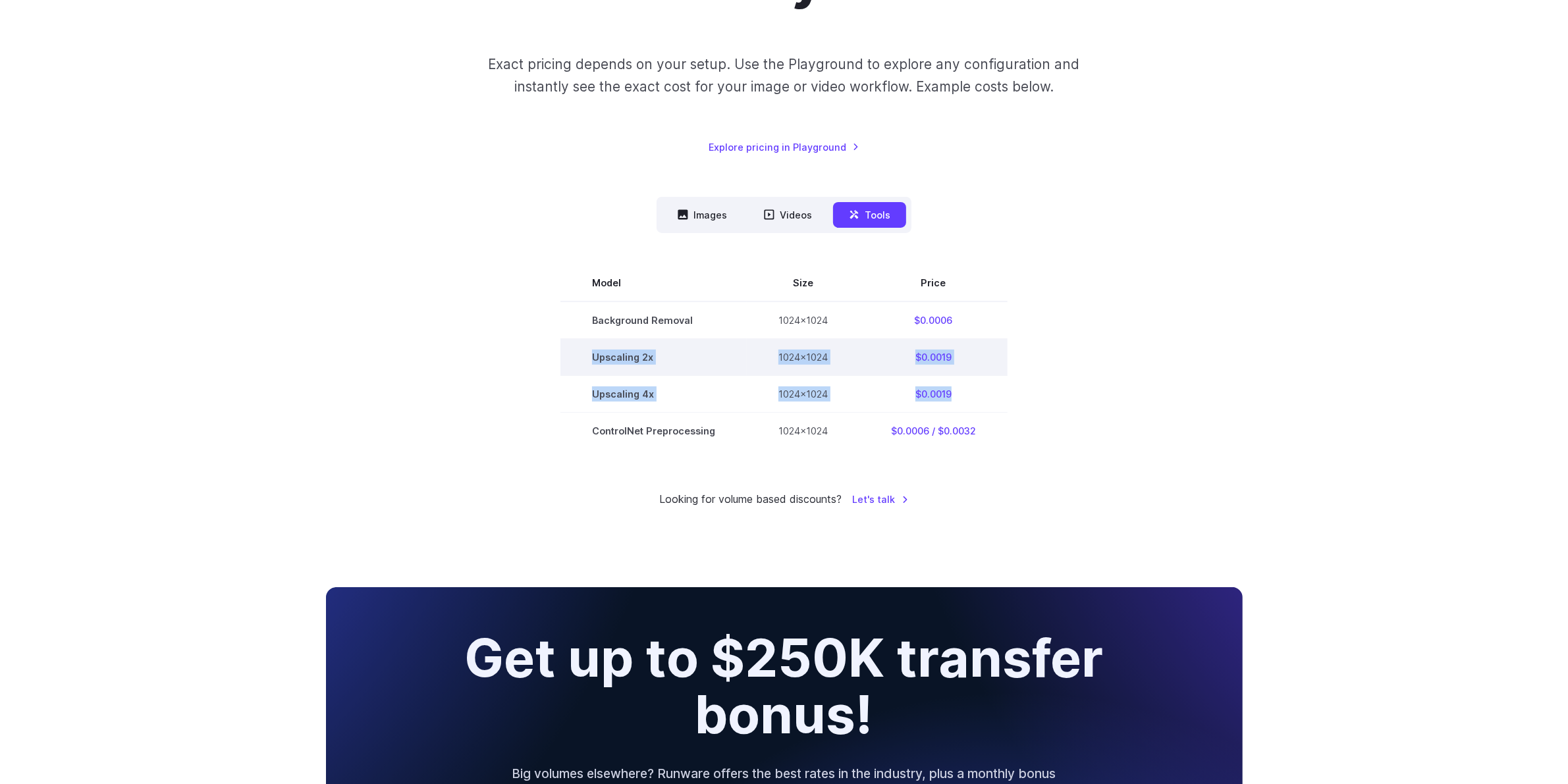
drag, startPoint x: 978, startPoint y: 398, endPoint x: 587, endPoint y: 360, distance: 392.8
click at [587, 360] on tbody "Model Size Price Background Removal 1024x1024 $0.0006 Upscaling 2x 1024x1024 $0…" at bounding box center [784, 357] width 448 height 184
copy tbody "Upscaling 2x 1024x1024 $0.0019 Upscaling 4x 1024x1024 $0.0019"
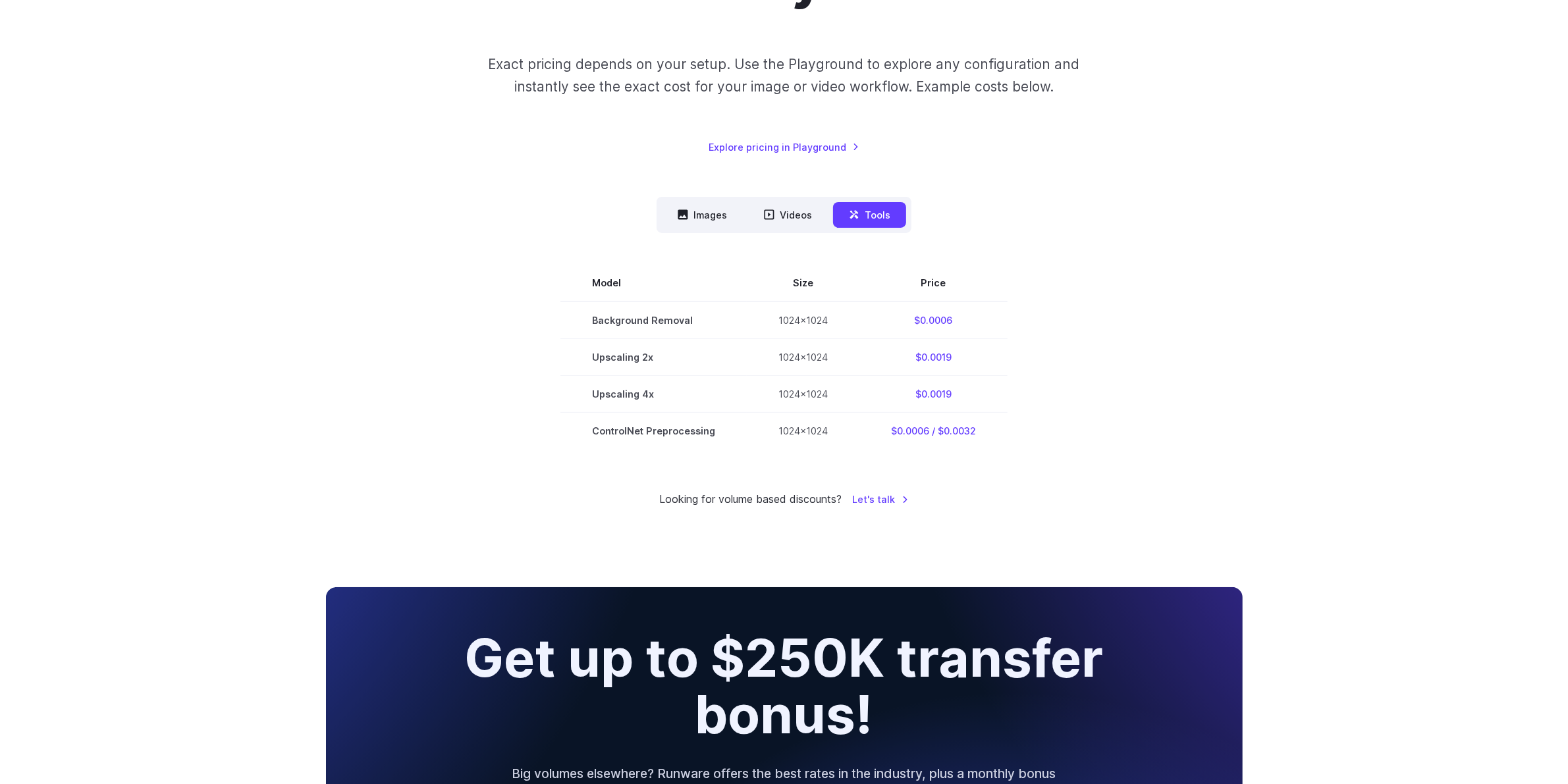
click at [1155, 307] on section "Model Size Price Background Removal 1024x1024 $0.0006 Upscaling 2x 1024x1024 $0…" at bounding box center [784, 357] width 916 height 184
drag, startPoint x: 967, startPoint y: 321, endPoint x: 907, endPoint y: 324, distance: 60.1
click at [907, 324] on td "$0.0006" at bounding box center [933, 320] width 149 height 38
click at [715, 220] on button "Images" at bounding box center [702, 215] width 81 height 26
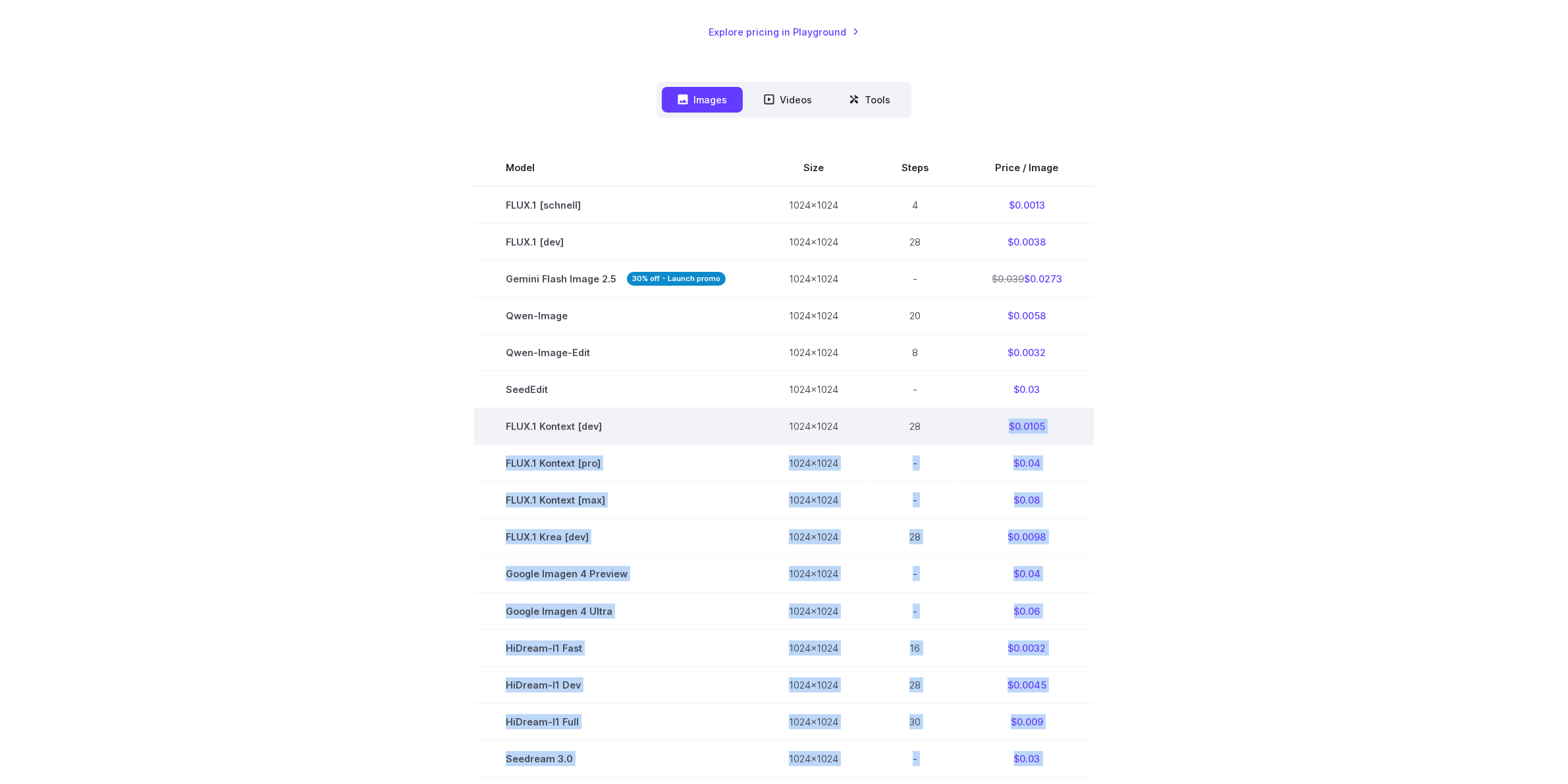
scroll to position [329, 0]
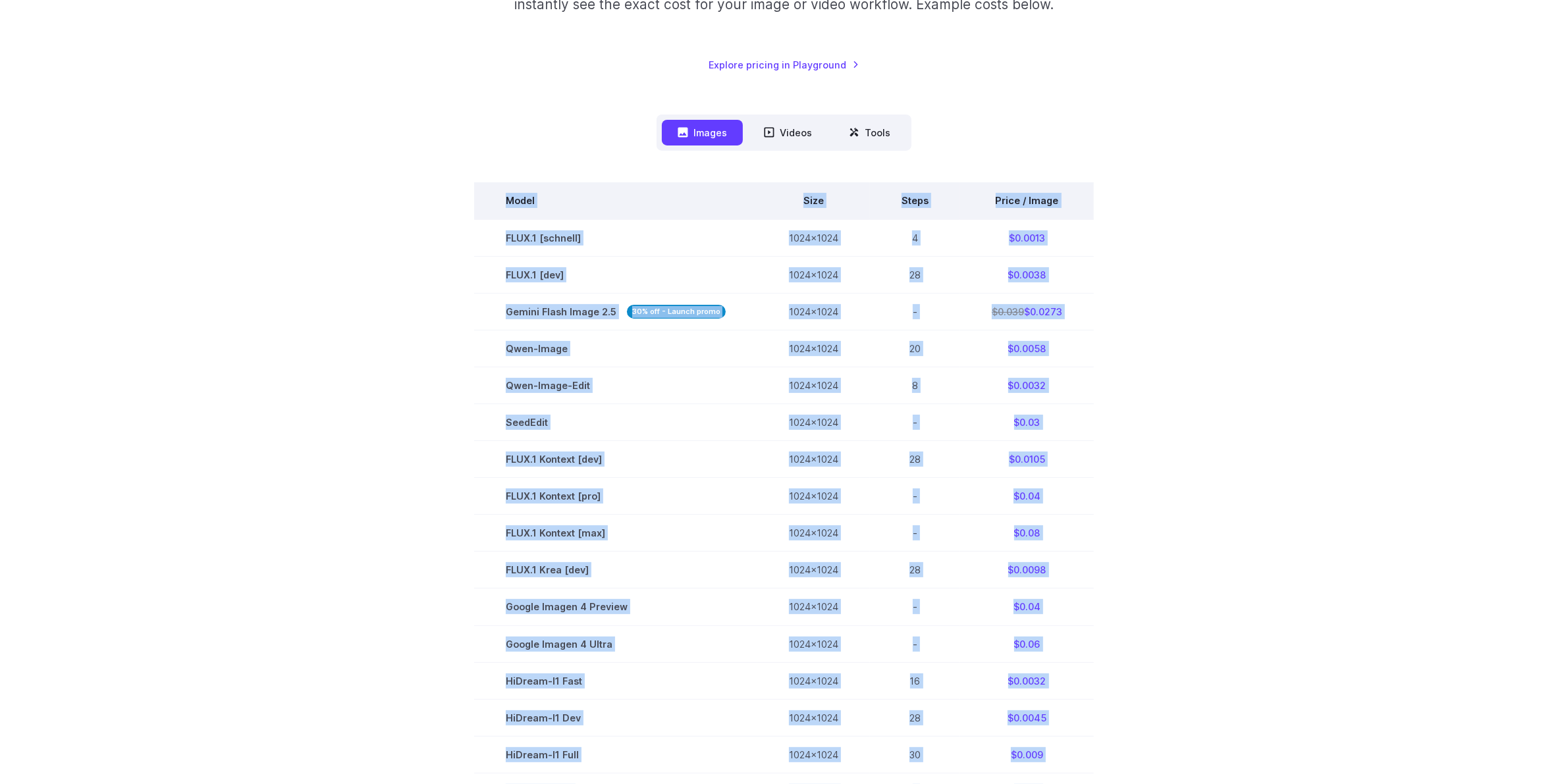
drag, startPoint x: 1071, startPoint y: 659, endPoint x: 774, endPoint y: 238, distance: 515.2
click at [510, 210] on tbody "Model Size Steps Price / Image FLUX.1 [[PERSON_NAME]] 1024x1024 4 $0.0013 FLUX.…" at bounding box center [784, 552] width 620 height 738
copy tbody "Model Size Steps Price / Image FLUX.1 [[PERSON_NAME]] 1024x1024 4 $0.0013 FLUX.…"
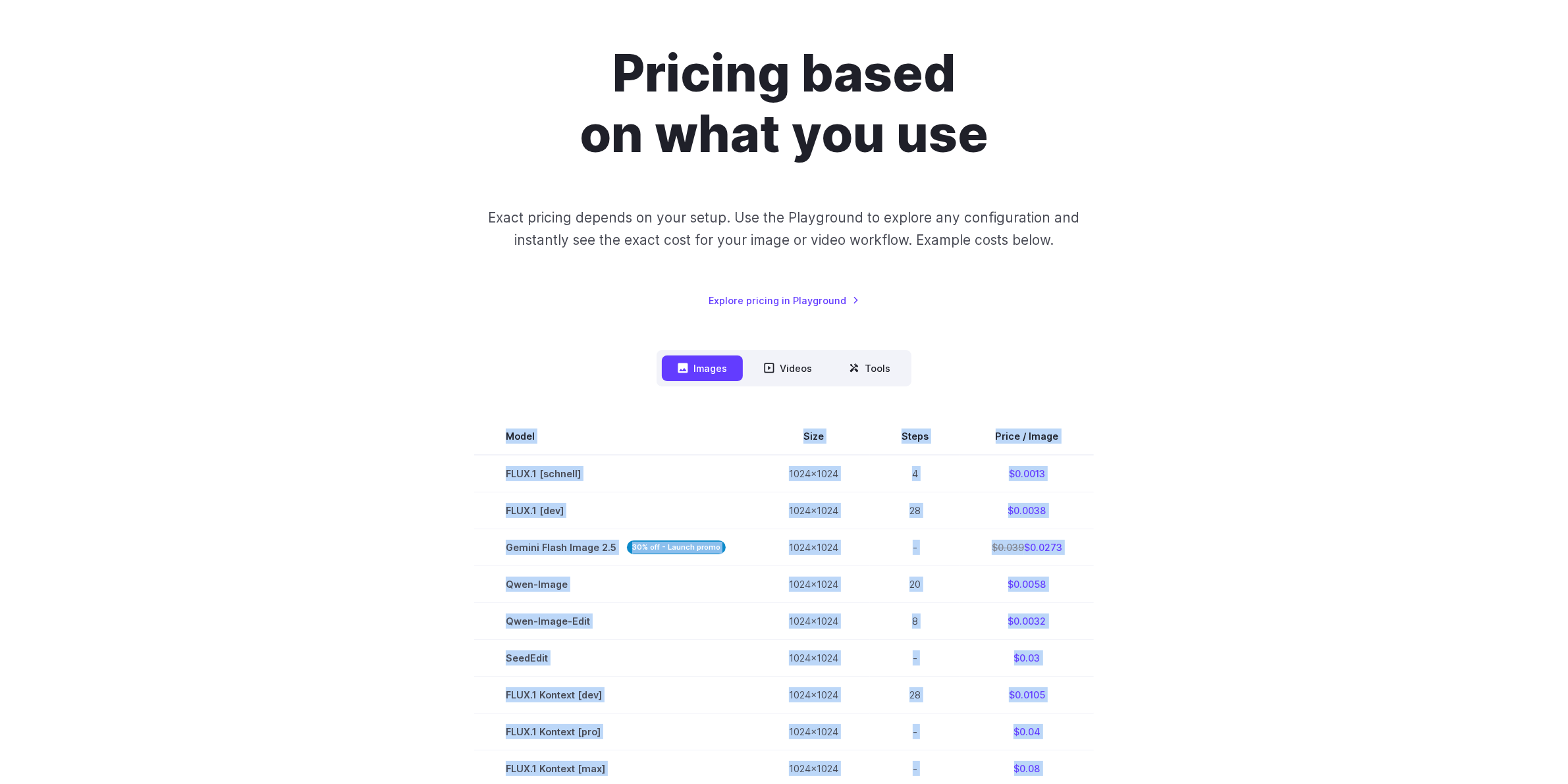
scroll to position [0, 0]
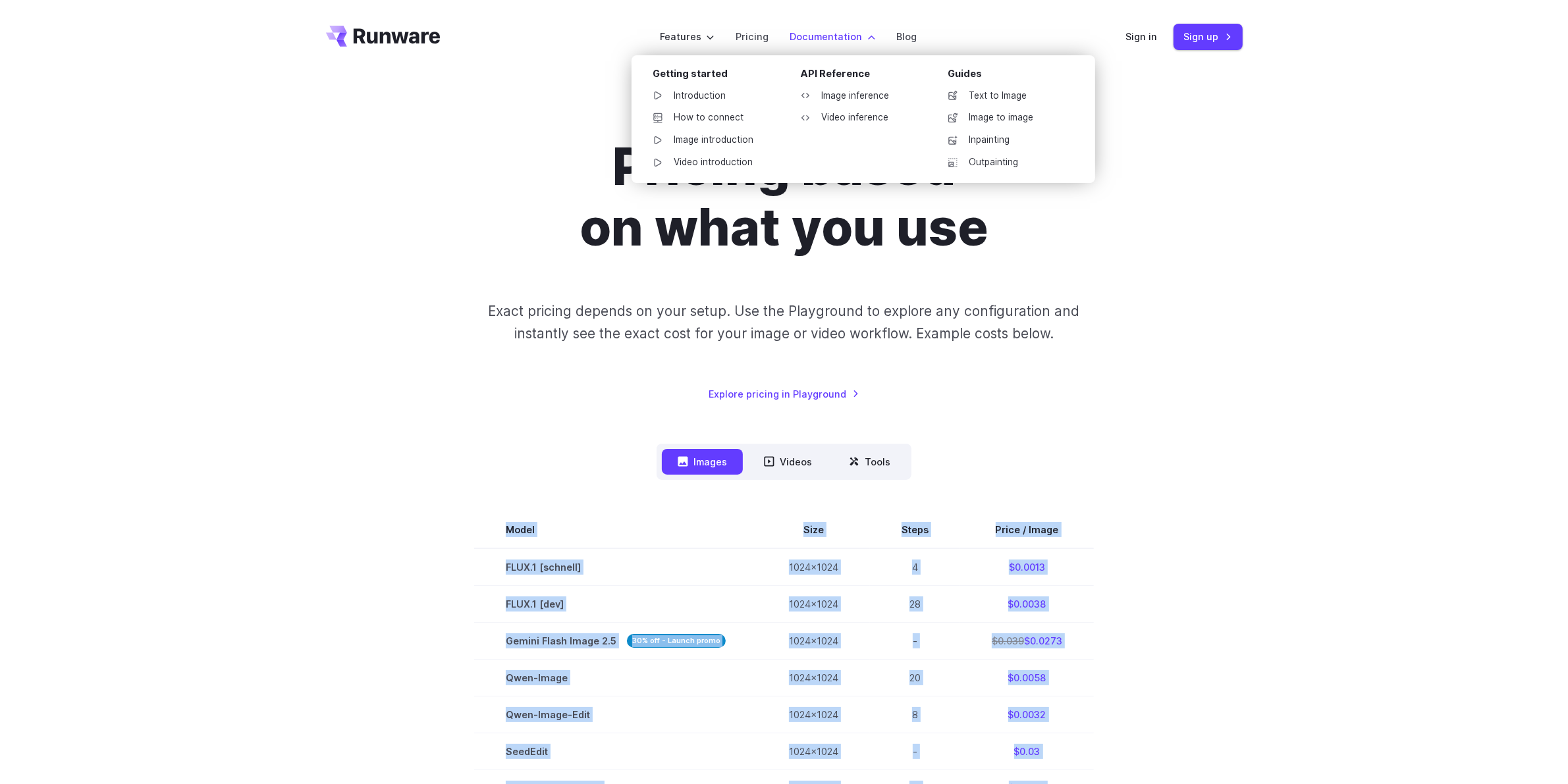
click at [840, 31] on label "Documentation" at bounding box center [832, 36] width 86 height 15
click at [850, 98] on link "Image inference" at bounding box center [858, 95] width 137 height 19
